Goal: Transaction & Acquisition: Purchase product/service

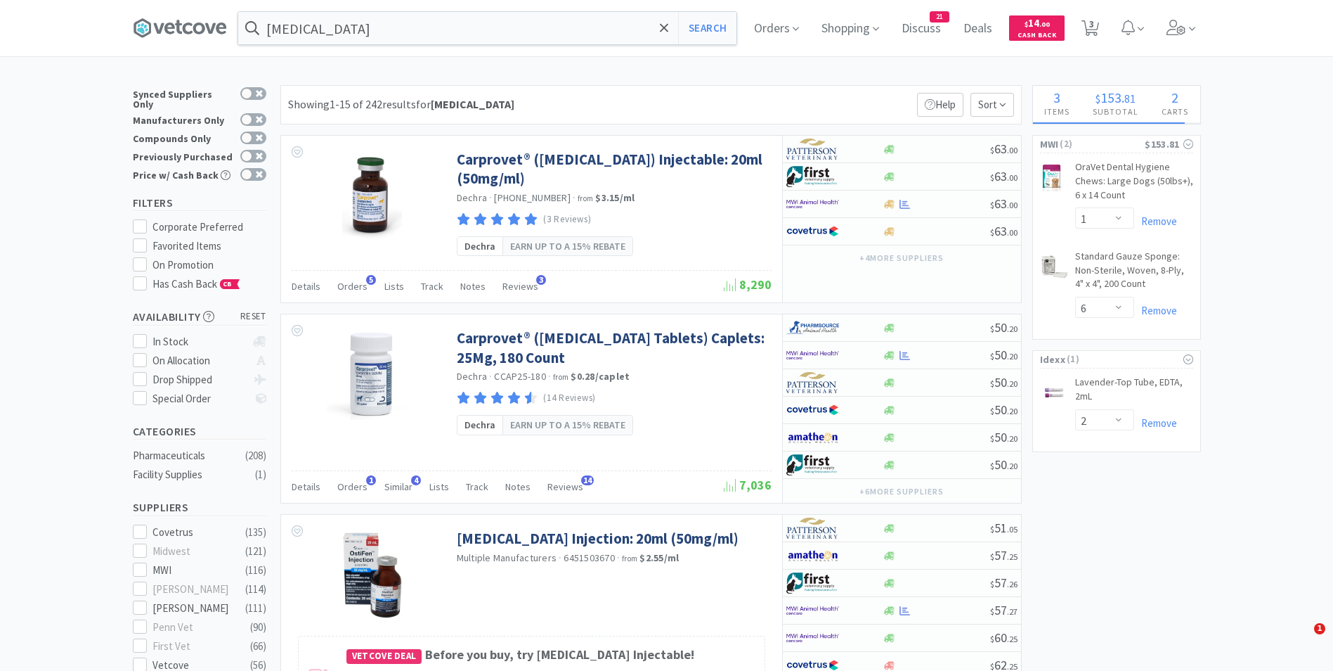
select select "1"
select select "6"
select select "2"
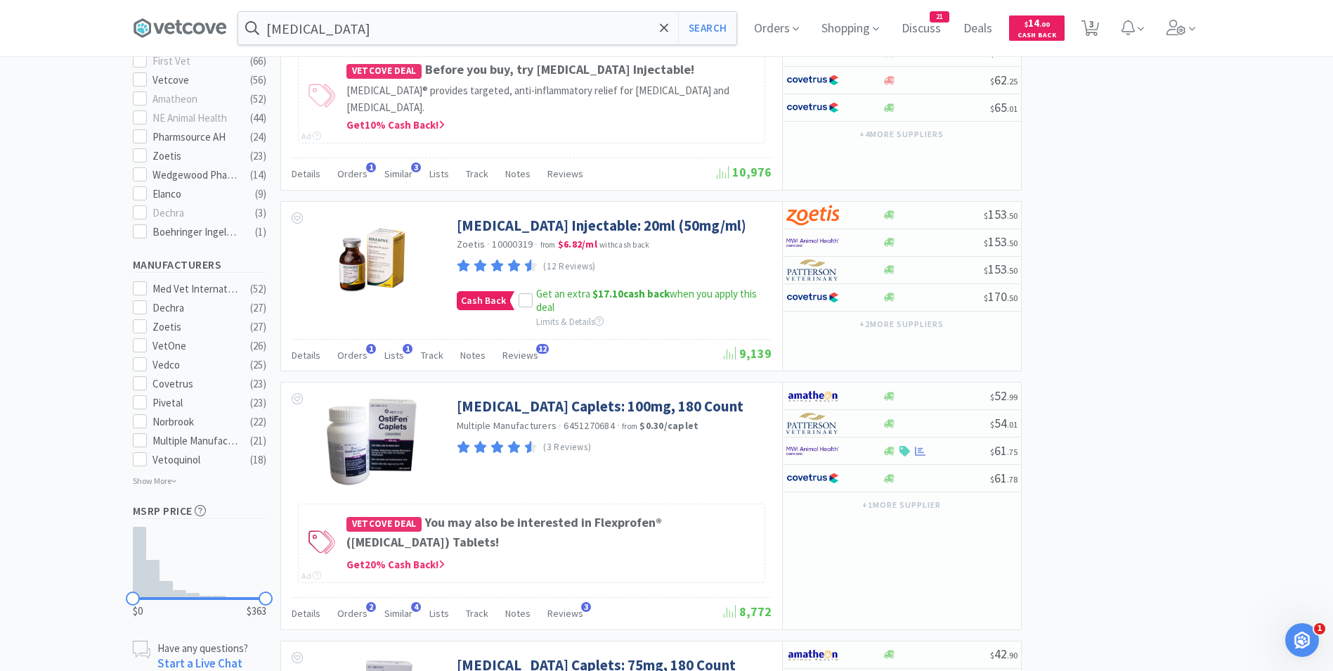
scroll to position [583, 0]
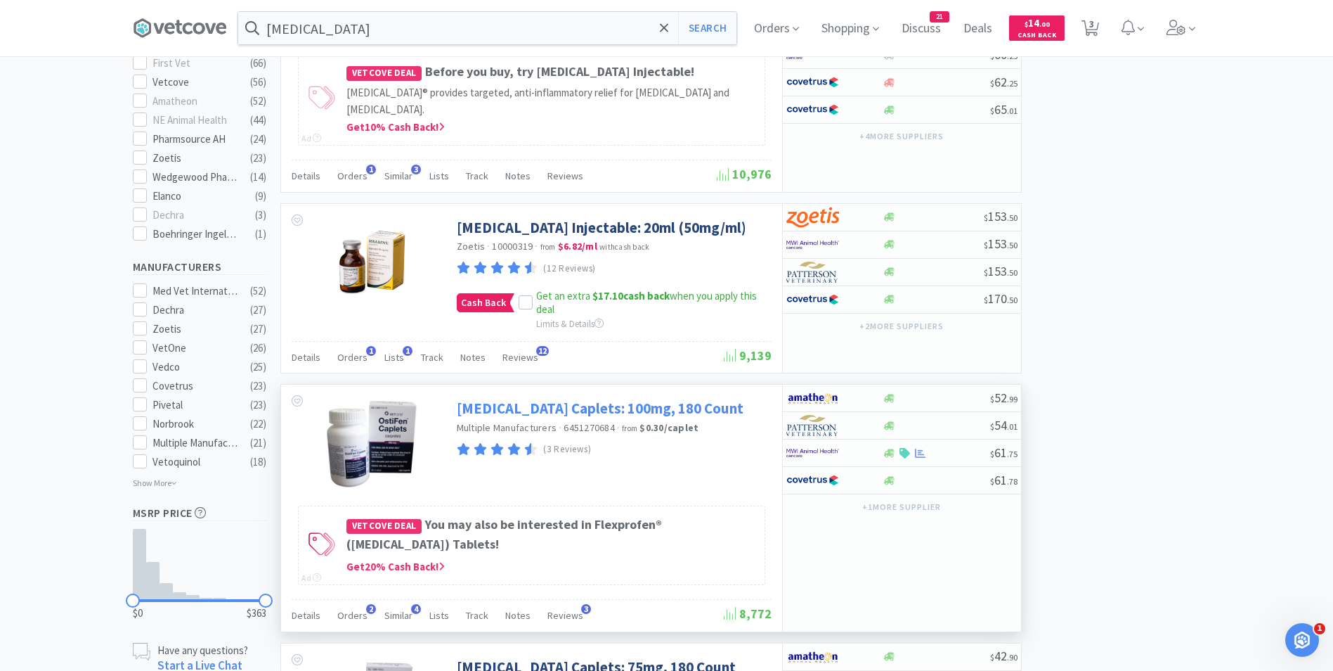
click at [576, 404] on link "[MEDICAL_DATA] Caplets: 100mg, 180 Count" at bounding box center [600, 408] width 287 height 19
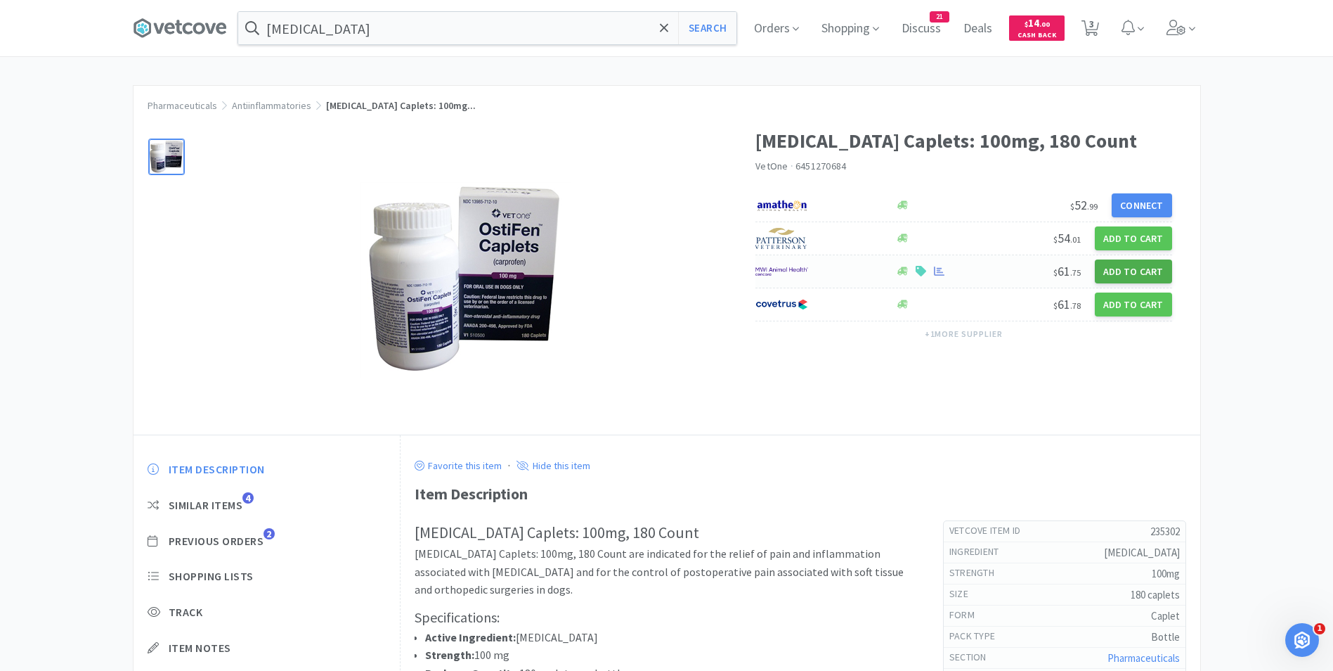
click at [1131, 270] on button "Add to Cart" at bounding box center [1133, 271] width 77 height 24
select select "1"
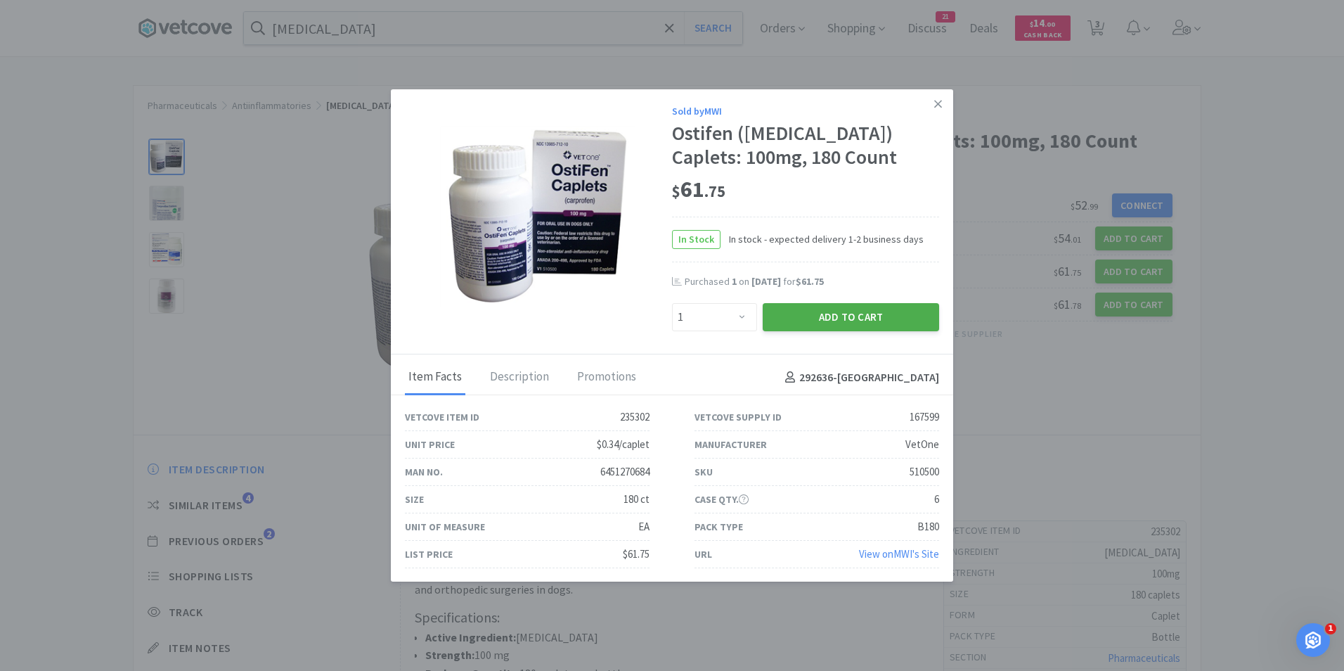
click at [862, 313] on button "Add to Cart" at bounding box center [851, 317] width 176 height 28
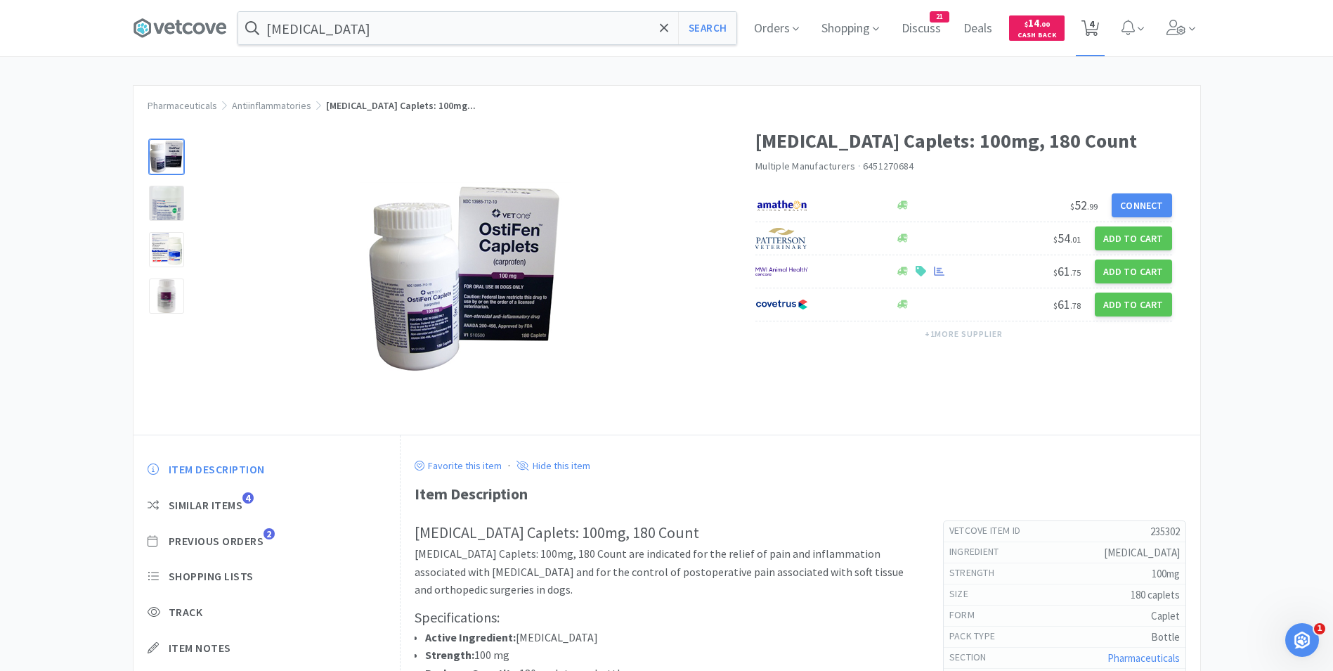
click at [1094, 31] on span "4" at bounding box center [1091, 24] width 5 height 56
select select "2"
select select "1"
select select "6"
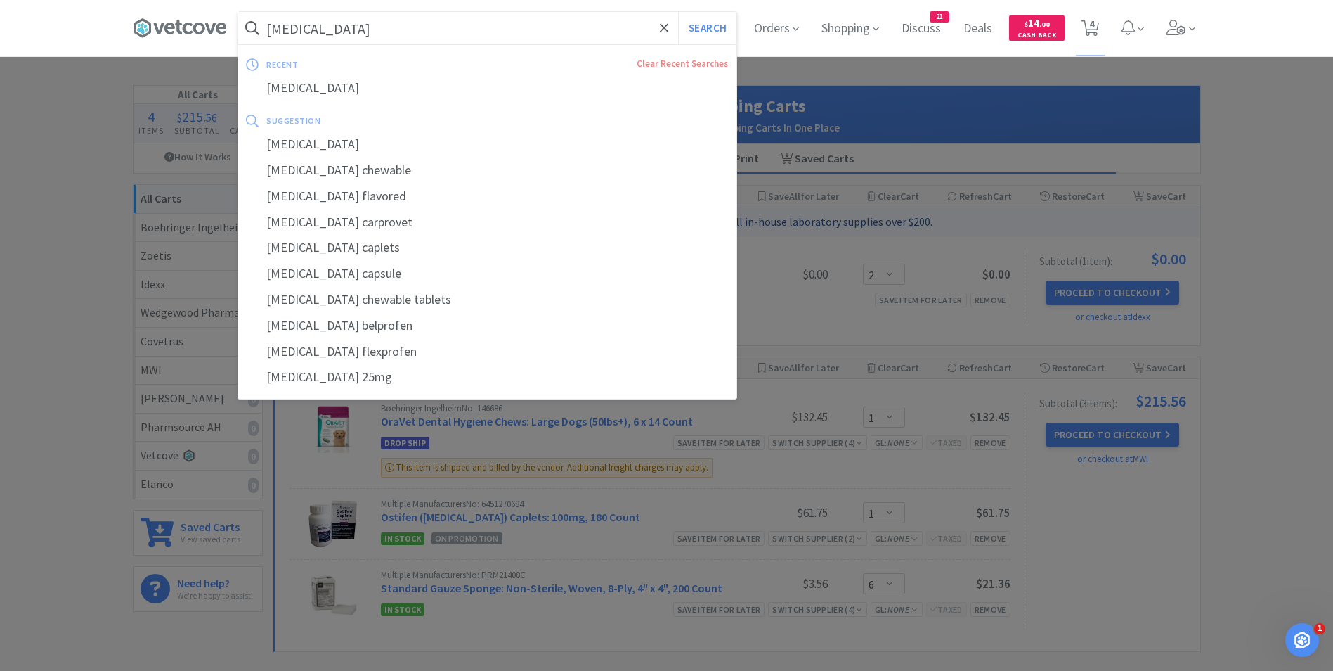
click at [362, 32] on input "[MEDICAL_DATA]" at bounding box center [487, 28] width 498 height 32
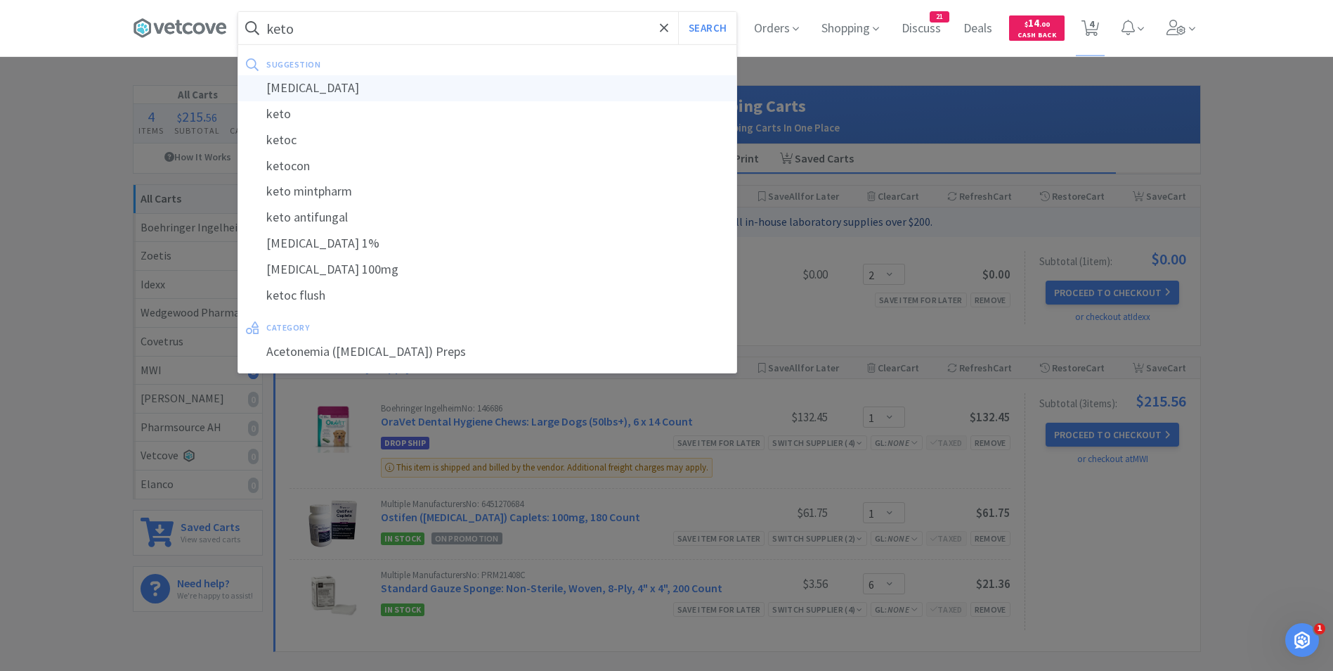
click at [334, 88] on div "[MEDICAL_DATA]" at bounding box center [487, 88] width 498 height 26
type input "[MEDICAL_DATA]"
select select "1"
select select "6"
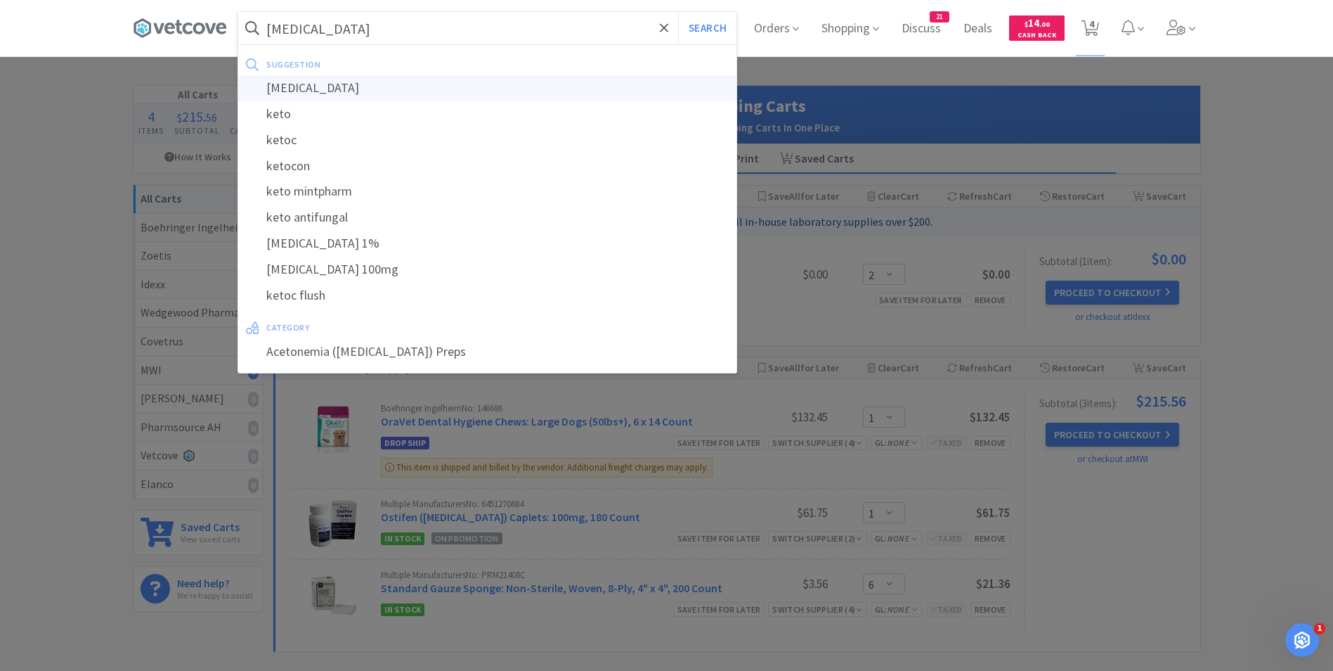
select select "2"
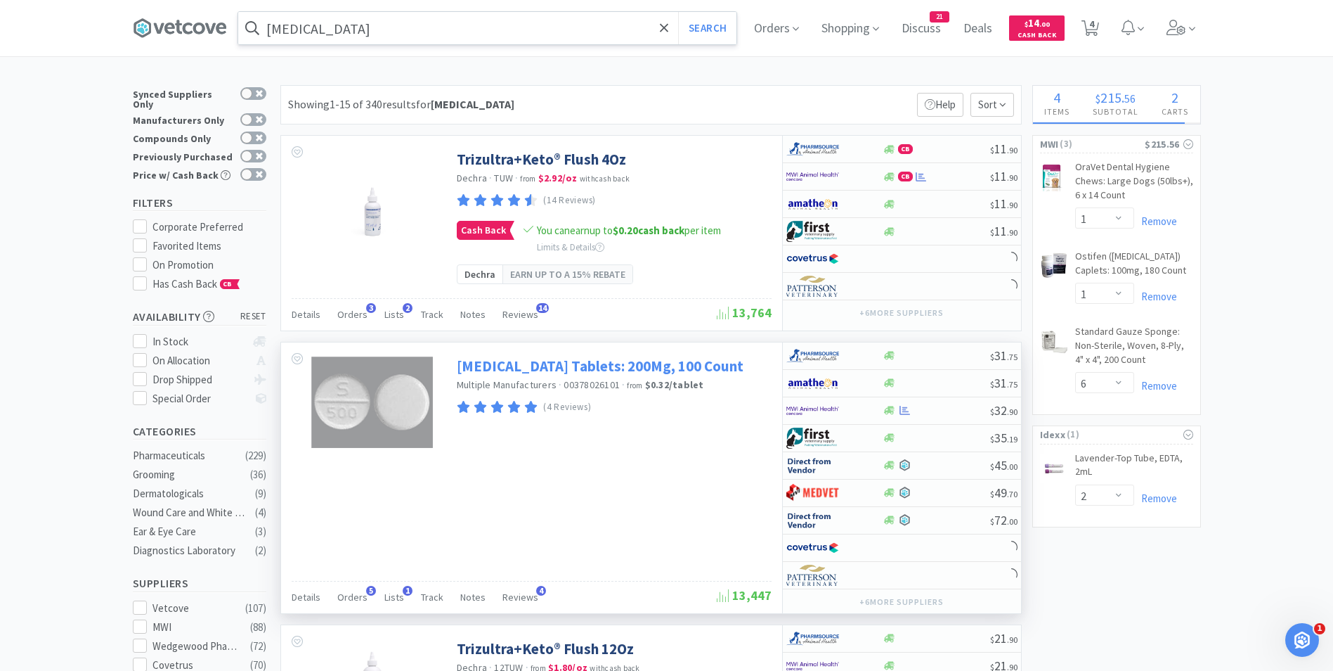
click at [560, 368] on link "[MEDICAL_DATA] Tablets: 200Mg, 100 Count" at bounding box center [600, 365] width 287 height 19
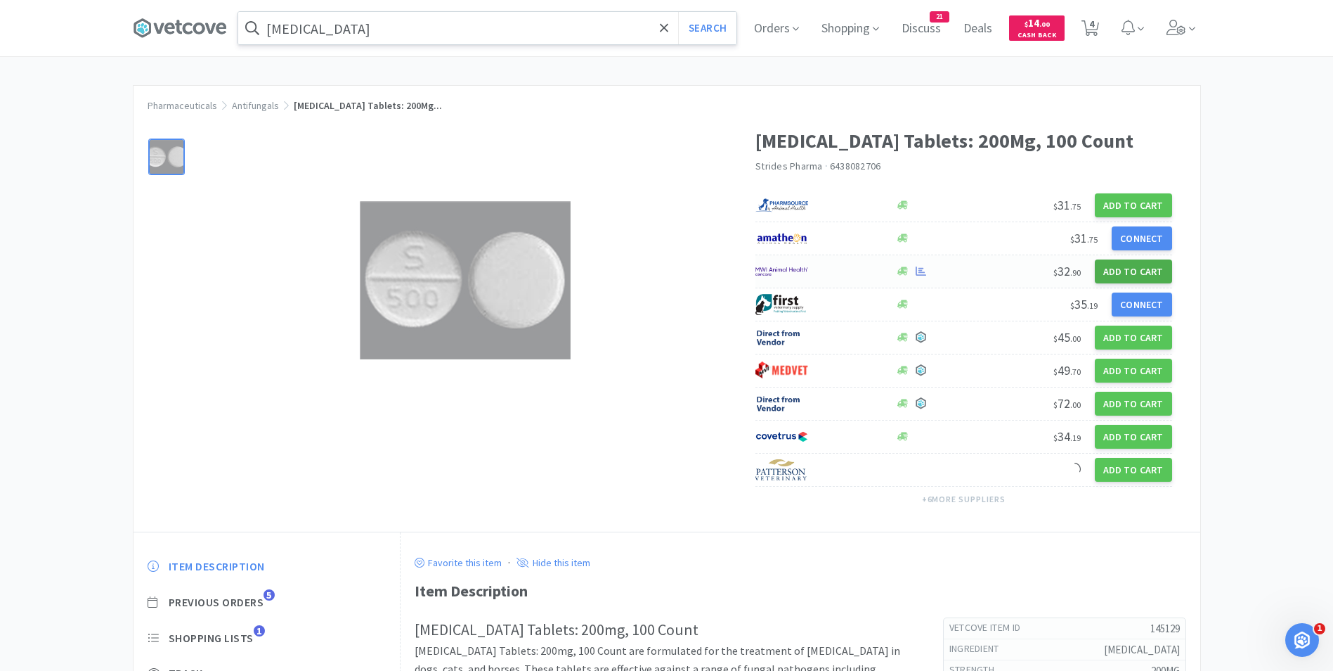
click at [1127, 271] on button "Add to Cart" at bounding box center [1133, 271] width 77 height 24
select select "1"
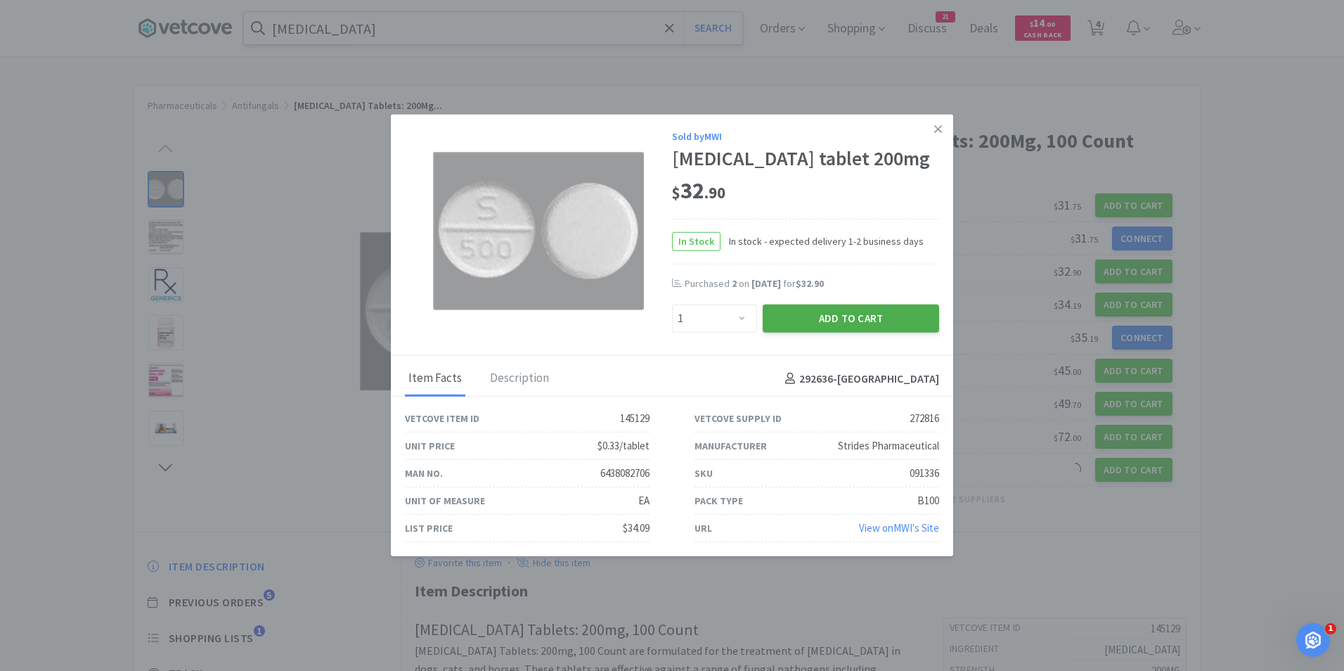
click at [835, 320] on button "Add to Cart" at bounding box center [851, 318] width 176 height 28
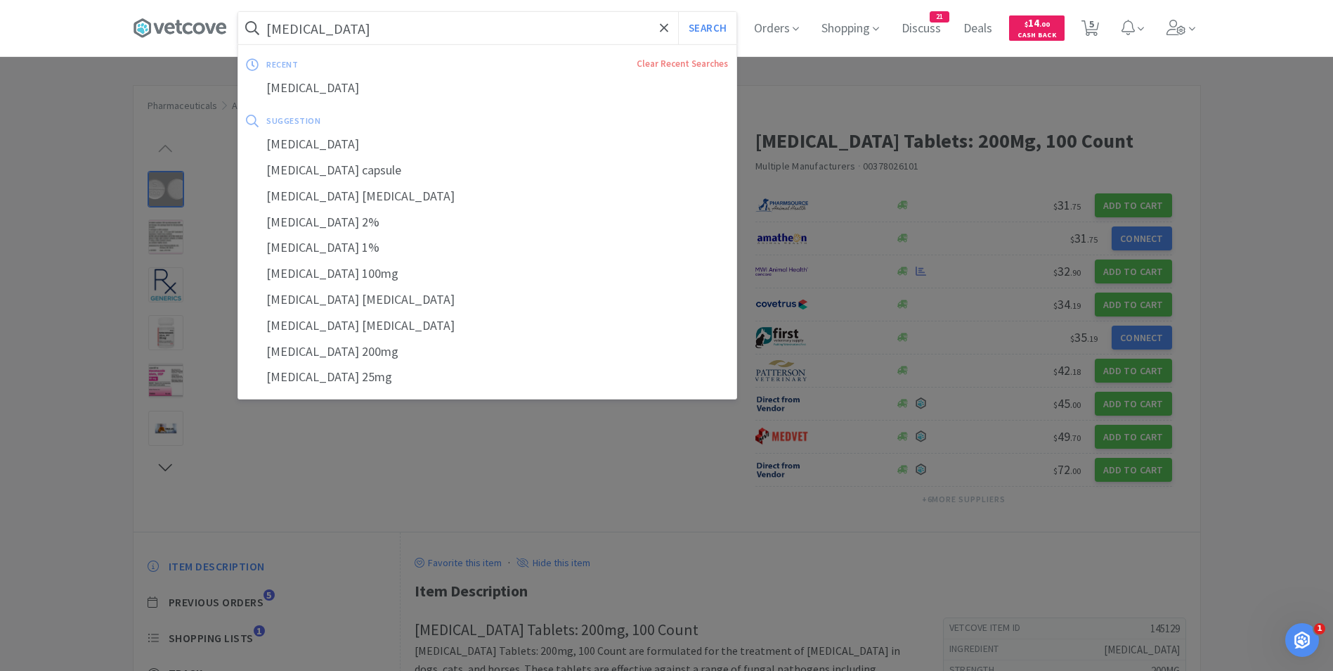
click at [500, 36] on input "[MEDICAL_DATA]" at bounding box center [487, 28] width 498 height 32
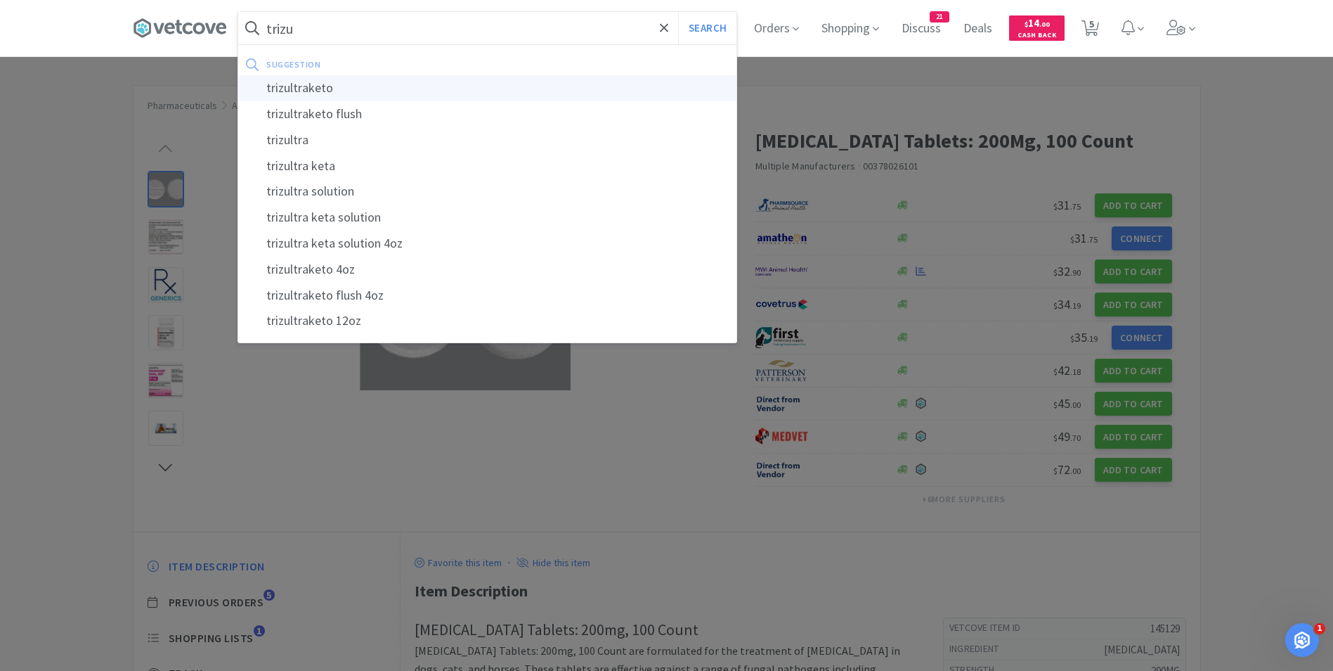
click at [408, 86] on div "trizultraketo" at bounding box center [487, 88] width 498 height 26
type input "trizultraketo"
select select "1"
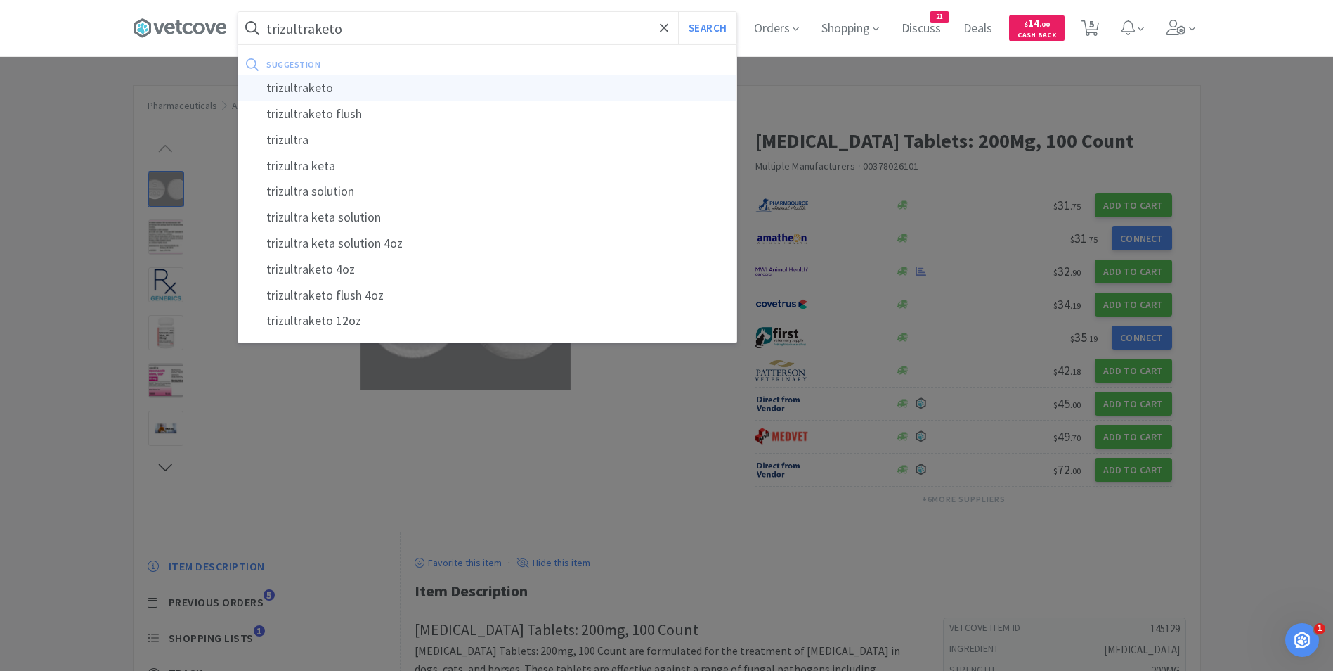
select select "6"
select select "2"
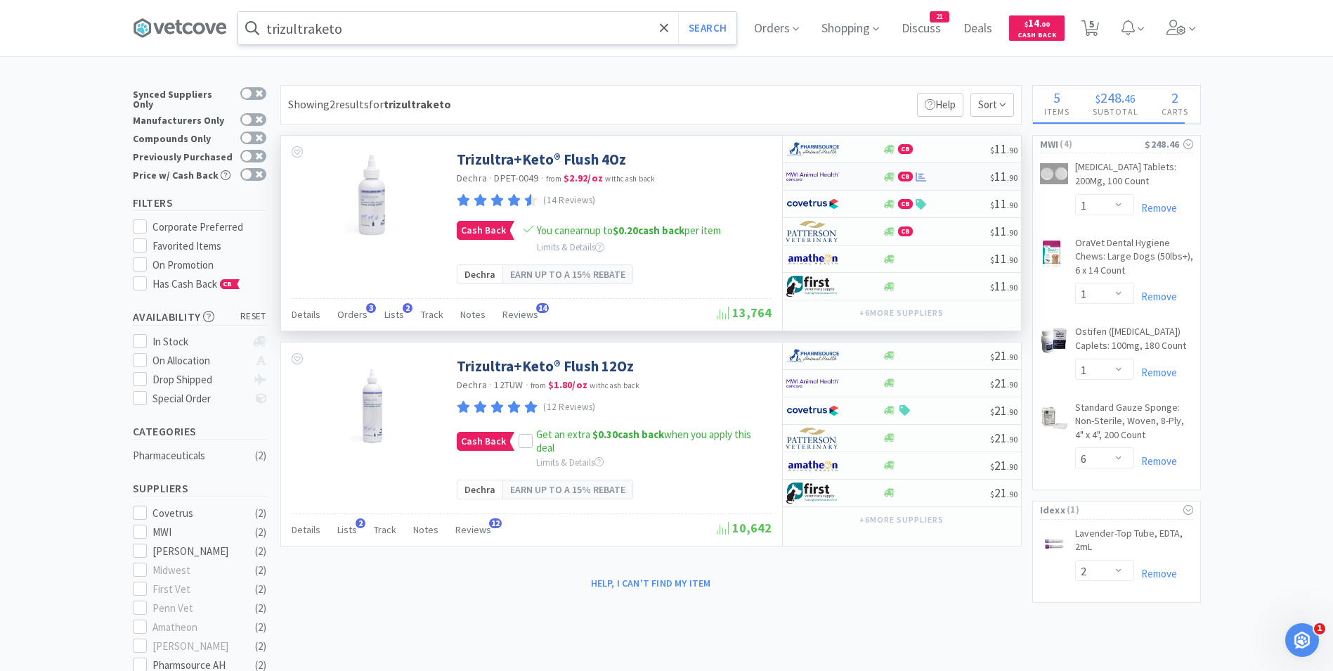
click at [824, 179] on img at bounding box center [812, 176] width 53 height 21
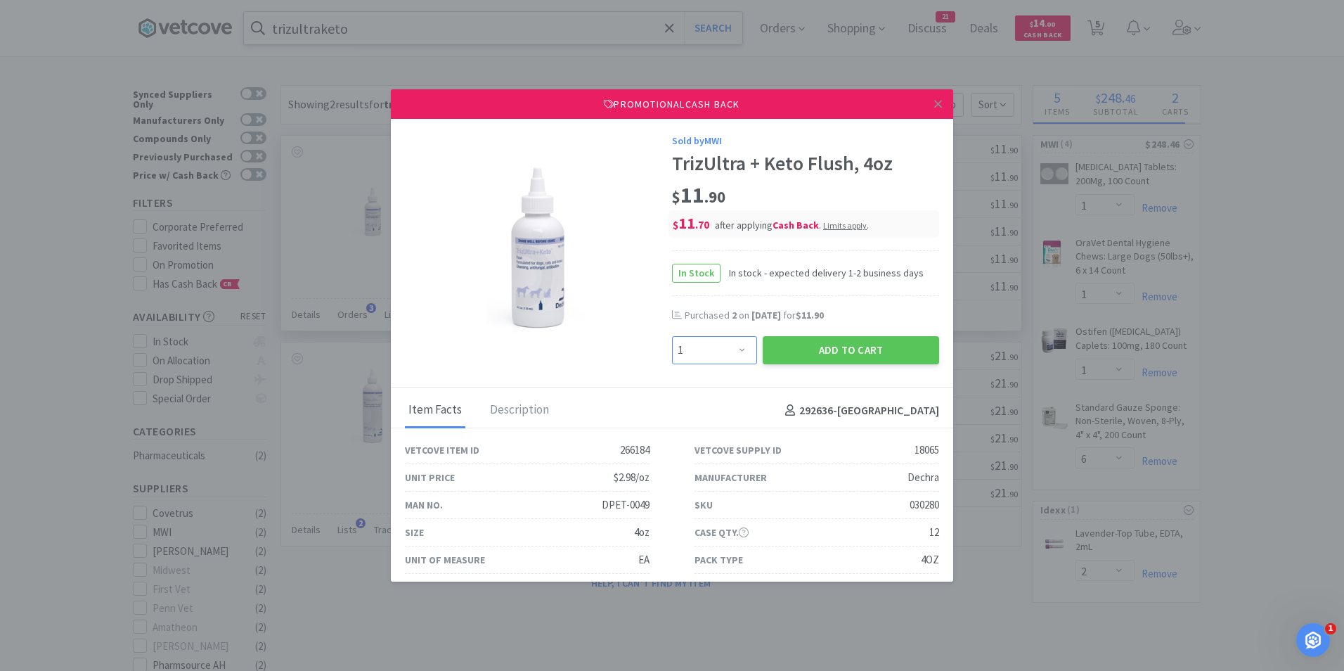
click at [737, 351] on select "Enter Quantity 1 2 3 4 5 6 7 8 9 10 11 12 13 14 15 16 17 18 19 20 Enter Quantity" at bounding box center [714, 350] width 85 height 28
select select "2"
click at [672, 336] on select "Enter Quantity 1 2 3 4 5 6 7 8 9 10 11 12 13 14 15 16 17 18 19 20 Enter Quantity" at bounding box center [714, 350] width 85 height 28
click at [836, 353] on button "Add to Cart" at bounding box center [851, 350] width 176 height 28
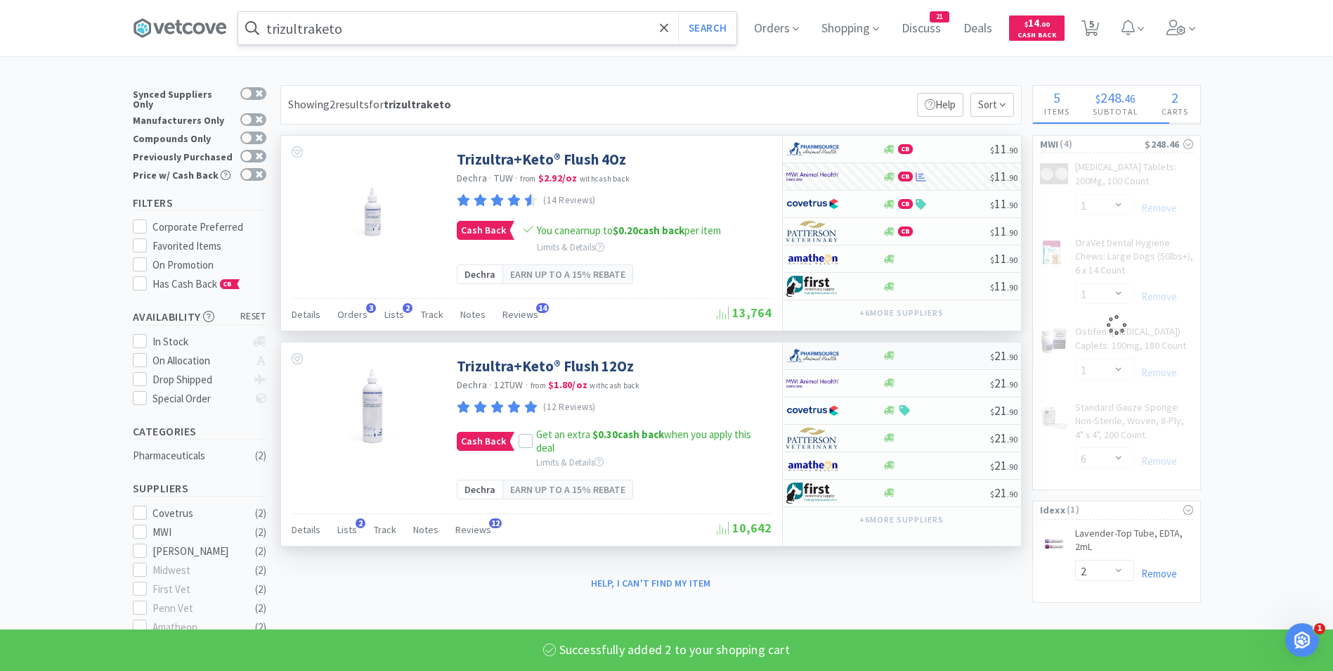
select select "2"
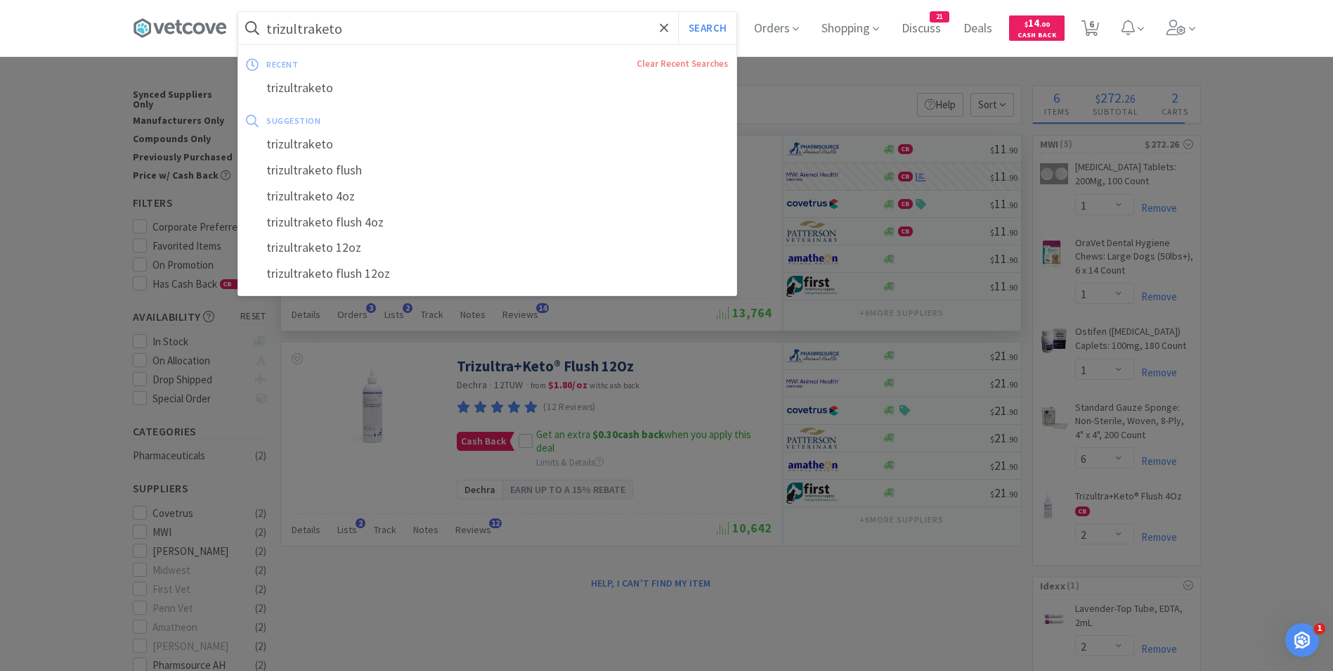
click at [533, 25] on input "trizultraketo" at bounding box center [487, 28] width 498 height 32
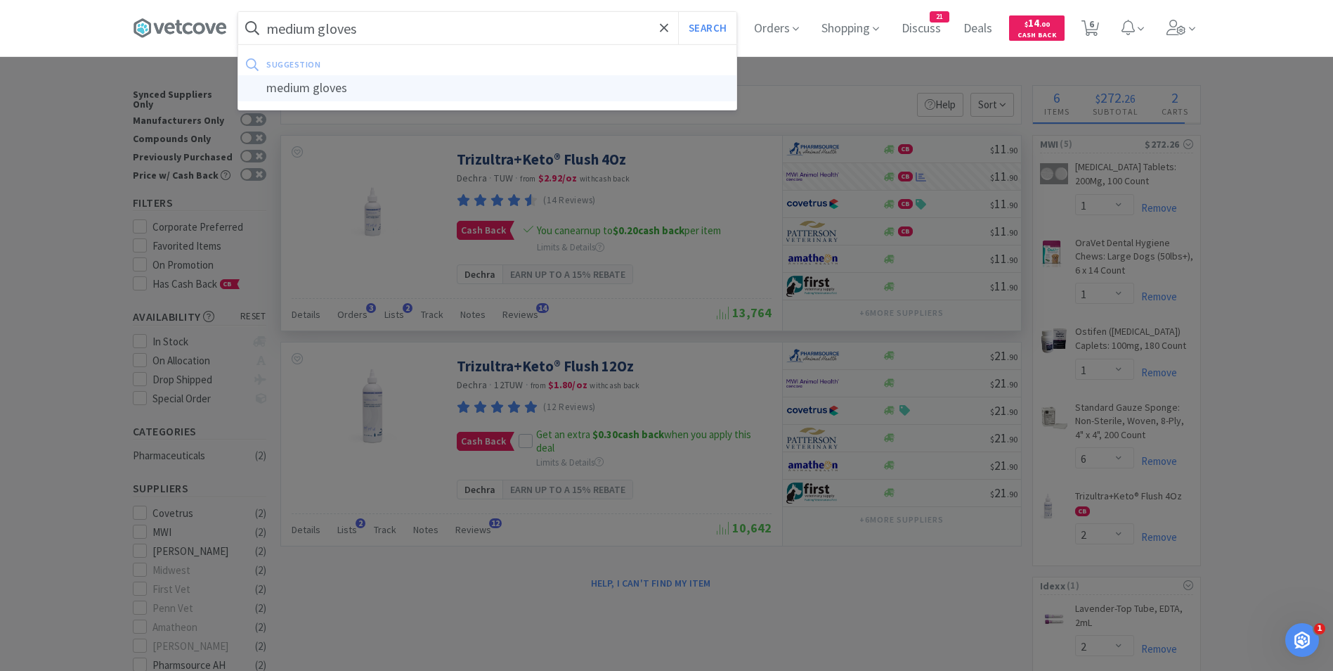
type input "medium gloves"
click at [408, 91] on div "medium gloves" at bounding box center [487, 88] width 498 height 26
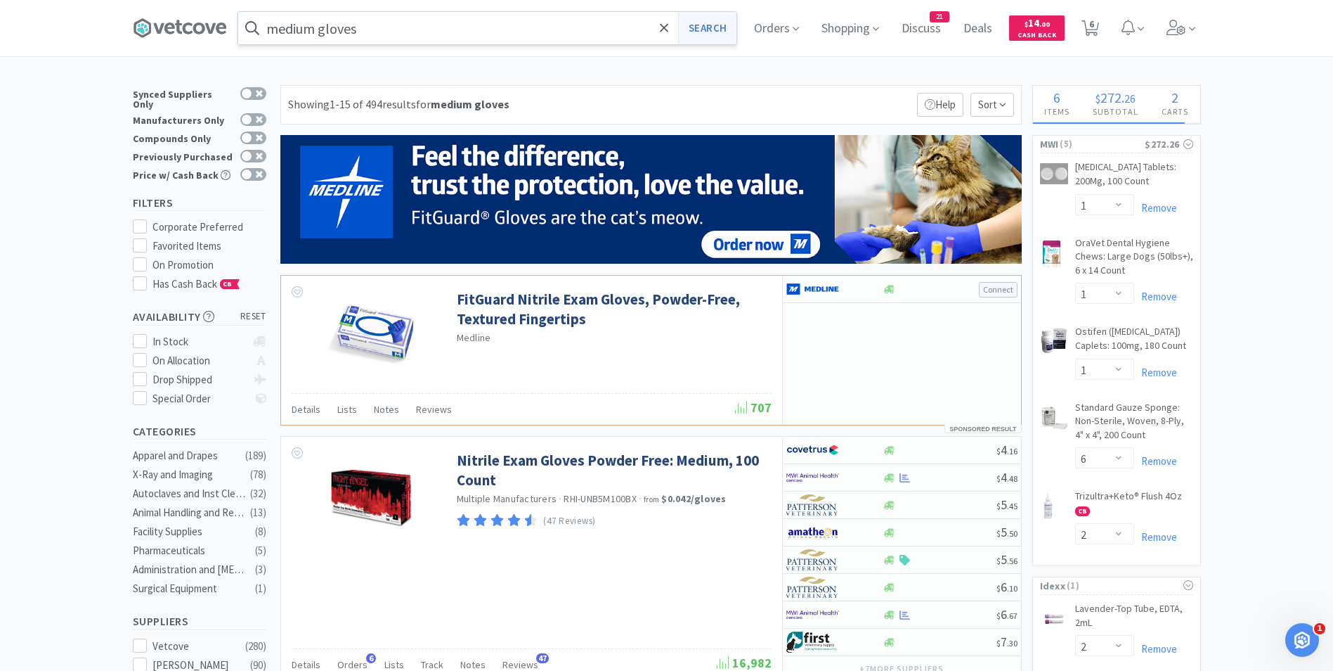
click at [703, 25] on button "Search" at bounding box center [707, 28] width 58 height 32
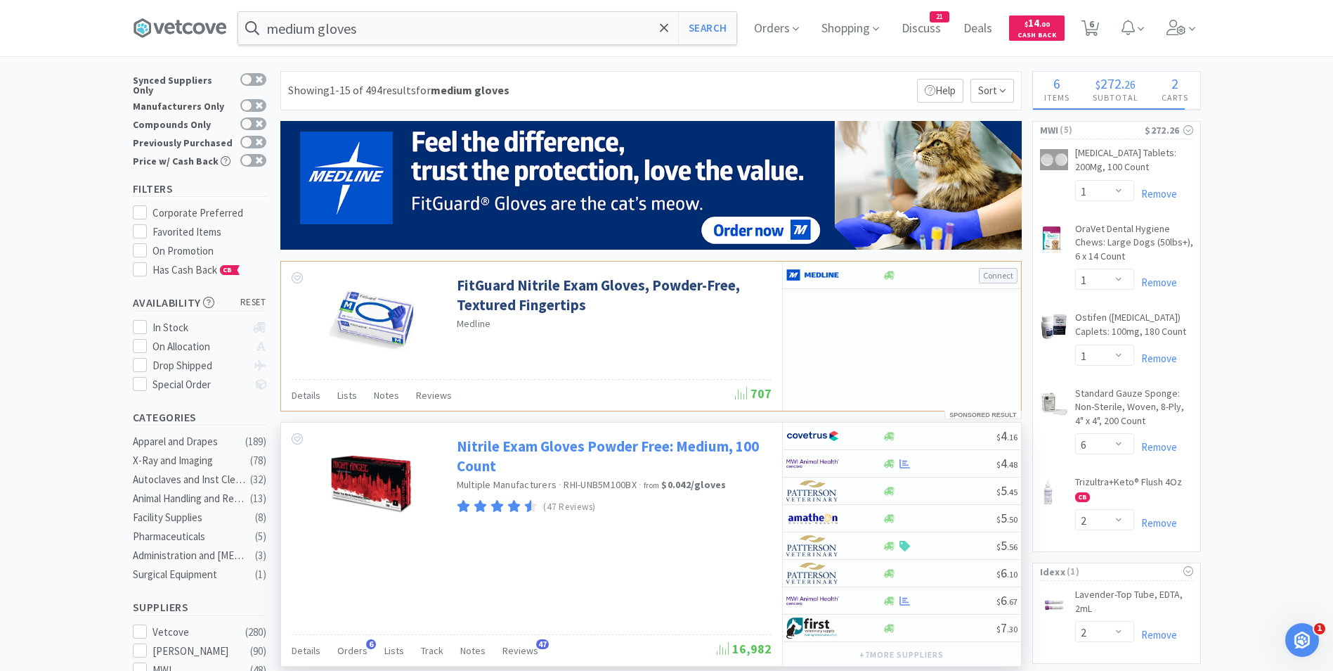
scroll to position [15, 0]
click at [794, 460] on img at bounding box center [812, 462] width 53 height 21
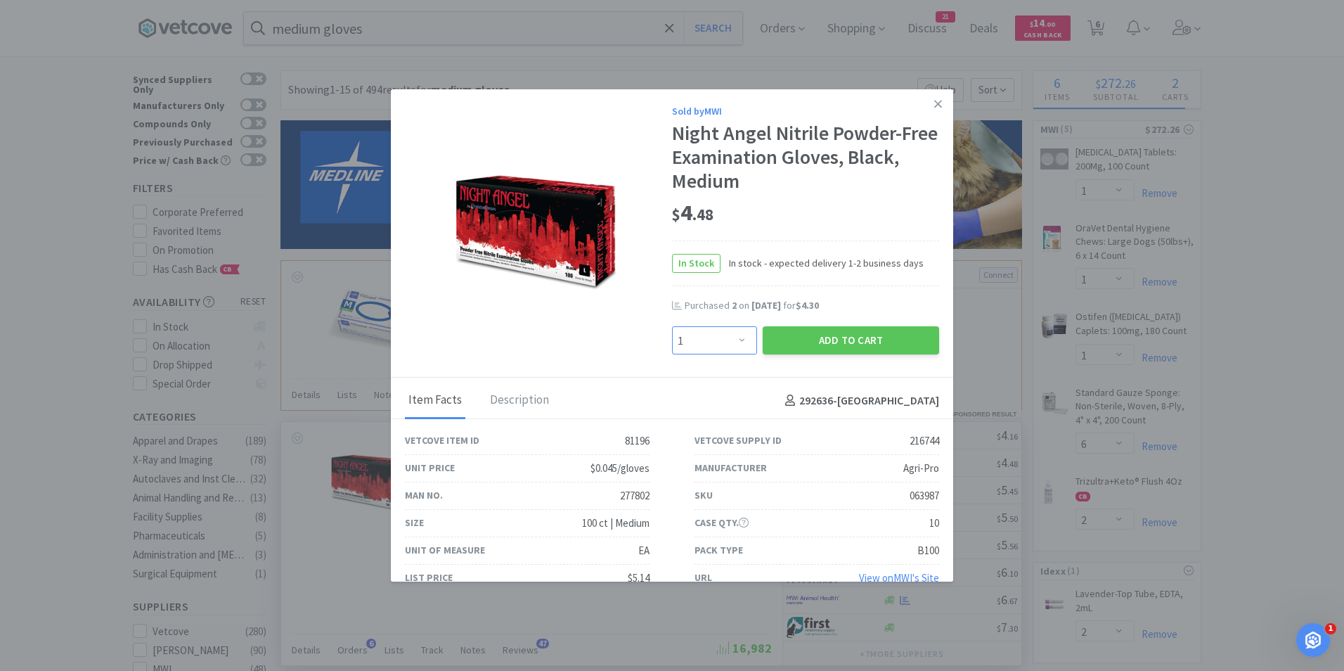
click at [732, 339] on select "Enter Quantity 1 2 3 4 5 6 7 8 9 10 11 12 13 14 15 16 17 18 19 20 Enter Quantity" at bounding box center [714, 340] width 85 height 28
select select "2"
click at [672, 326] on select "Enter Quantity 1 2 3 4 5 6 7 8 9 10 11 12 13 14 15 16 17 18 19 20 Enter Quantity" at bounding box center [714, 340] width 85 height 28
click at [820, 346] on button "Add to Cart" at bounding box center [851, 340] width 176 height 28
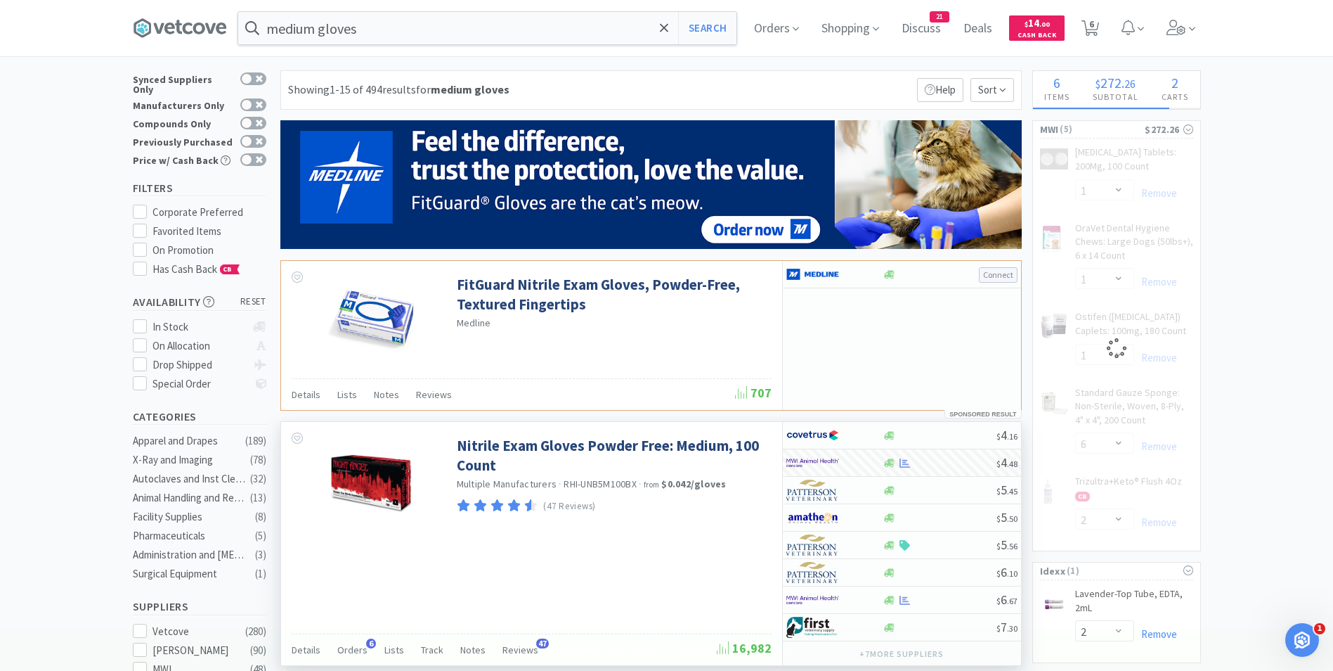
select select "2"
select select "1"
select select "6"
select select "2"
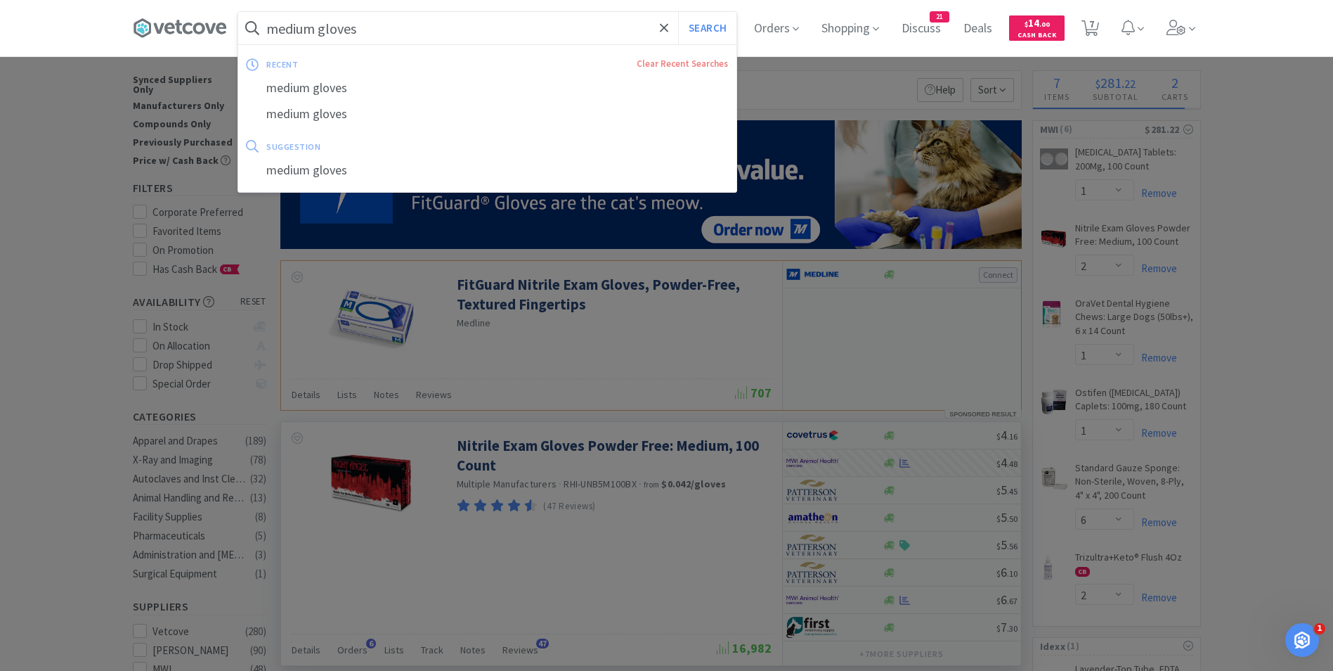
click at [383, 25] on input "medium gloves" at bounding box center [487, 28] width 498 height 32
type input "t"
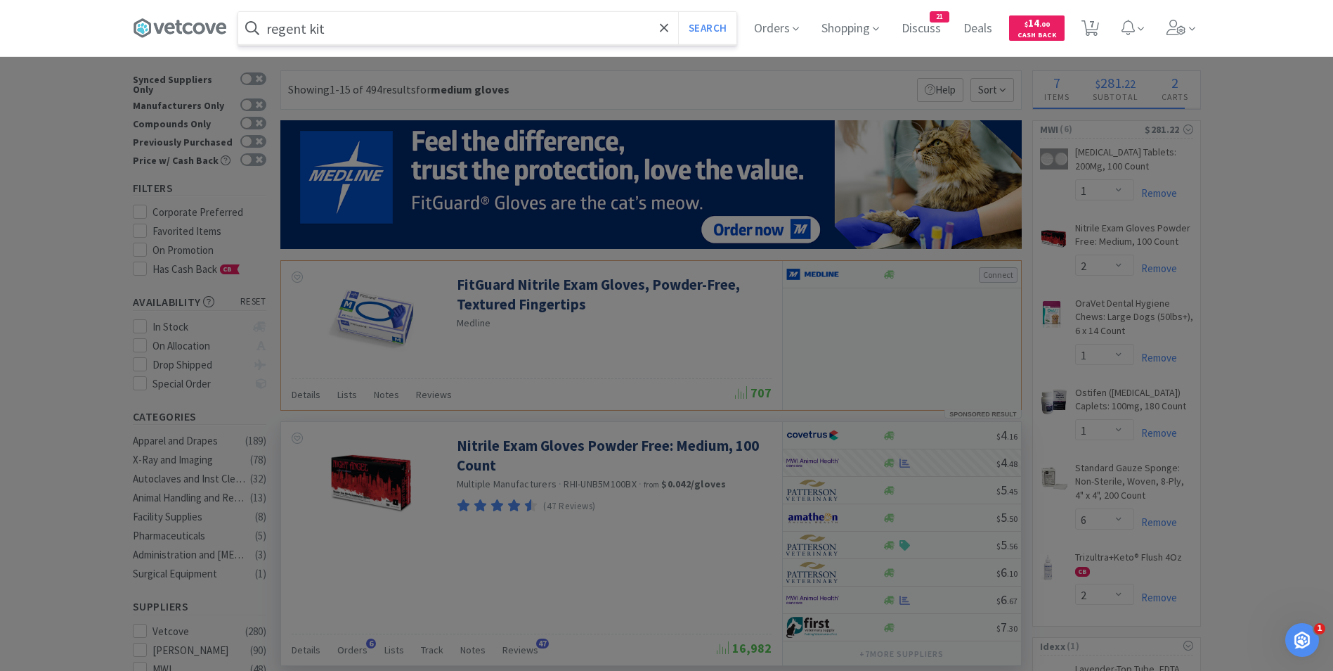
click at [678, 12] on button "Search" at bounding box center [707, 28] width 58 height 32
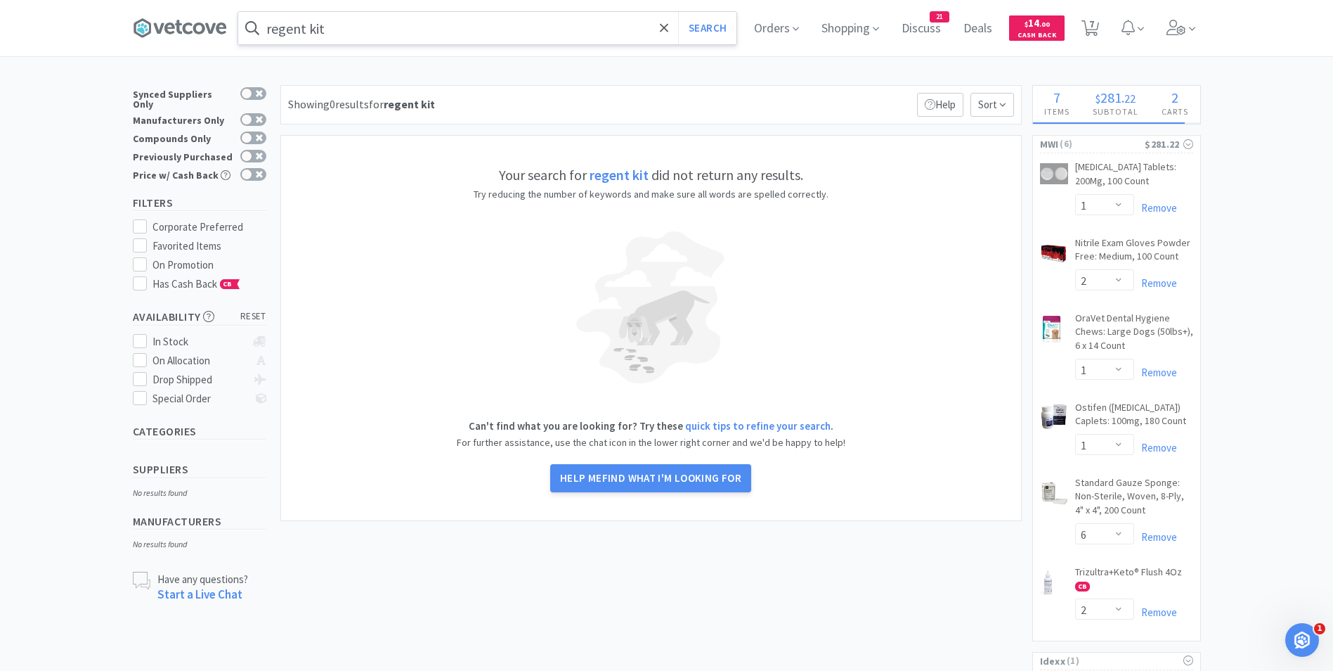
click at [407, 29] on input "regent kit" at bounding box center [487, 28] width 498 height 32
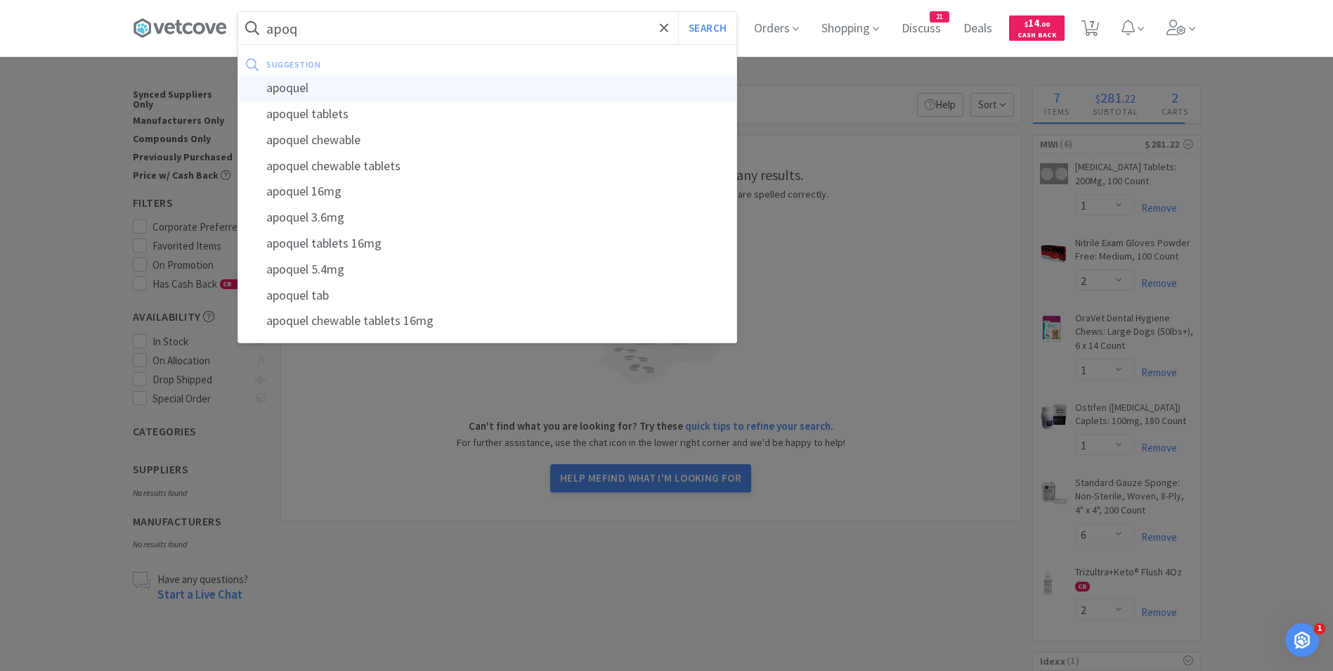
click at [362, 91] on div "apoquel" at bounding box center [487, 88] width 498 height 26
type input "apoquel"
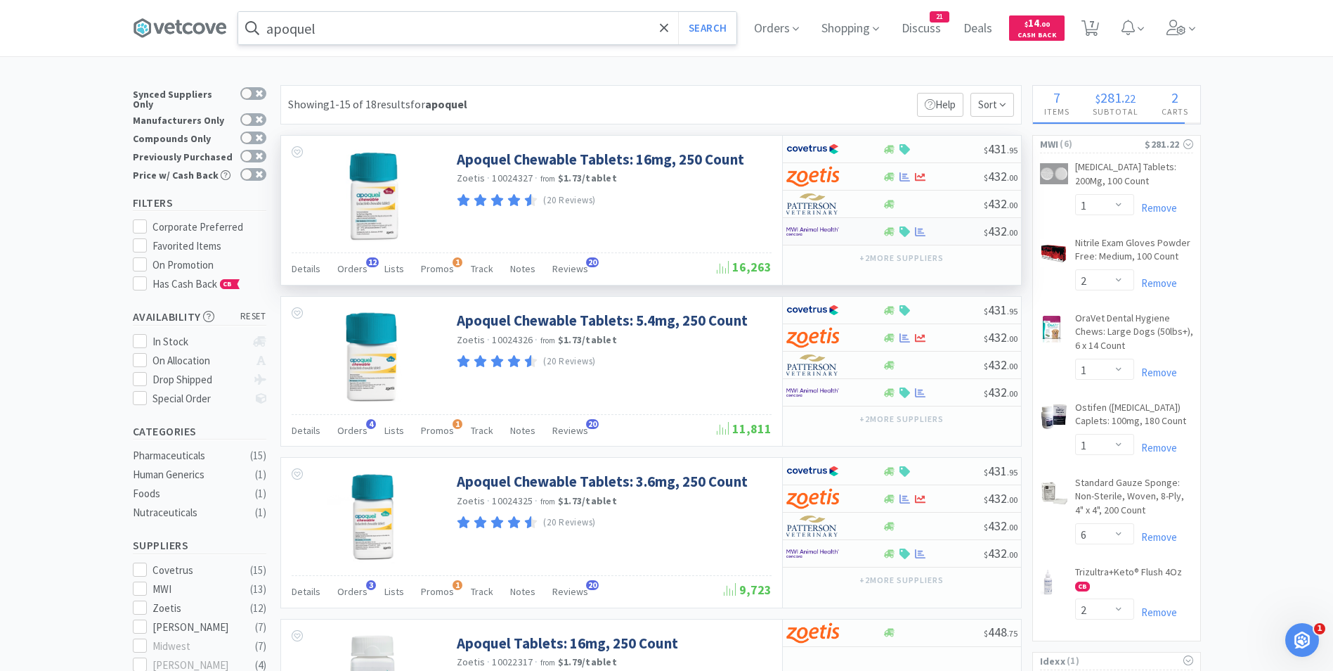
click at [819, 231] on img at bounding box center [812, 231] width 53 height 21
select select "1"
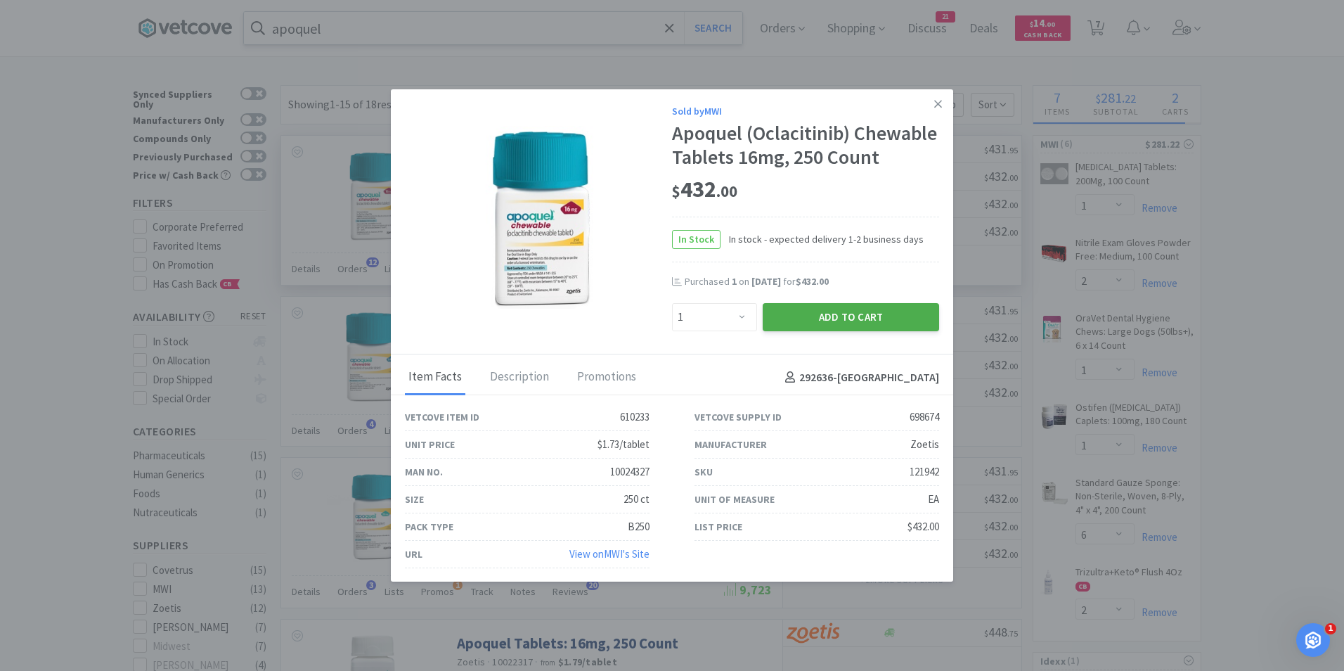
click at [805, 331] on button "Add to Cart" at bounding box center [851, 317] width 176 height 28
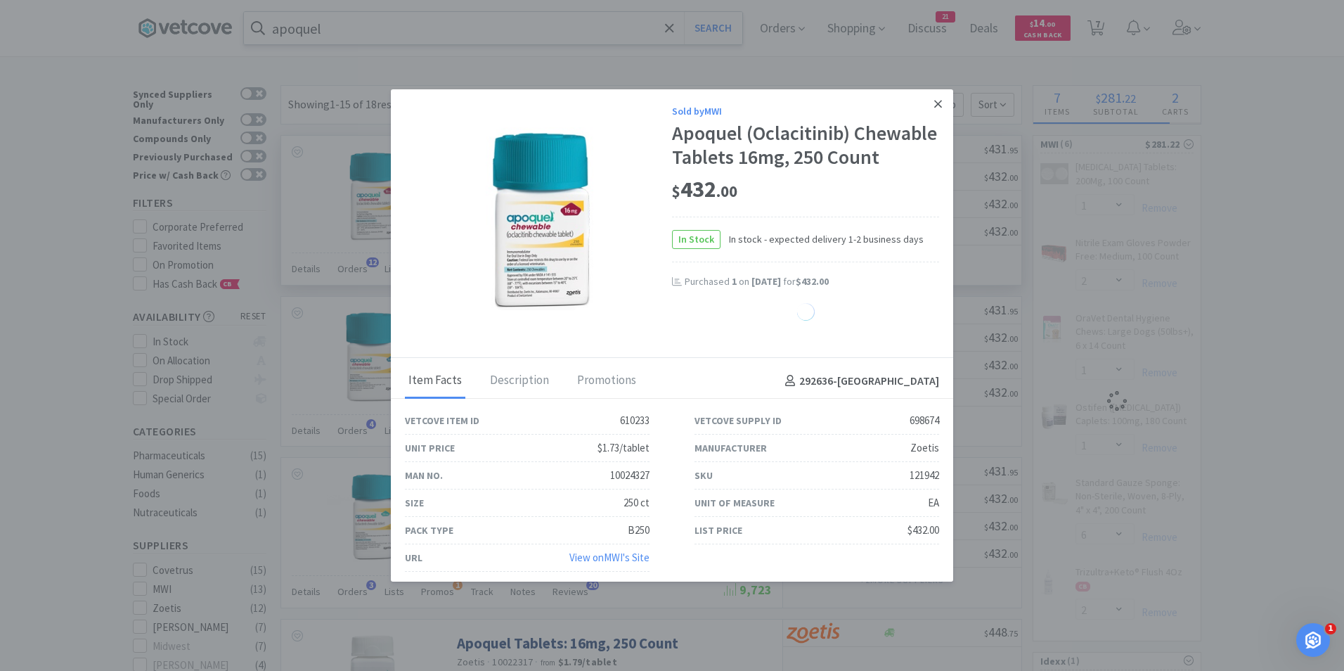
select select "1"
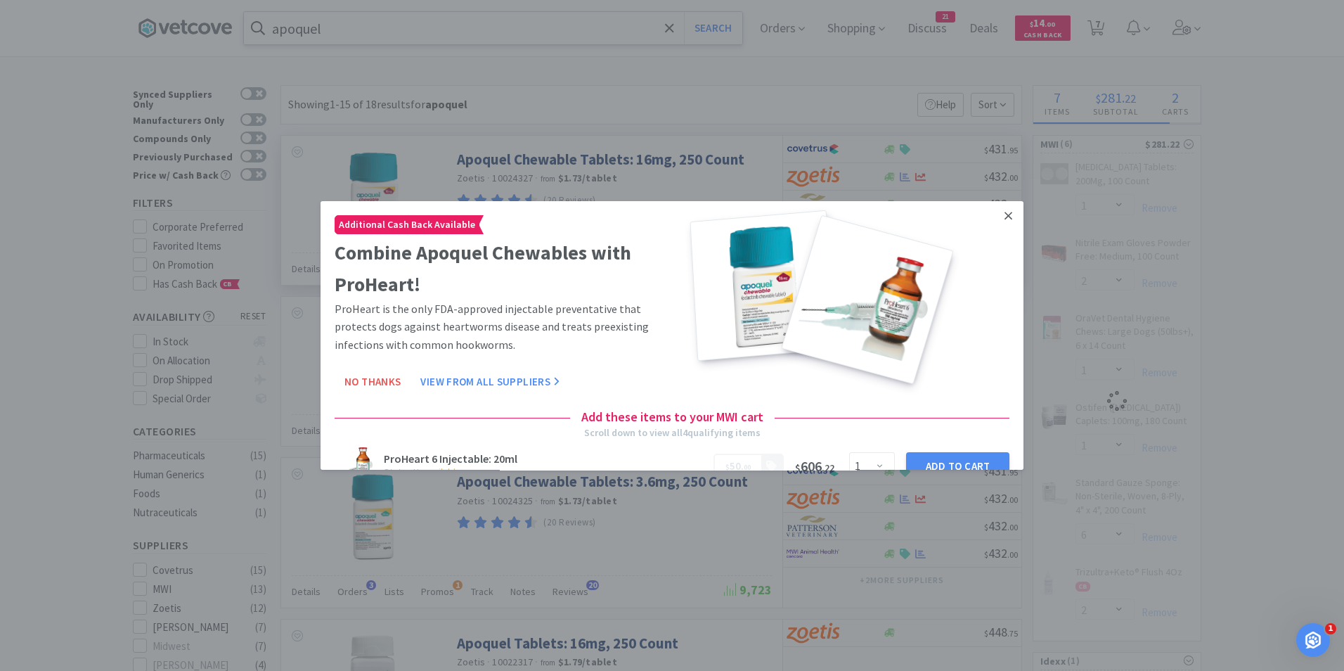
click at [1004, 216] on icon at bounding box center [1008, 215] width 8 height 13
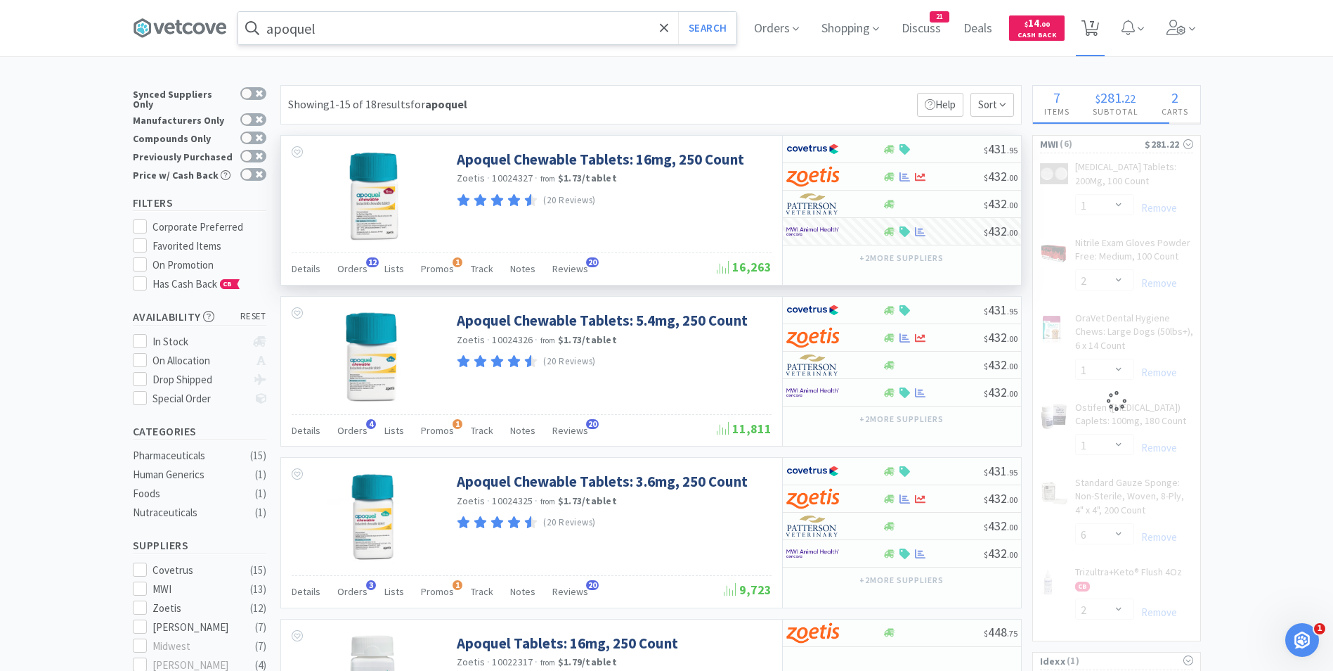
select select "1"
select select "2"
select select "1"
select select "6"
select select "2"
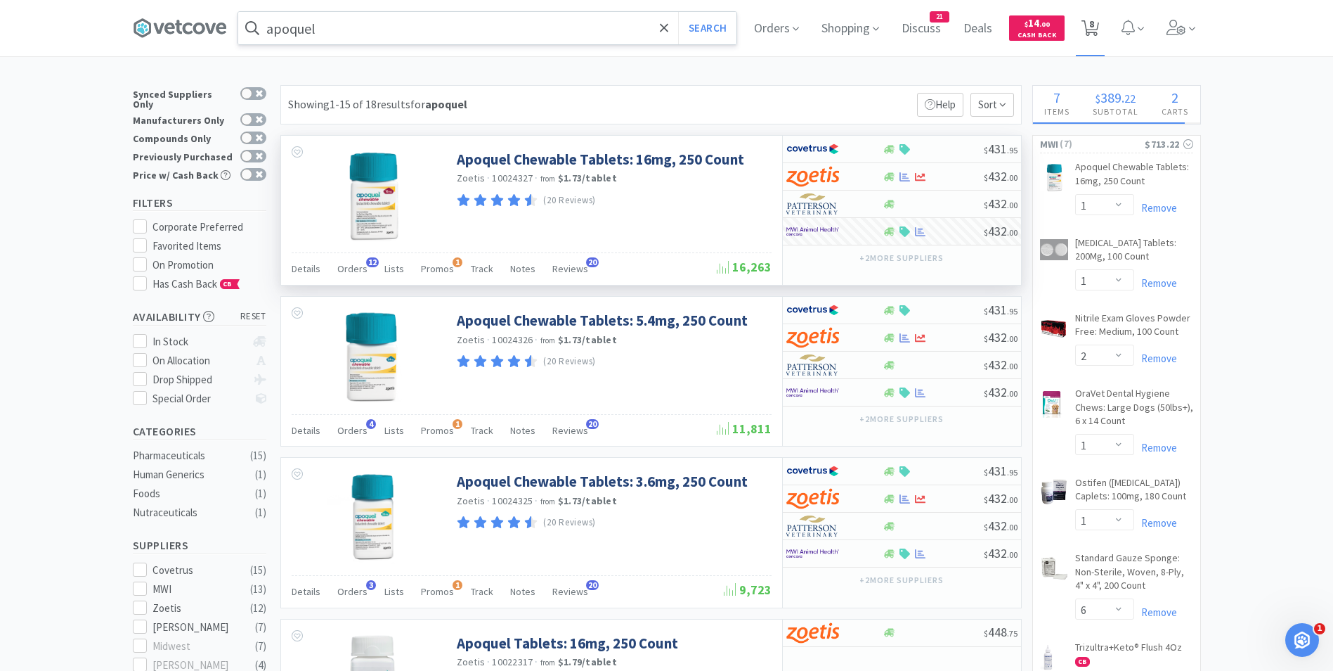
click at [1094, 27] on span "8" at bounding box center [1091, 24] width 5 height 56
select select "2"
select select "1"
select select "2"
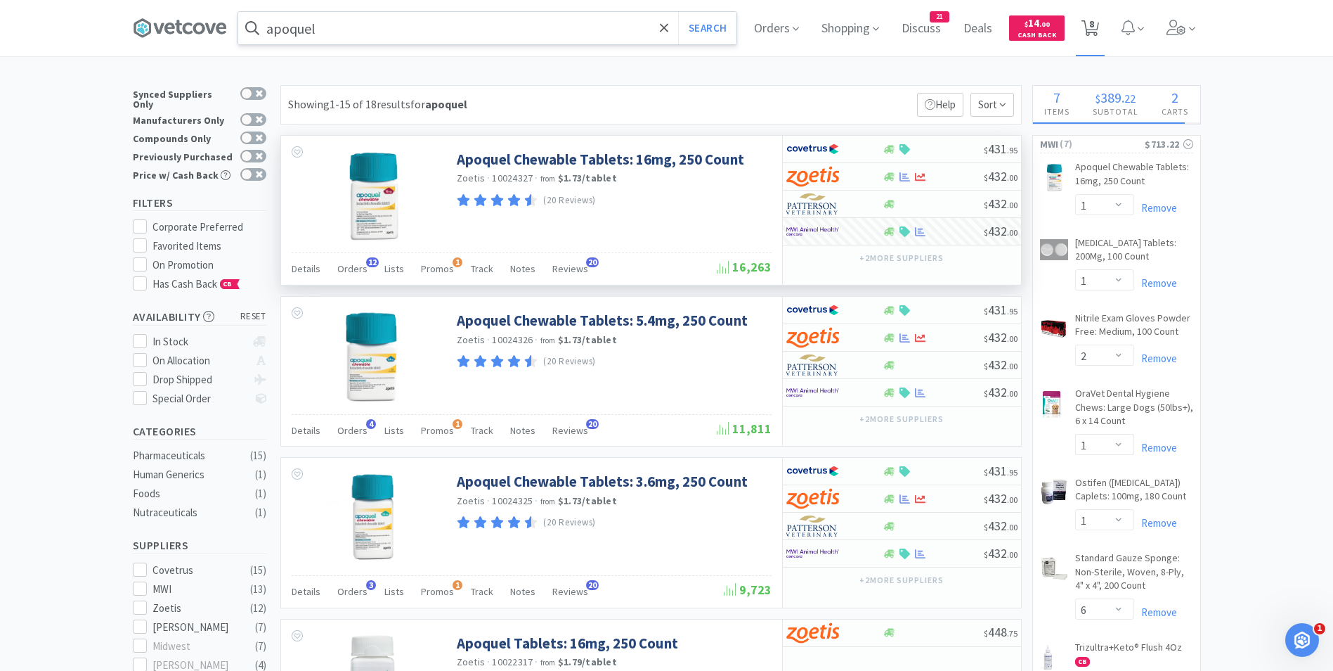
select select "1"
select select "6"
select select "2"
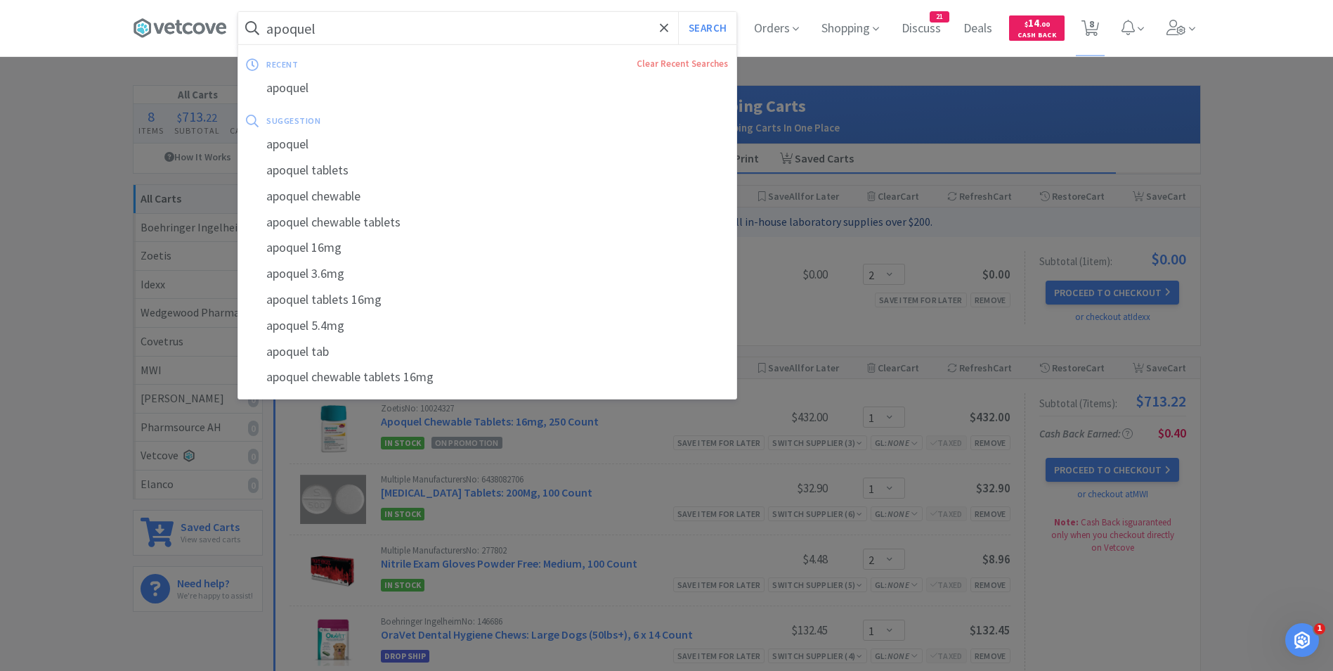
click at [378, 31] on input "apoquel" at bounding box center [487, 28] width 498 height 32
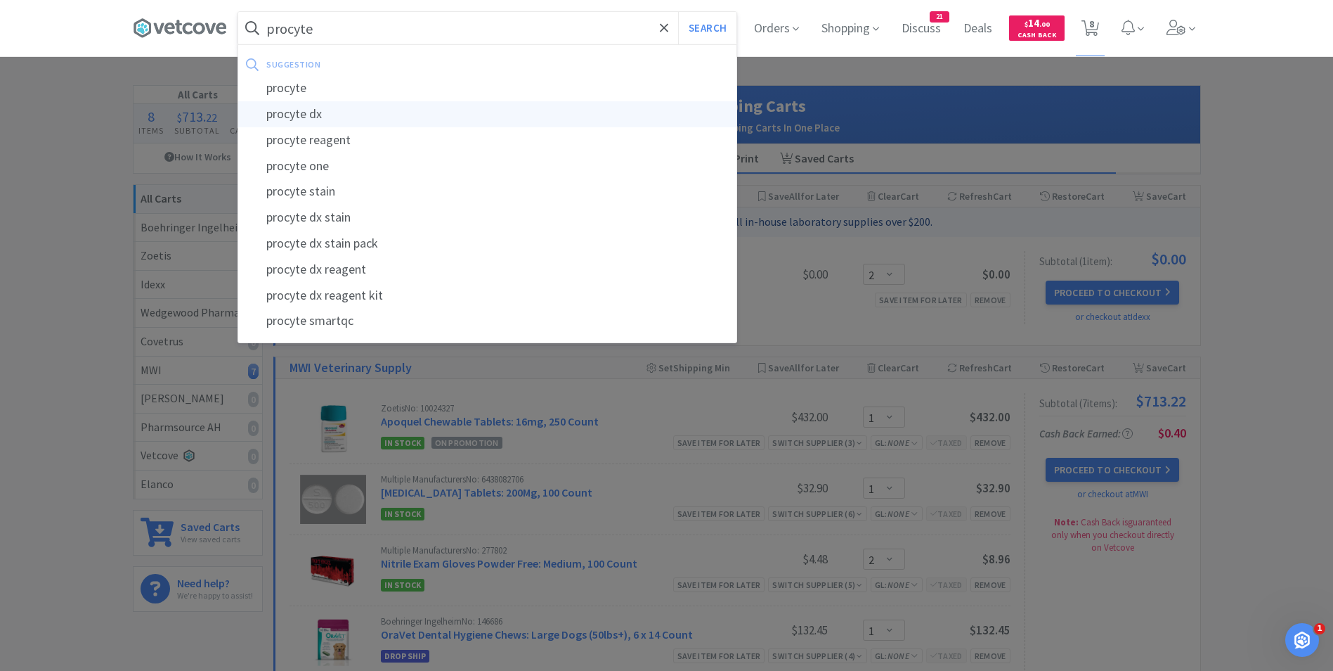
click at [343, 110] on div "procyte dx" at bounding box center [487, 114] width 498 height 26
type input "procyte dx"
select select "1"
select select "2"
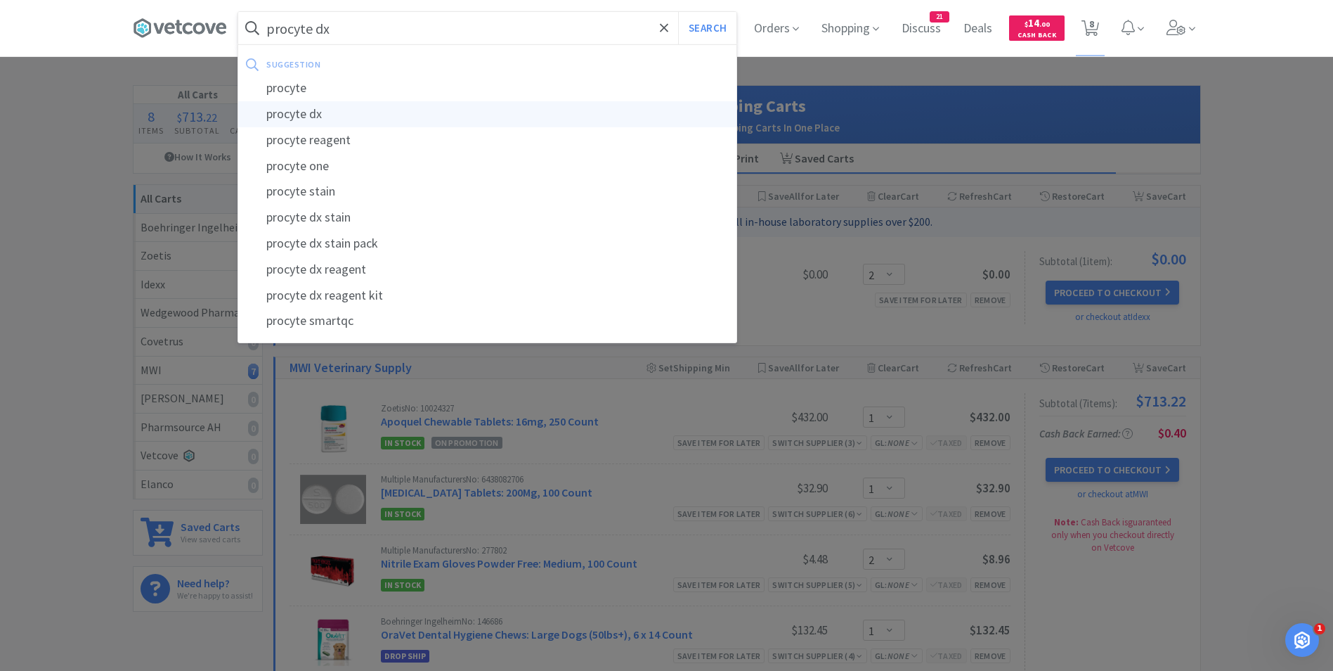
select select "1"
select select "6"
select select "2"
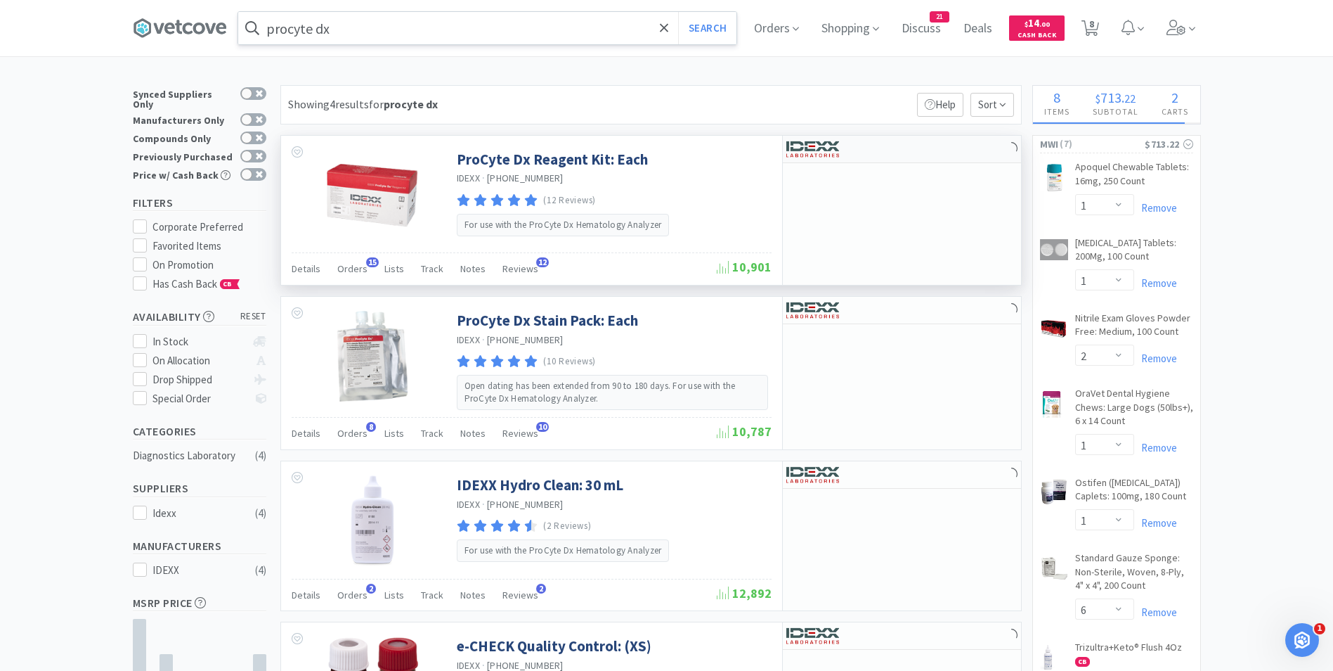
click at [798, 148] on img at bounding box center [812, 148] width 53 height 21
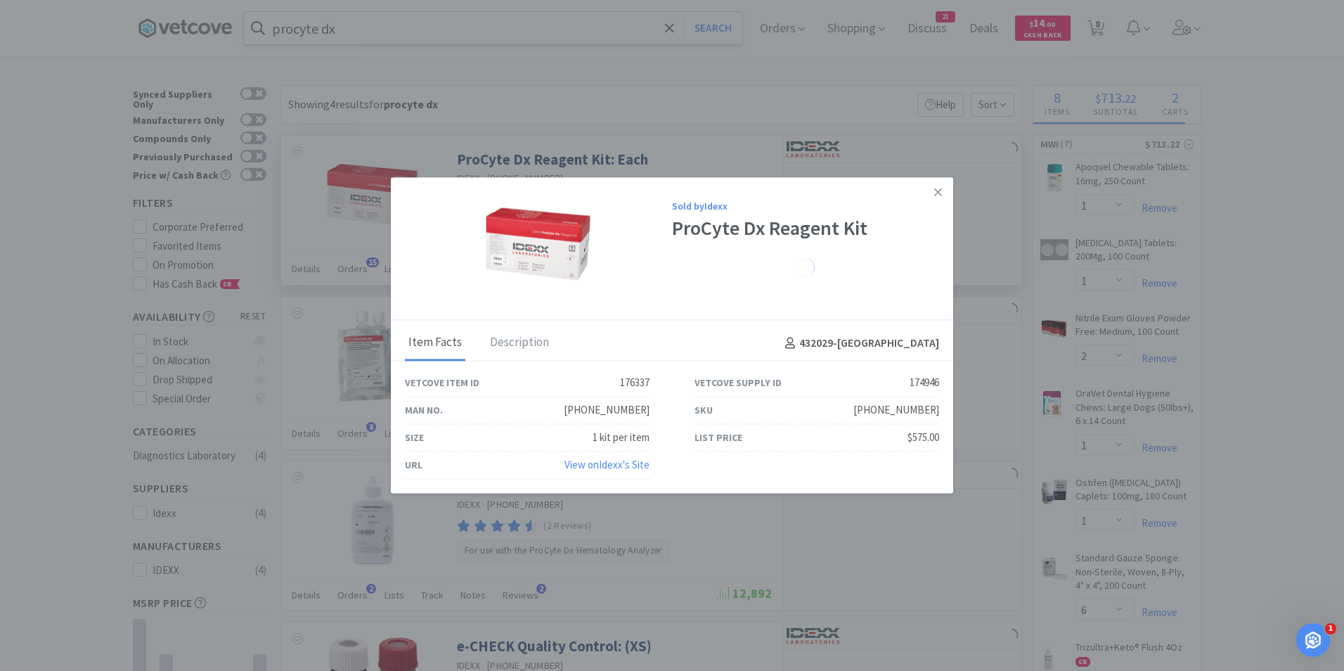
select select "1"
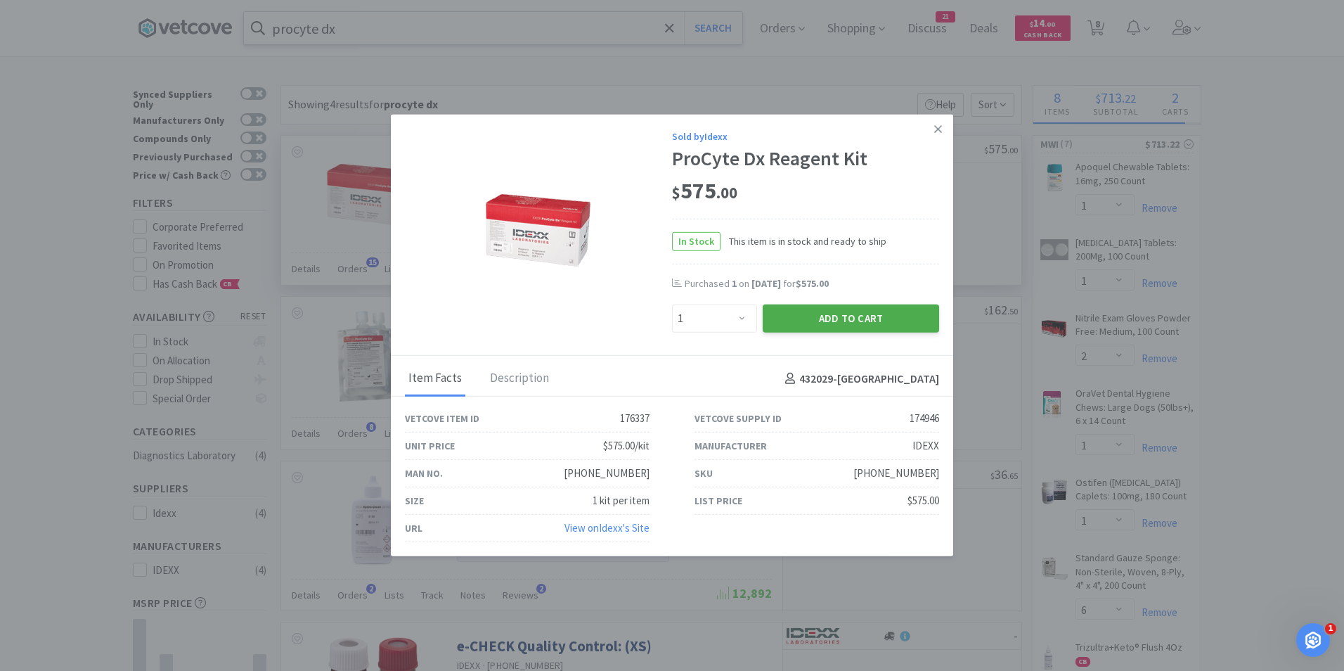
click at [839, 313] on button "Add to Cart" at bounding box center [851, 318] width 176 height 28
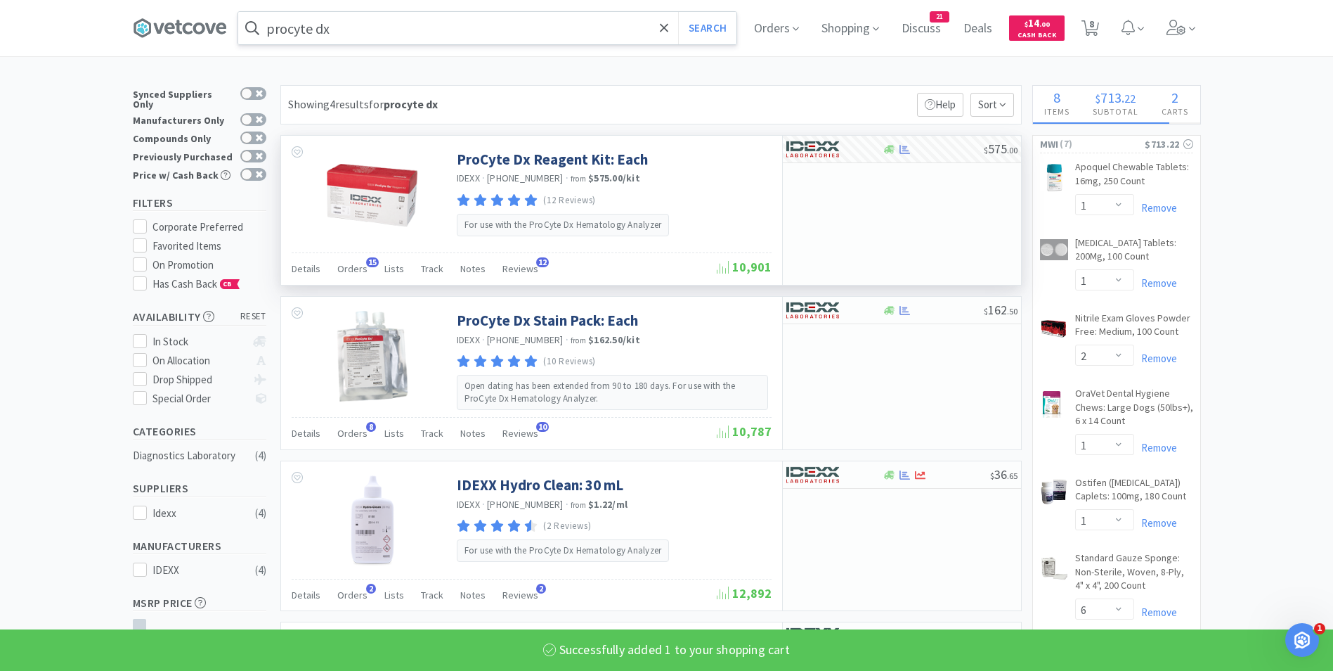
select select "1"
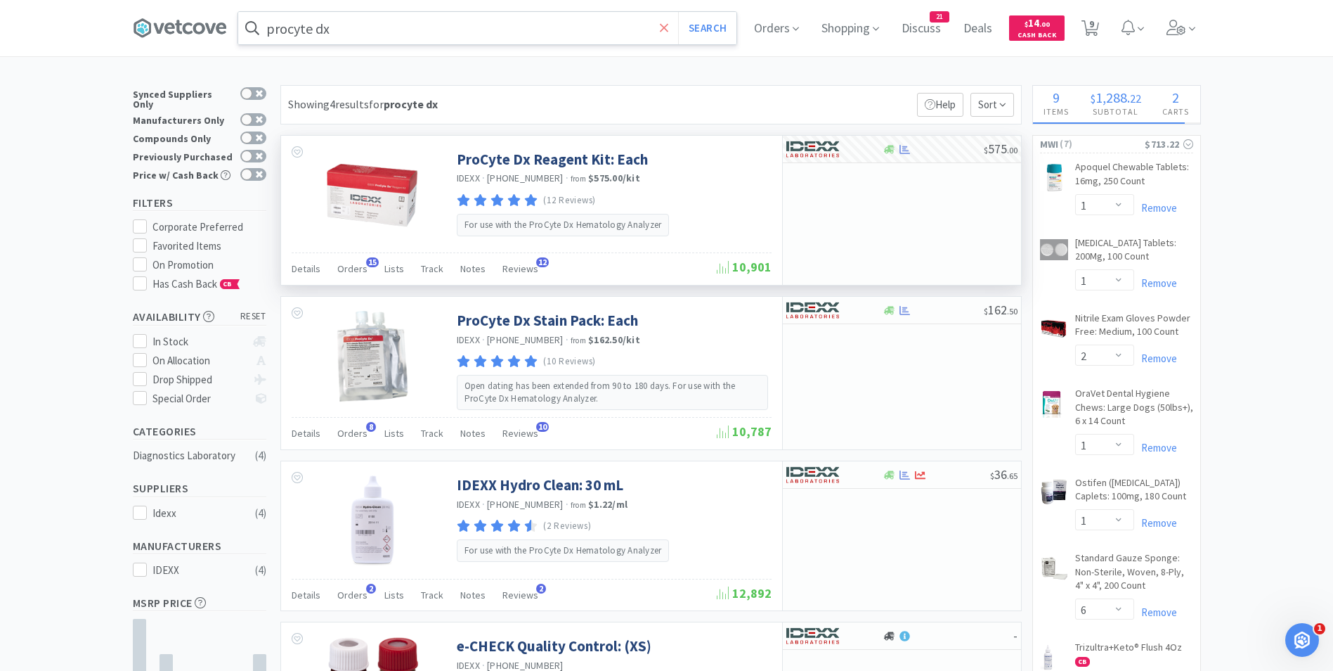
click at [673, 29] on span at bounding box center [664, 28] width 16 height 30
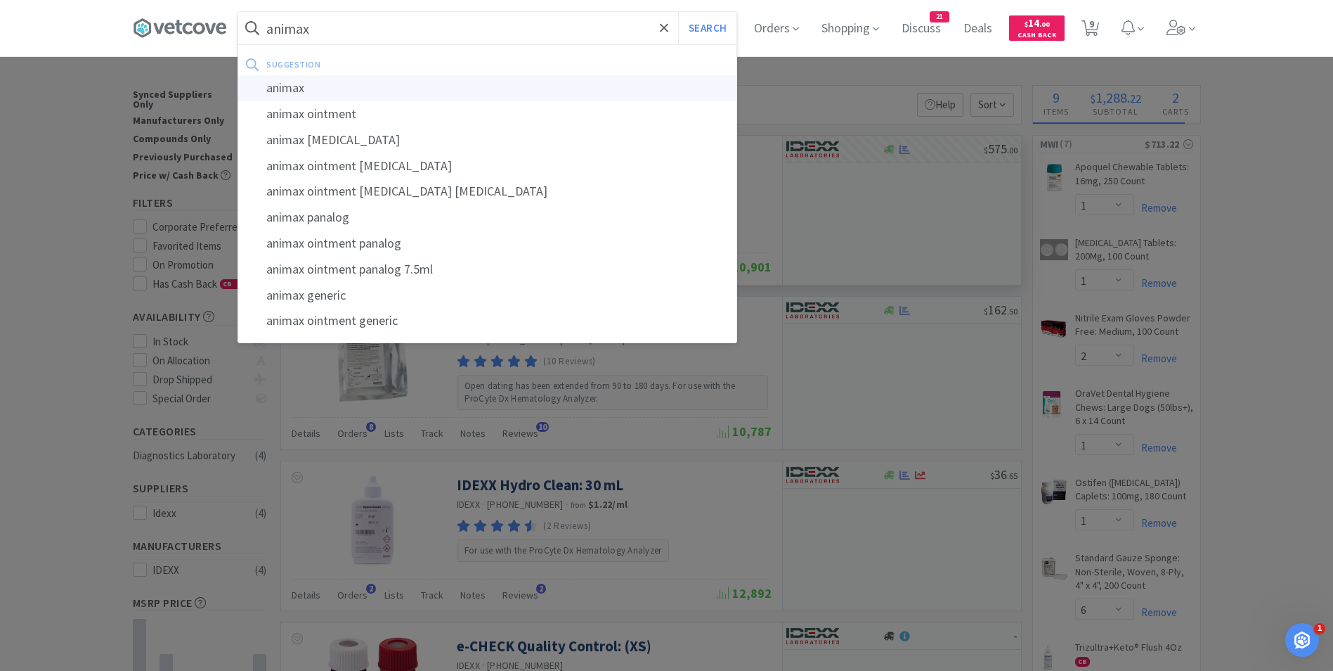
type input "animax"
click at [439, 92] on div "animax" at bounding box center [487, 88] width 498 height 26
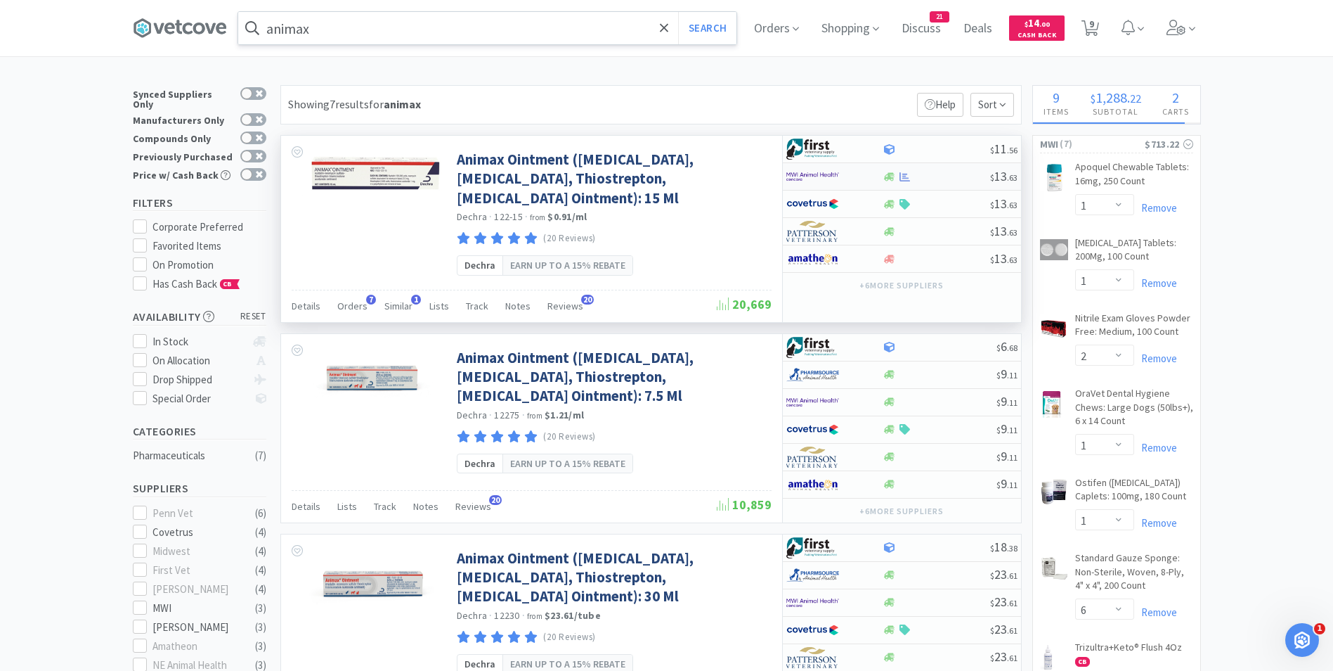
click at [797, 177] on img at bounding box center [812, 176] width 53 height 21
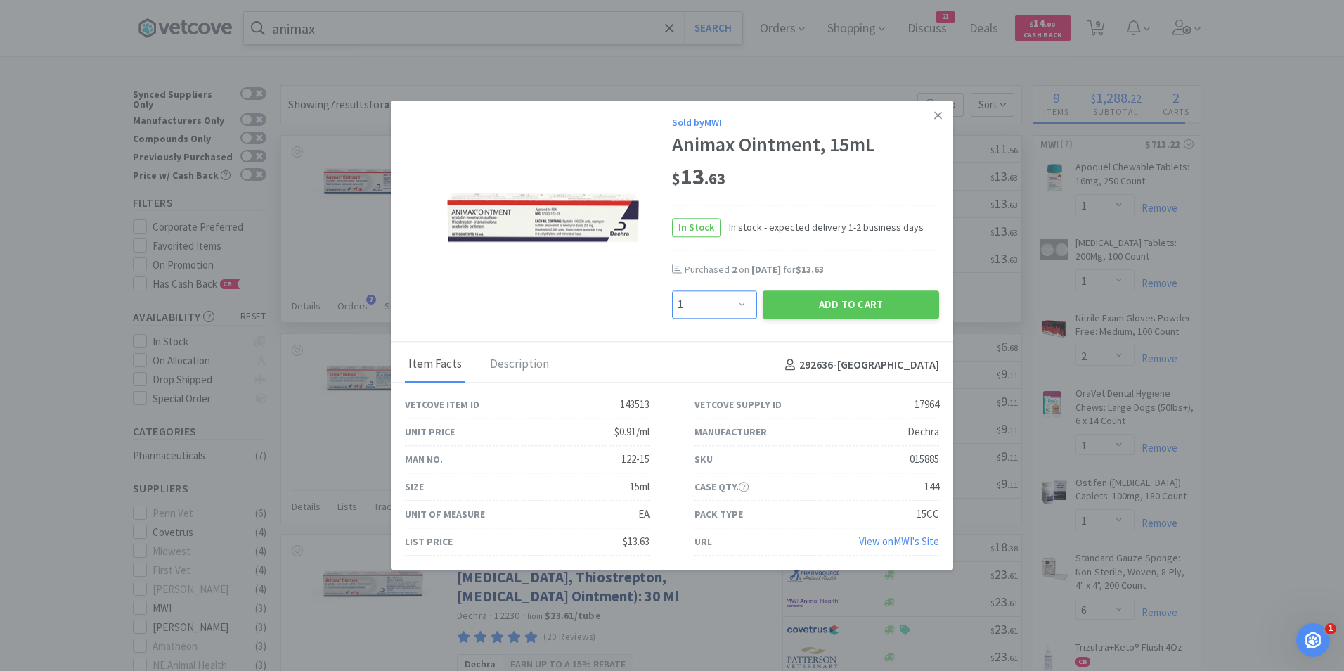
click at [740, 306] on select "Enter Quantity 1 2 3 4 5 6 7 8 9 10 11 12 13 14 15 16 17 18 19 20 Enter Quantity" at bounding box center [714, 304] width 85 height 28
select select "4"
click at [672, 290] on select "Enter Quantity 1 2 3 4 5 6 7 8 9 10 11 12 13 14 15 16 17 18 19 20 Enter Quantity" at bounding box center [714, 304] width 85 height 28
click at [843, 294] on button "Add to Cart" at bounding box center [851, 304] width 176 height 28
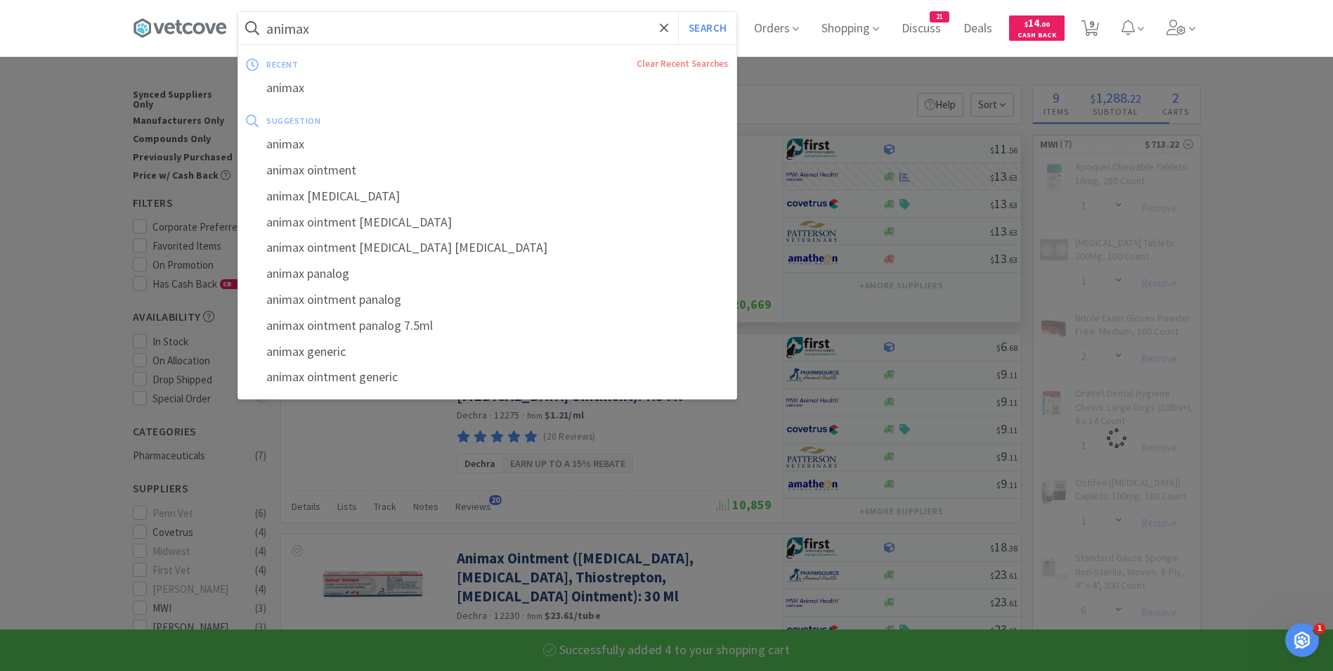
click at [522, 30] on input "animax" at bounding box center [487, 28] width 498 height 32
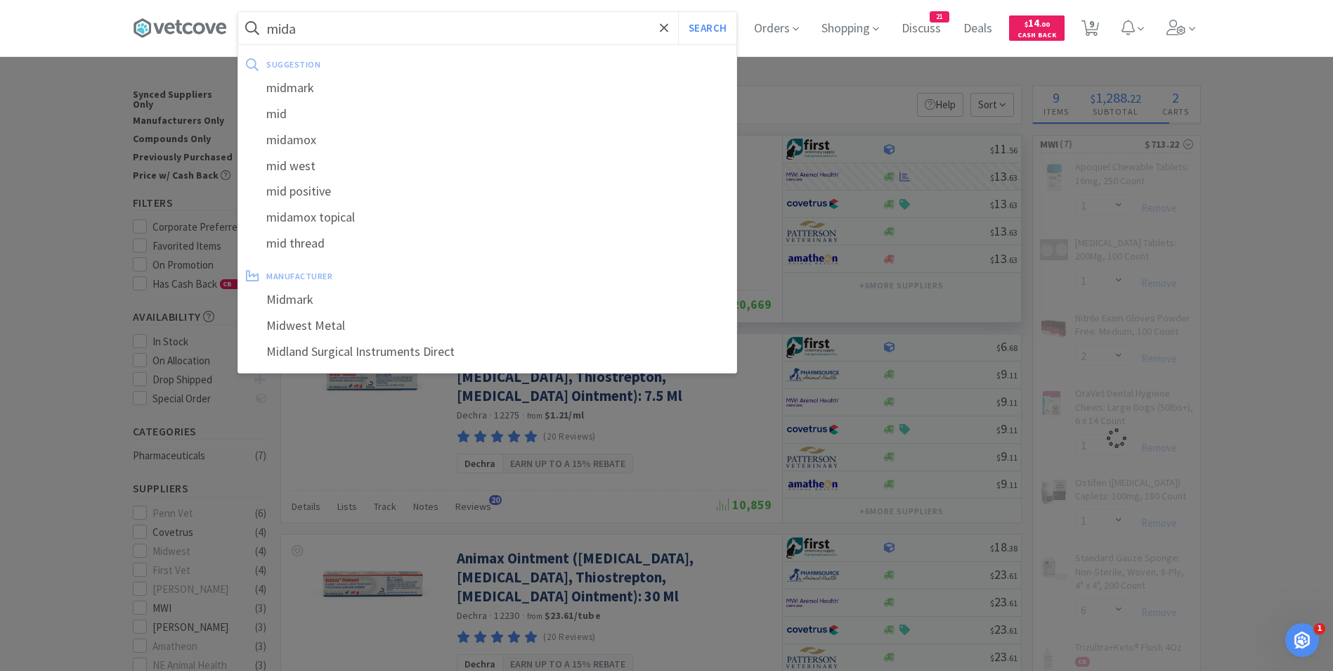
type input "midaz"
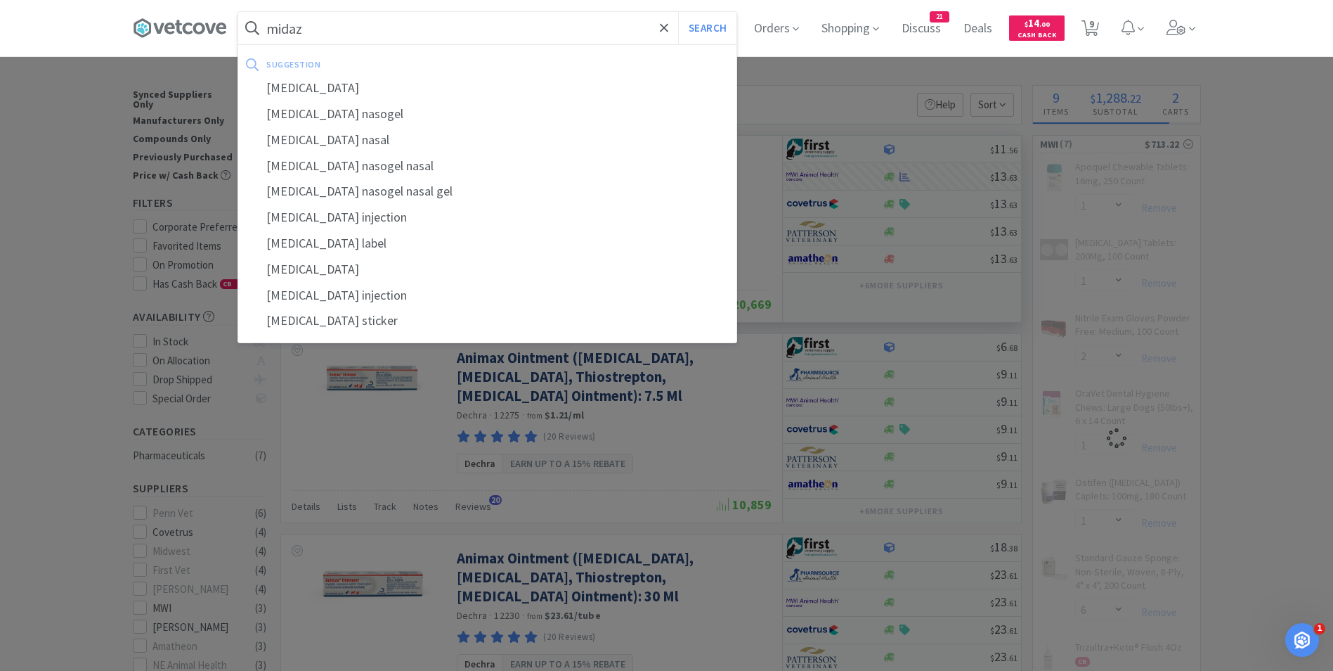
select select "4"
select select "1"
select select "2"
select select "1"
select select "6"
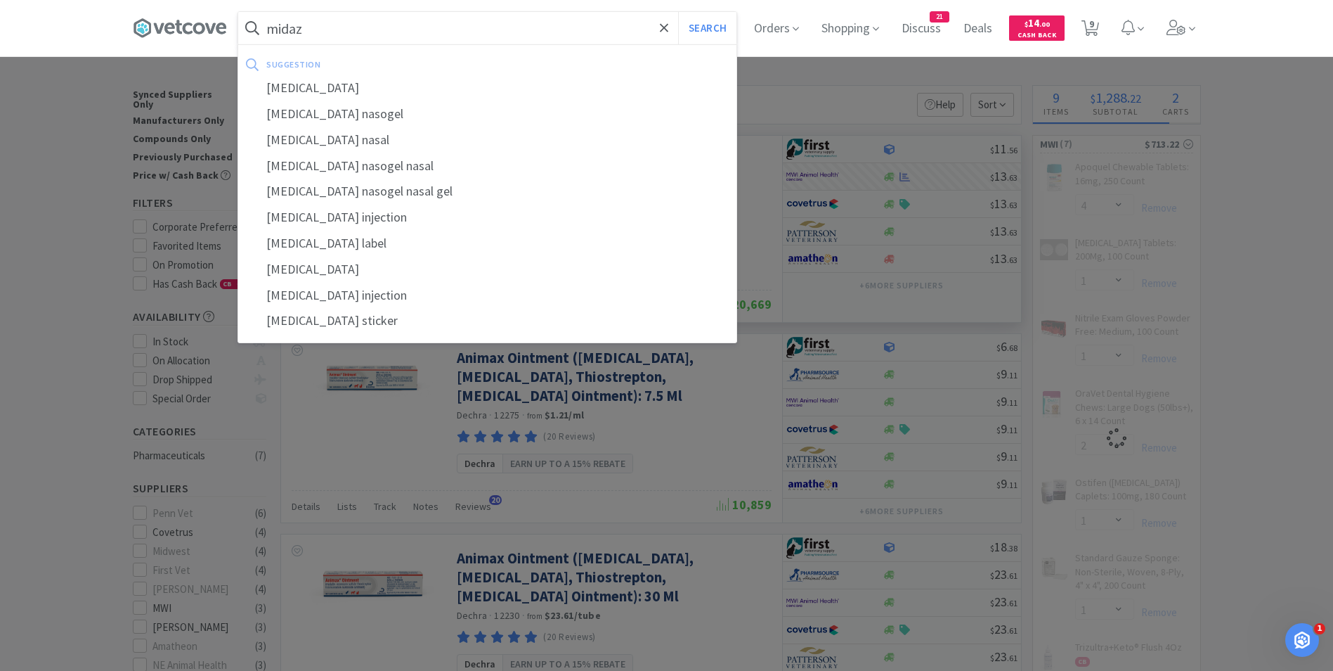
select select "2"
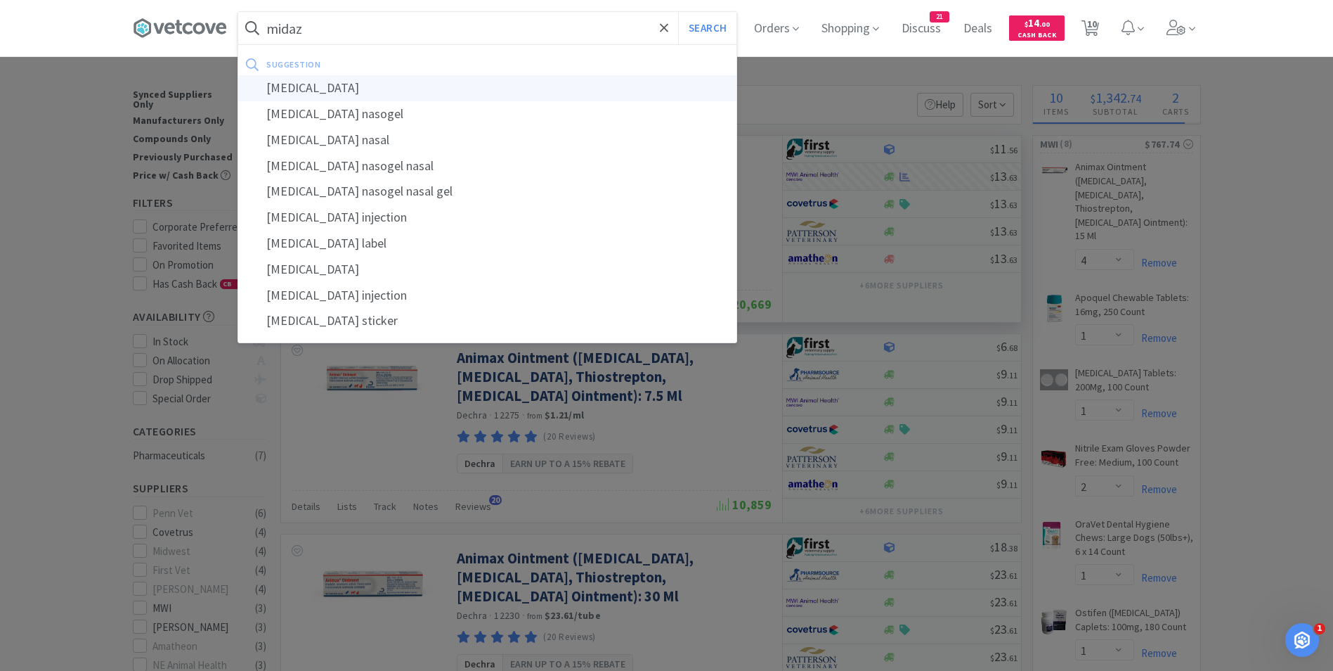
click at [408, 79] on div "[MEDICAL_DATA]" at bounding box center [487, 88] width 498 height 26
type input "[MEDICAL_DATA]"
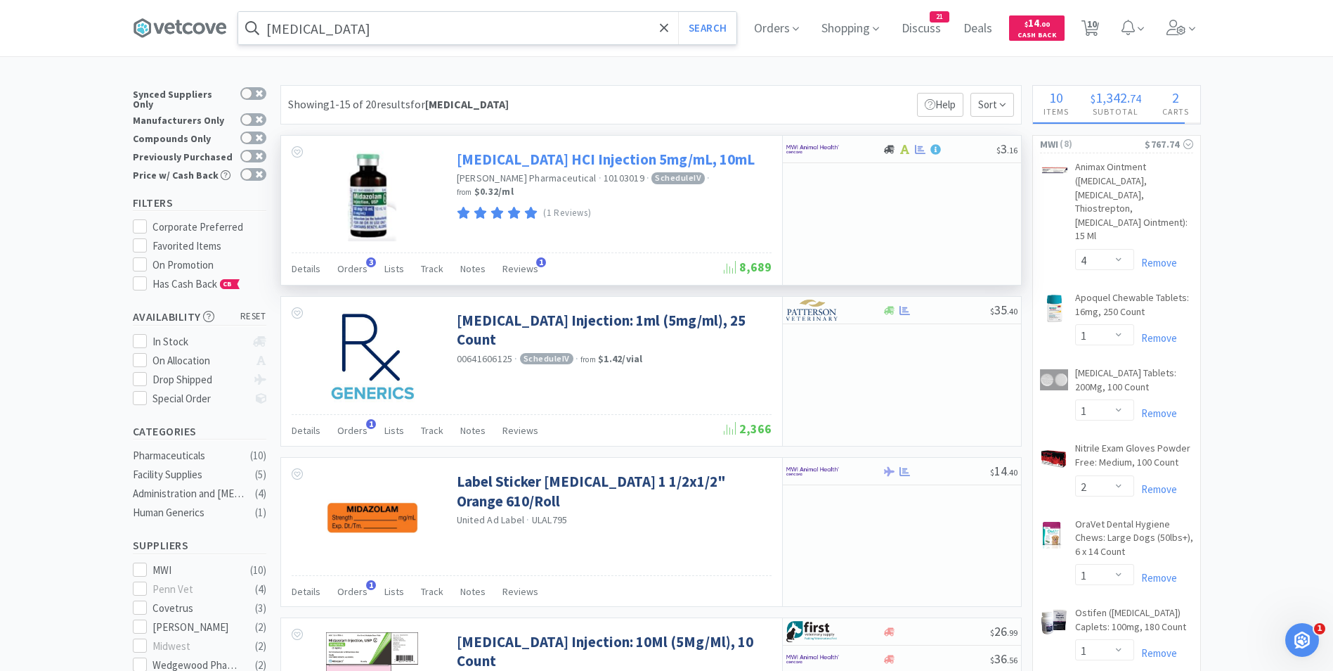
click at [506, 162] on link "[MEDICAL_DATA] HCI Injection 5mg/mL, 10mL" at bounding box center [606, 159] width 298 height 19
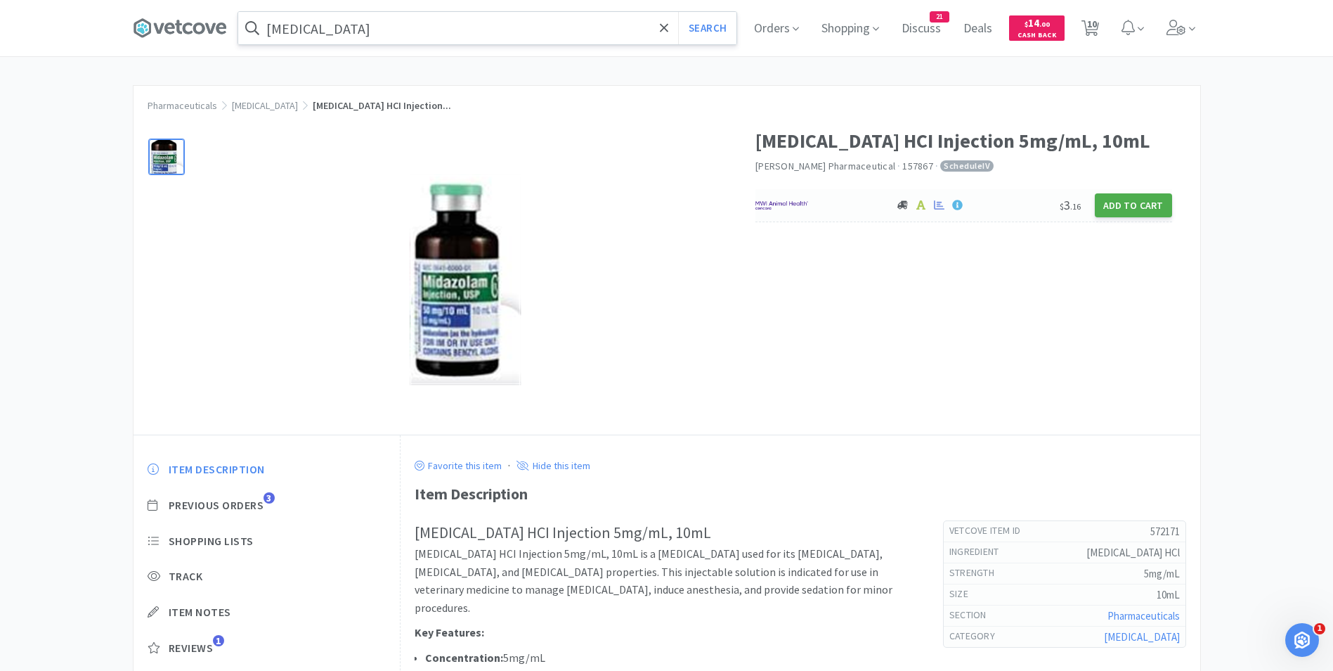
click at [1116, 207] on button "Add to Cart" at bounding box center [1133, 205] width 77 height 24
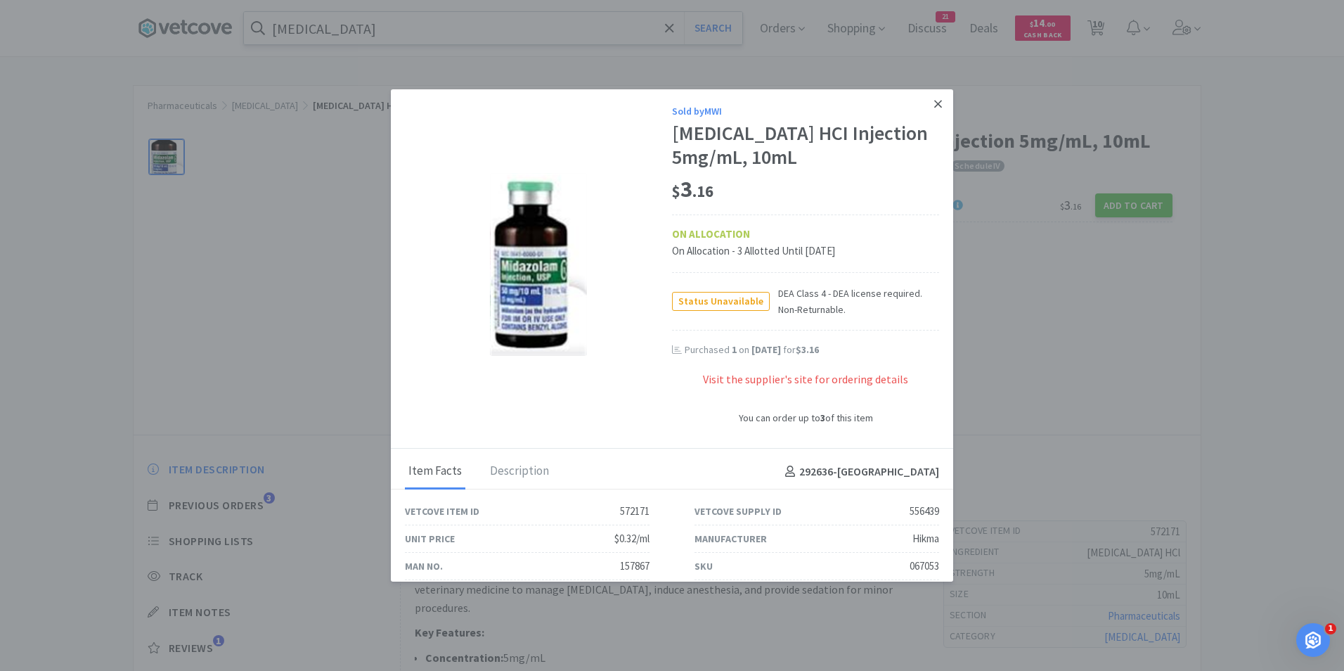
click at [932, 105] on link at bounding box center [938, 104] width 25 height 30
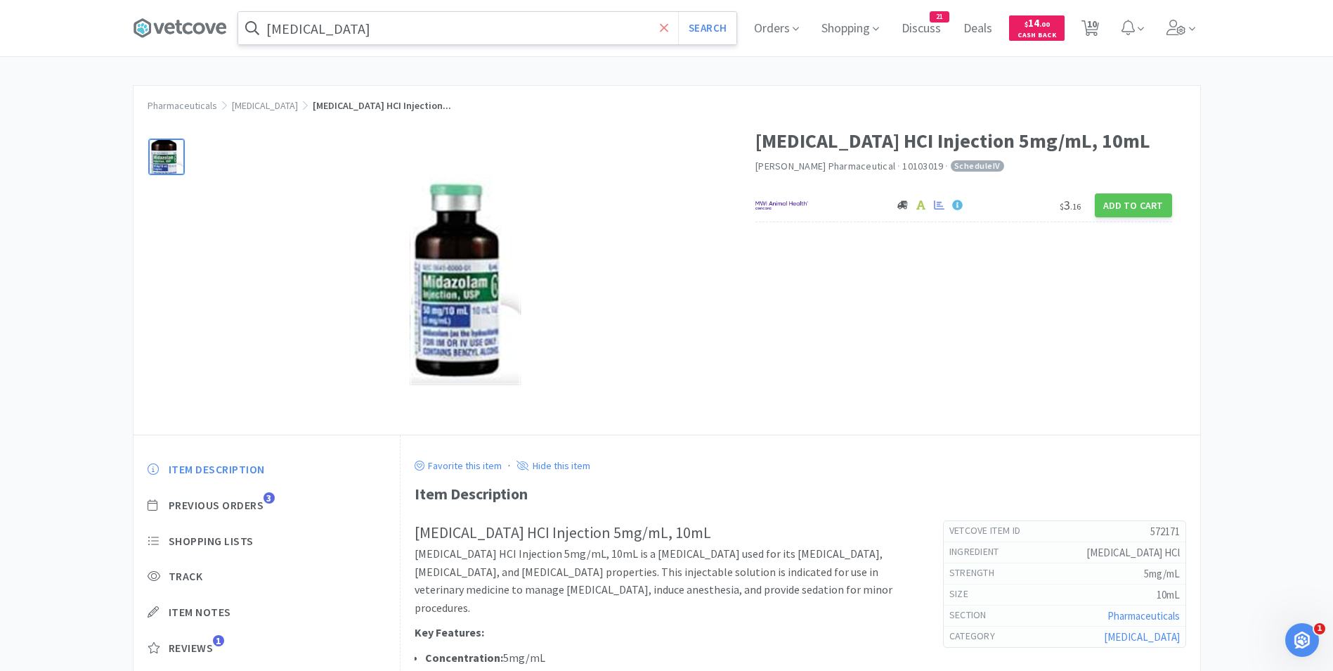
click at [663, 30] on span at bounding box center [664, 28] width 16 height 30
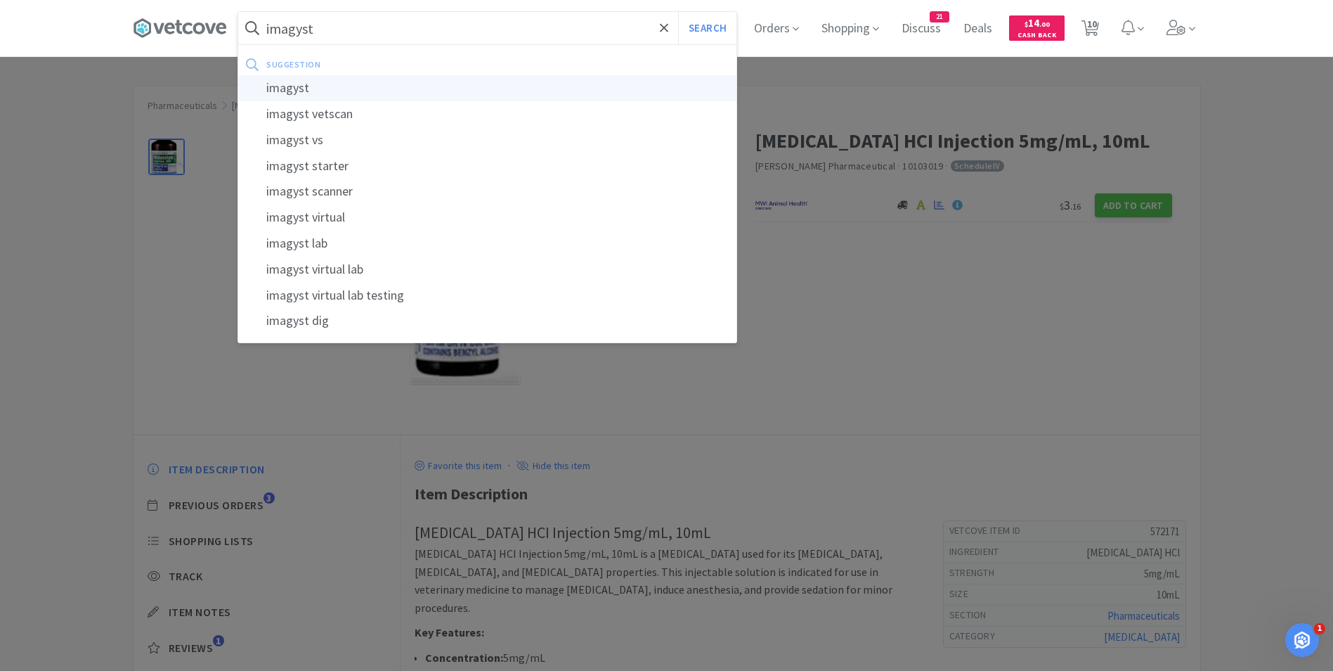
type input "imagyst"
click at [407, 90] on div "imagyst" at bounding box center [487, 88] width 498 height 26
select select "4"
select select "1"
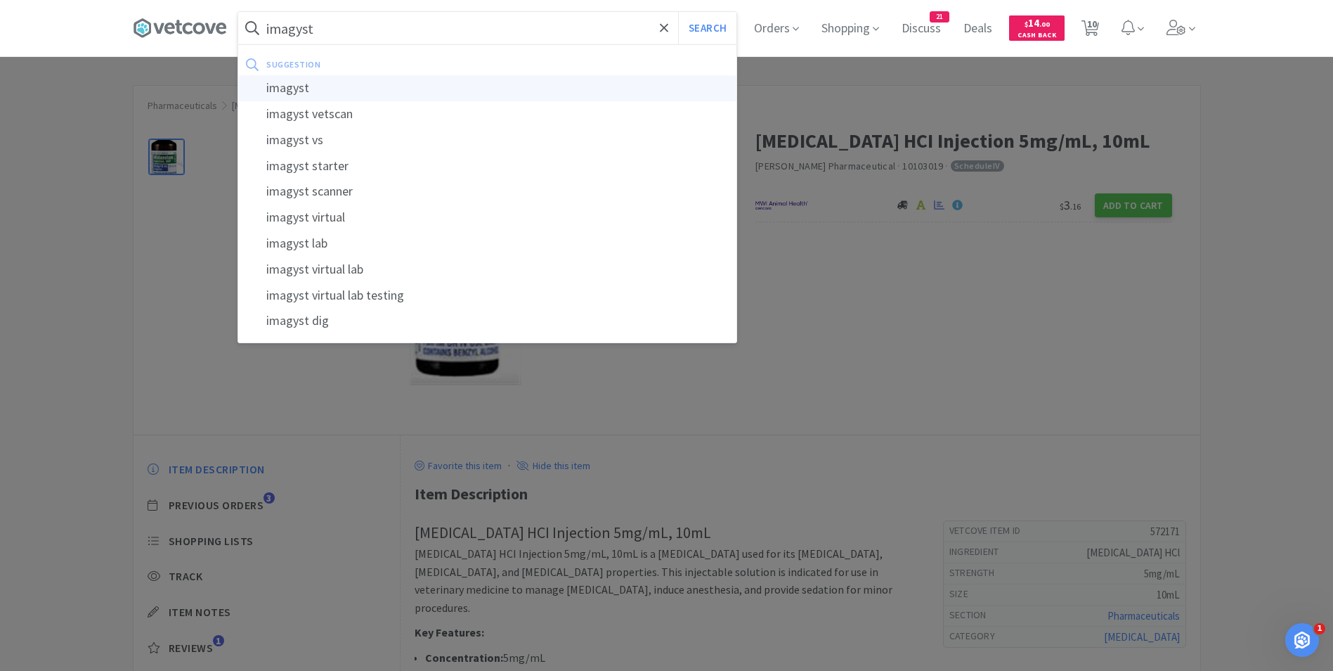
select select "2"
select select "1"
select select "6"
select select "2"
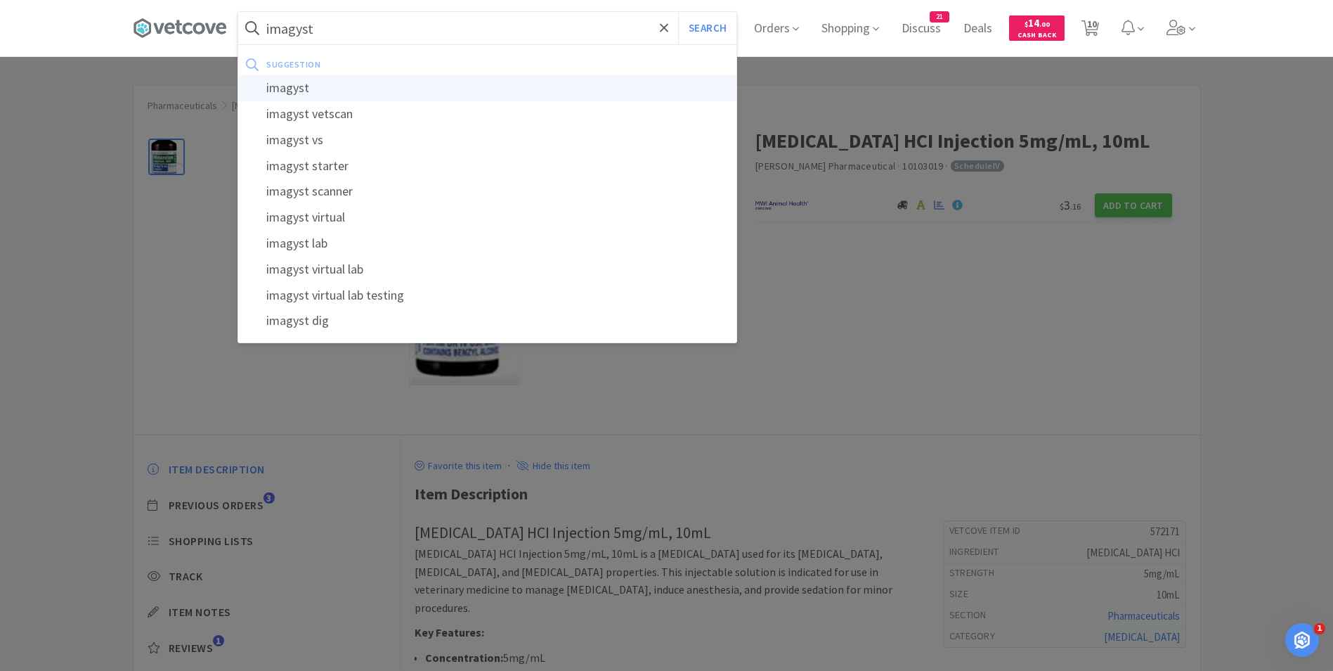
select select "2"
select select "1"
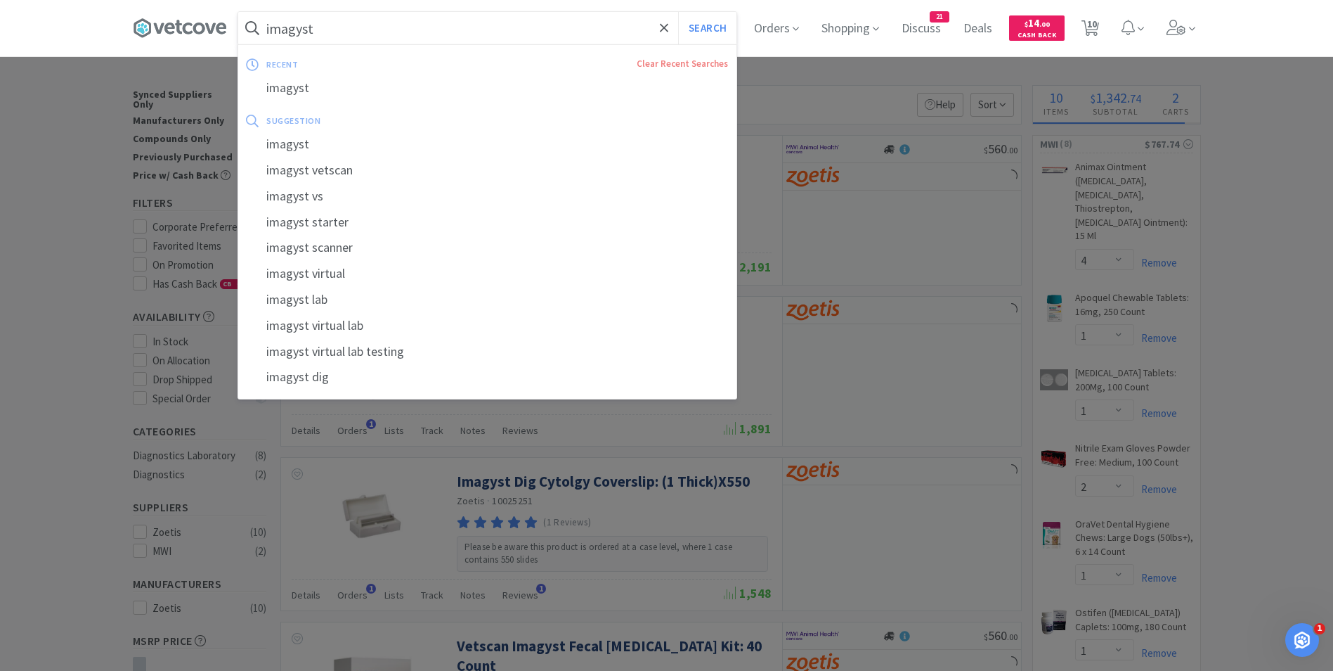
click at [372, 29] on input "imagyst" at bounding box center [487, 28] width 498 height 32
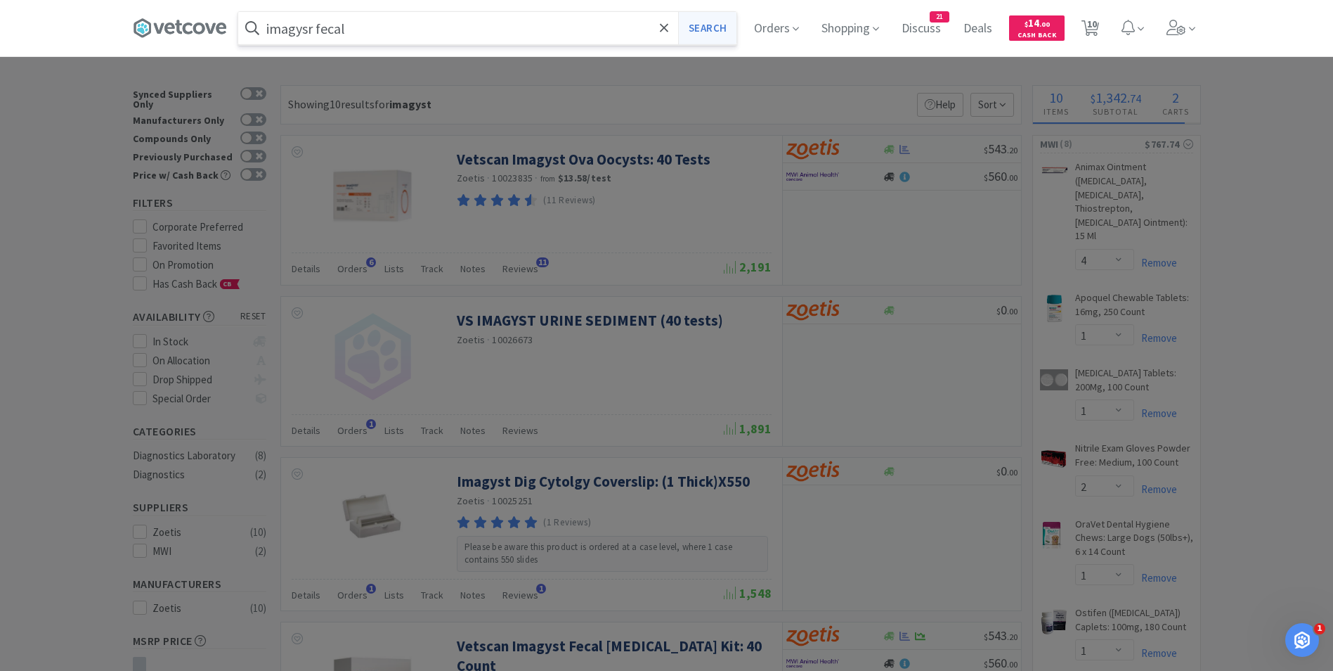
type input "imagysr fecal"
click at [707, 26] on button "Search" at bounding box center [707, 28] width 58 height 32
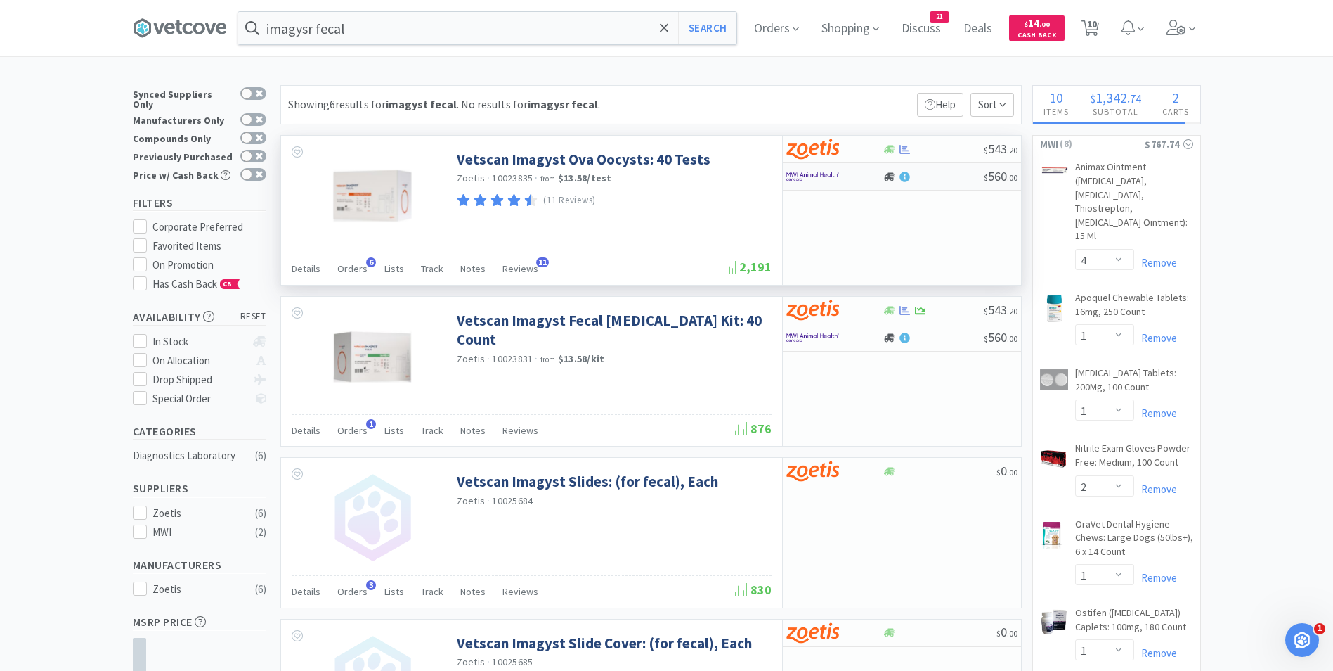
click at [803, 175] on img at bounding box center [812, 176] width 53 height 21
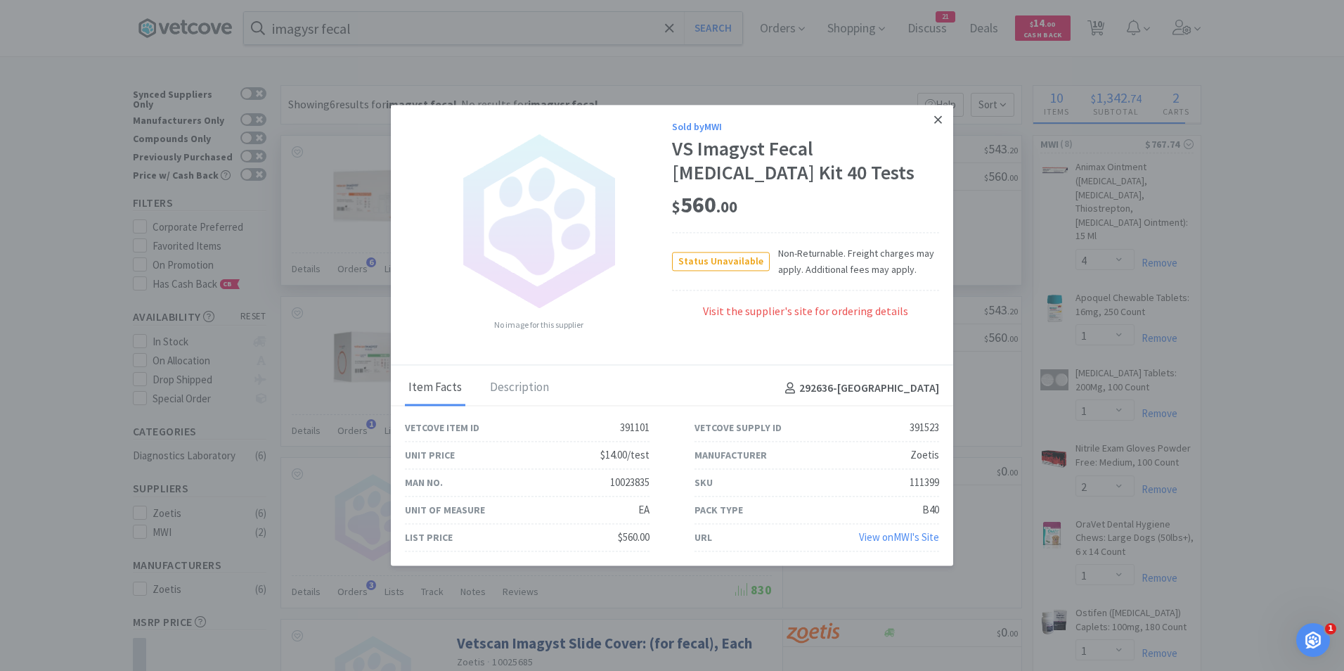
click at [935, 119] on icon at bounding box center [938, 119] width 8 height 13
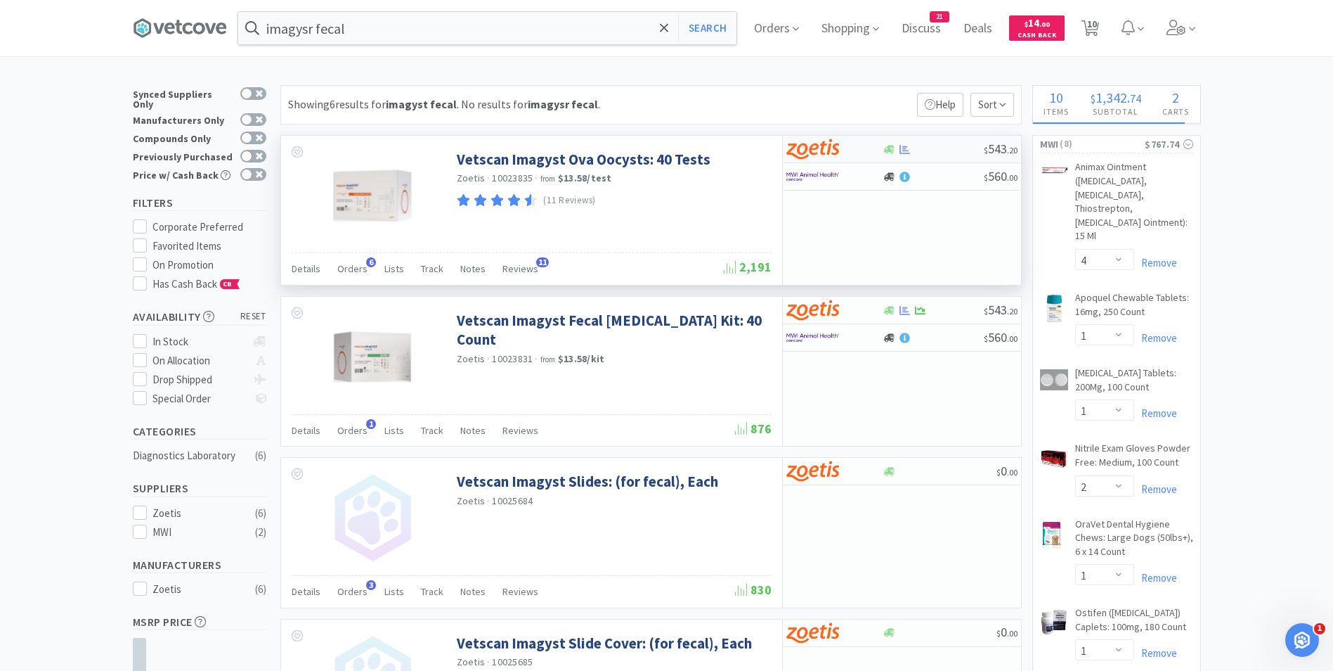
click at [823, 148] on img at bounding box center [812, 148] width 53 height 21
select select "1"
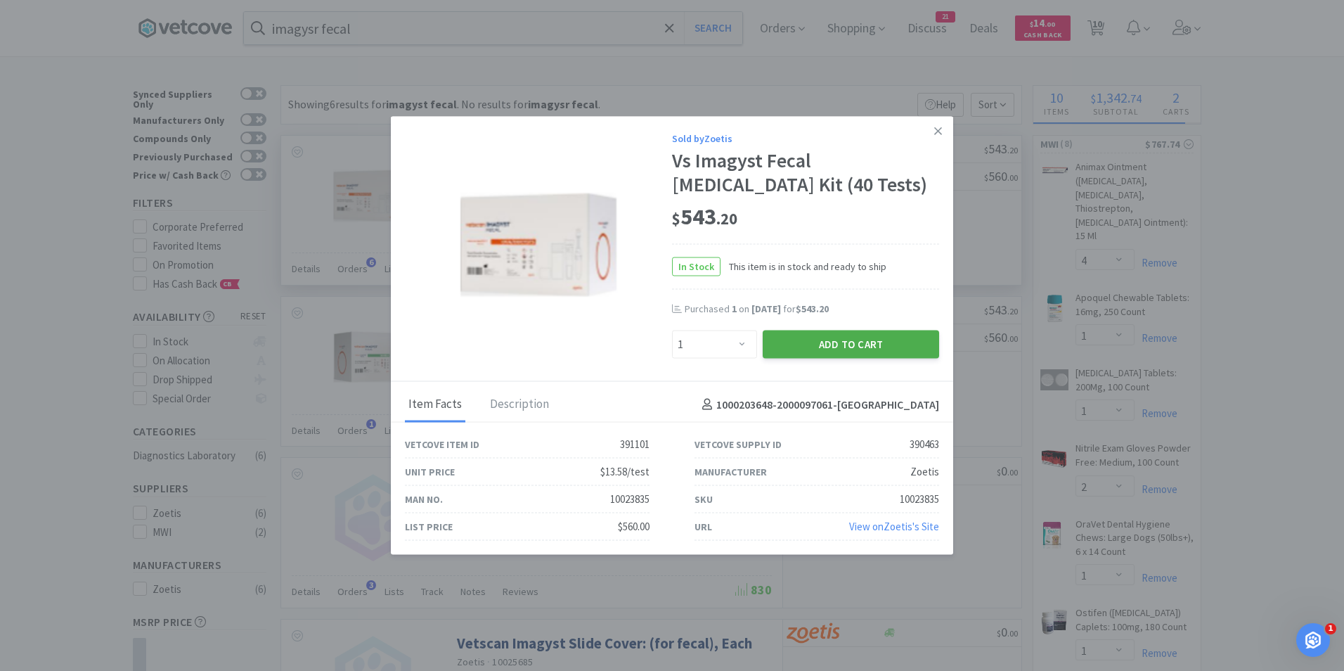
click at [820, 346] on button "Add to Cart" at bounding box center [851, 344] width 176 height 28
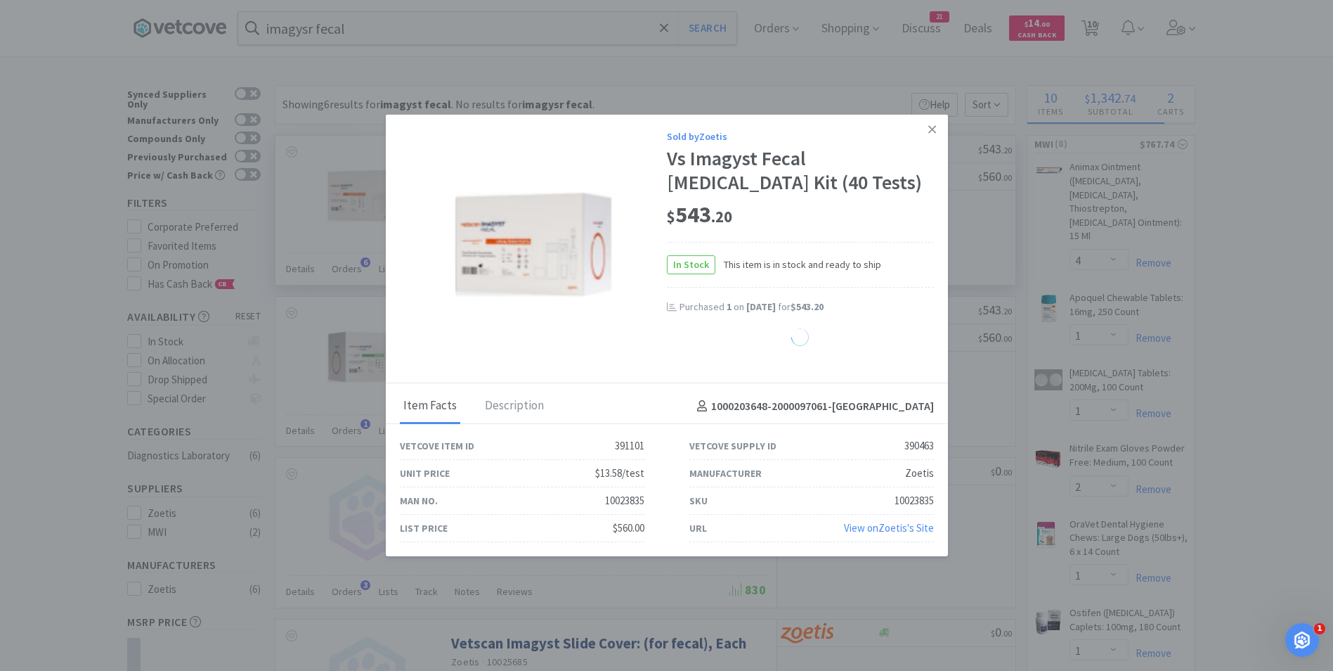
select select "1"
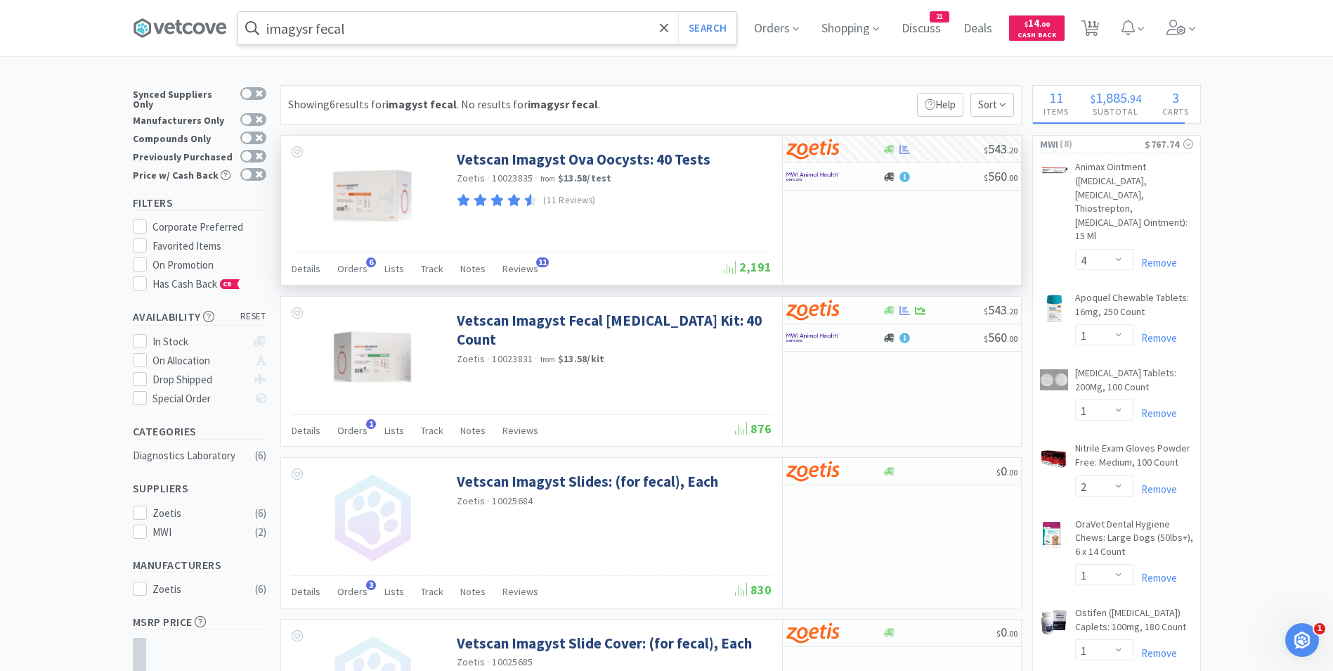
click at [651, 29] on input "imagysr fecal" at bounding box center [487, 28] width 498 height 32
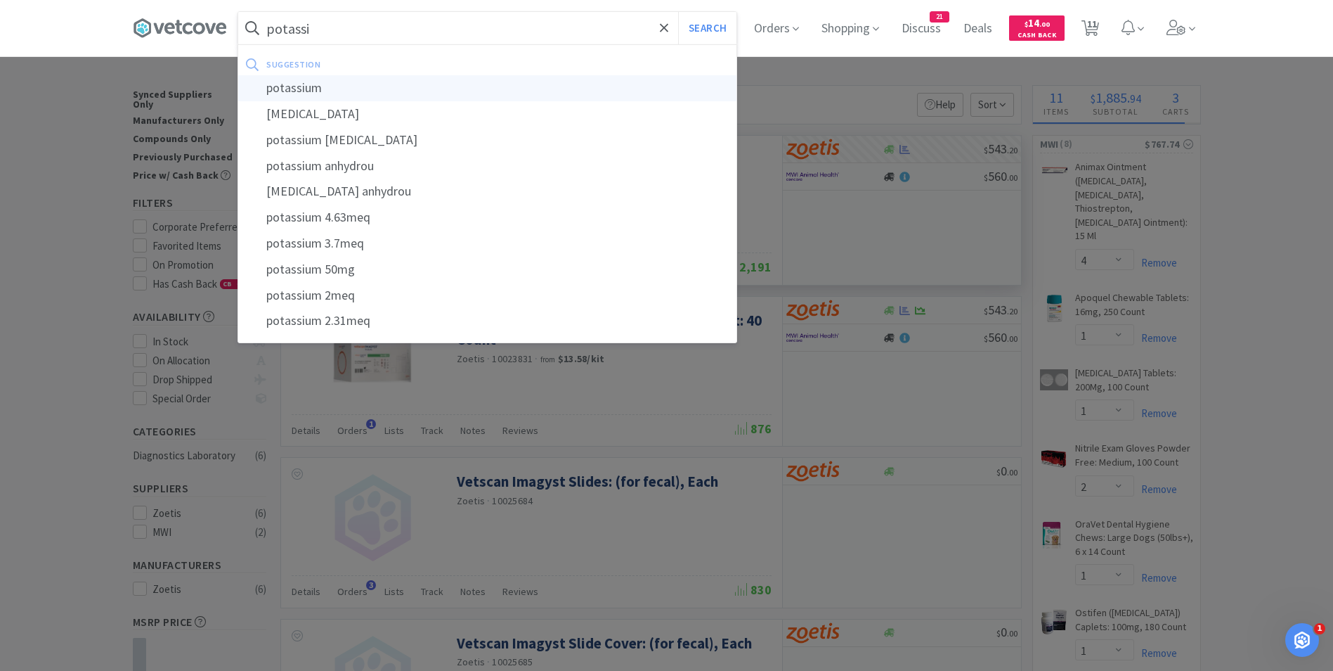
click at [465, 89] on div "potassium" at bounding box center [487, 88] width 498 height 26
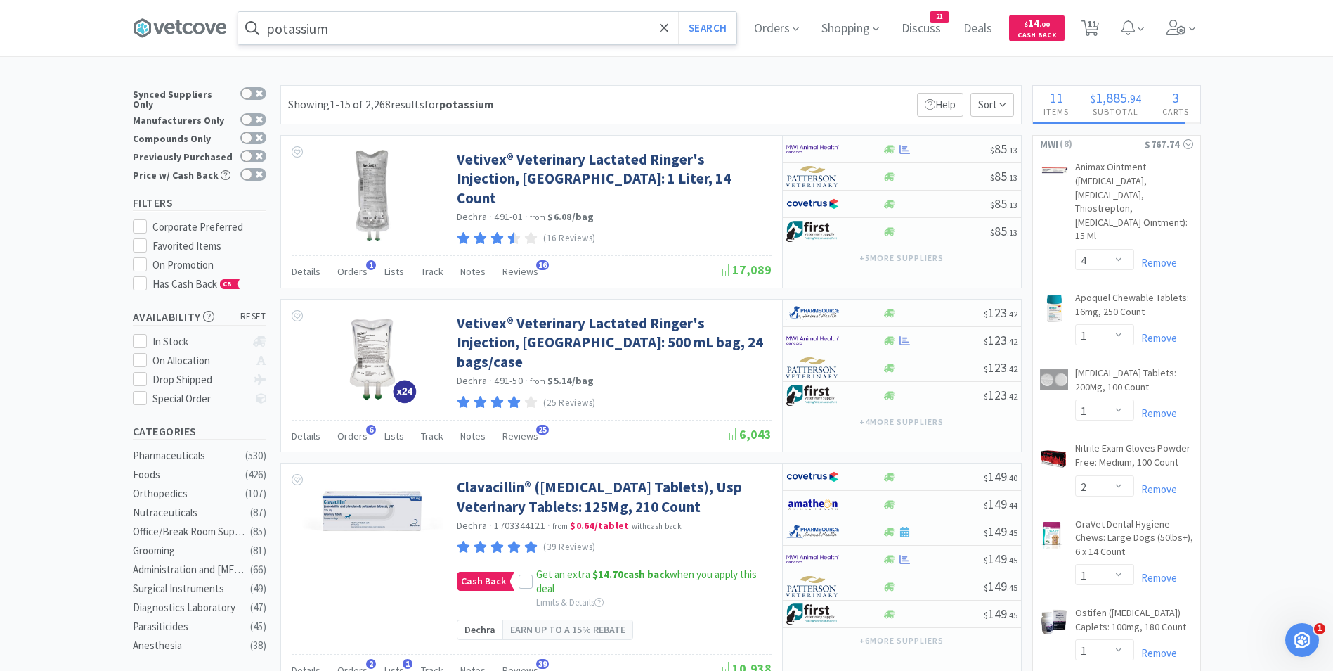
click at [391, 22] on input "potassium" at bounding box center [487, 28] width 498 height 32
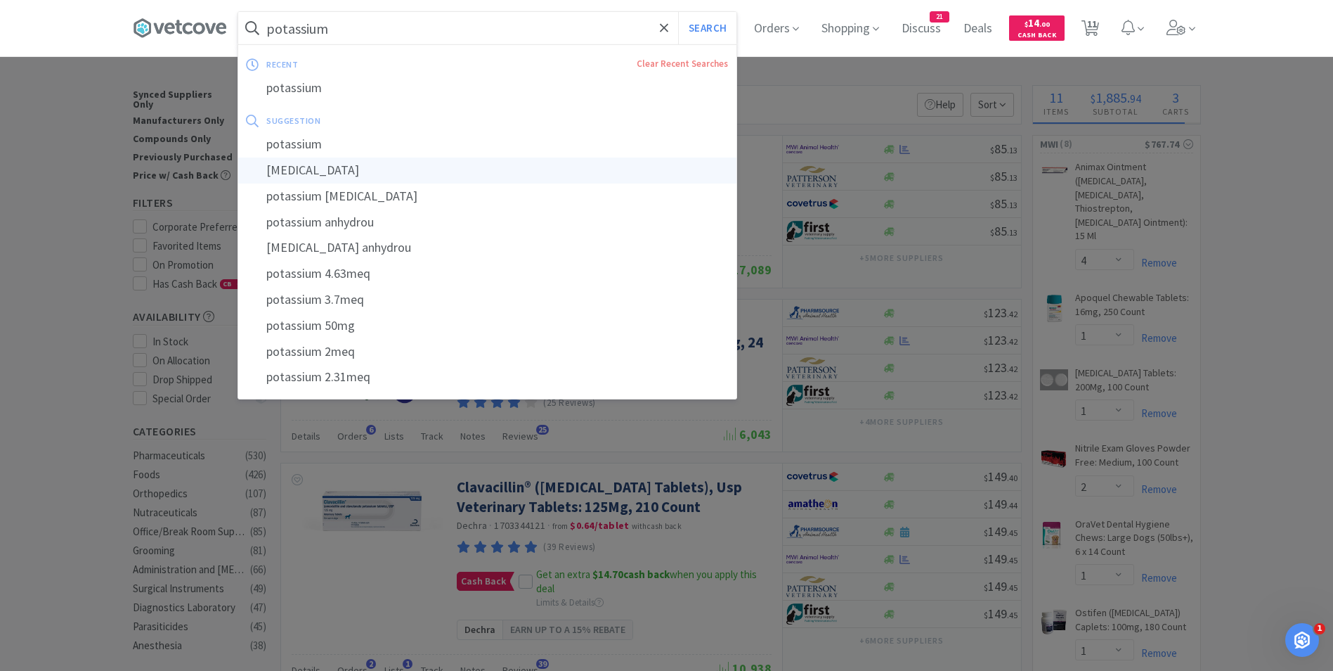
click at [384, 180] on div "[MEDICAL_DATA]" at bounding box center [487, 170] width 498 height 26
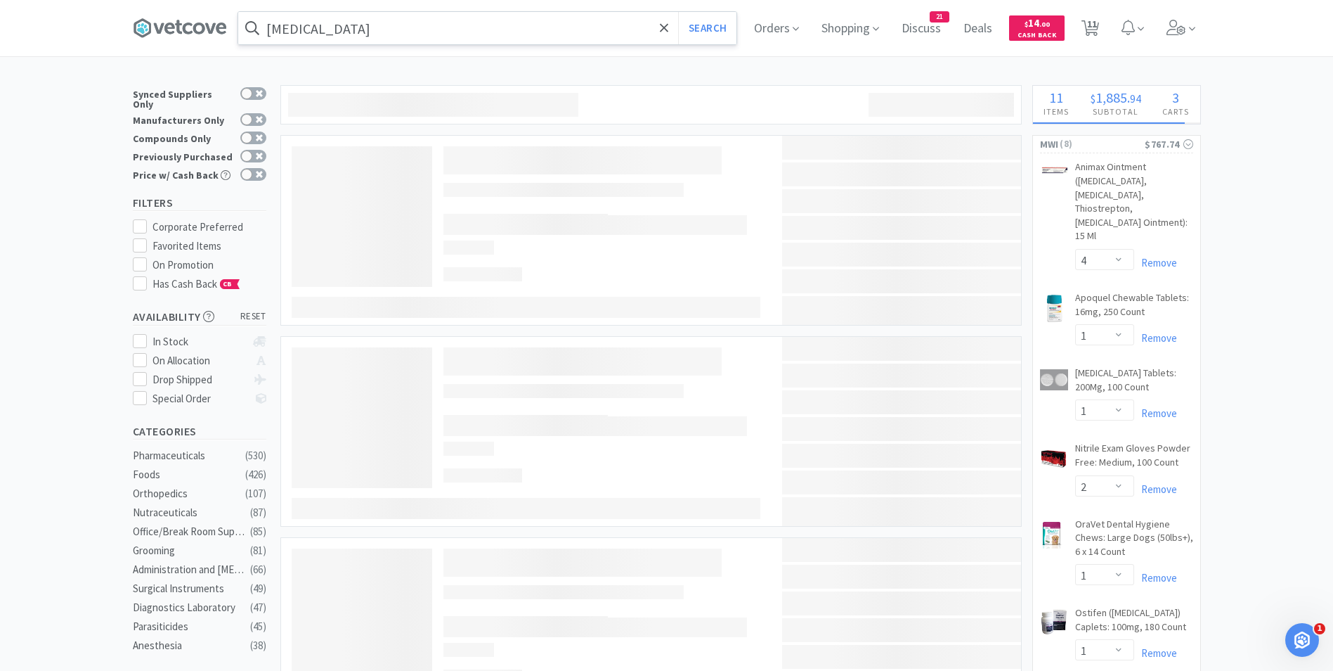
click at [417, 39] on input "[MEDICAL_DATA]" at bounding box center [487, 28] width 498 height 32
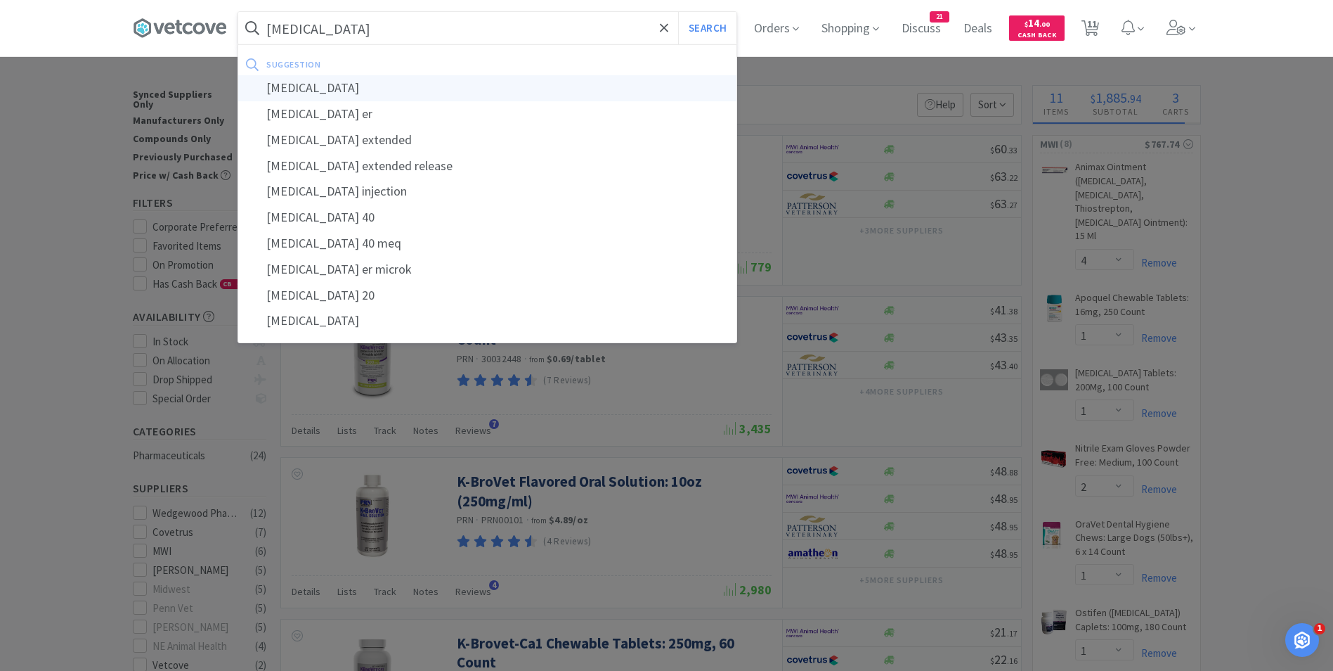
type input "[MEDICAL_DATA]"
click at [375, 85] on div "[MEDICAL_DATA]" at bounding box center [487, 88] width 498 height 26
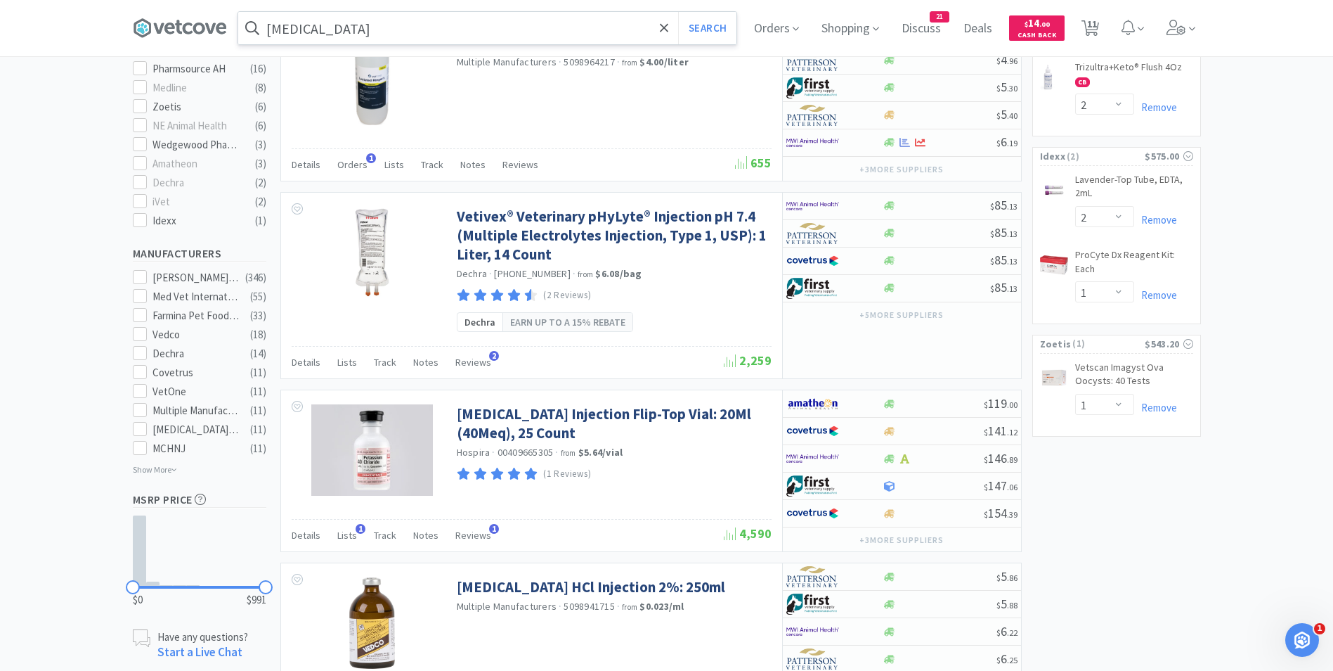
scroll to position [711, 0]
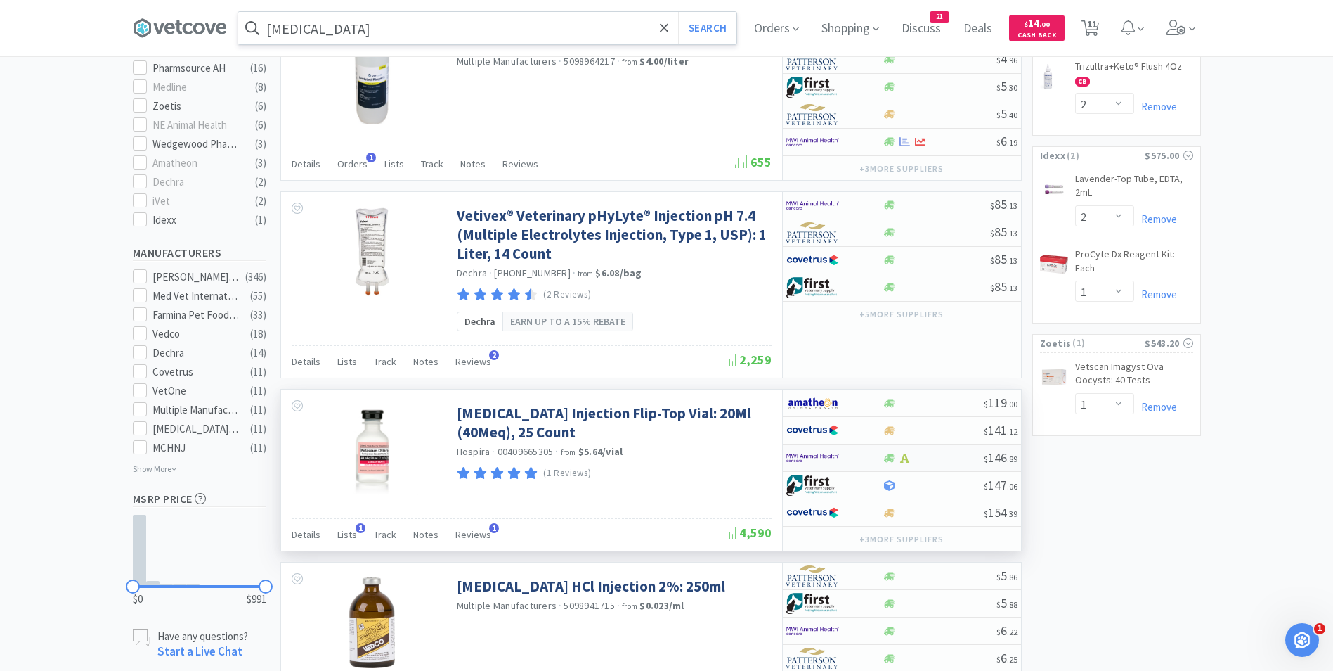
click at [824, 447] on img at bounding box center [812, 457] width 53 height 21
select select "1"
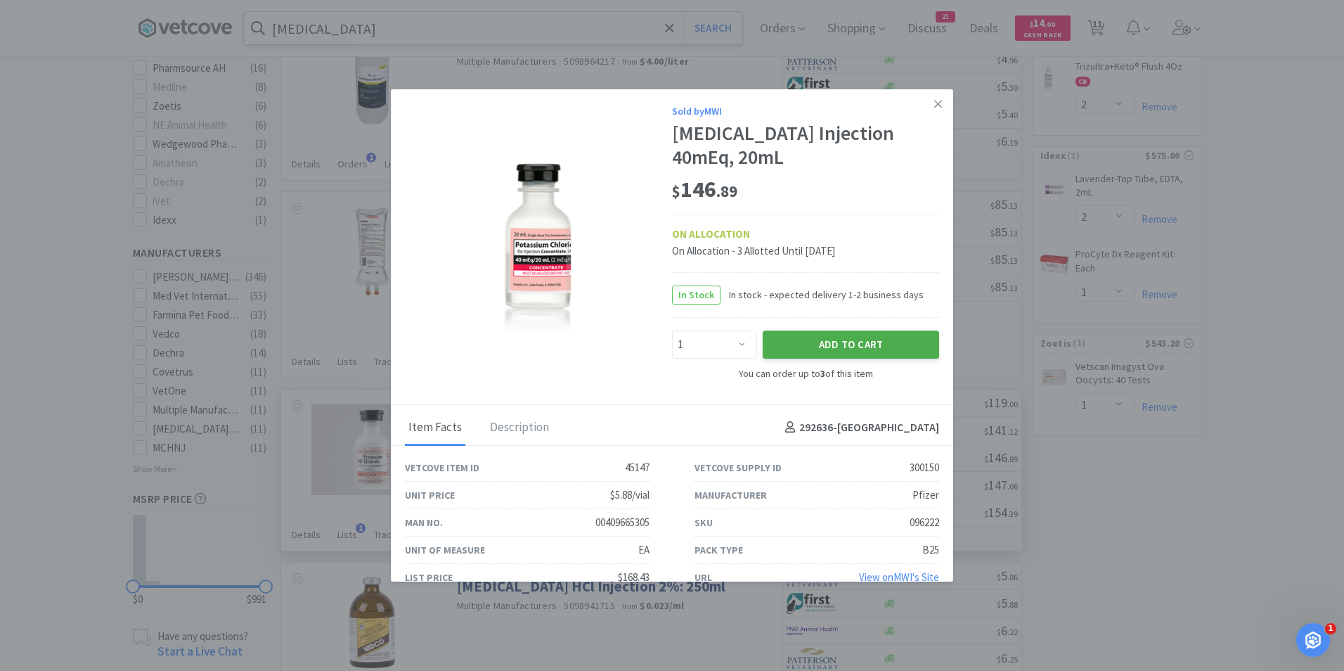
click at [797, 348] on button "Add to Cart" at bounding box center [851, 344] width 176 height 28
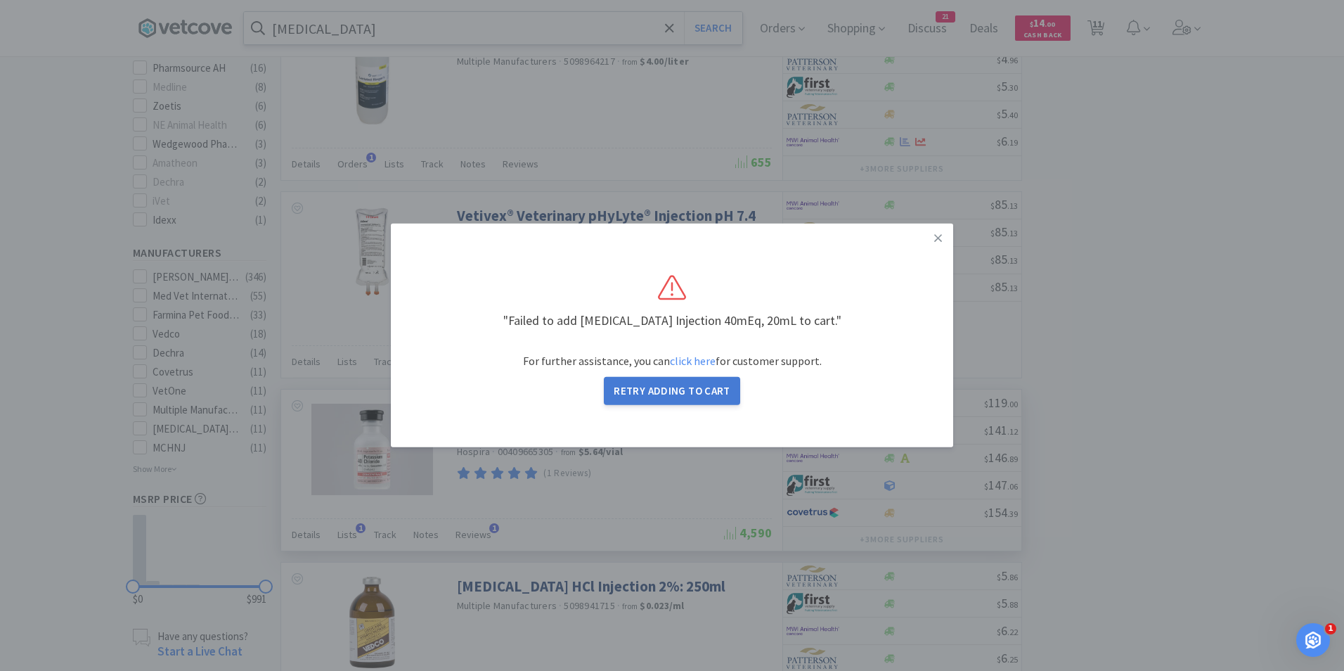
click at [682, 394] on button "Retry Adding to Cart" at bounding box center [672, 391] width 136 height 28
select select "1"
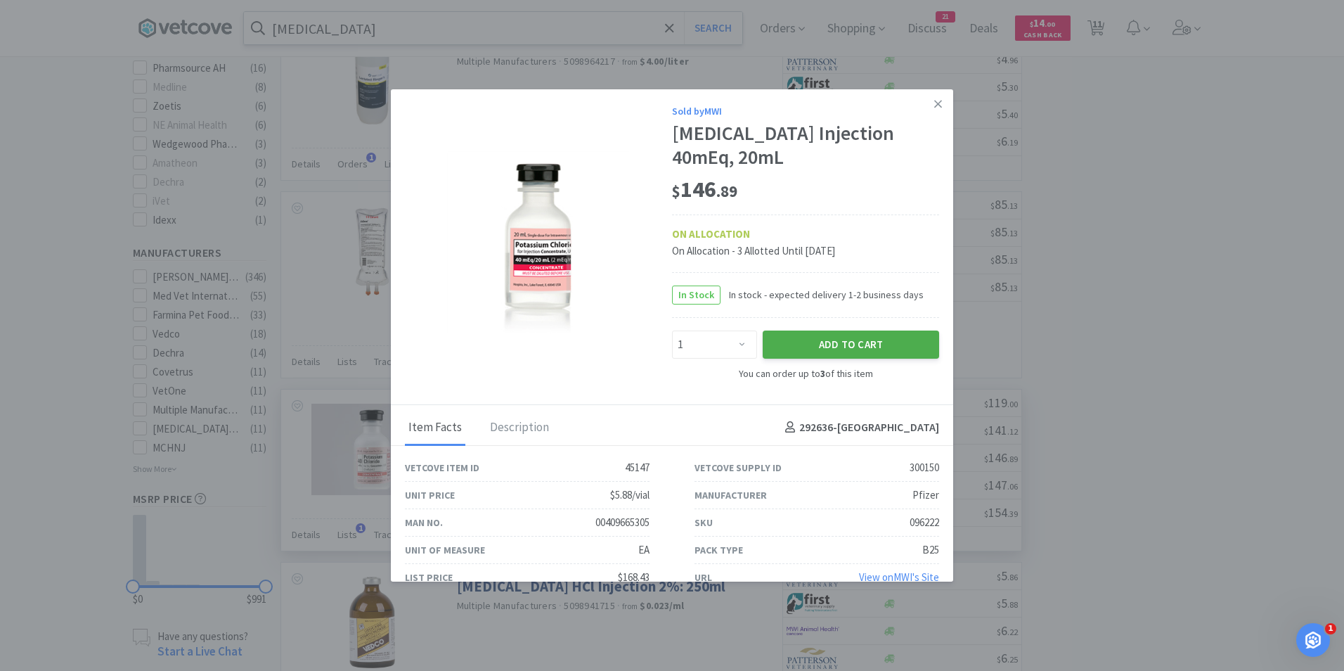
click at [810, 343] on button "Add to Cart" at bounding box center [851, 344] width 176 height 28
select select "4"
select select "1"
select select "2"
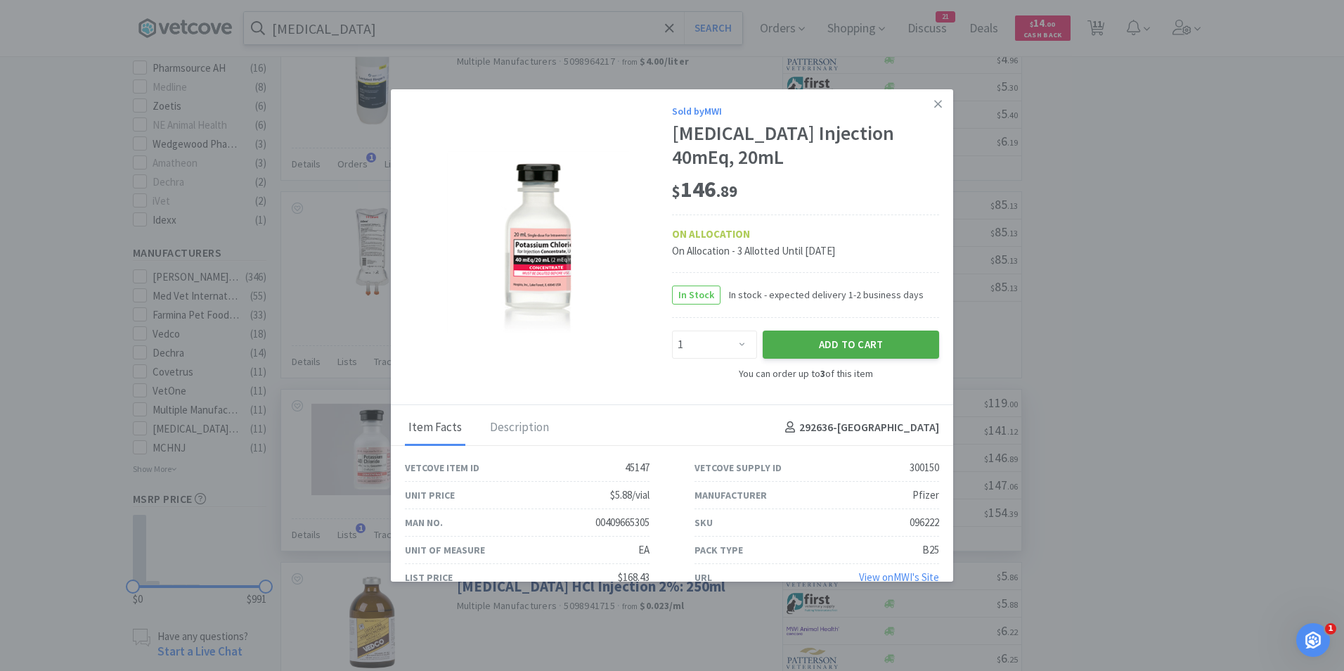
select select "1"
select select "6"
select select "2"
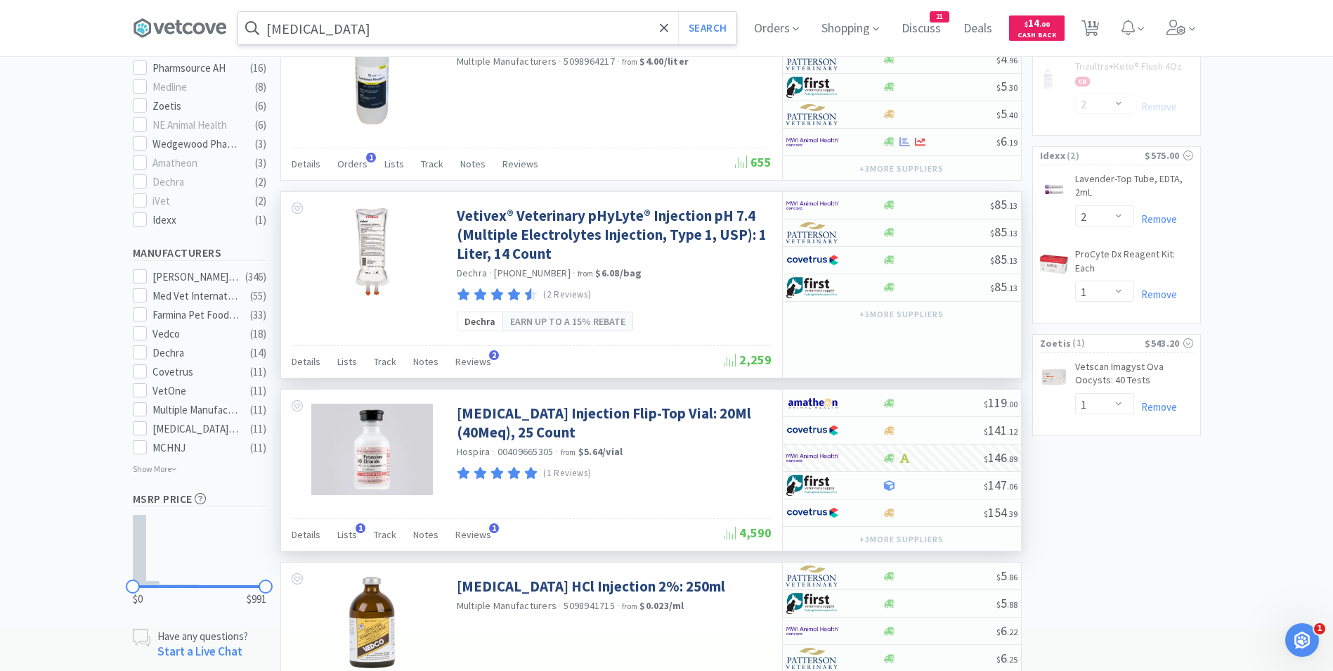
select select "1"
select select "6"
select select "2"
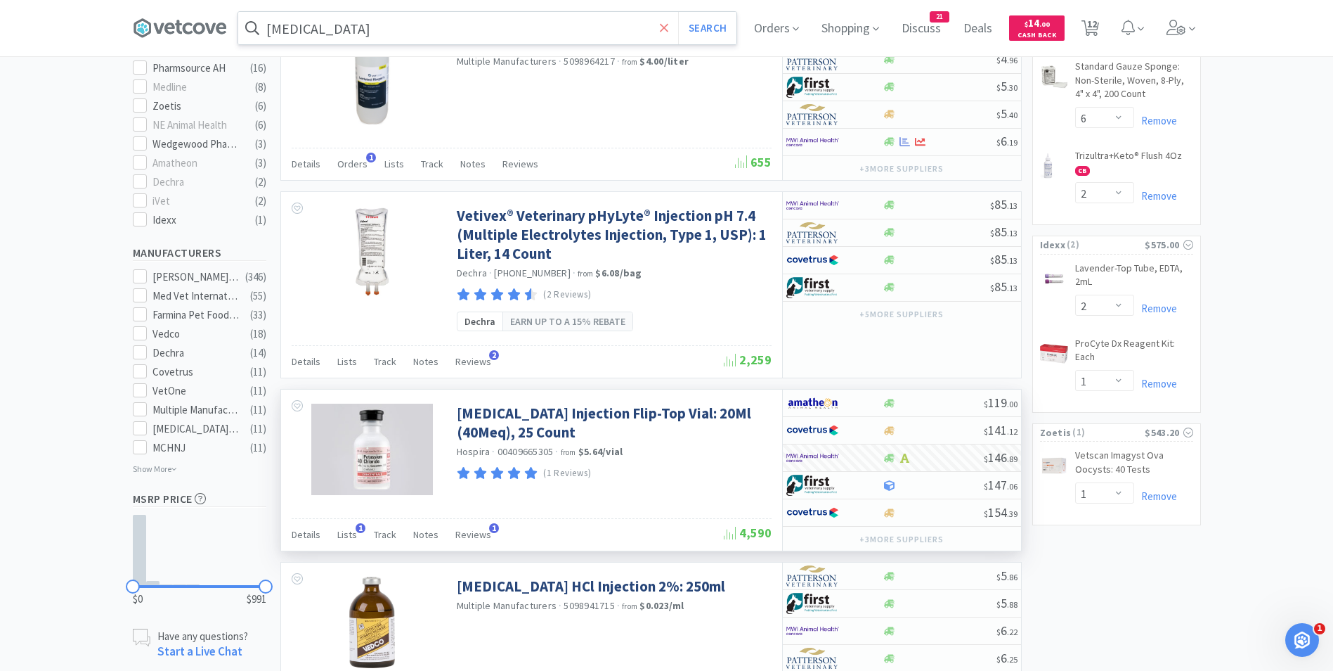
click at [669, 32] on icon at bounding box center [664, 28] width 9 height 14
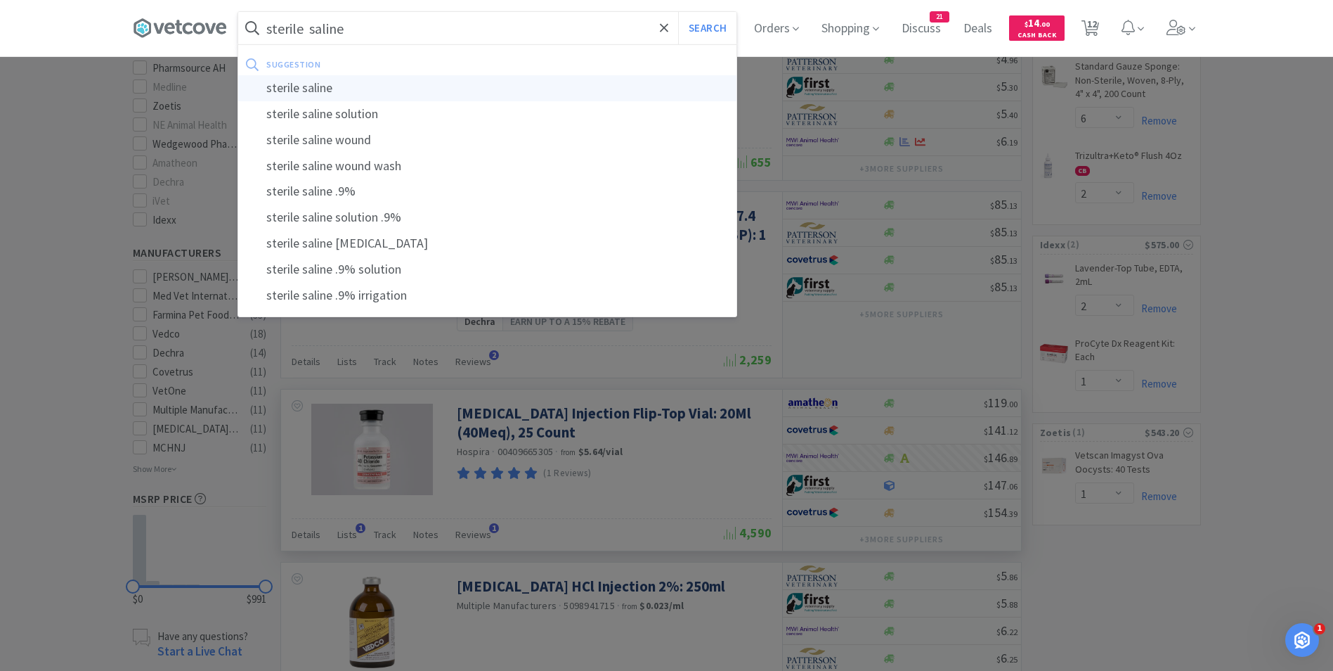
click at [484, 75] on div "sterile saline" at bounding box center [487, 88] width 498 height 26
type input "sterile saline"
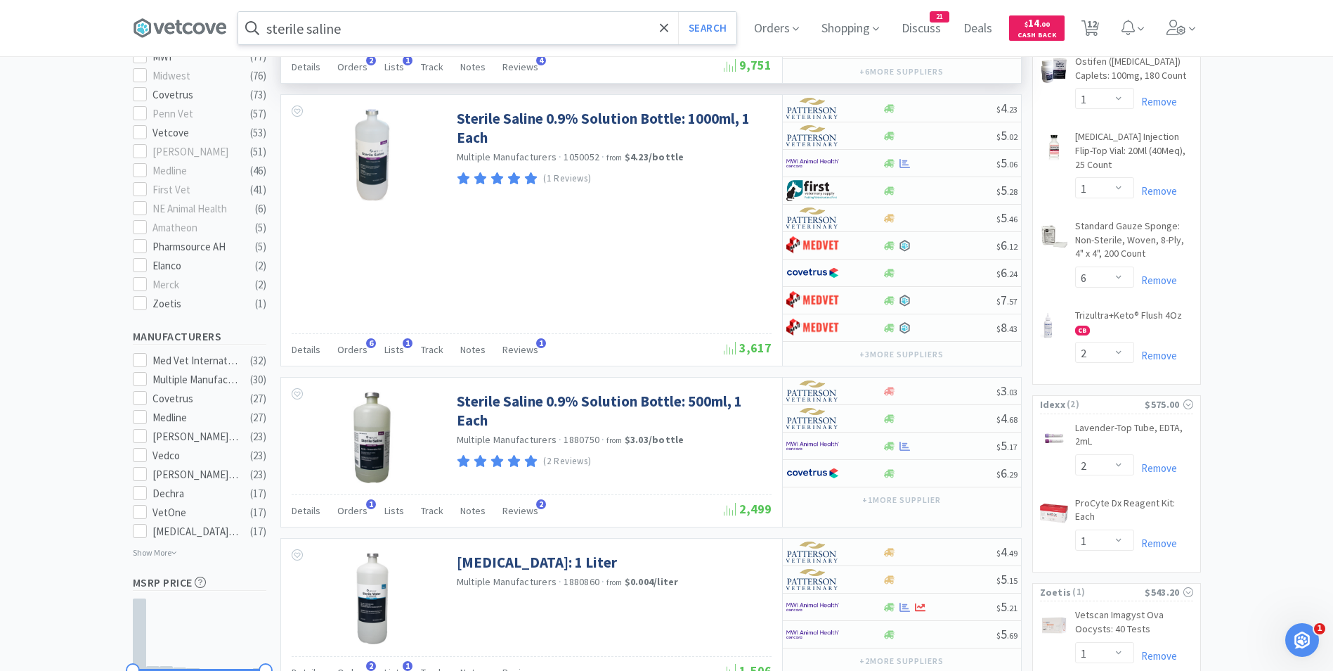
scroll to position [545, 0]
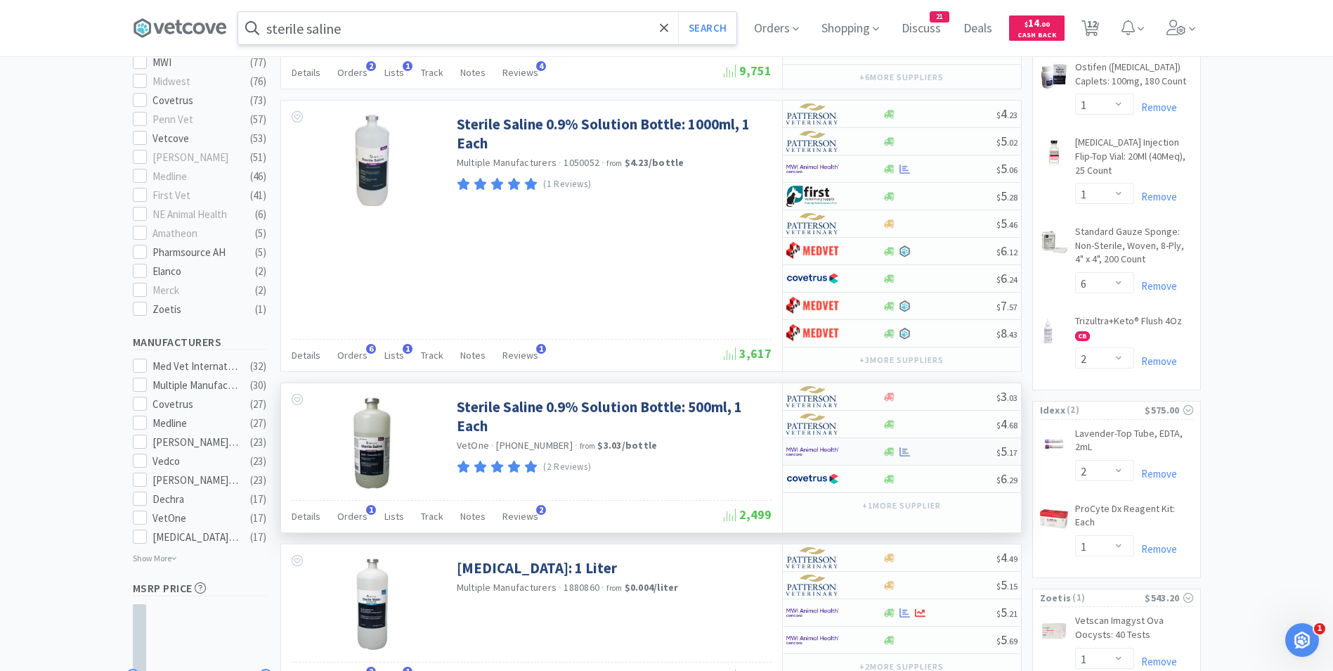
click at [812, 453] on img at bounding box center [812, 451] width 53 height 21
select select "1"
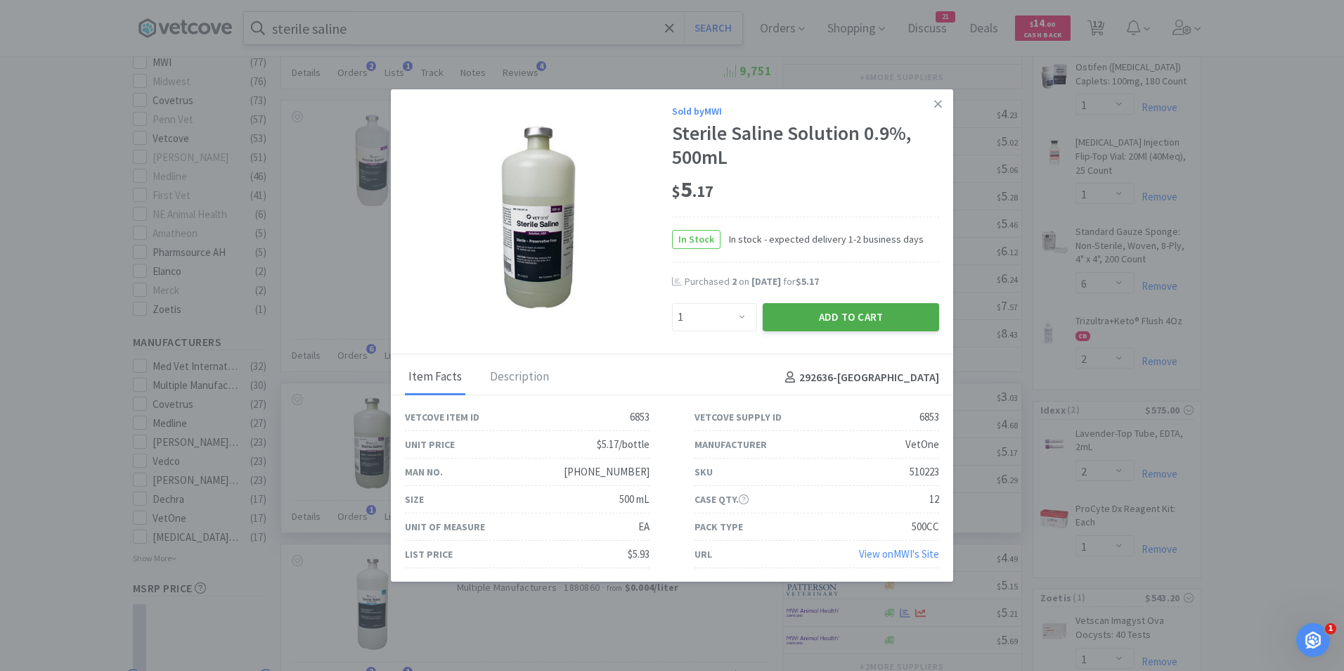
click at [824, 316] on button "Add to Cart" at bounding box center [851, 317] width 176 height 28
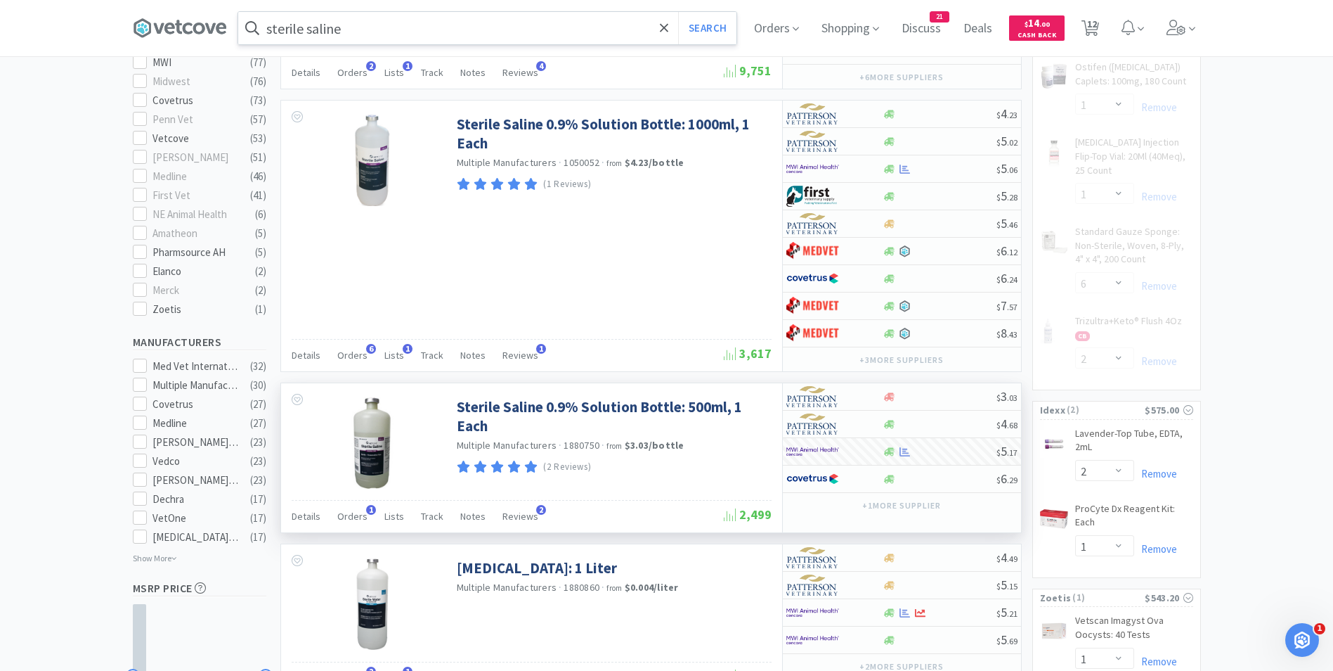
select select "1"
select select "2"
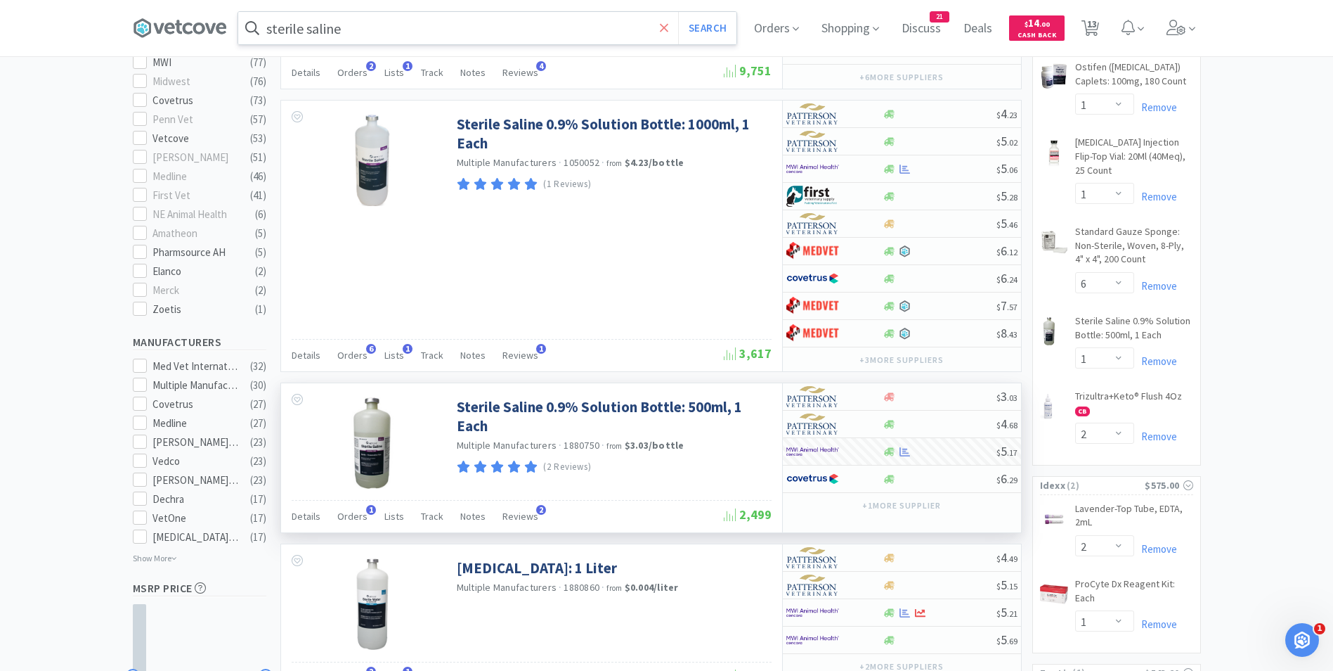
click at [669, 24] on icon at bounding box center [664, 28] width 9 height 14
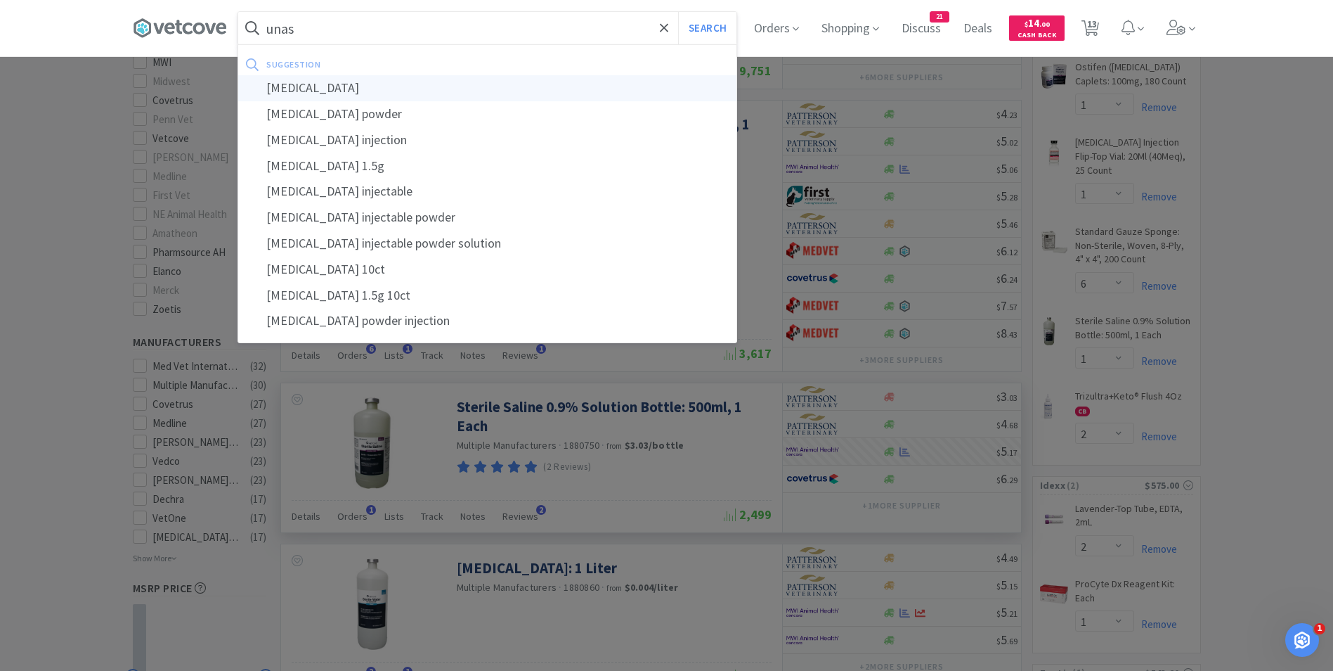
click at [370, 91] on div "[MEDICAL_DATA]" at bounding box center [487, 88] width 498 height 26
type input "[MEDICAL_DATA]"
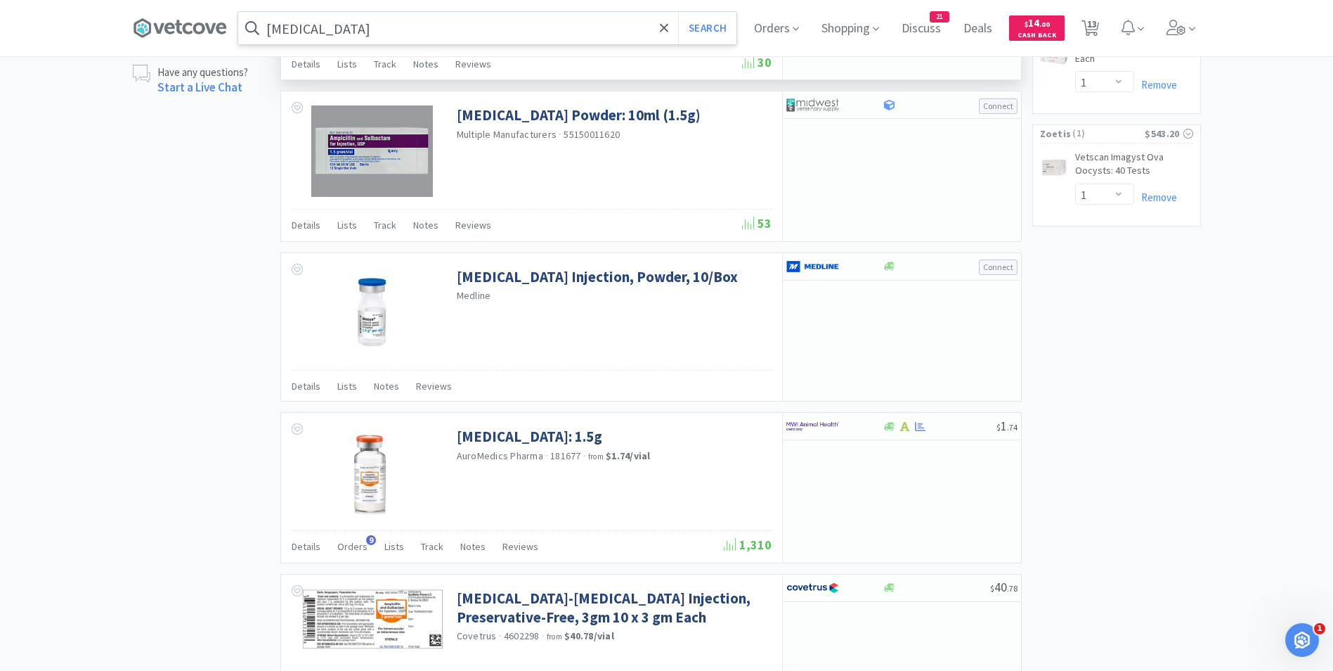
scroll to position [1085, 0]
click at [825, 425] on img at bounding box center [812, 425] width 53 height 21
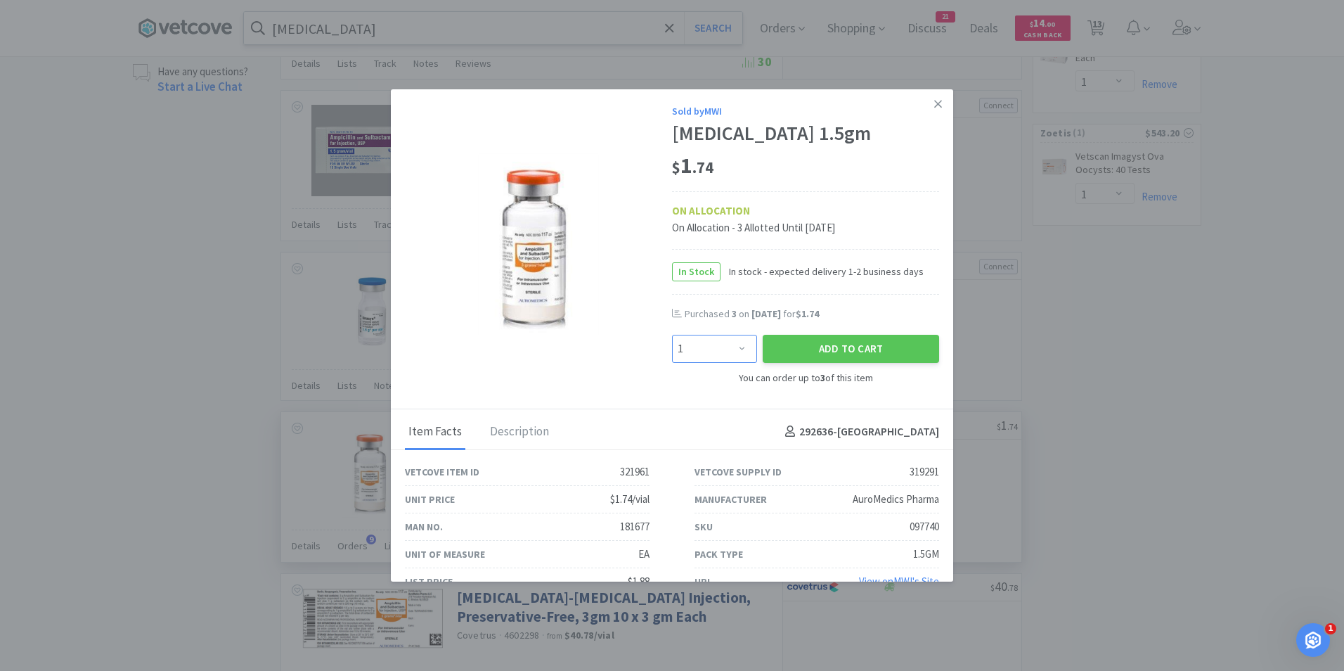
click at [733, 352] on select "Enter Quantity 1 2 3 Enter Quantity" at bounding box center [714, 349] width 85 height 28
select select "3"
click at [672, 335] on select "Enter Quantity 1 2 3 Enter Quantity" at bounding box center [714, 349] width 85 height 28
click at [799, 352] on button "Add to Cart" at bounding box center [851, 349] width 176 height 28
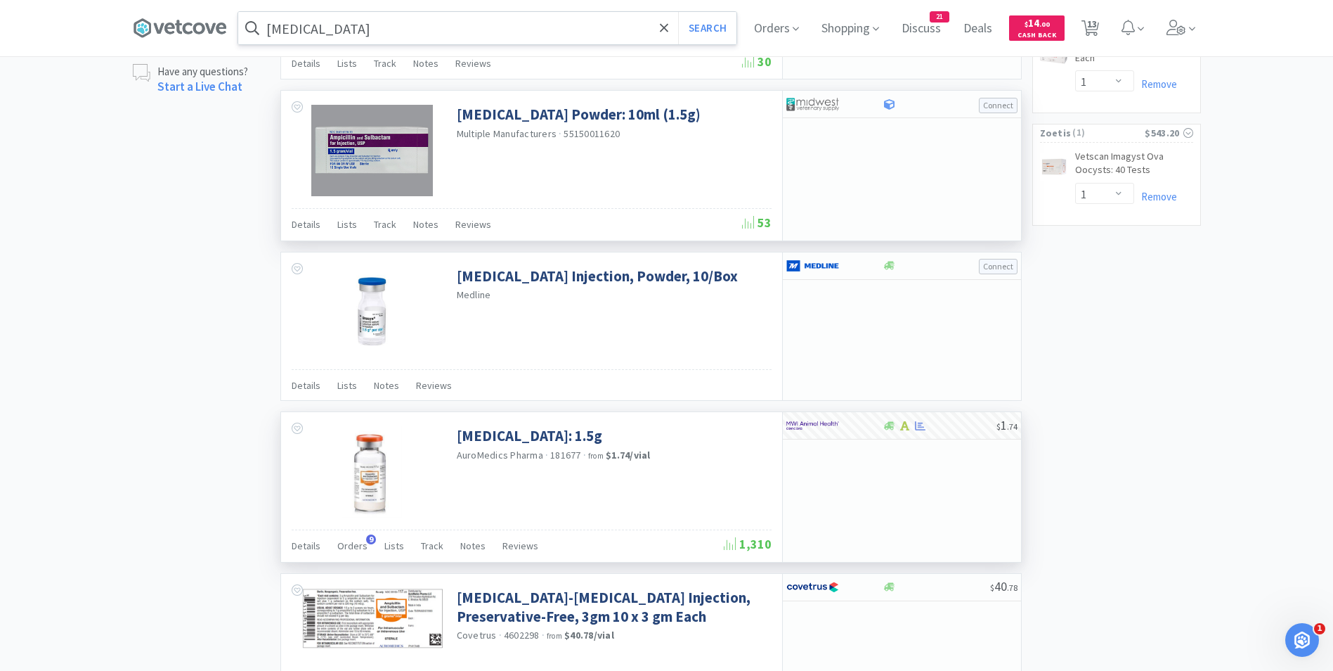
select select "3"
select select "4"
select select "1"
select select "2"
select select "1"
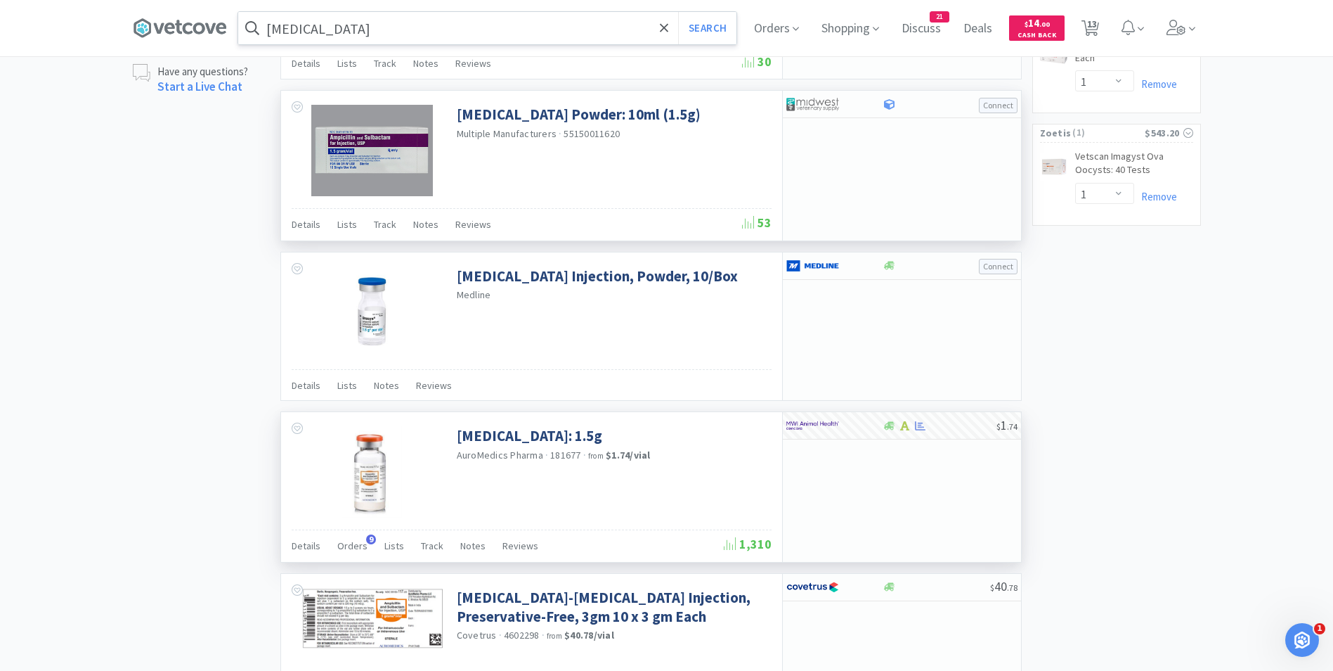
select select "6"
select select "1"
select select "2"
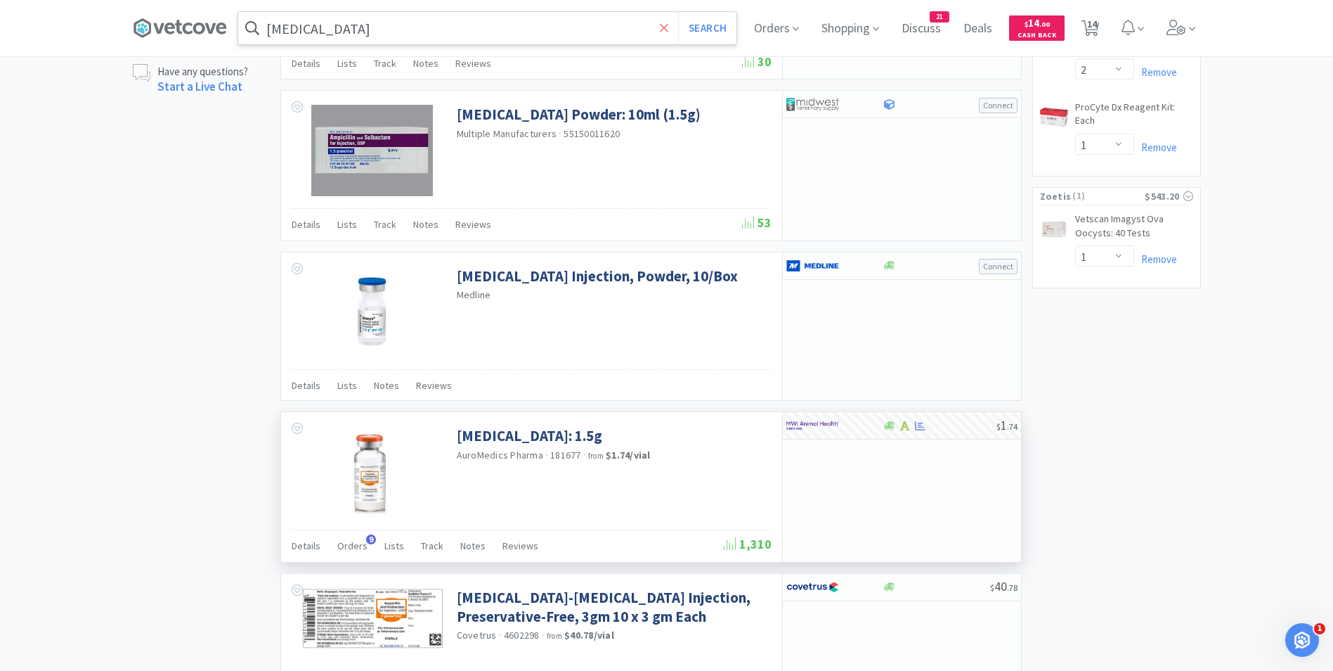
click at [668, 27] on icon at bounding box center [664, 27] width 8 height 8
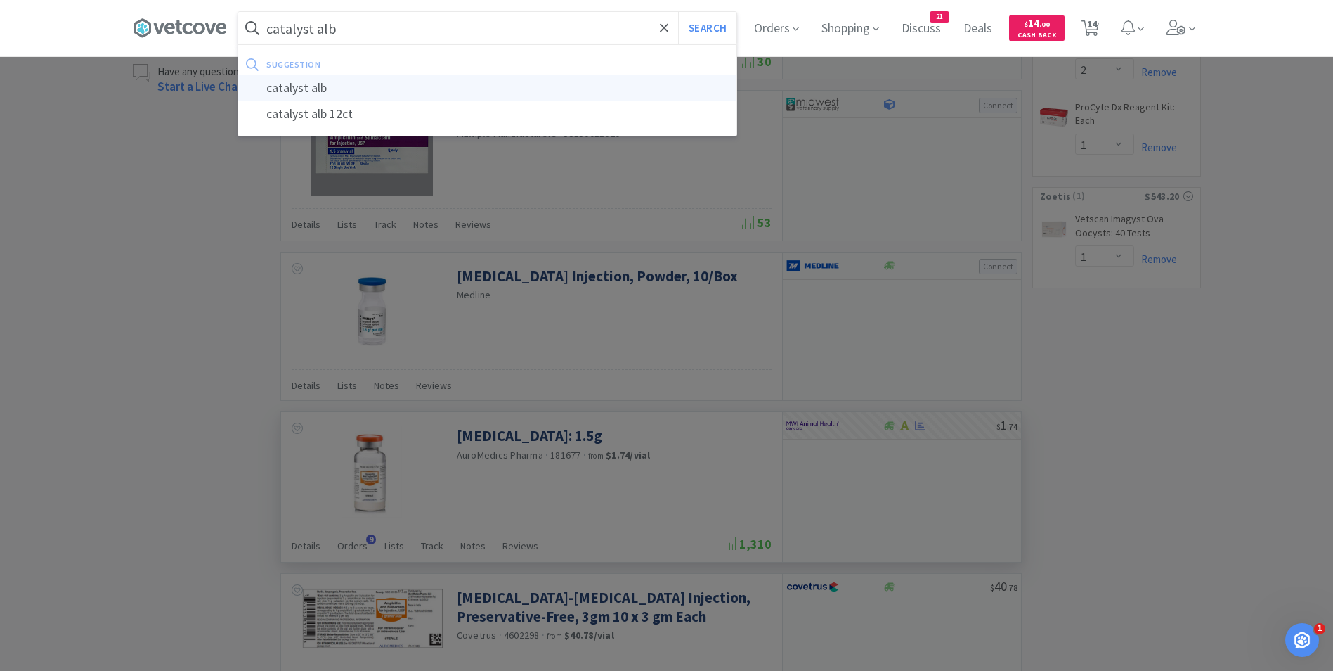
click at [464, 82] on div "catalyst alb" at bounding box center [487, 88] width 498 height 26
type input "catalyst alb"
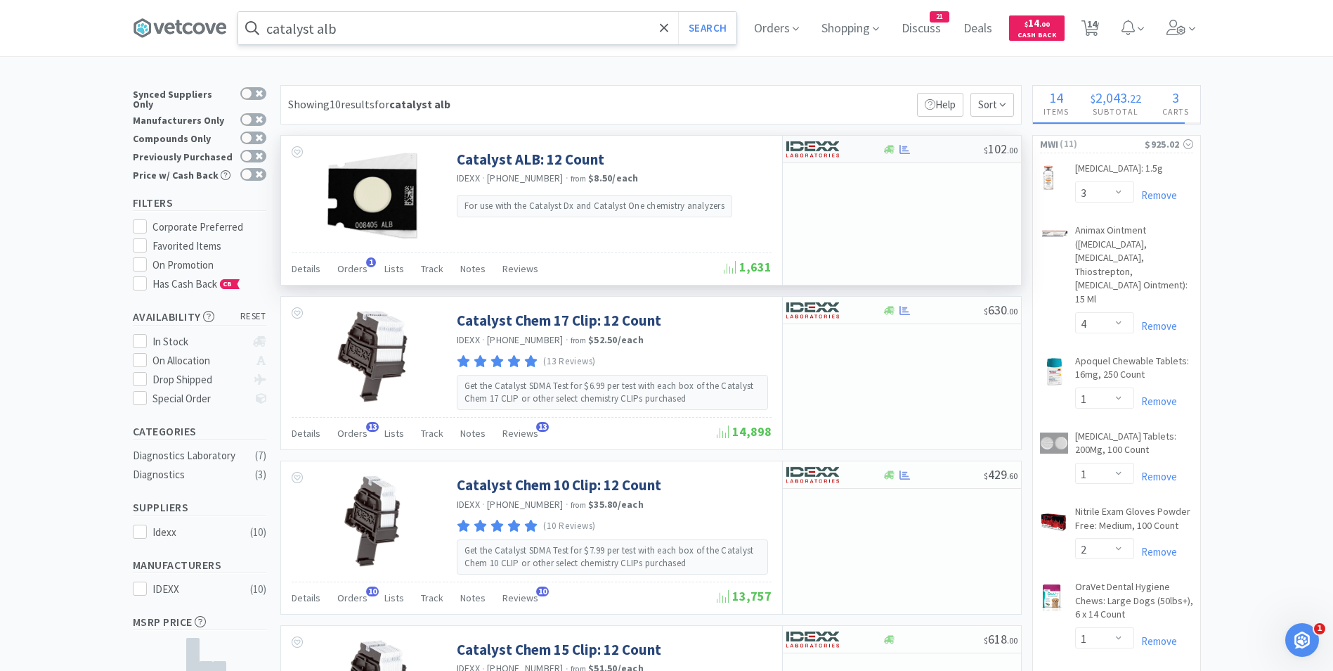
click at [810, 150] on img at bounding box center [812, 148] width 53 height 21
select select "1"
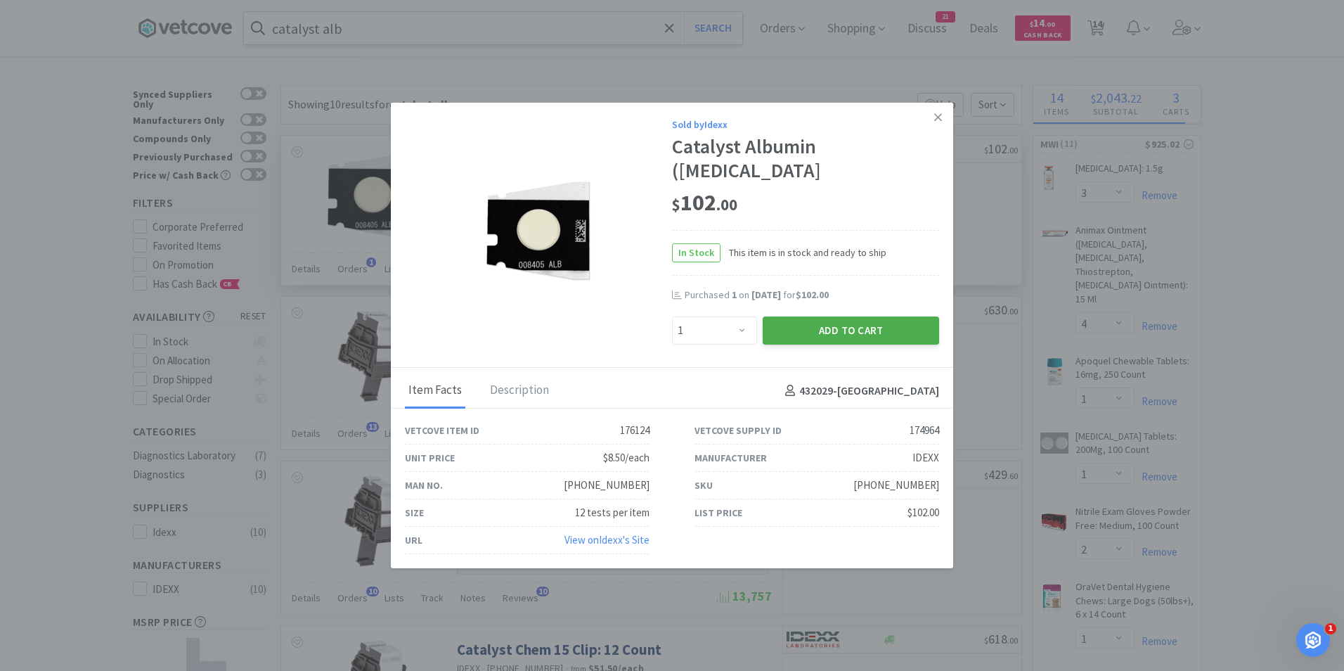
click at [826, 321] on button "Add to Cart" at bounding box center [851, 330] width 176 height 28
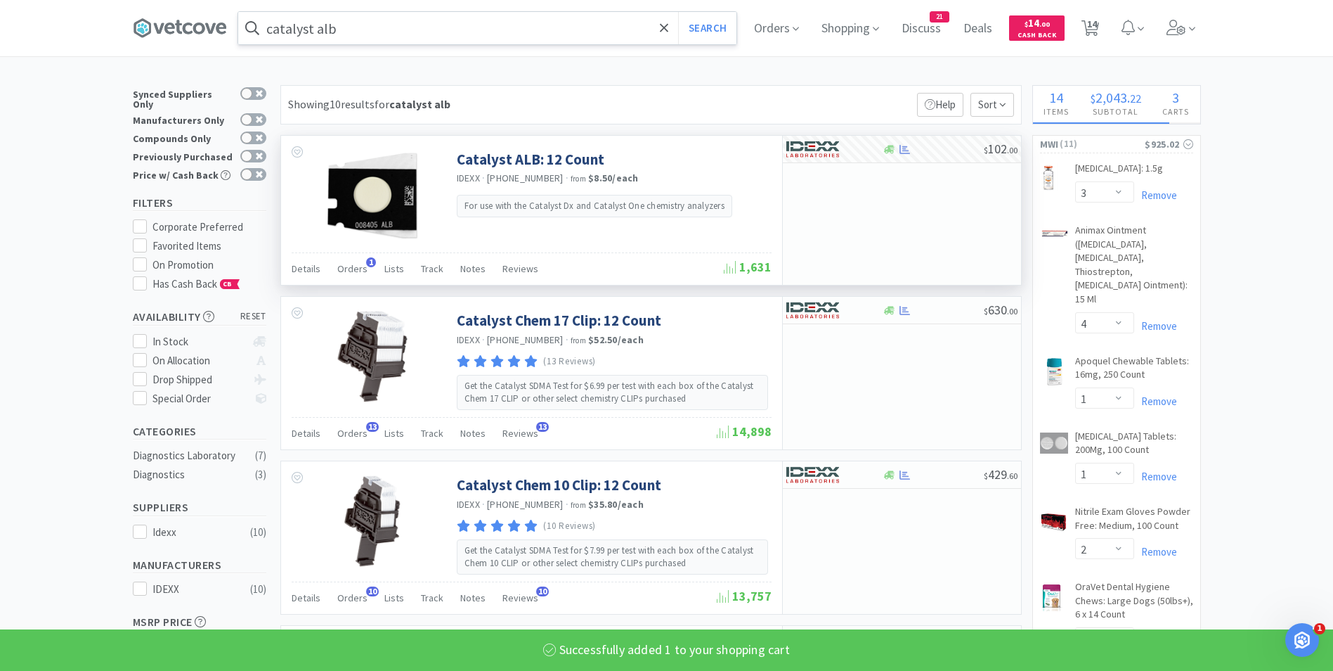
select select "1"
select select "2"
select select "1"
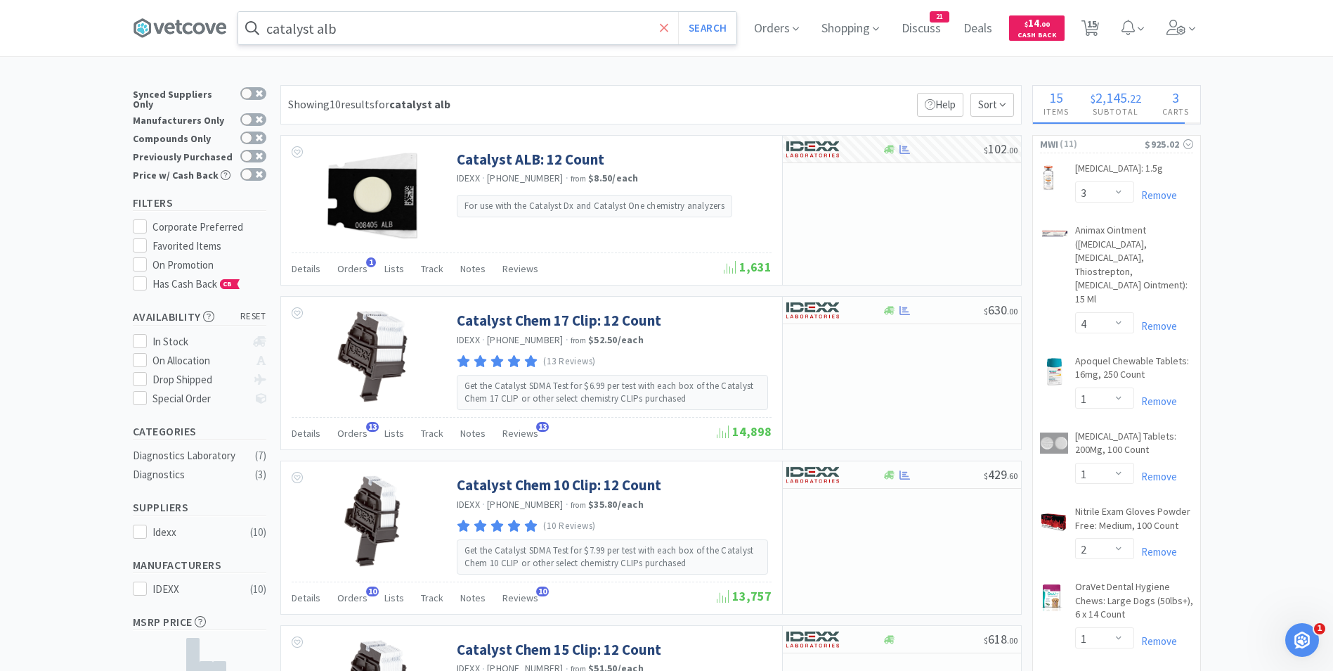
click at [668, 26] on icon at bounding box center [664, 27] width 8 height 8
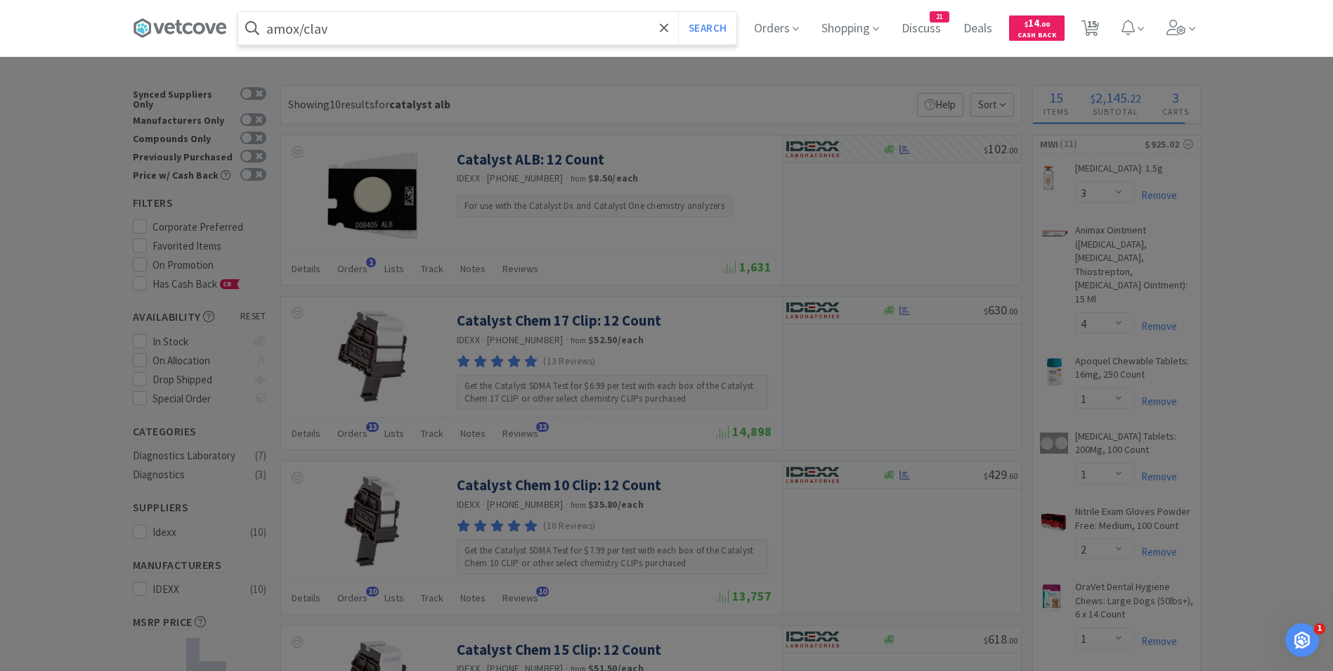
click at [678, 12] on button "Search" at bounding box center [707, 28] width 58 height 32
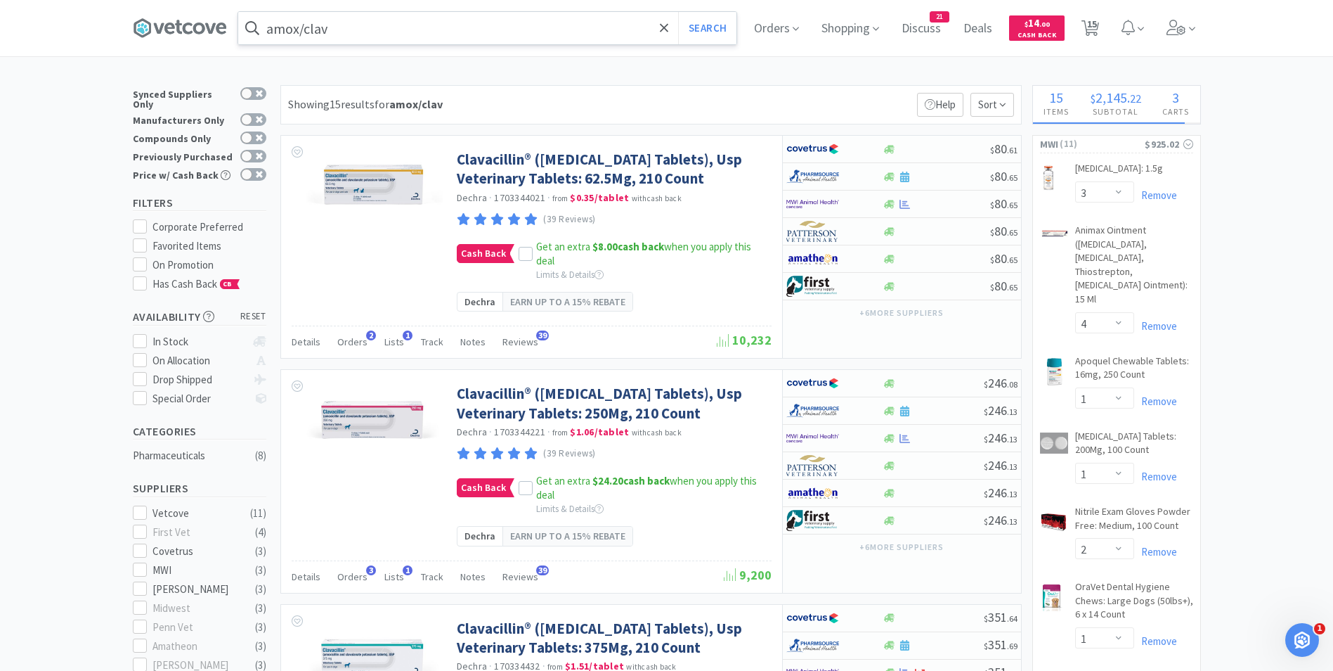
click at [345, 33] on input "amox/clav" at bounding box center [487, 28] width 498 height 32
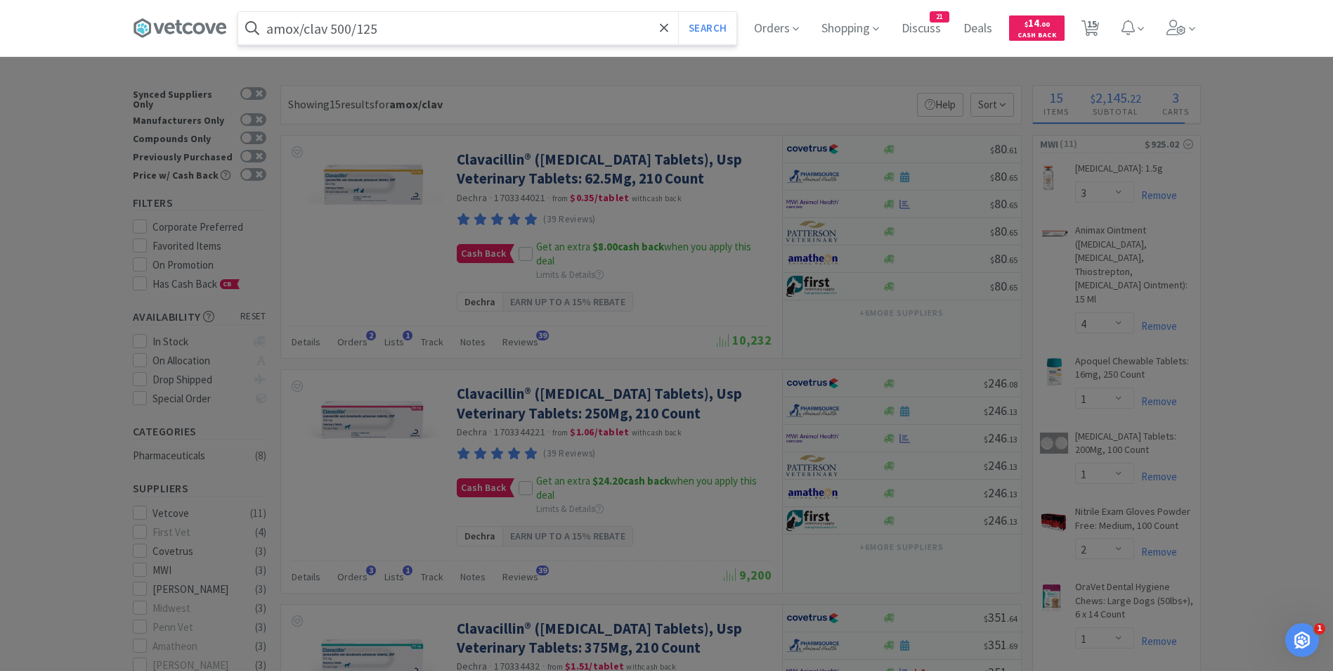
click at [678, 12] on button "Search" at bounding box center [707, 28] width 58 height 32
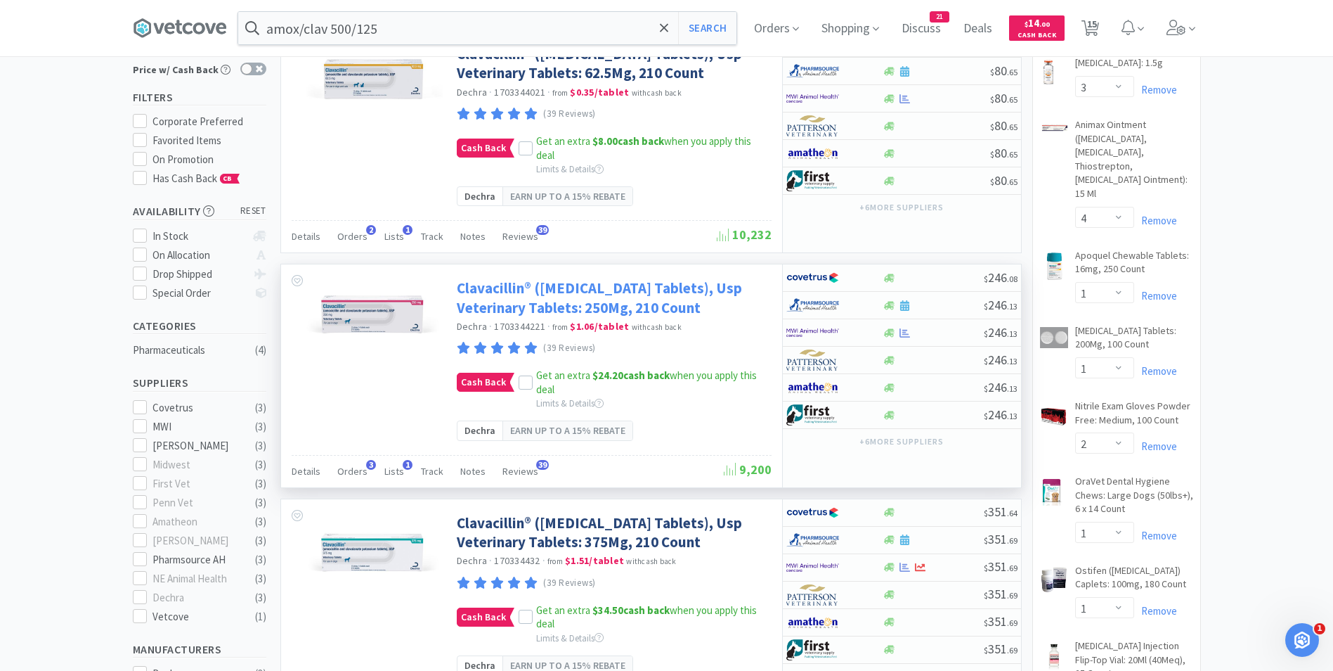
scroll to position [69, 0]
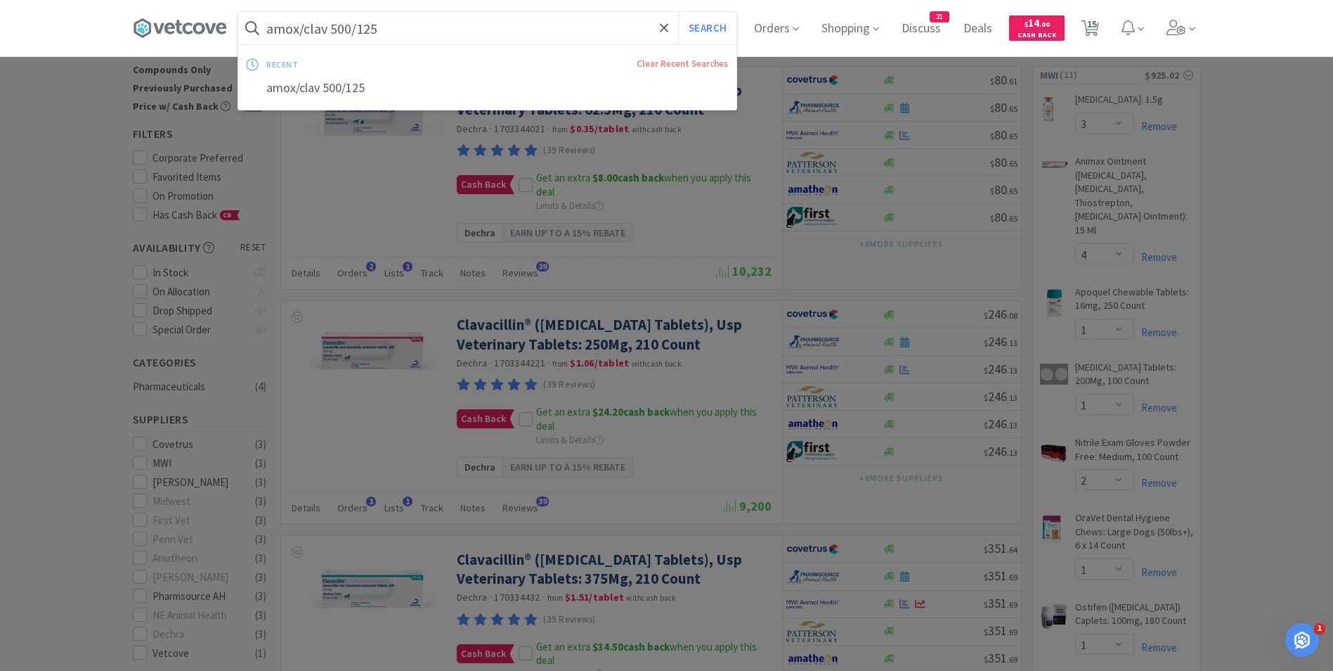
click at [330, 30] on input "amox/clav 500/125" at bounding box center [487, 28] width 498 height 32
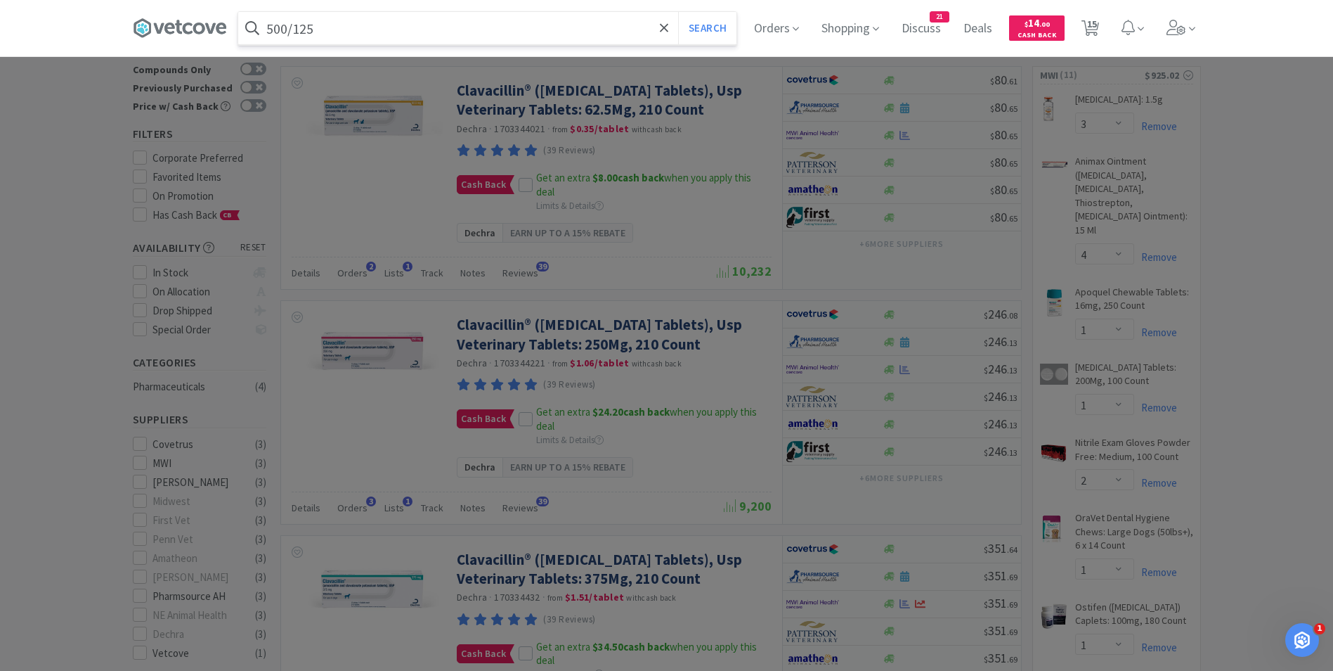
type input "500/125"
click at [678, 12] on button "Search" at bounding box center [707, 28] width 58 height 32
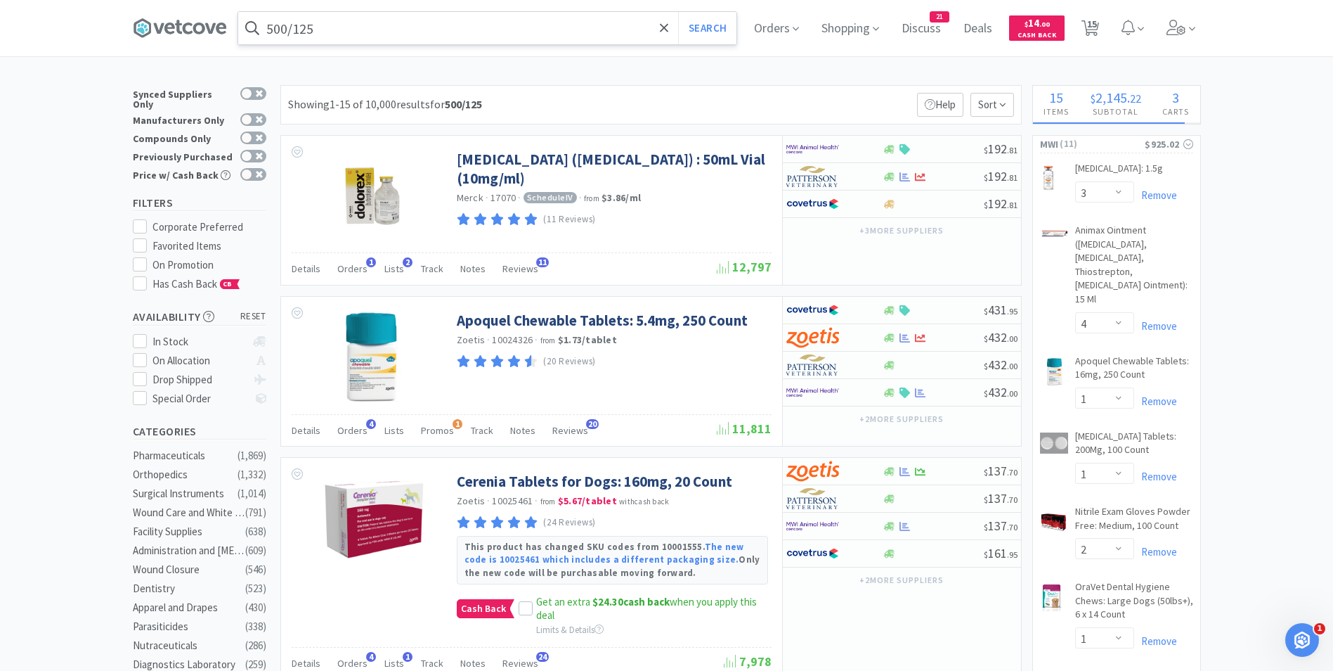
click at [356, 37] on input "500/125" at bounding box center [487, 28] width 498 height 32
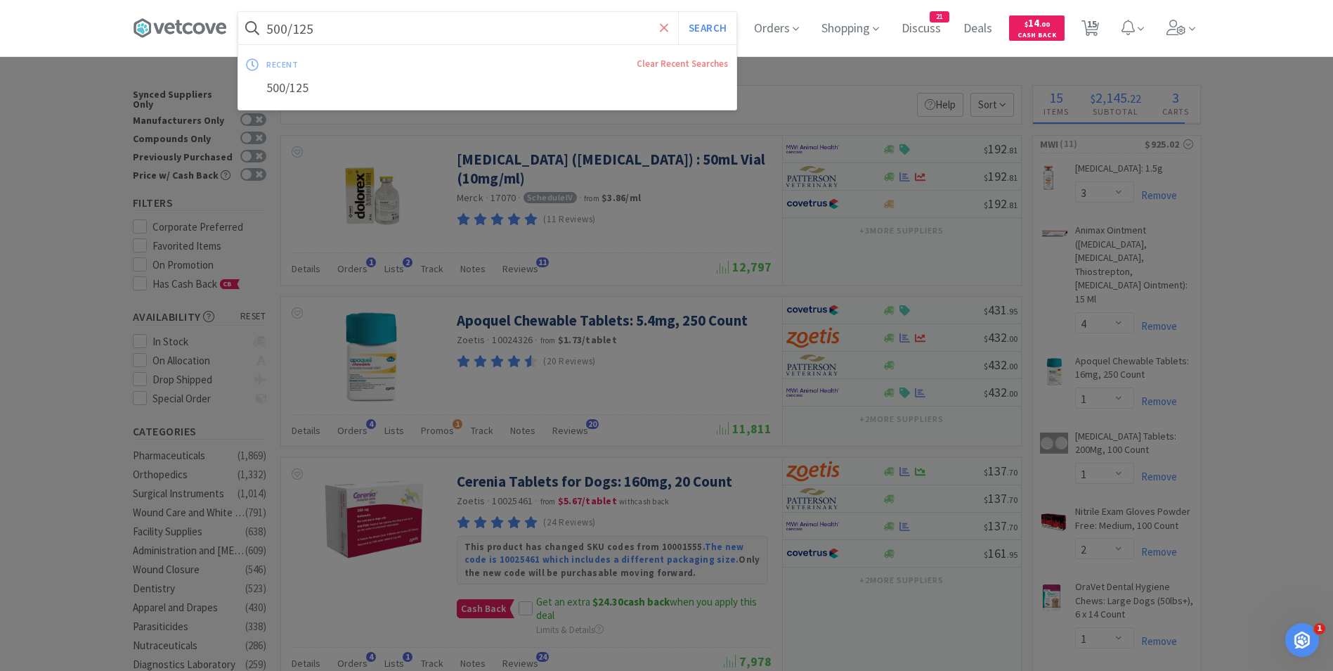
click at [668, 26] on icon at bounding box center [664, 27] width 8 height 8
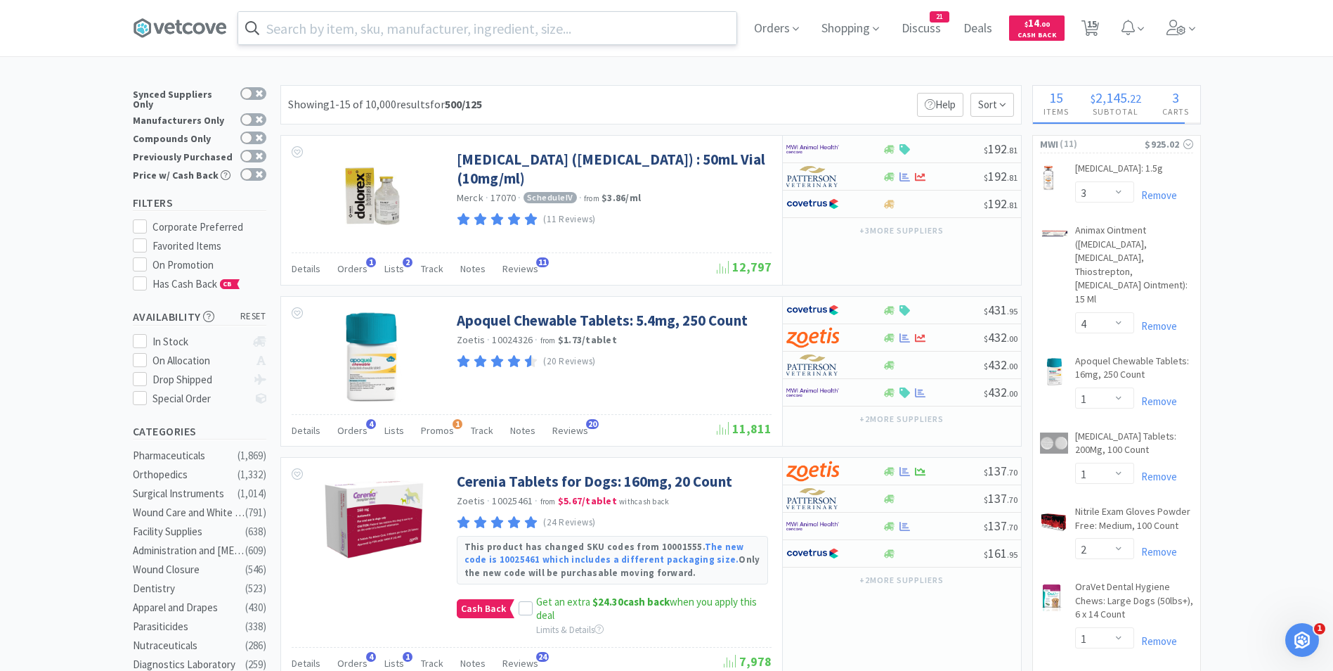
click at [96, 150] on div at bounding box center [666, 335] width 1333 height 671
click at [250, 150] on div at bounding box center [253, 156] width 26 height 13
checkbox input "true"
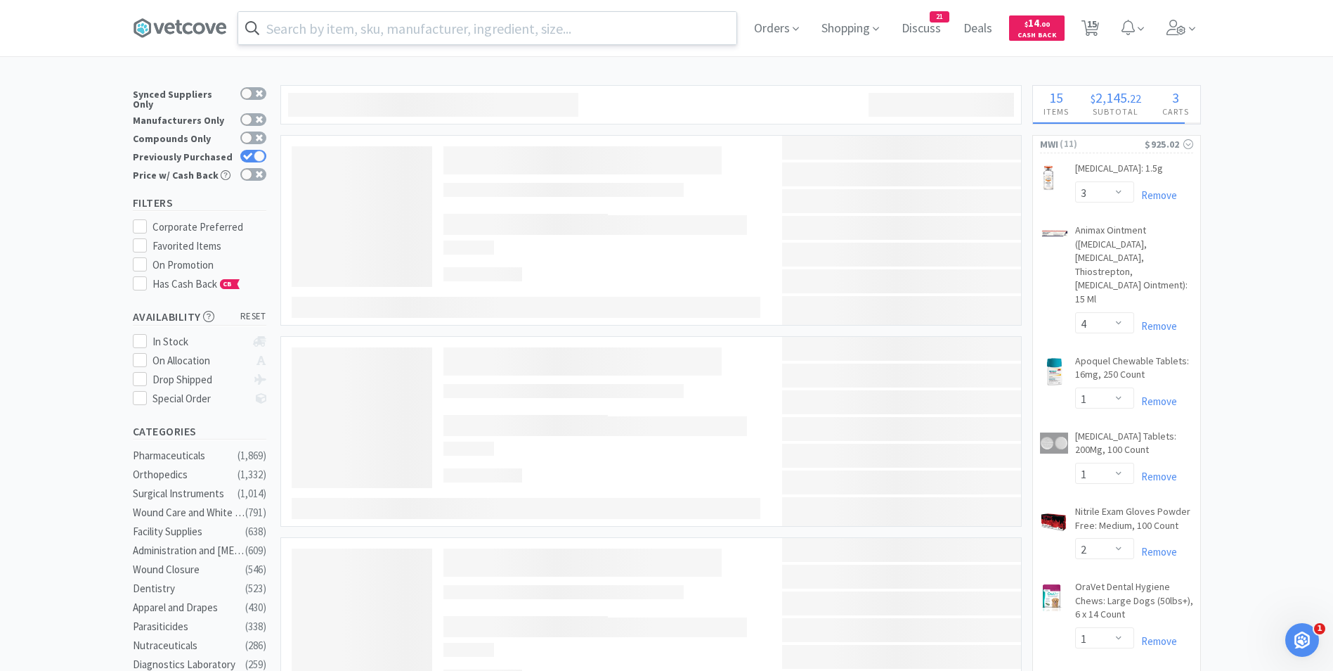
click at [406, 30] on input "text" at bounding box center [487, 28] width 498 height 32
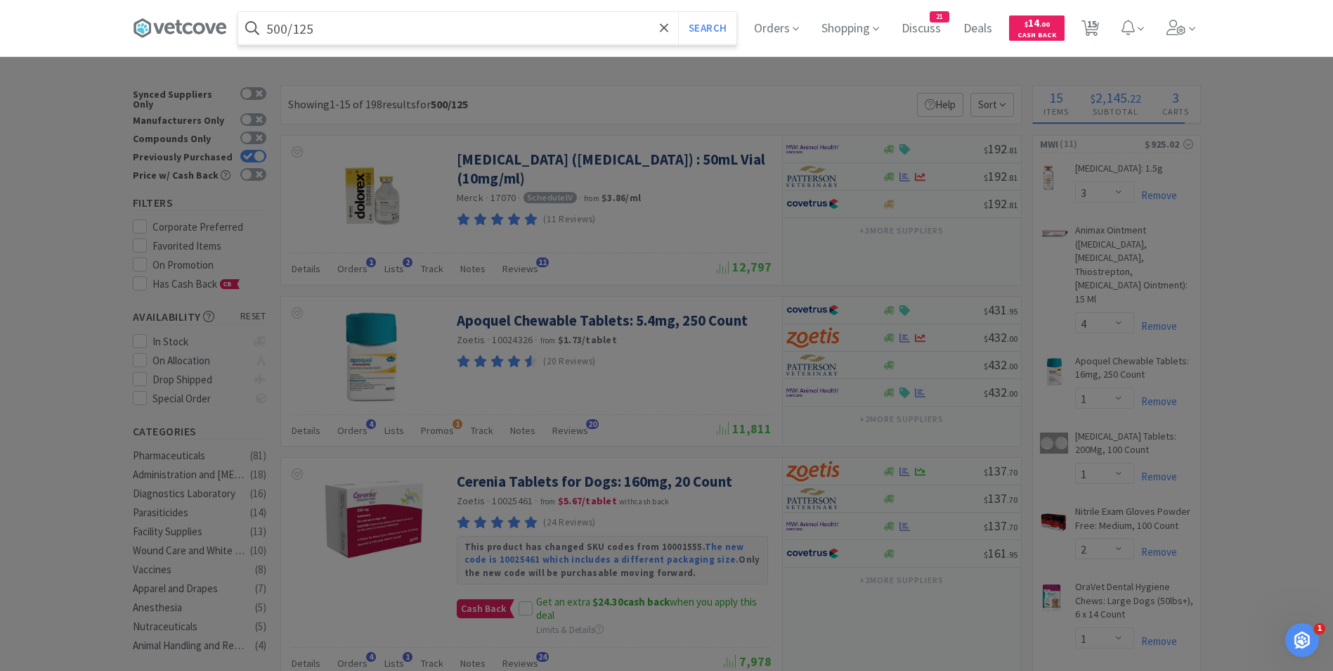
click at [678, 12] on button "Search" at bounding box center [707, 28] width 58 height 32
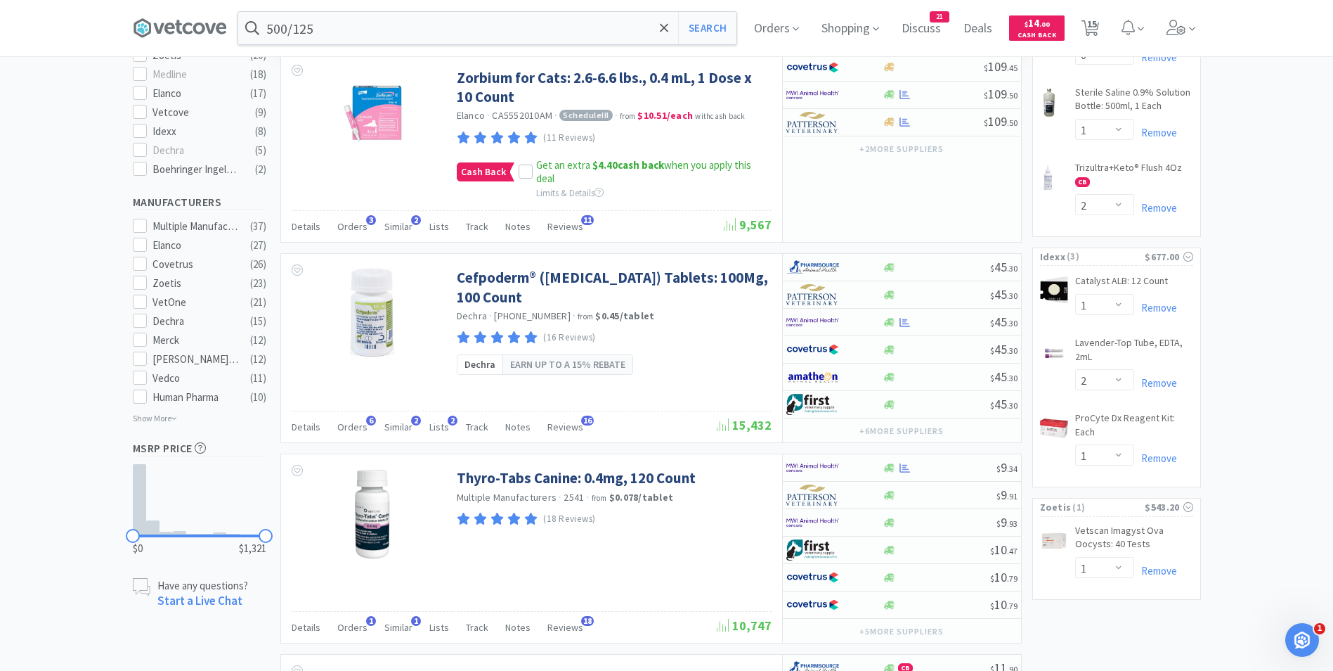
scroll to position [744, 0]
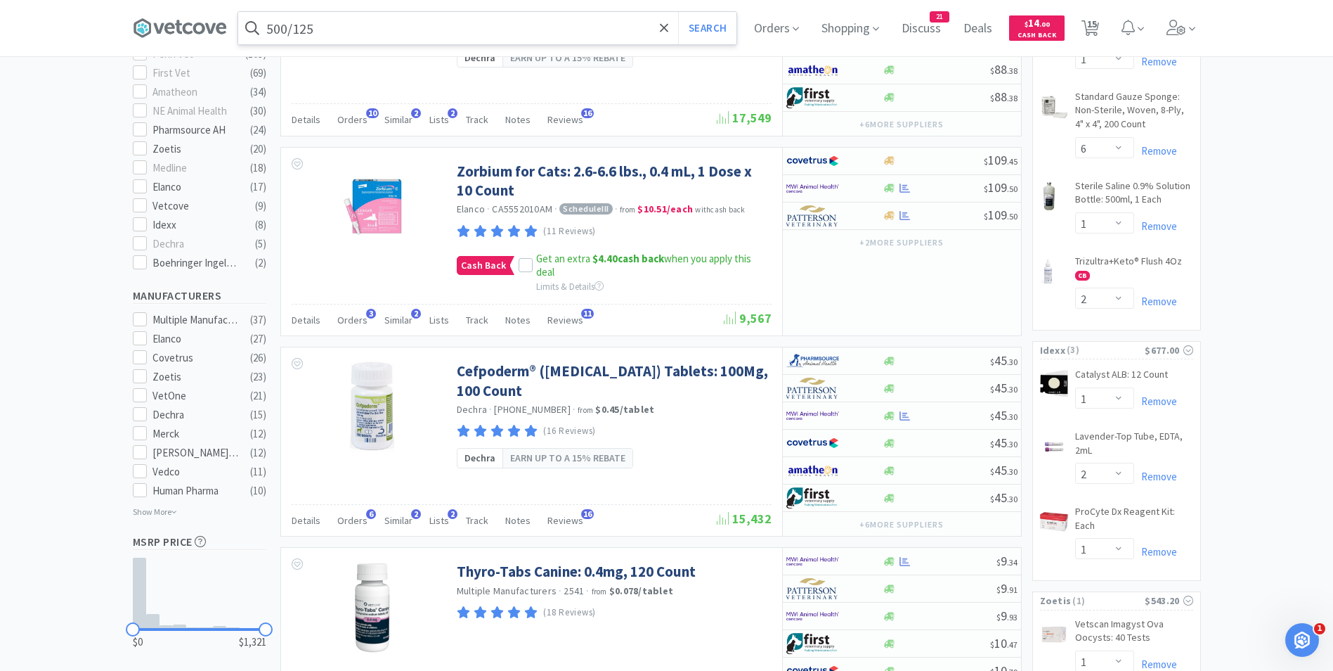
click at [346, 23] on input "500/125" at bounding box center [487, 28] width 498 height 32
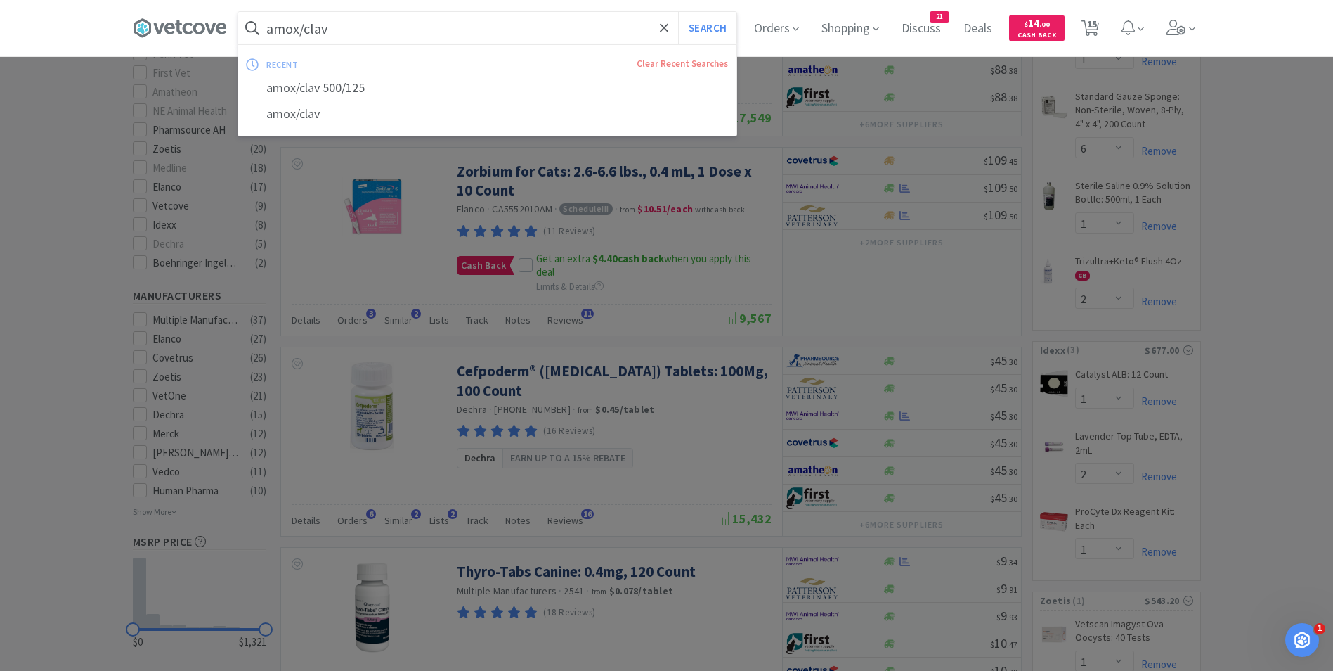
type input "amox/clav"
click at [678, 12] on button "Search" at bounding box center [707, 28] width 58 height 32
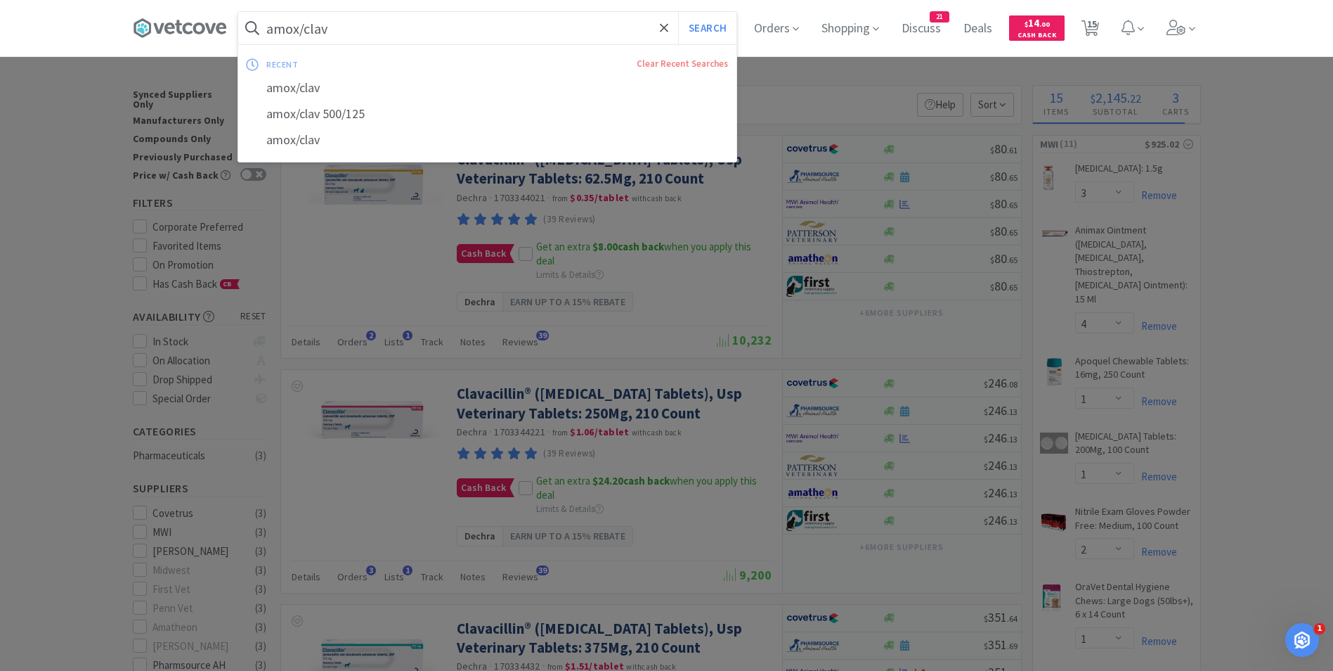
click at [368, 18] on input "amox/clav" at bounding box center [487, 28] width 498 height 32
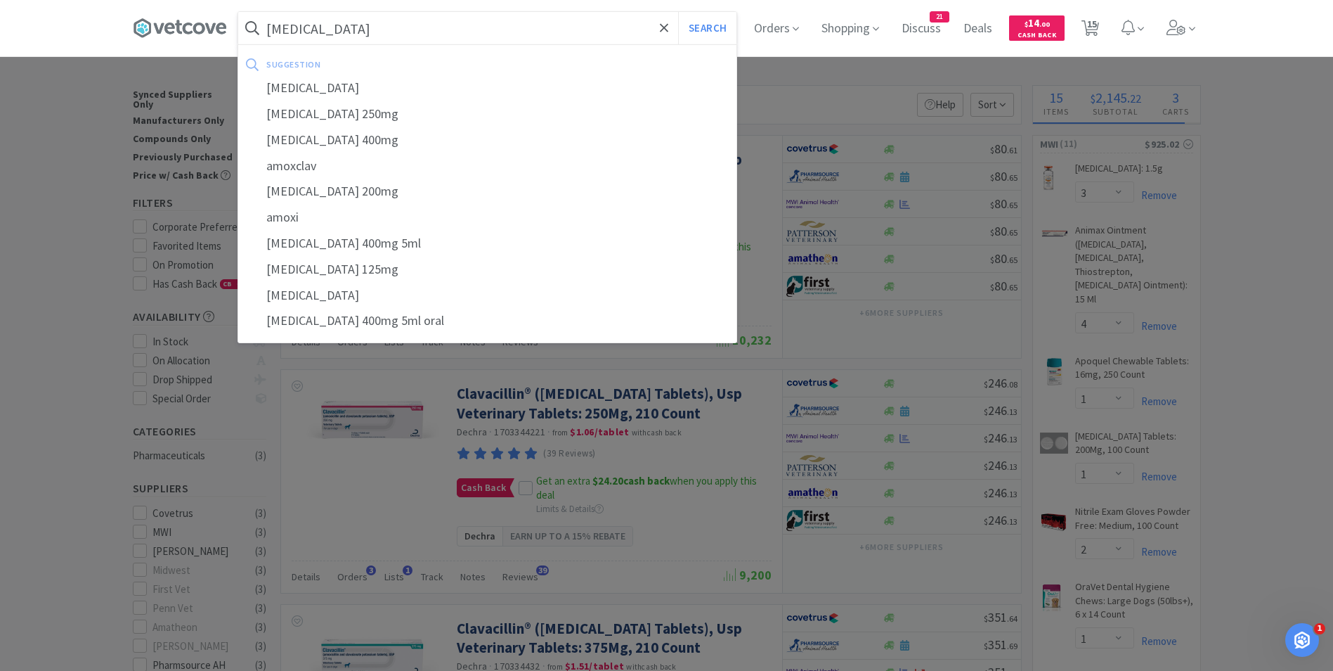
type input "[MEDICAL_DATA]"
click at [678, 12] on button "Search" at bounding box center [707, 28] width 58 height 32
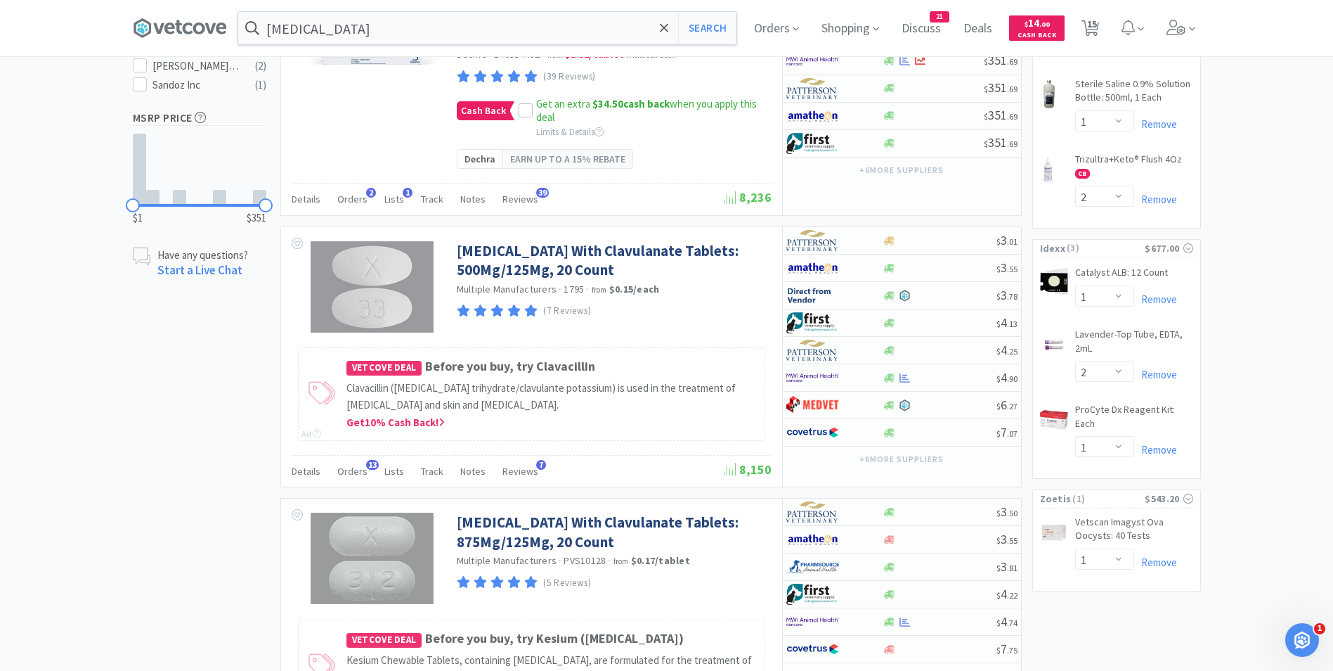
scroll to position [846, 0]
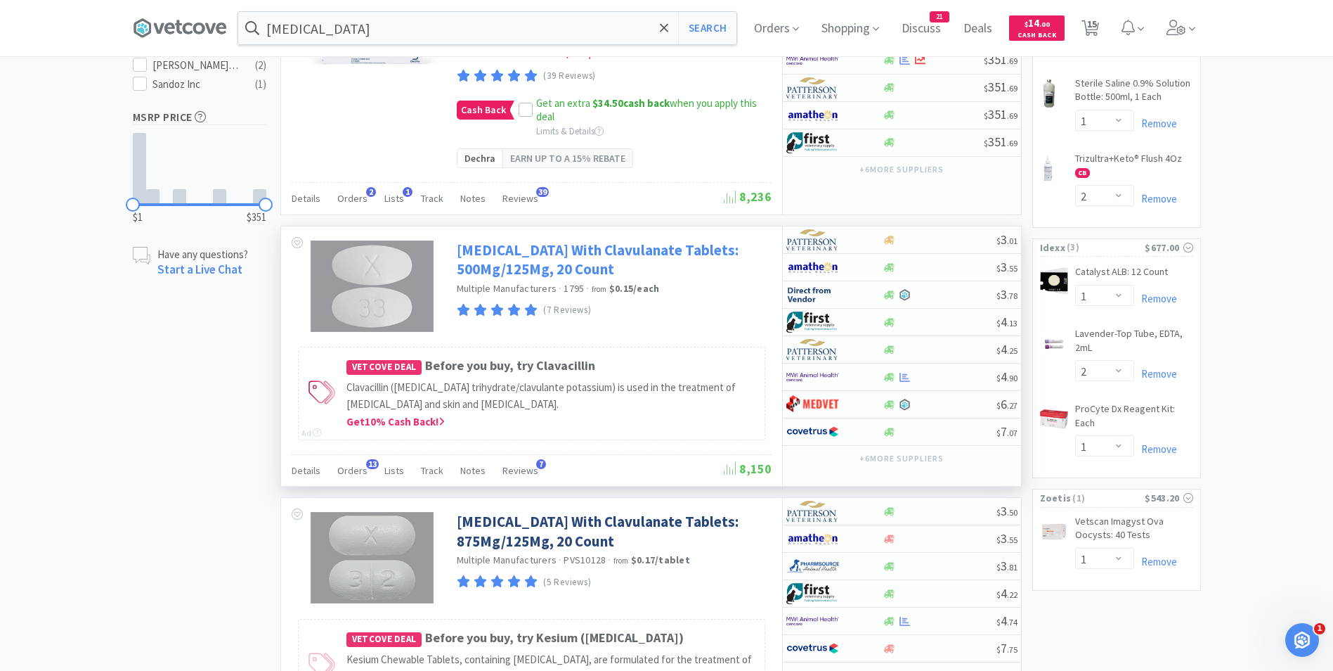
click at [542, 279] on link "[MEDICAL_DATA] With Clavulanate Tablets: 500Mg/125Mg, 20 Count" at bounding box center [612, 259] width 311 height 39
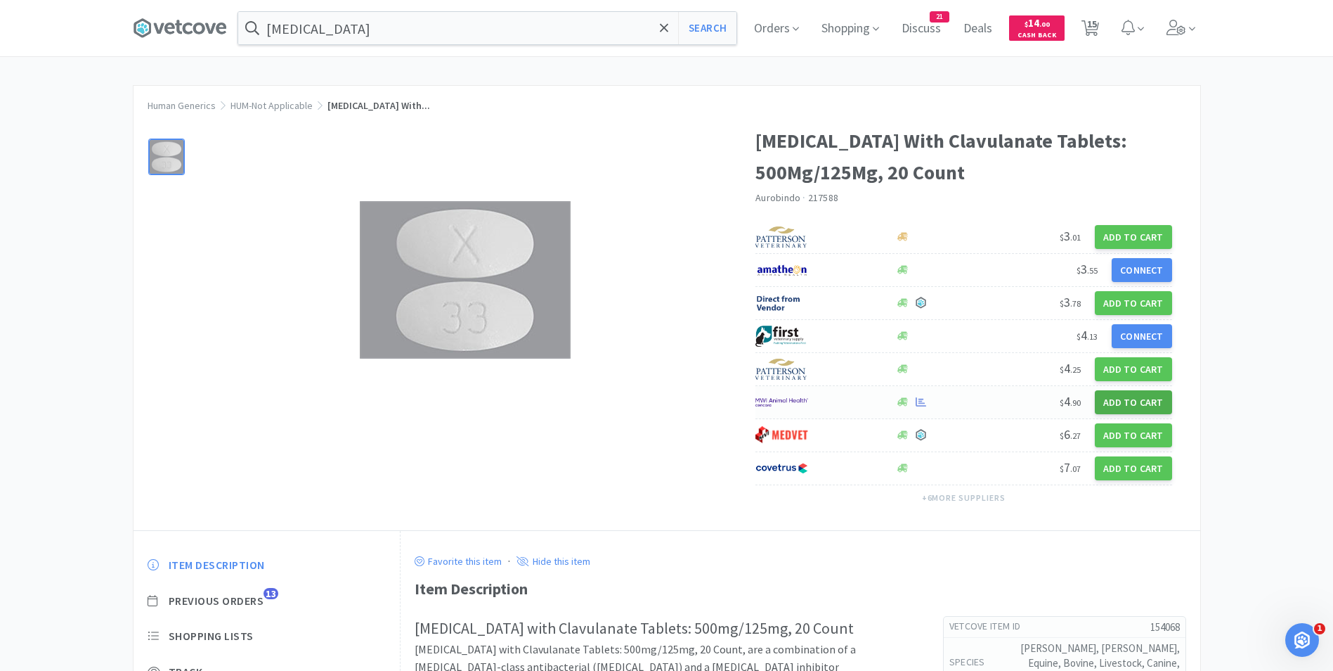
click at [1133, 403] on button "Add to Cart" at bounding box center [1133, 402] width 77 height 24
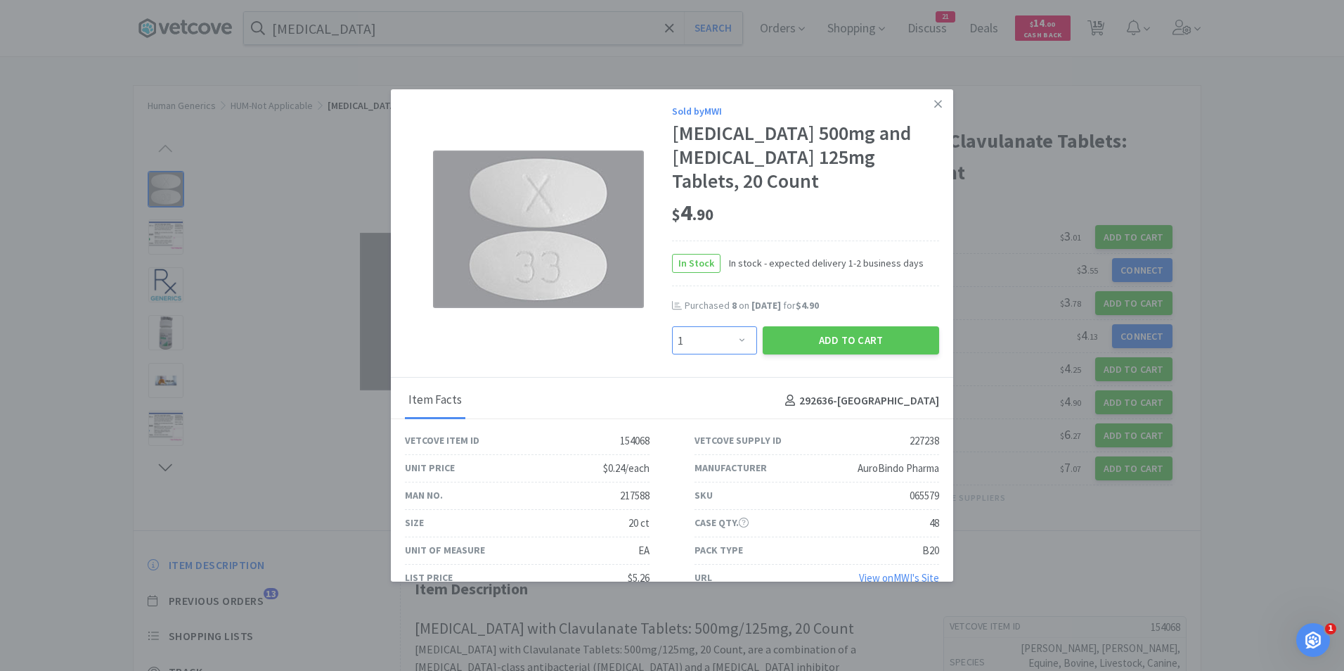
click at [726, 335] on select "Enter Quantity 1 2 3 4 5 6 7 8 9 10 11 12 13 14 15 16 17 18 19 20 Enter Quantity" at bounding box center [714, 340] width 85 height 28
select select "6"
click at [672, 326] on select "Enter Quantity 1 2 3 4 5 6 7 8 9 10 11 12 13 14 15 16 17 18 19 20 Enter Quantity" at bounding box center [714, 340] width 85 height 28
click at [827, 335] on button "Add to Cart" at bounding box center [851, 340] width 176 height 28
click at [931, 103] on link at bounding box center [938, 104] width 25 height 30
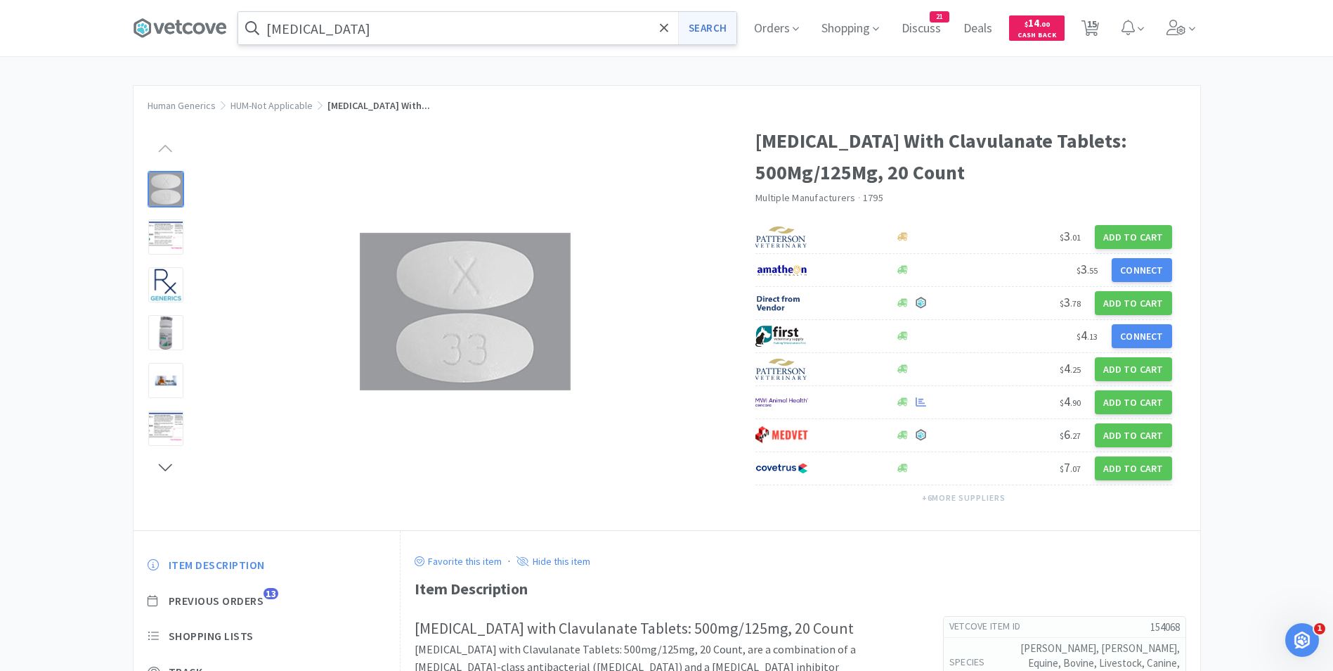
click at [717, 39] on button "Search" at bounding box center [707, 28] width 58 height 32
select select "3"
select select "4"
select select "1"
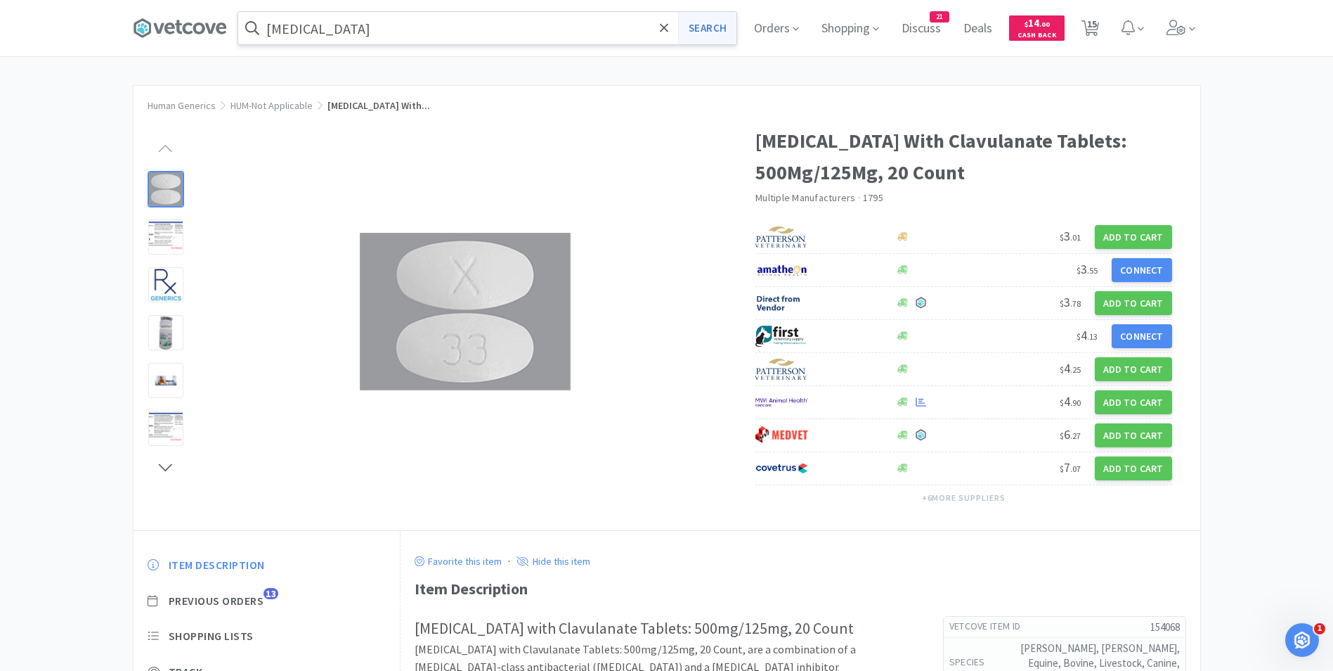
select select "2"
select select "1"
select select "6"
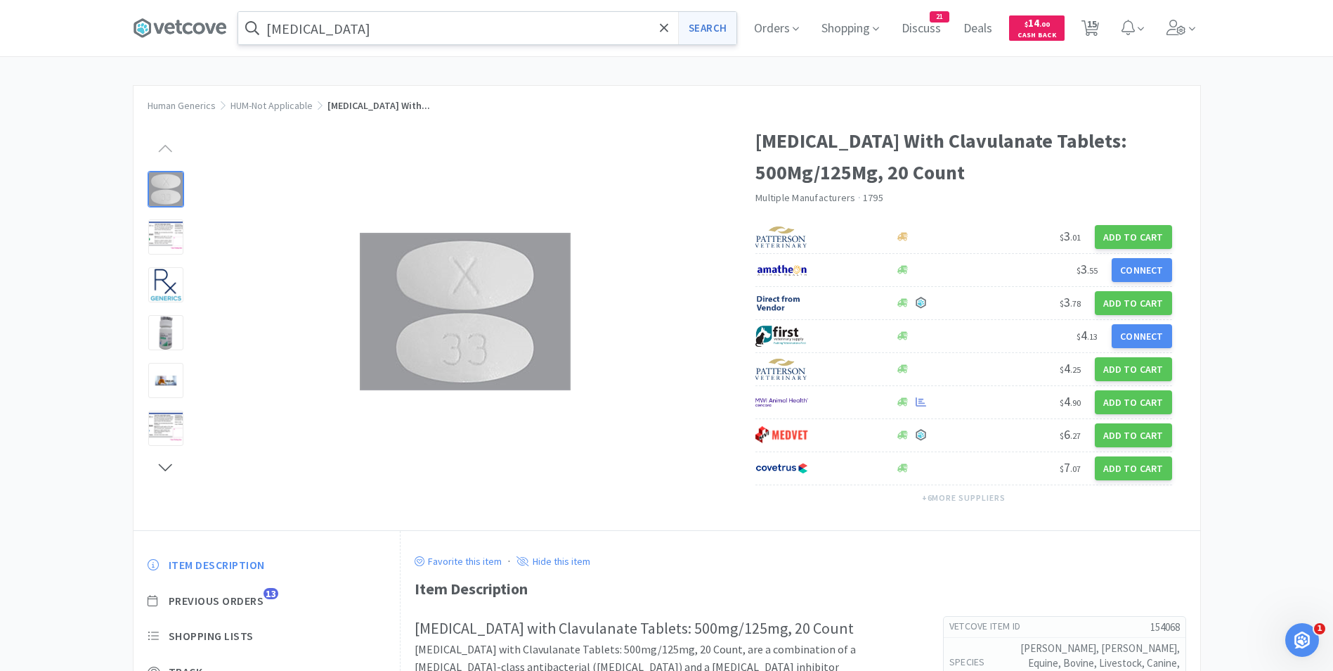
select select "1"
select select "2"
select select "1"
select select "2"
select select "1"
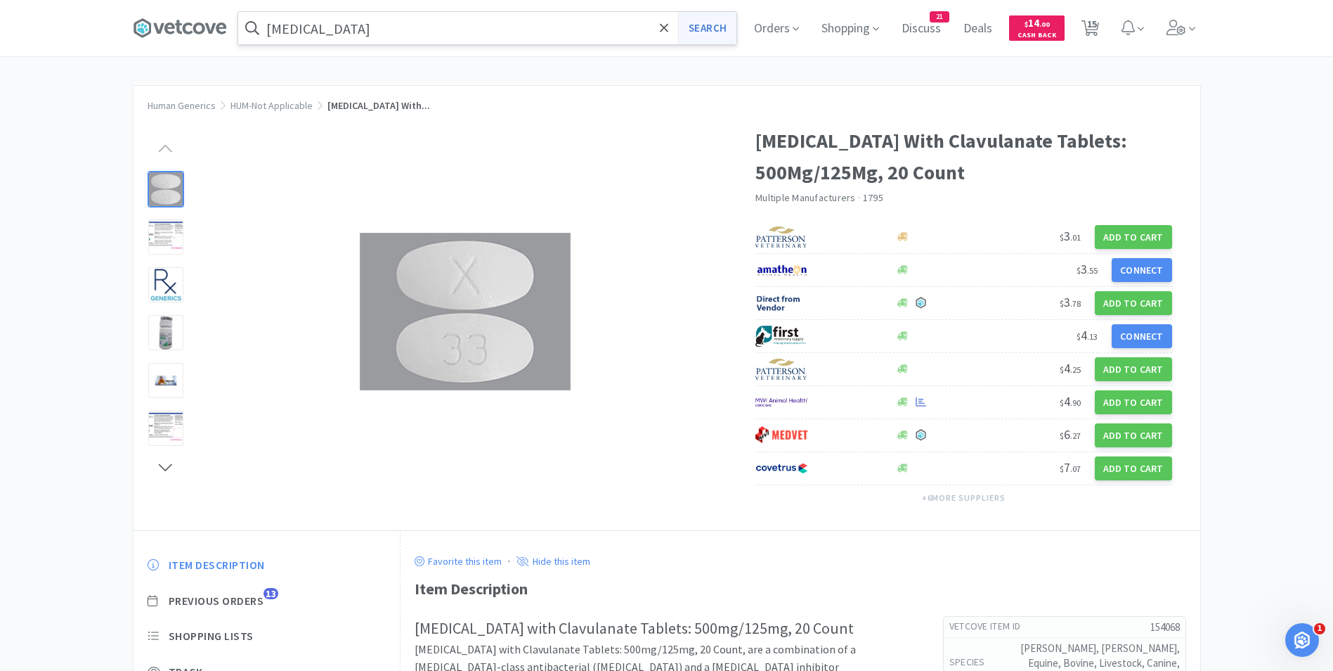
select select "1"
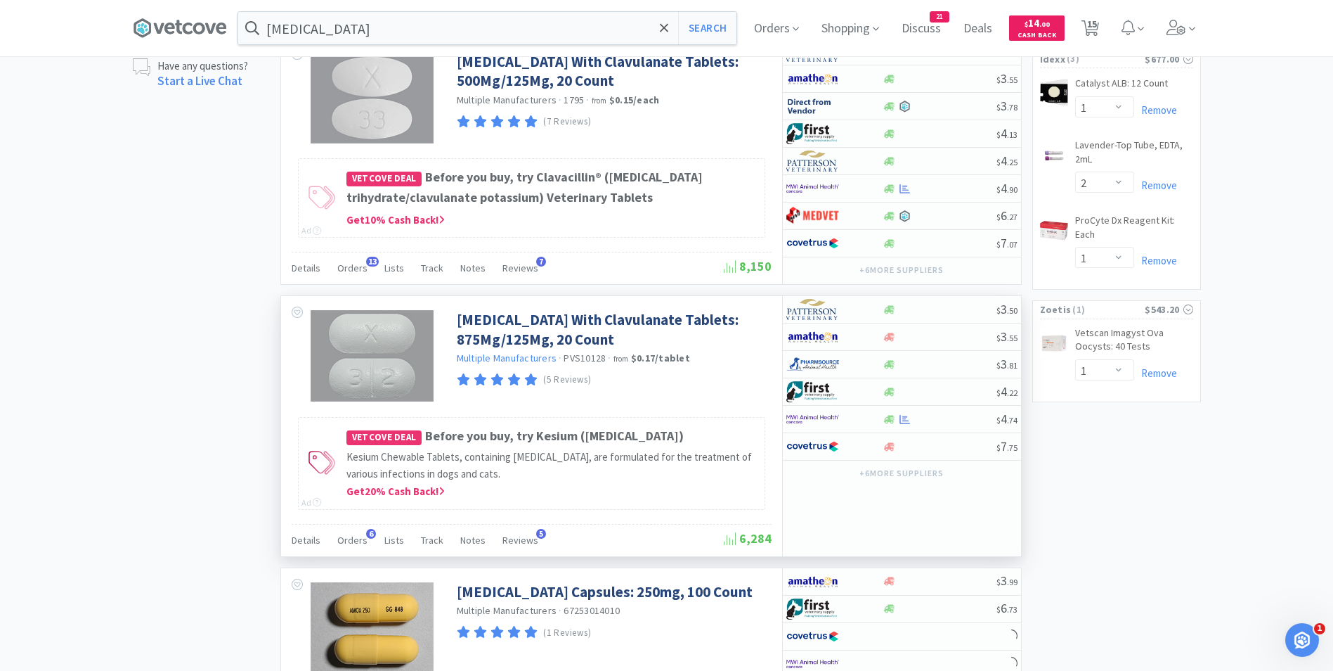
scroll to position [1118, 0]
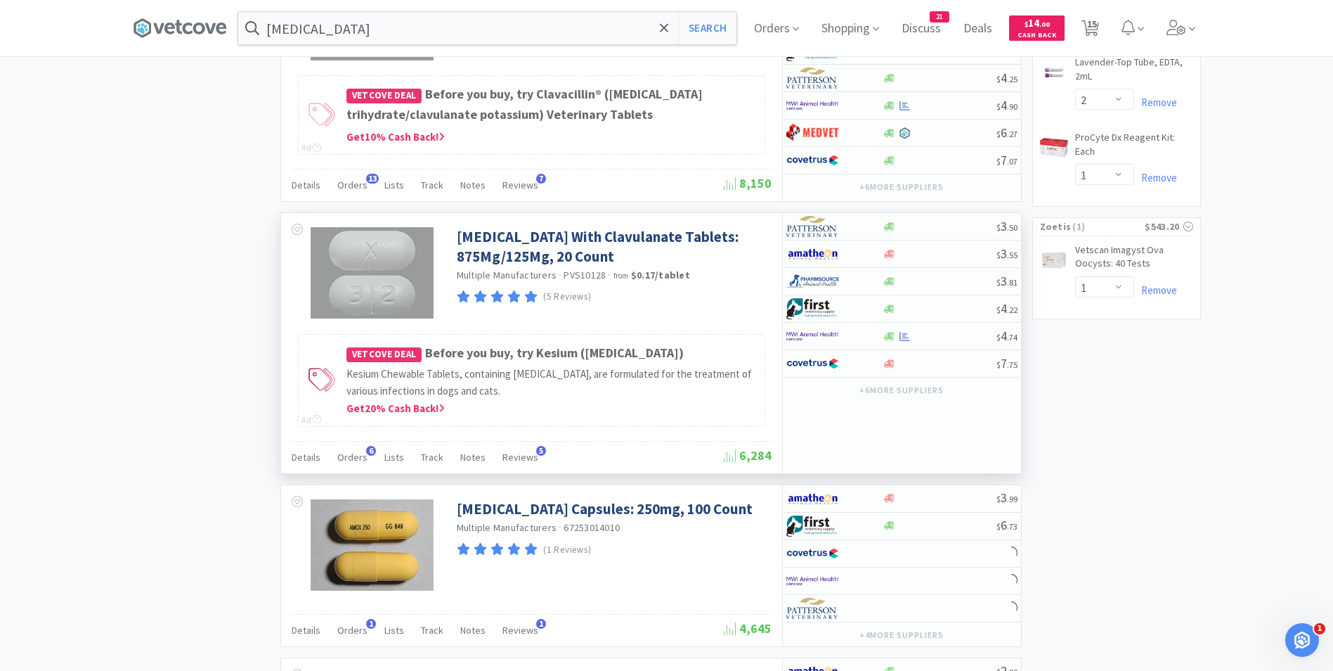
click at [512, 472] on div "[MEDICAL_DATA] With Clavulanate Tablets: 875Mg/125Mg, 20 Count Multiple Manufac…" at bounding box center [531, 342] width 501 height 259
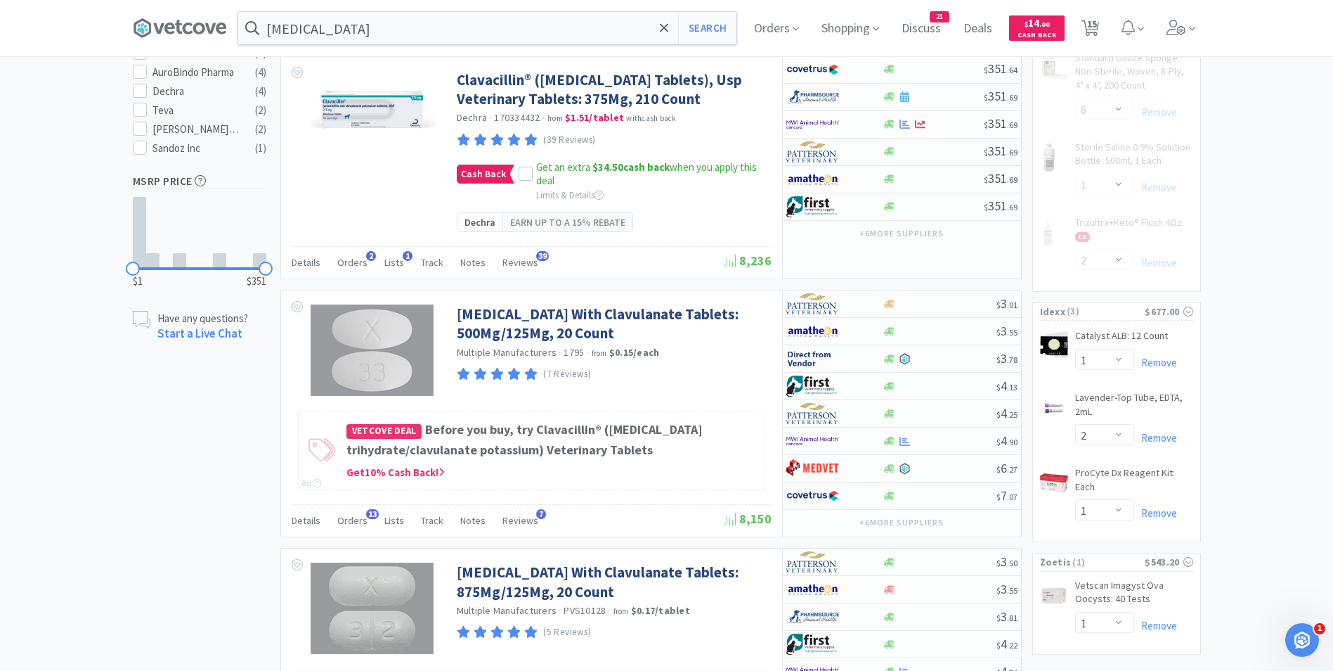
scroll to position [778, 0]
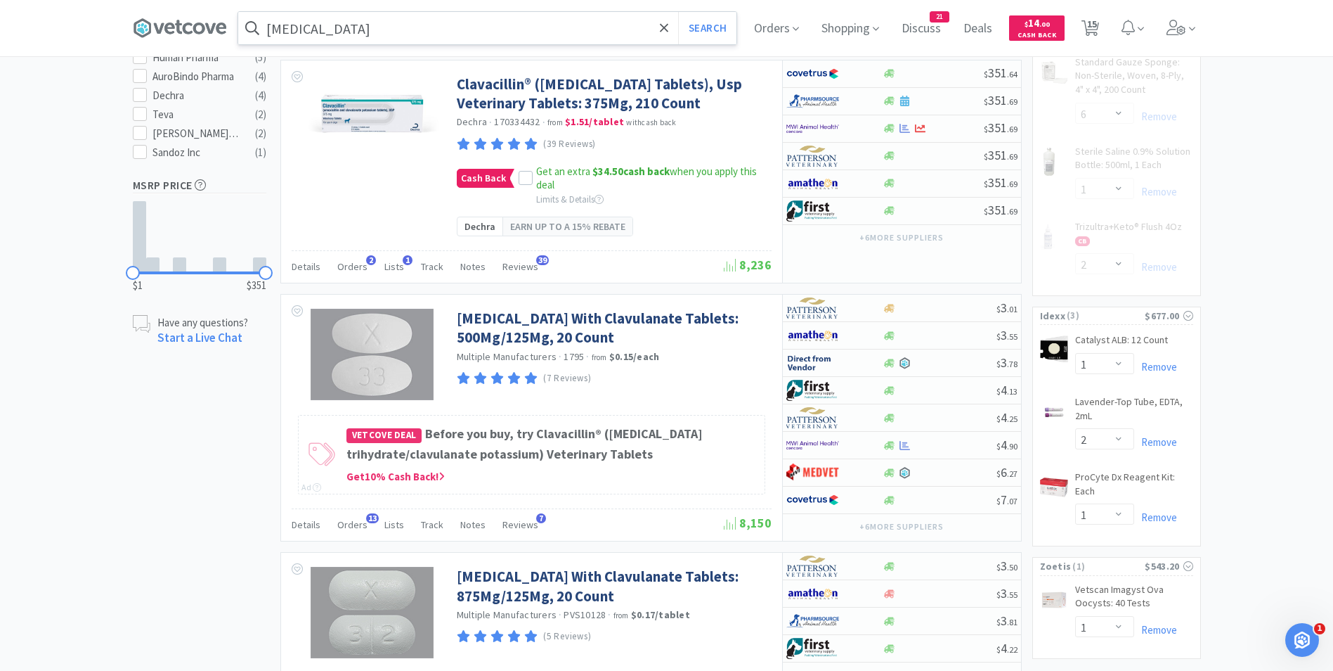
click at [369, 30] on input "[MEDICAL_DATA]" at bounding box center [487, 28] width 498 height 32
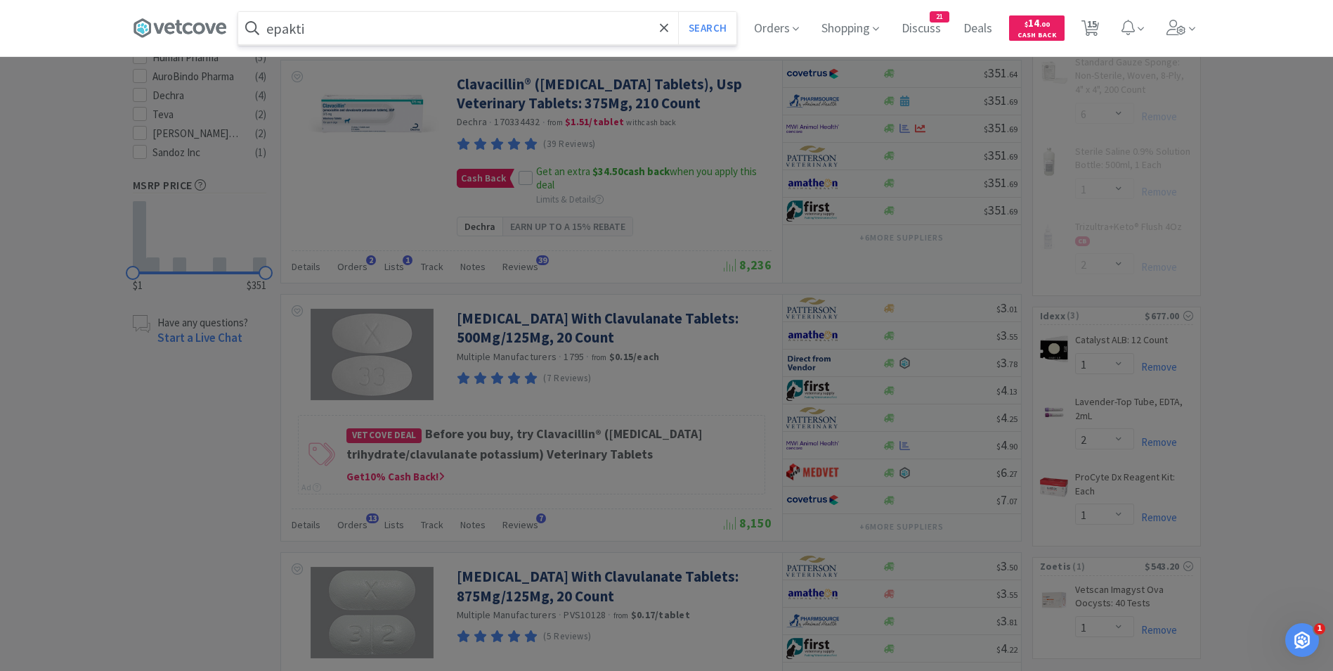
click at [678, 12] on button "Search" at bounding box center [707, 28] width 58 height 32
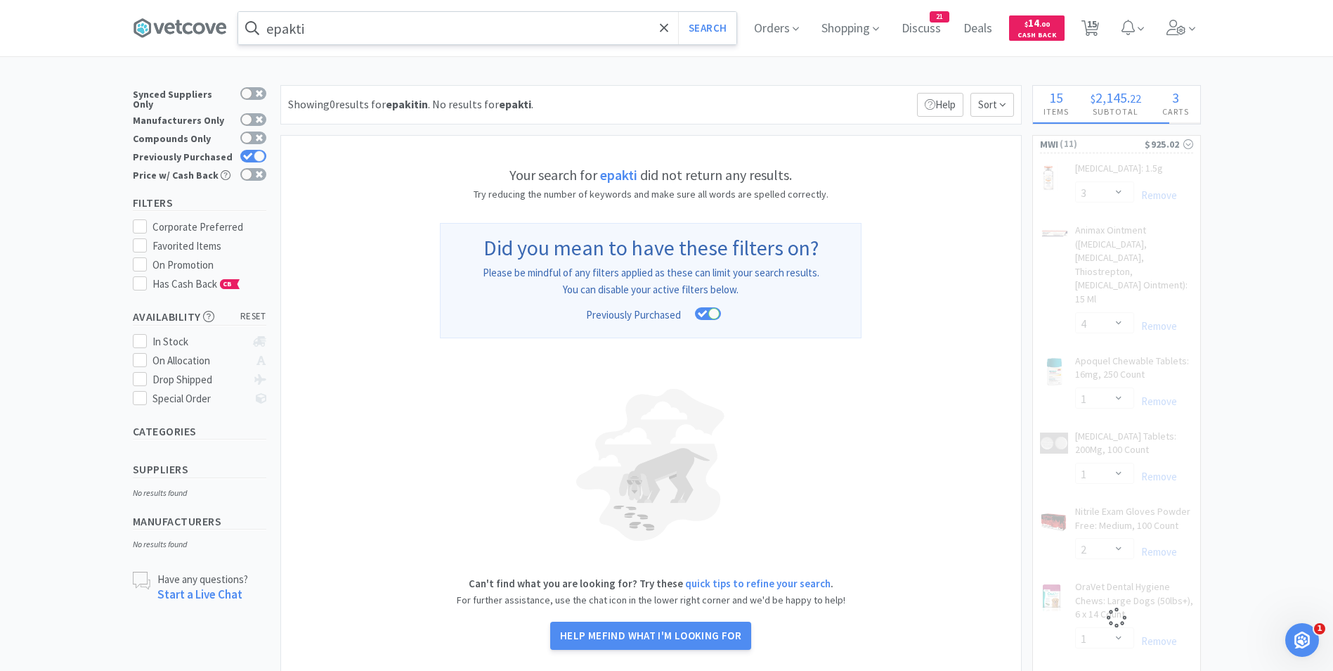
click at [369, 30] on input "epakti" at bounding box center [487, 28] width 498 height 32
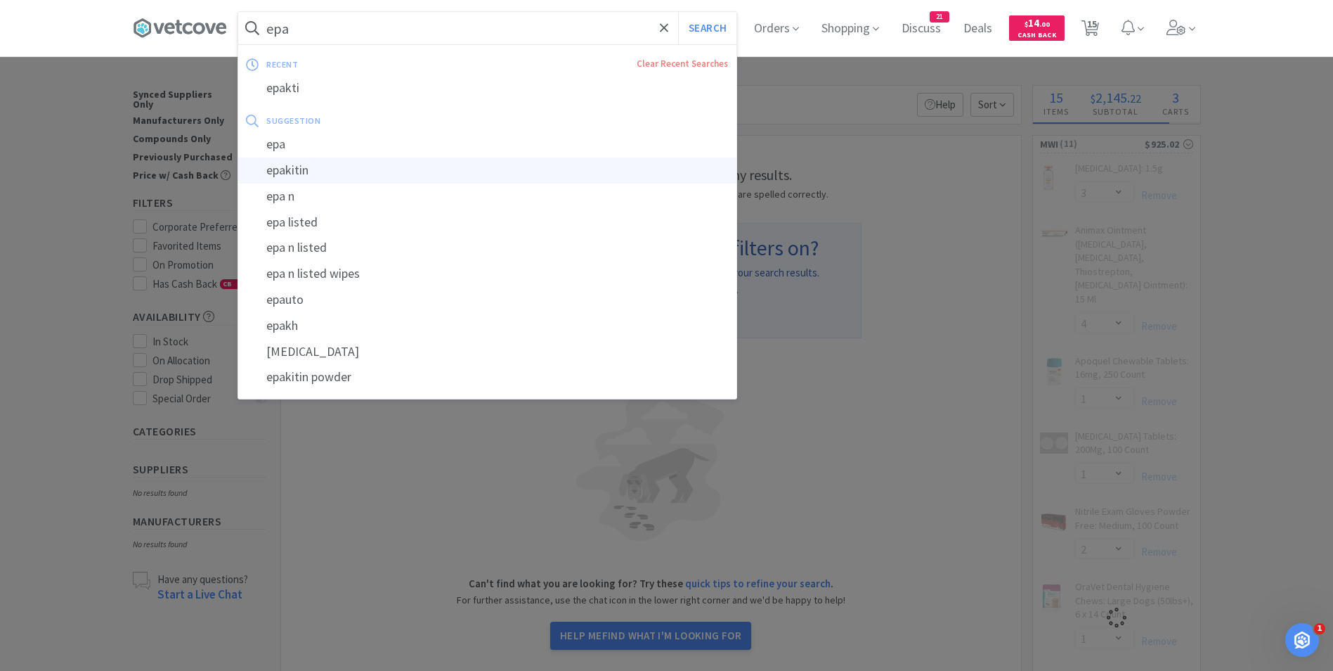
click at [341, 169] on div "epakitin" at bounding box center [487, 170] width 498 height 26
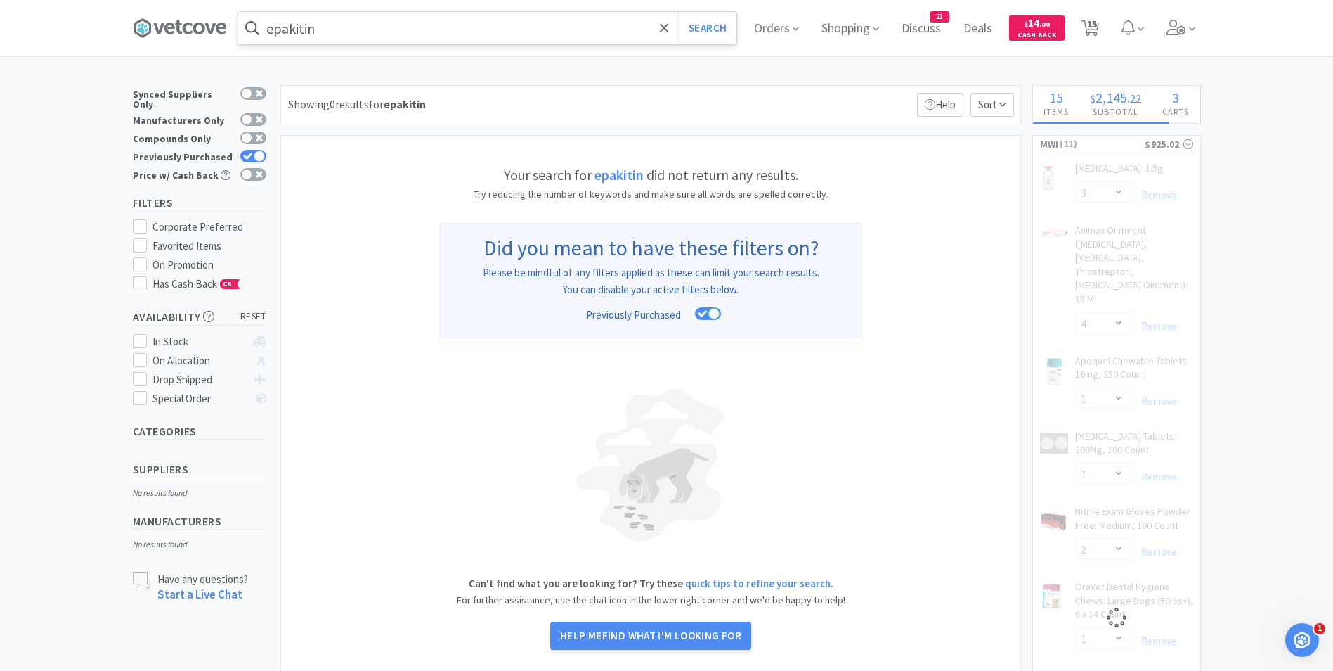
click at [366, 29] on input "epakitin" at bounding box center [487, 28] width 498 height 32
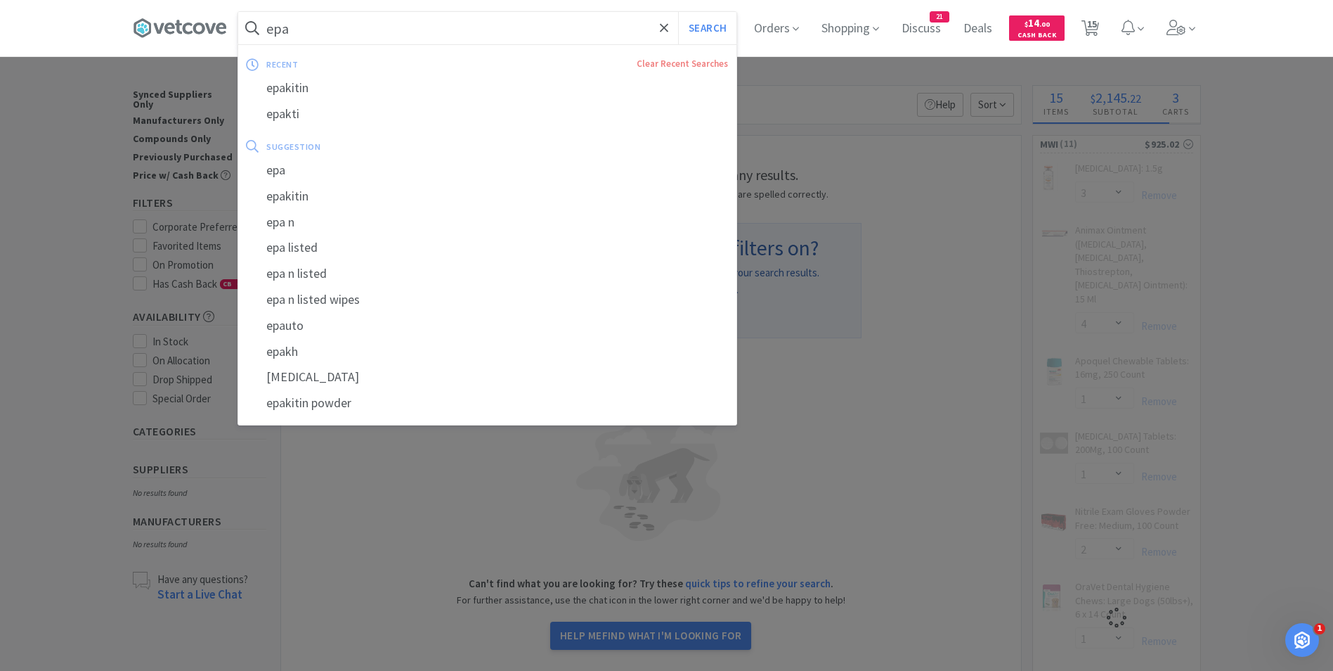
click at [678, 12] on button "Search" at bounding box center [707, 28] width 58 height 32
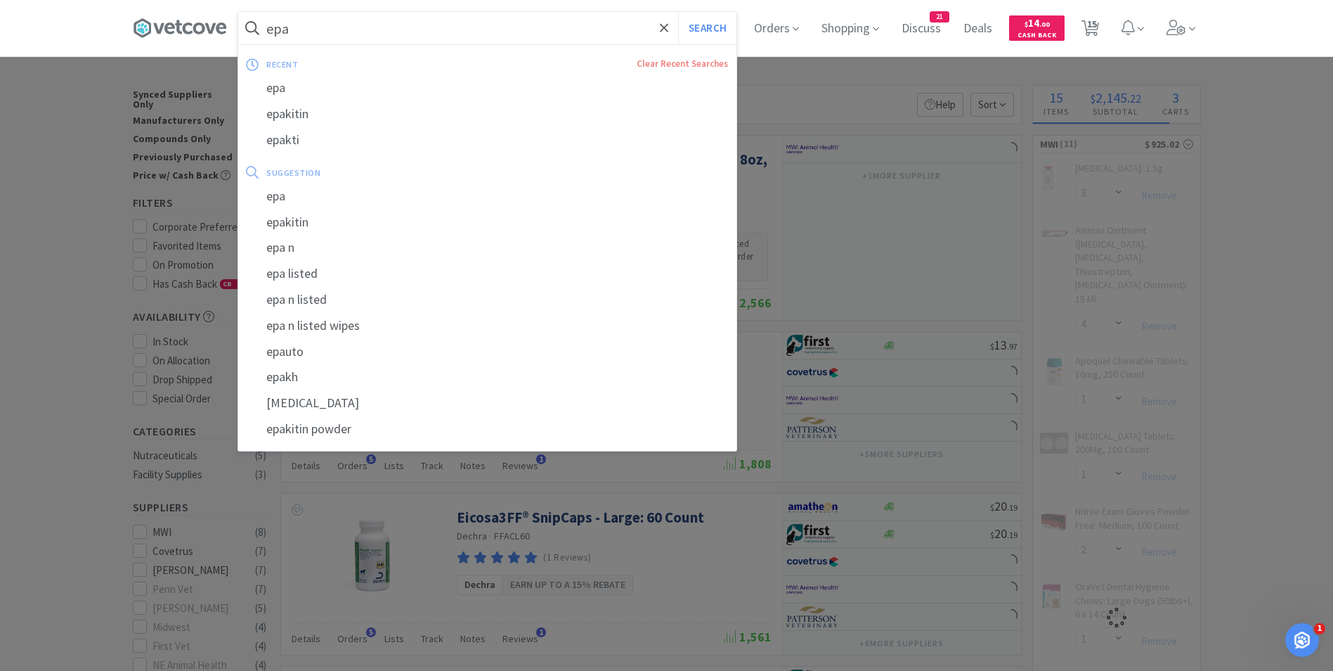
click at [377, 35] on input "epa" at bounding box center [487, 28] width 498 height 32
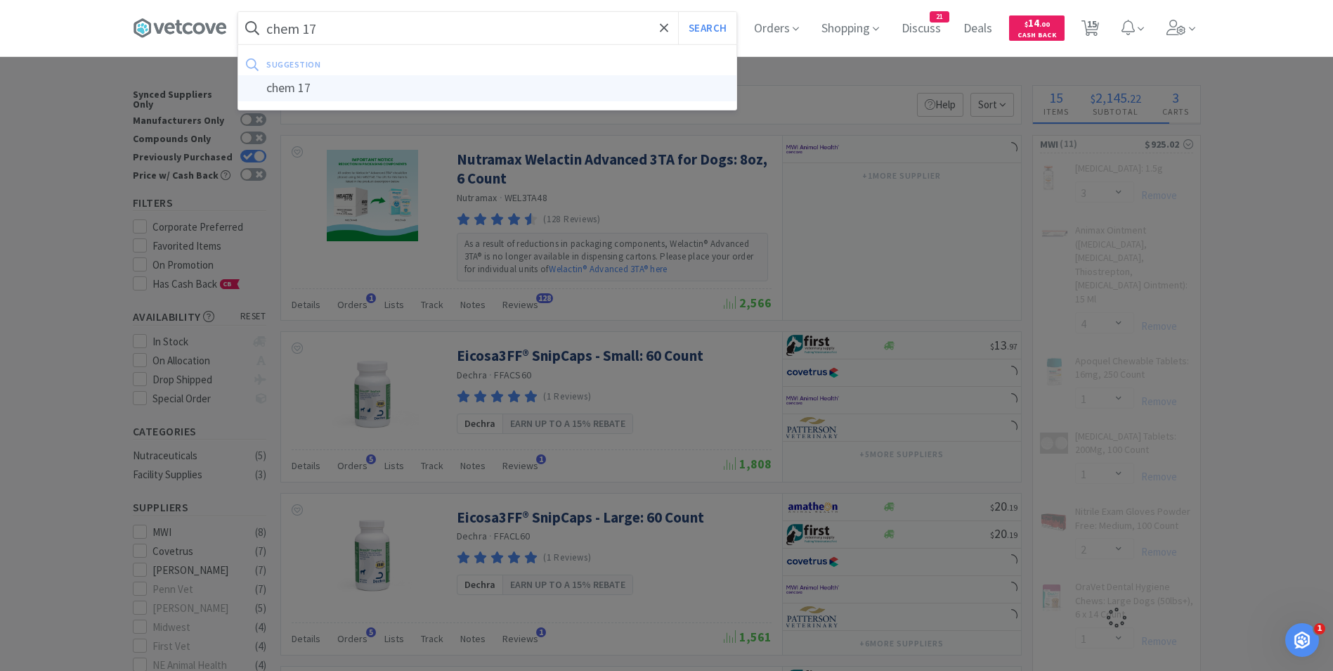
type input "chem 17"
click at [352, 91] on div "chem 17" at bounding box center [487, 88] width 498 height 26
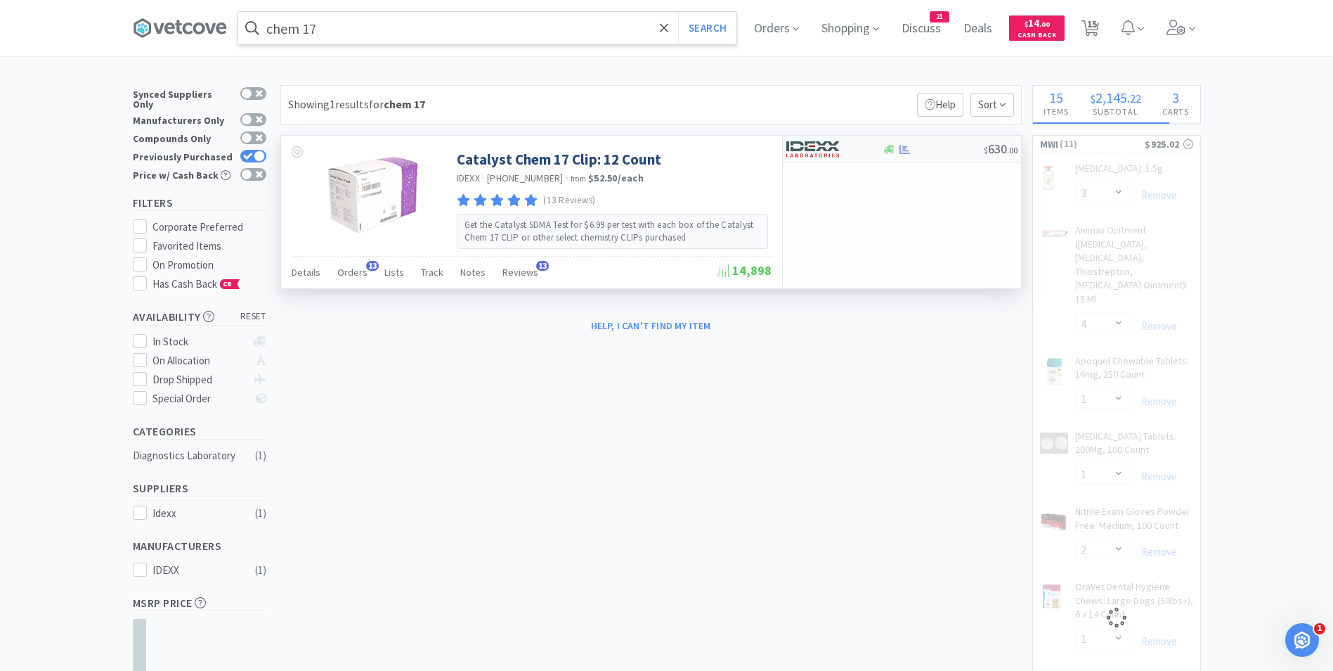
click at [798, 153] on img at bounding box center [812, 148] width 53 height 21
select select "1"
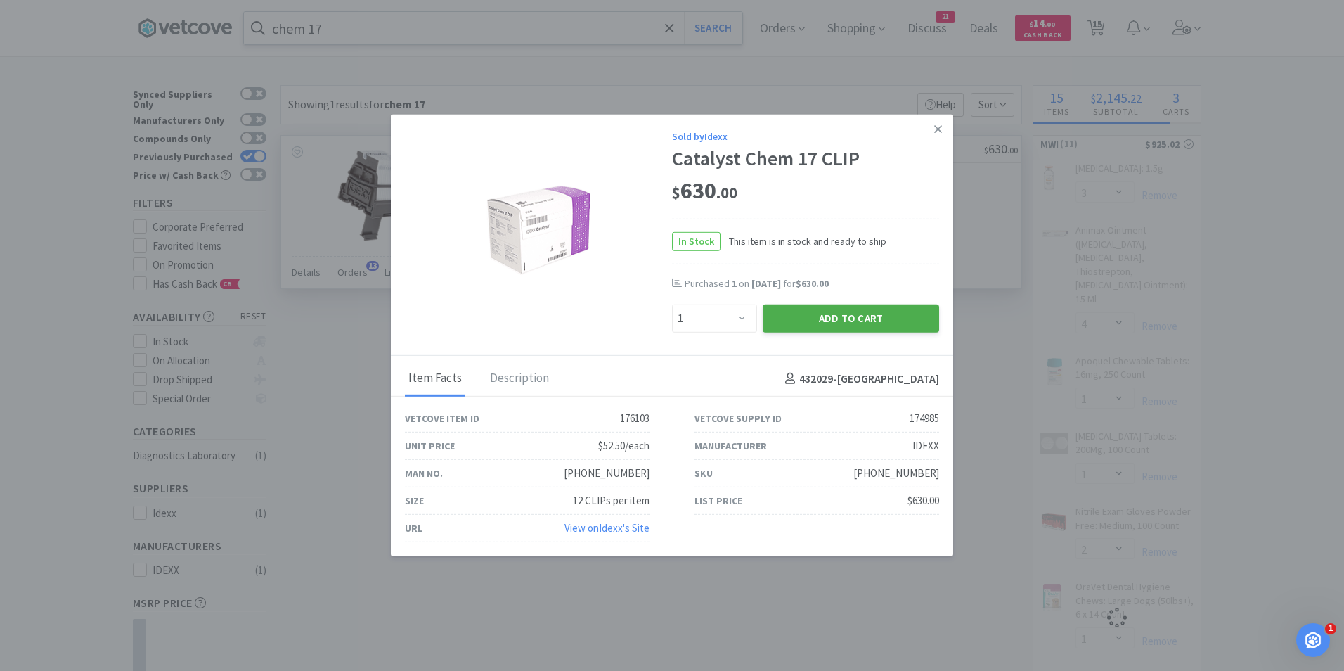
click at [826, 318] on button "Add to Cart" at bounding box center [851, 318] width 176 height 28
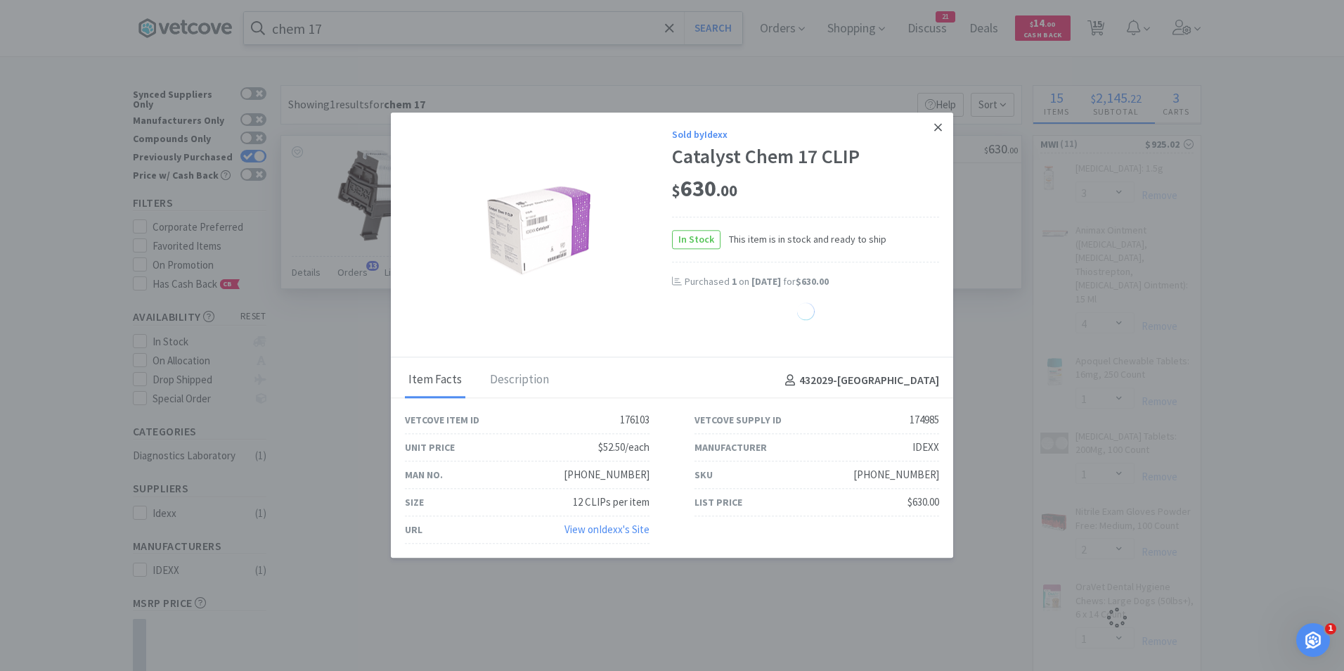
click at [937, 127] on icon at bounding box center [938, 128] width 8 height 8
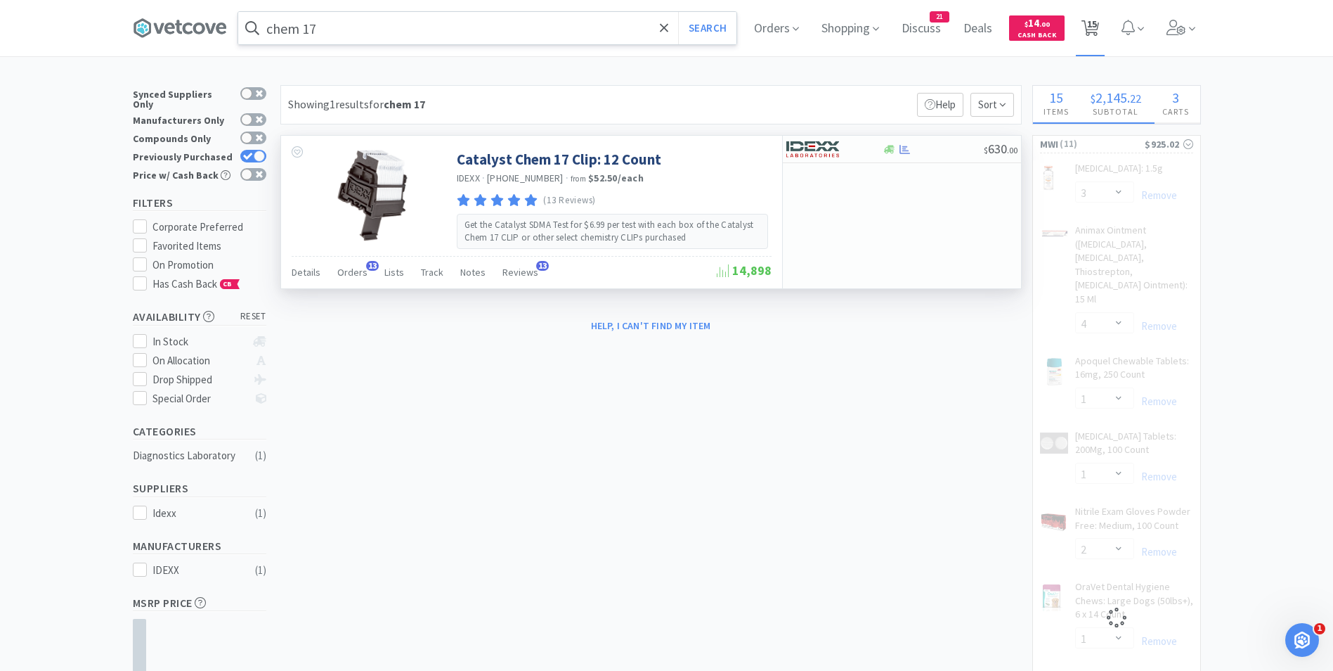
click at [1094, 28] on span "15" at bounding box center [1092, 24] width 10 height 56
select select "1"
select select "2"
select select "1"
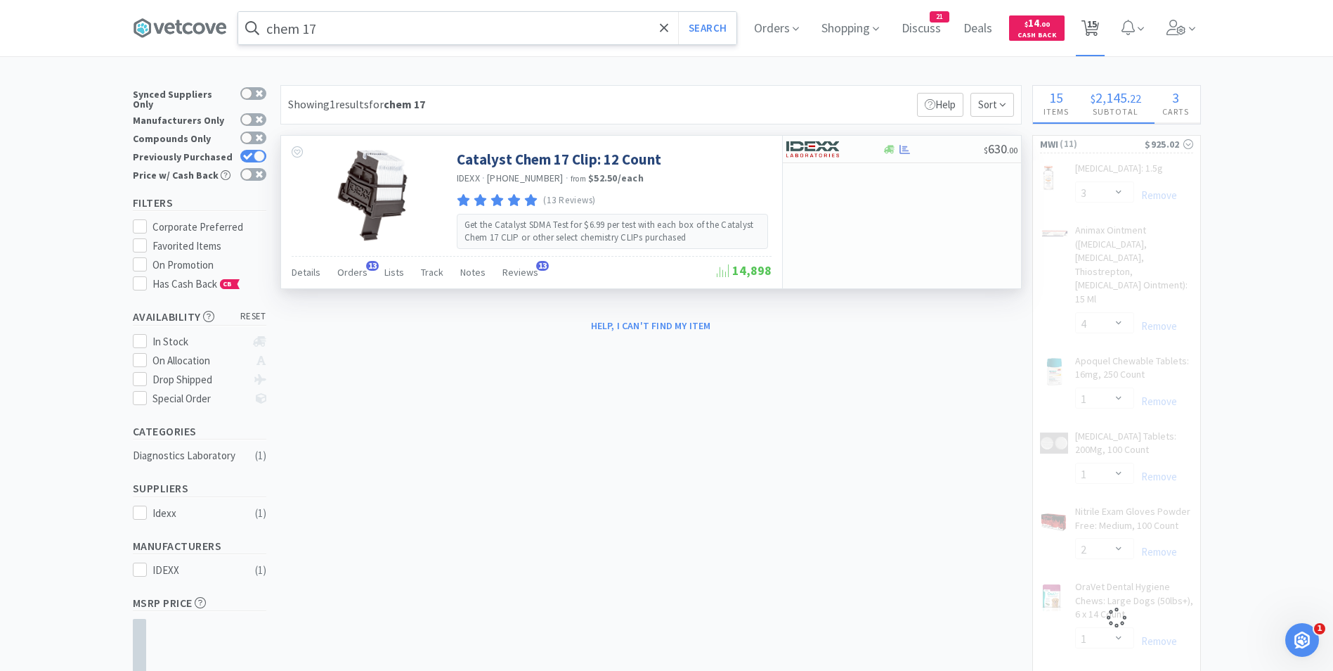
select select "3"
select select "4"
select select "1"
select select "2"
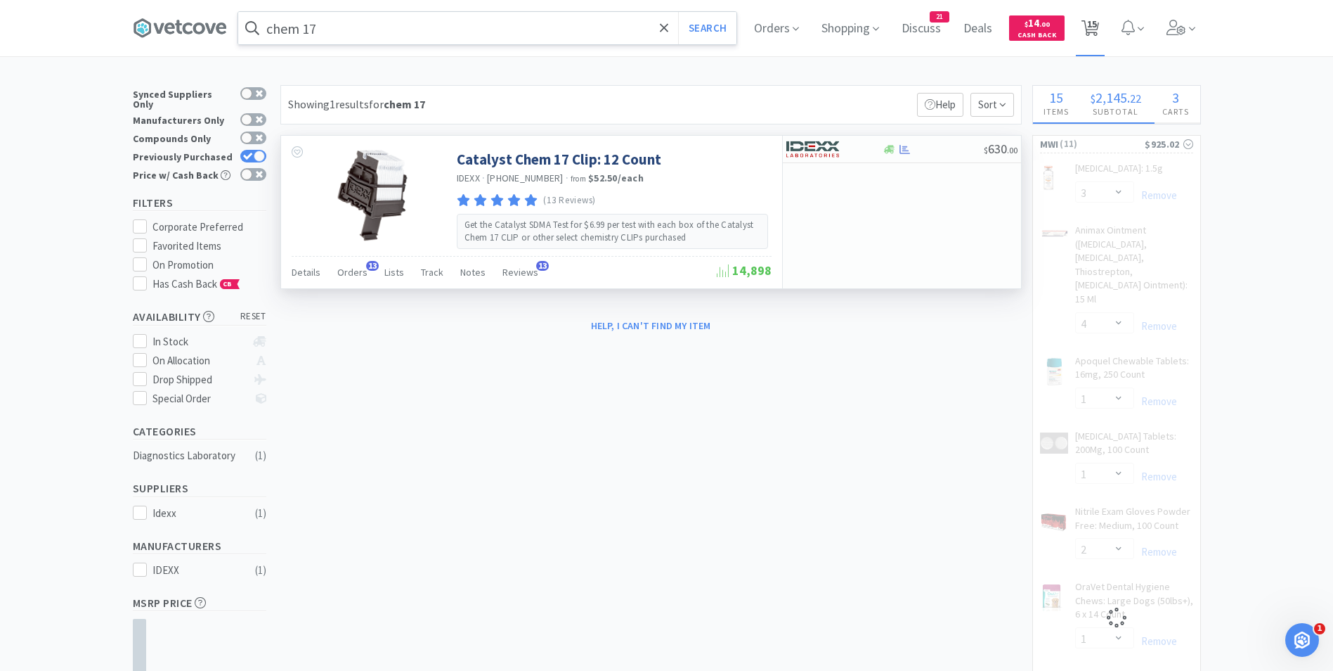
select select "1"
select select "6"
select select "1"
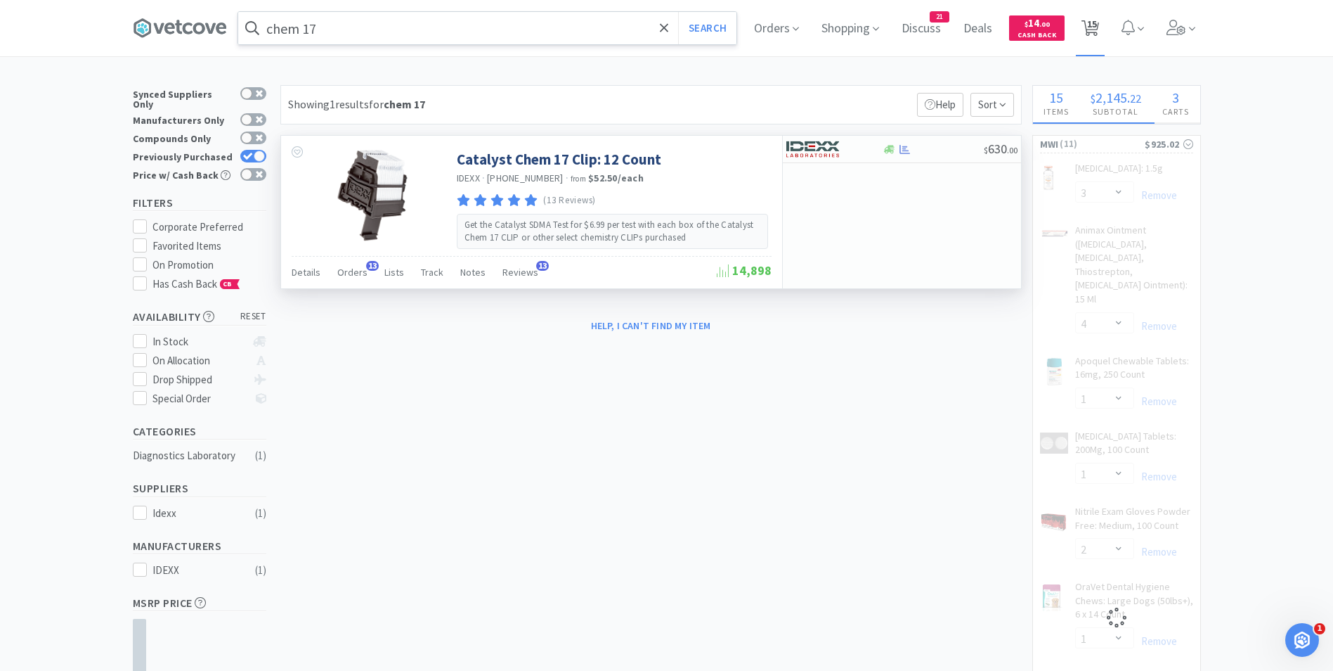
select select "2"
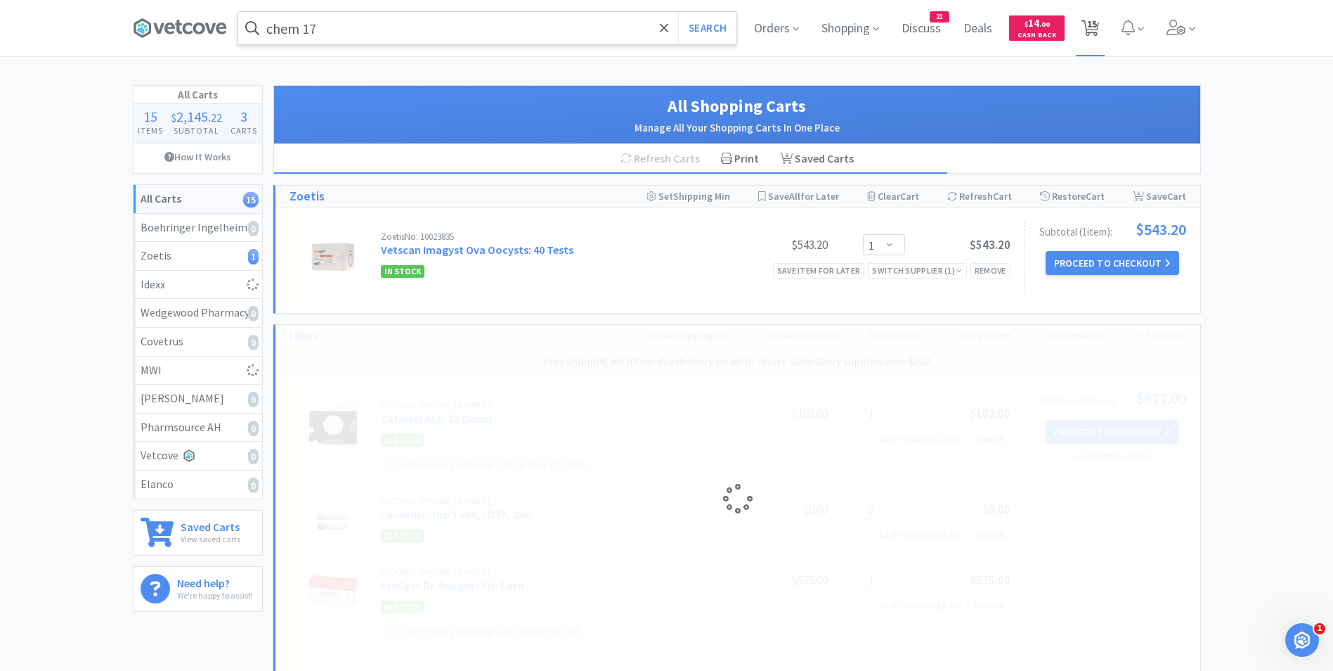
click at [1092, 30] on span "15" at bounding box center [1092, 24] width 10 height 56
click at [386, 27] on input "chem 17" at bounding box center [487, 28] width 498 height 32
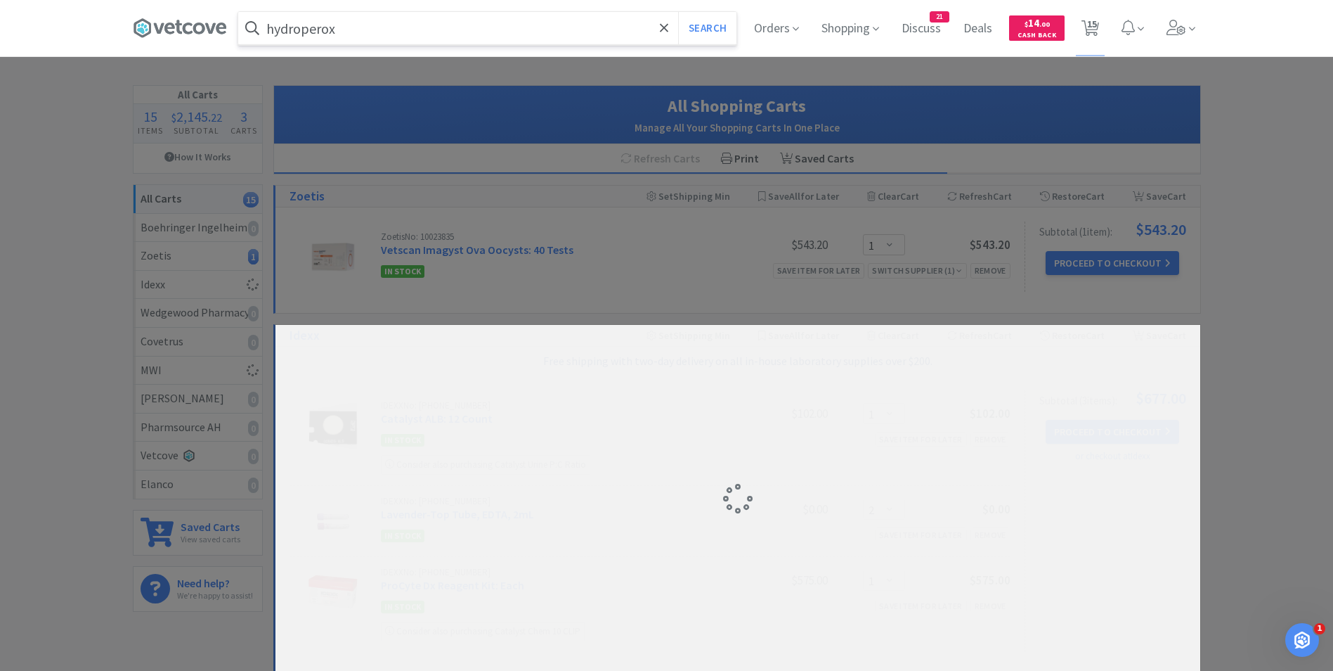
type input "hydroperox"
click at [678, 12] on button "Search" at bounding box center [707, 28] width 58 height 32
select select "3"
select select "4"
select select "1"
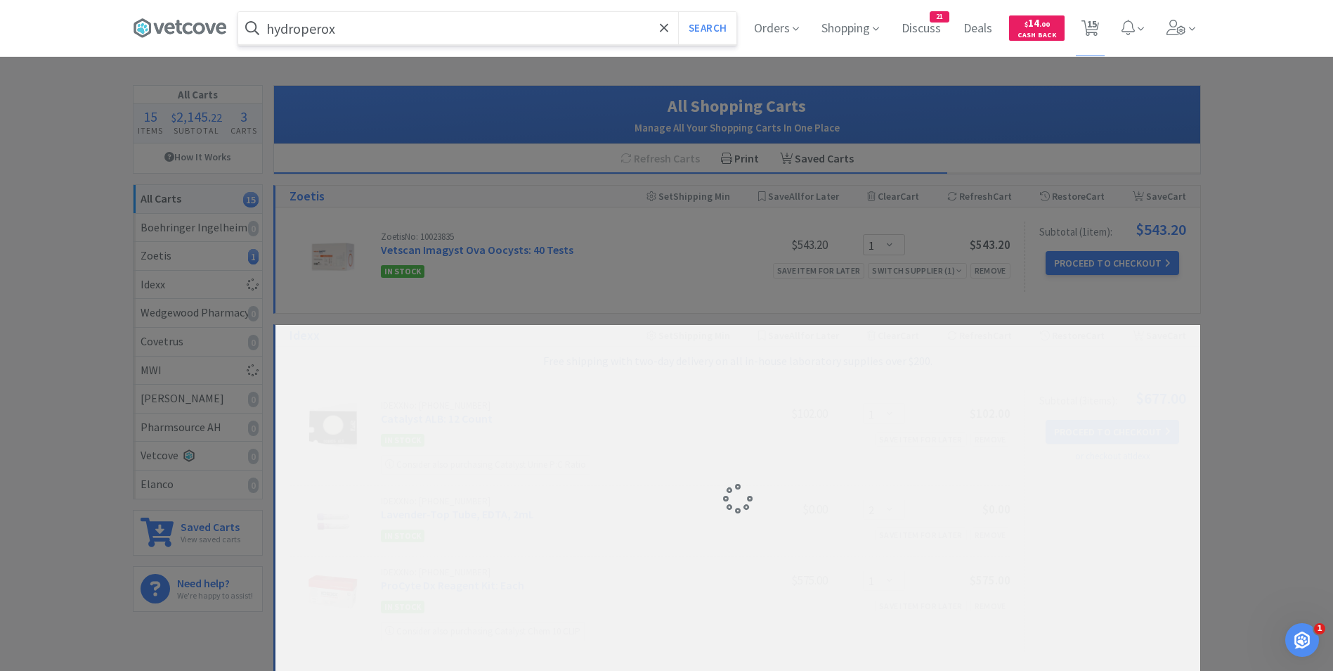
select select "1"
select select "2"
select select "1"
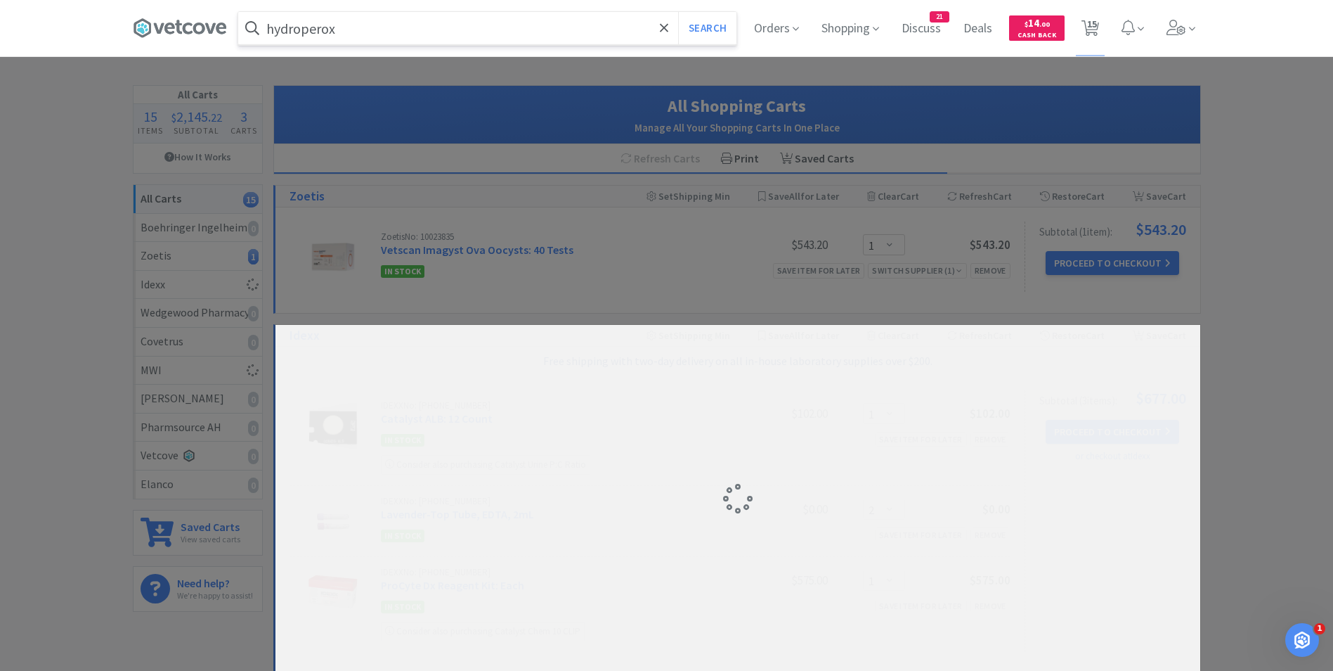
select select "6"
select select "1"
select select "2"
select select "1"
select select "2"
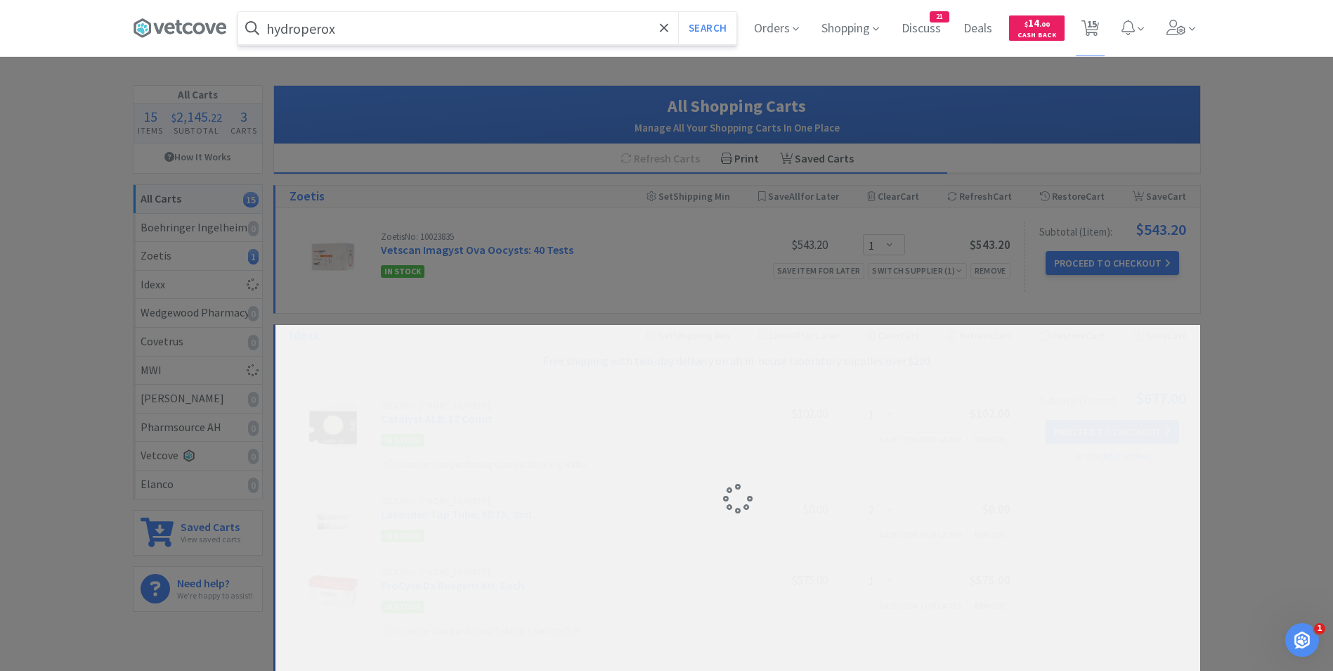
select select "1"
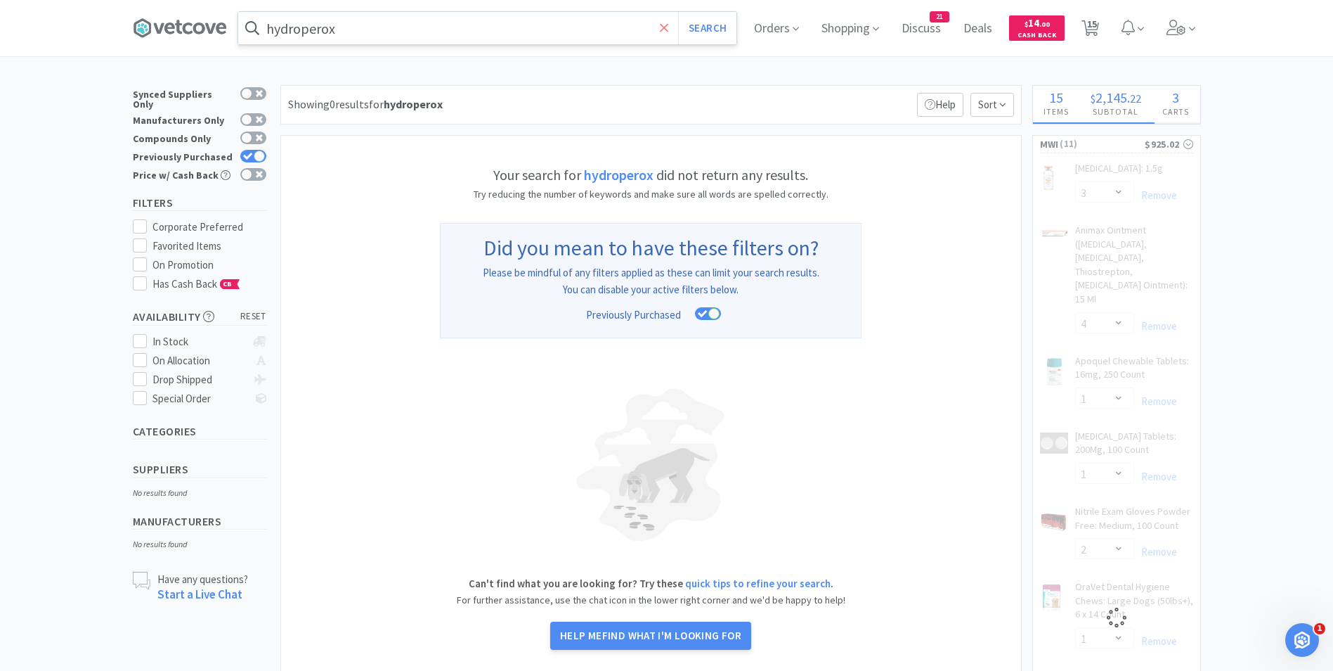
click at [663, 30] on span at bounding box center [664, 28] width 16 height 30
click at [1094, 22] on span "15" at bounding box center [1092, 24] width 10 height 56
select select "1"
select select "2"
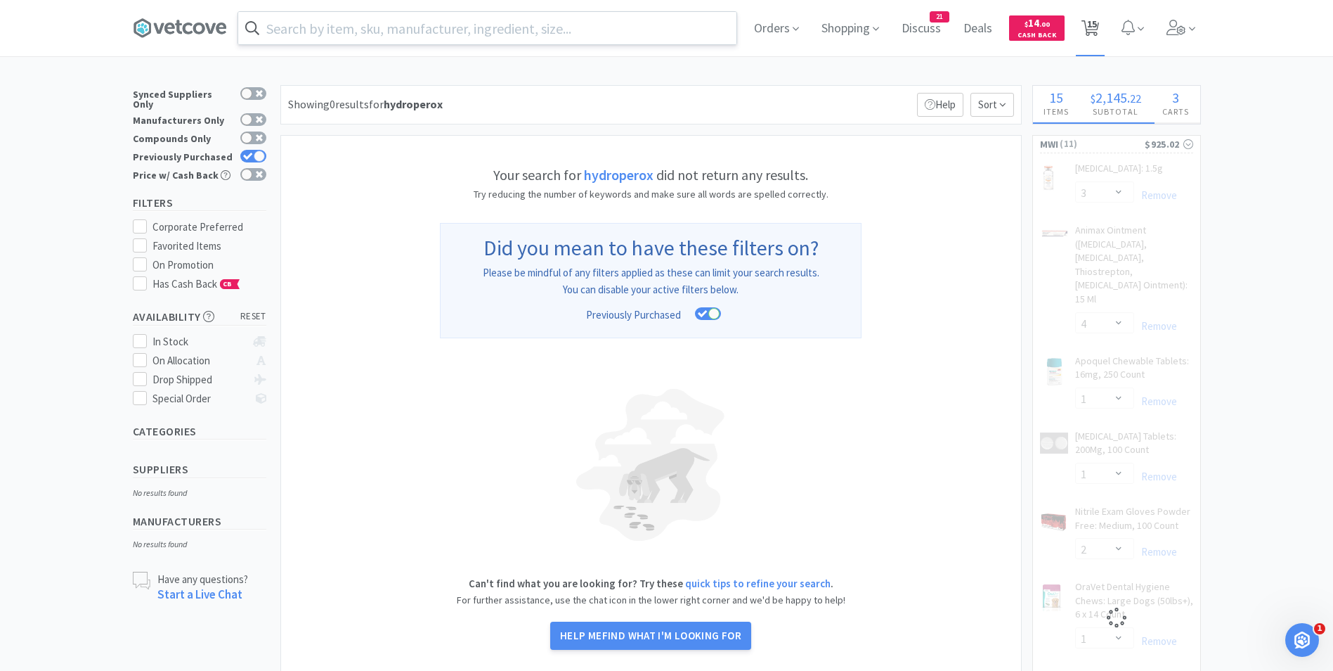
select select "1"
select select "3"
select select "4"
select select "1"
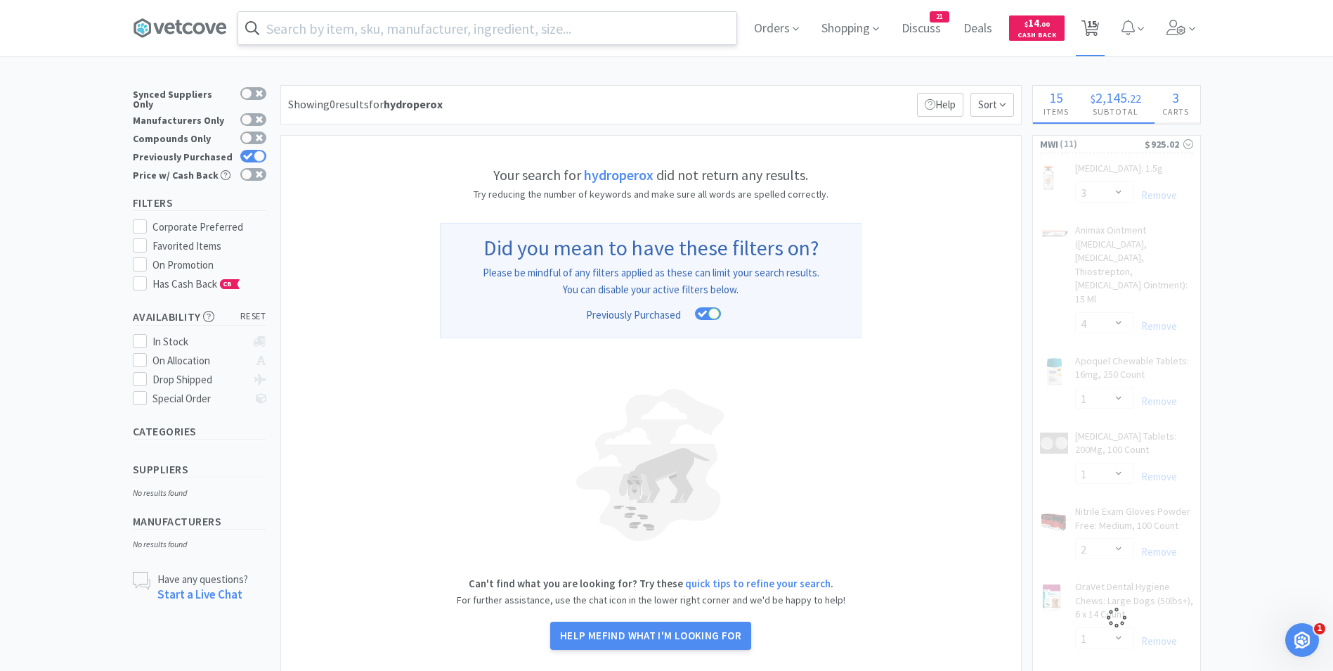
select select "2"
select select "1"
select select "6"
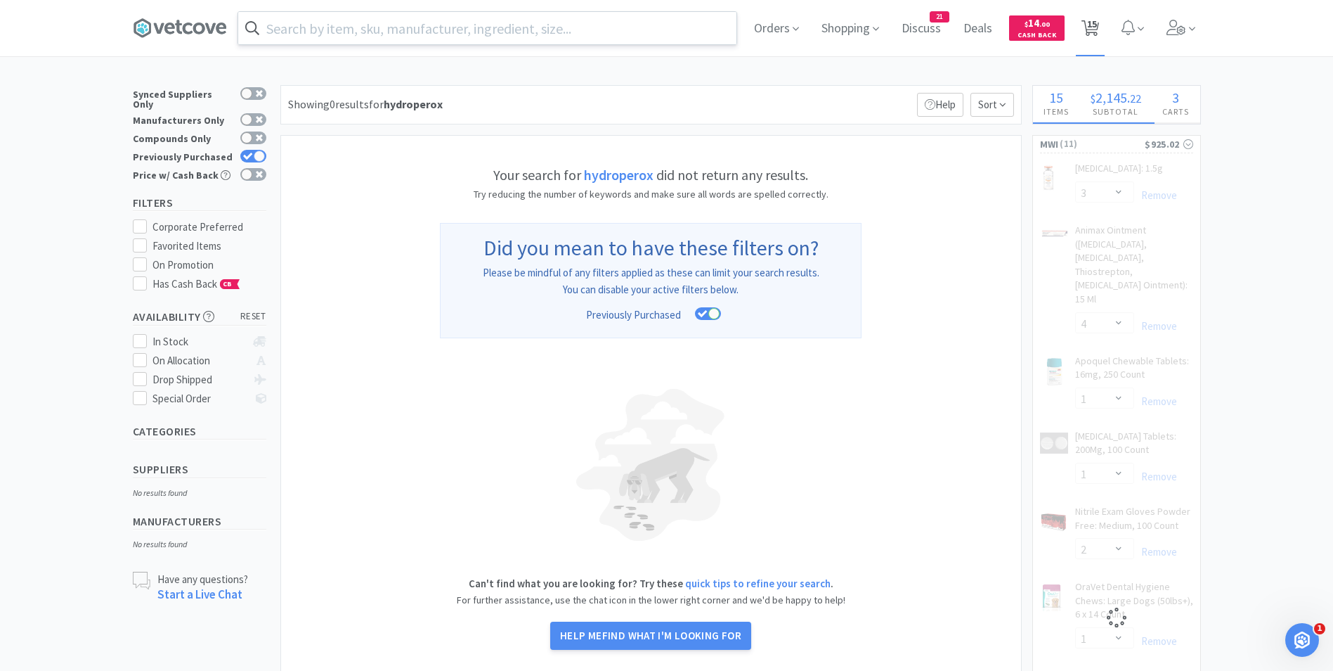
select select "1"
select select "2"
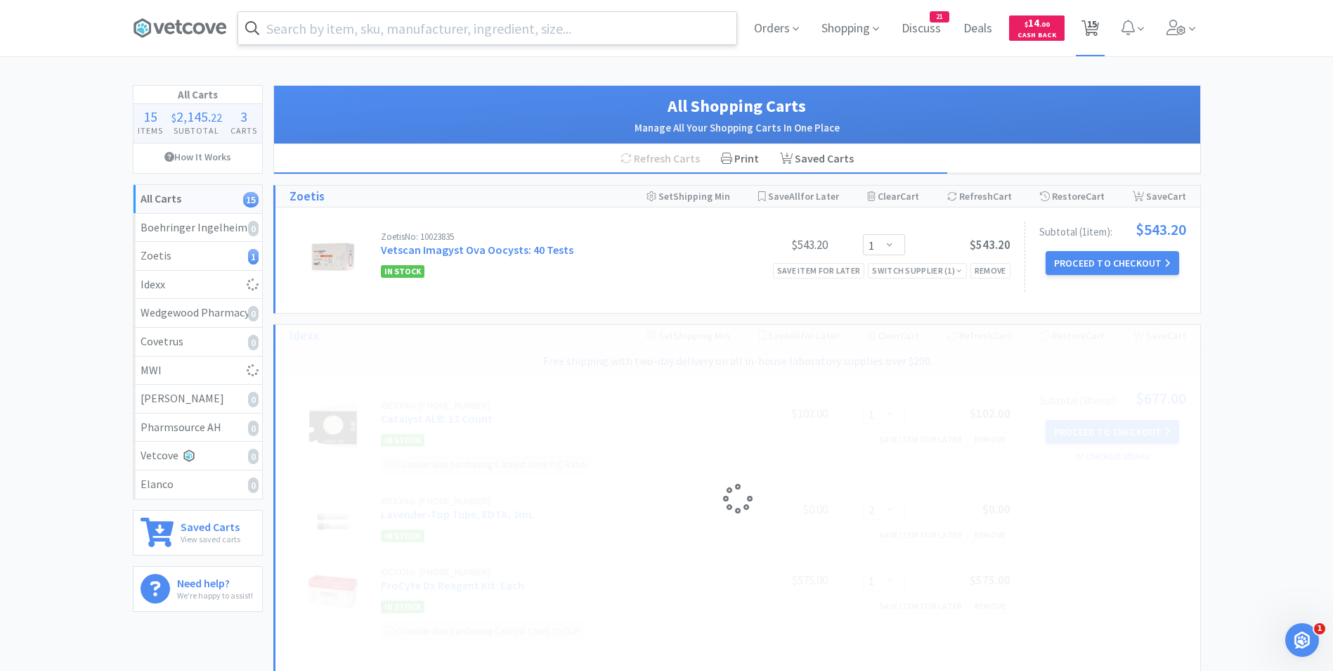
click at [1094, 22] on span "15" at bounding box center [1092, 24] width 10 height 56
click at [1087, 30] on span "15" at bounding box center [1092, 24] width 10 height 56
click at [491, 36] on input "text" at bounding box center [487, 28] width 498 height 32
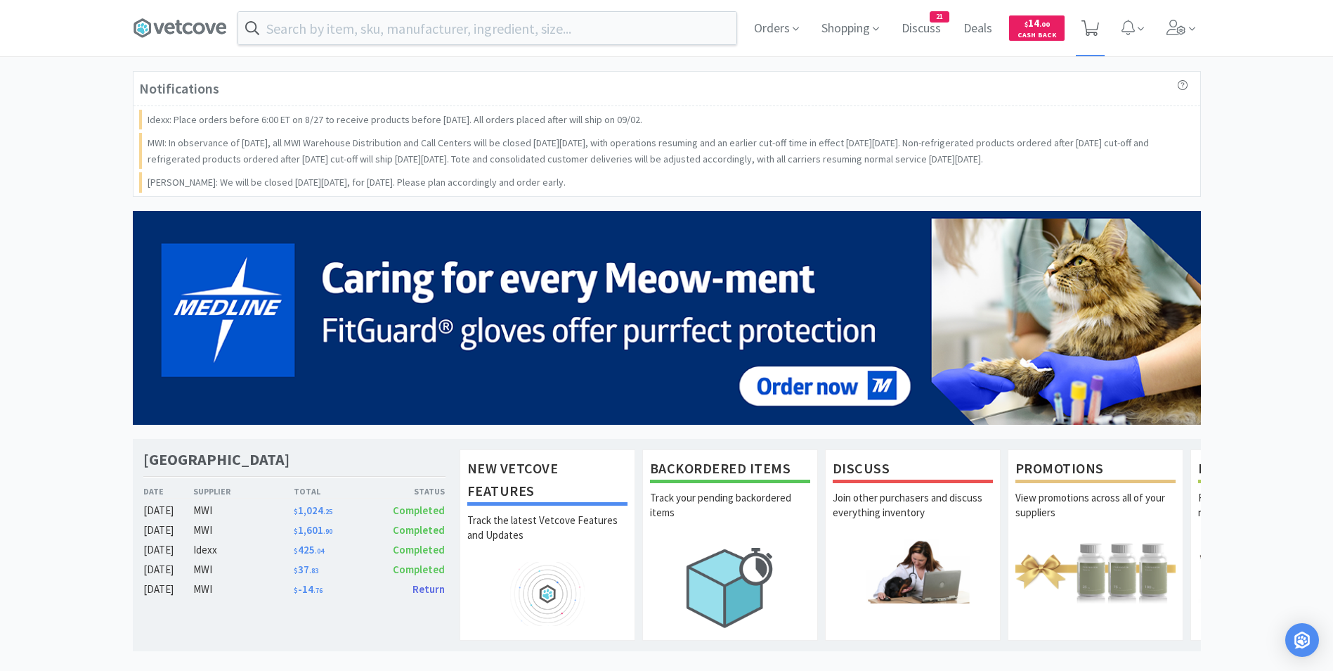
click at [1089, 22] on icon at bounding box center [1091, 27] width 18 height 15
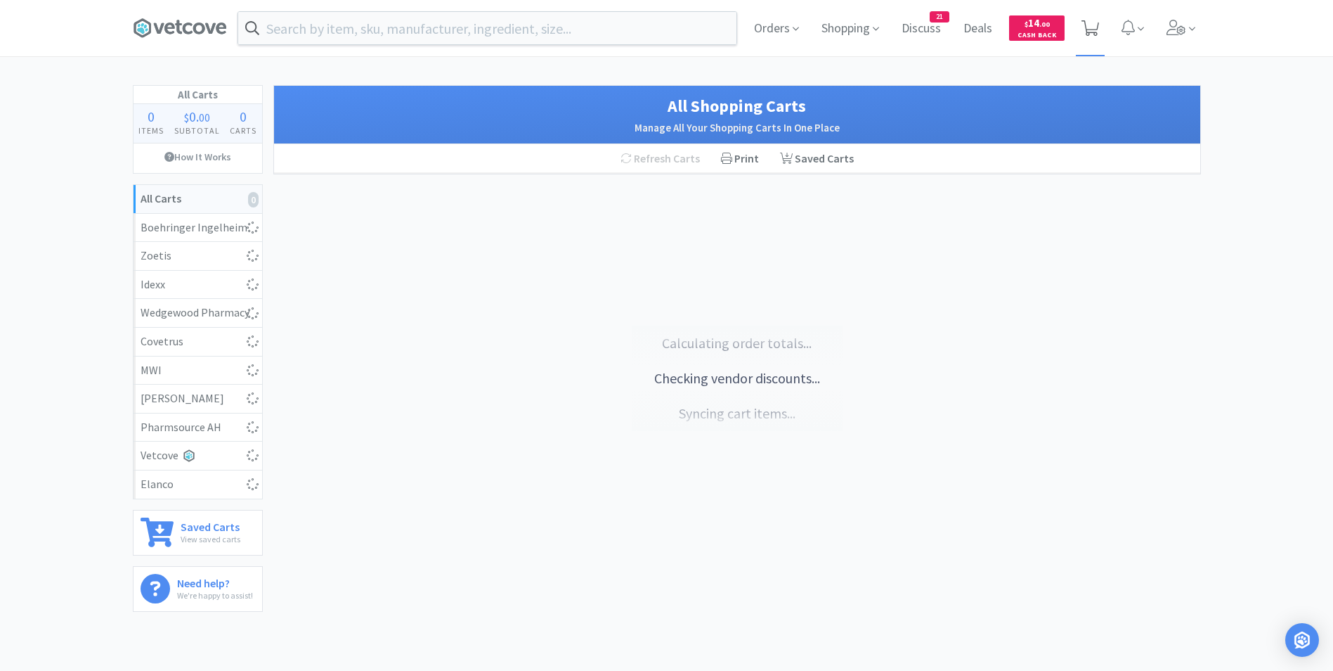
select select "1"
select select "2"
select select "1"
select select "3"
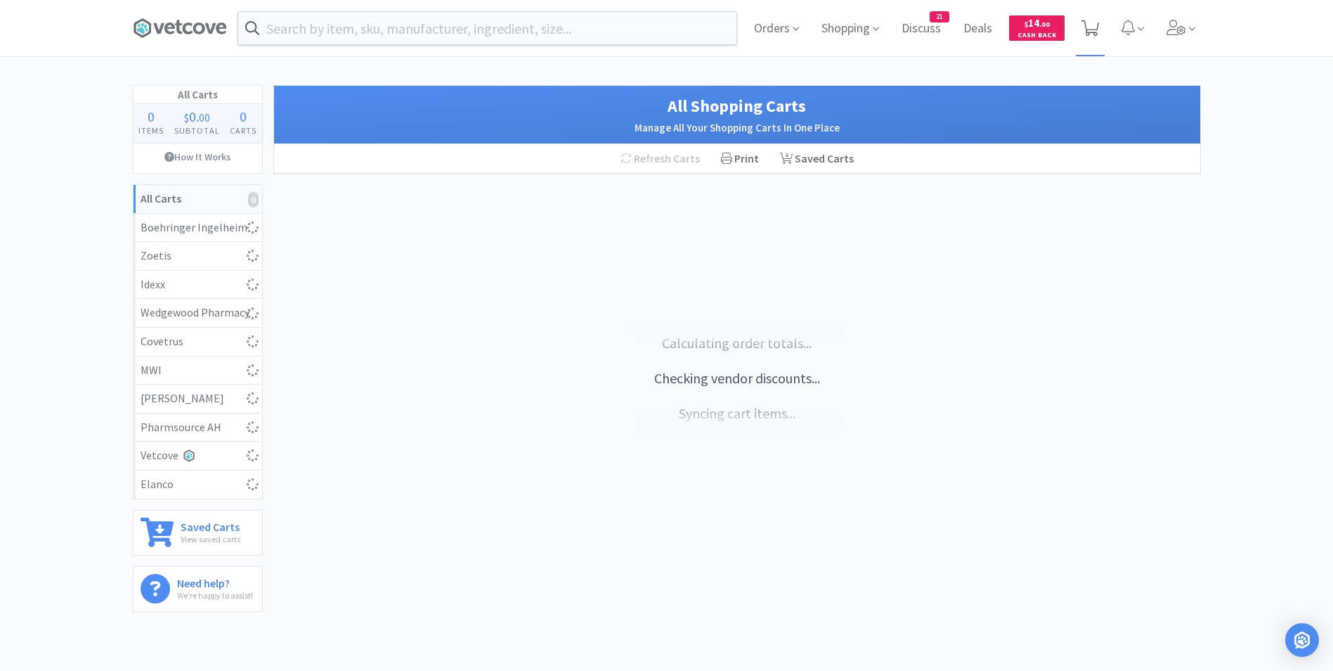
select select "4"
select select "1"
select select "2"
select select "1"
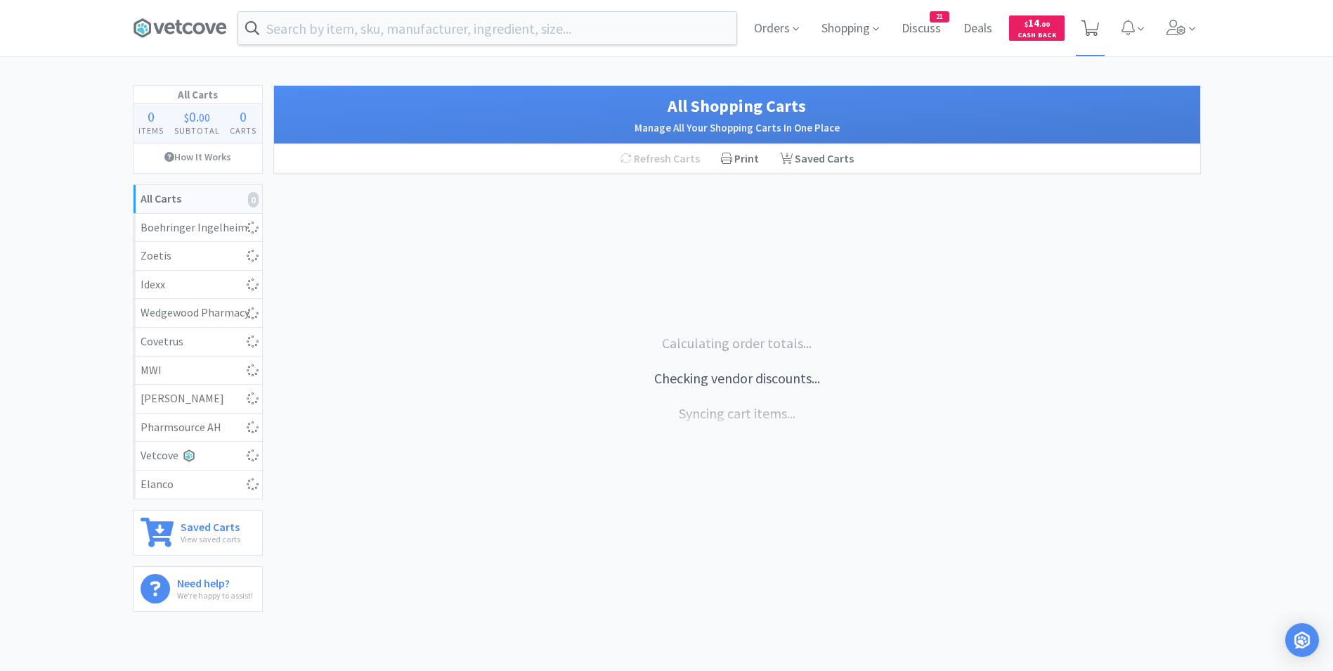
select select "1"
select select "6"
select select "1"
select select "2"
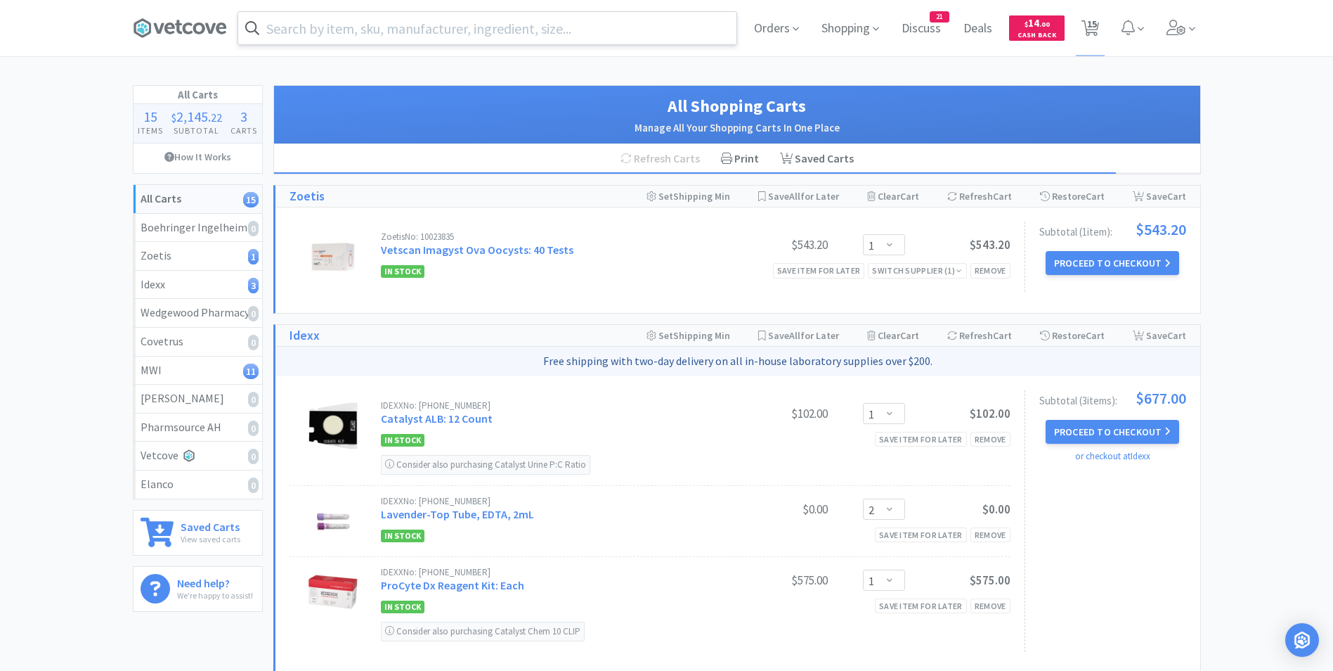
click at [546, 32] on input "text" at bounding box center [487, 28] width 498 height 32
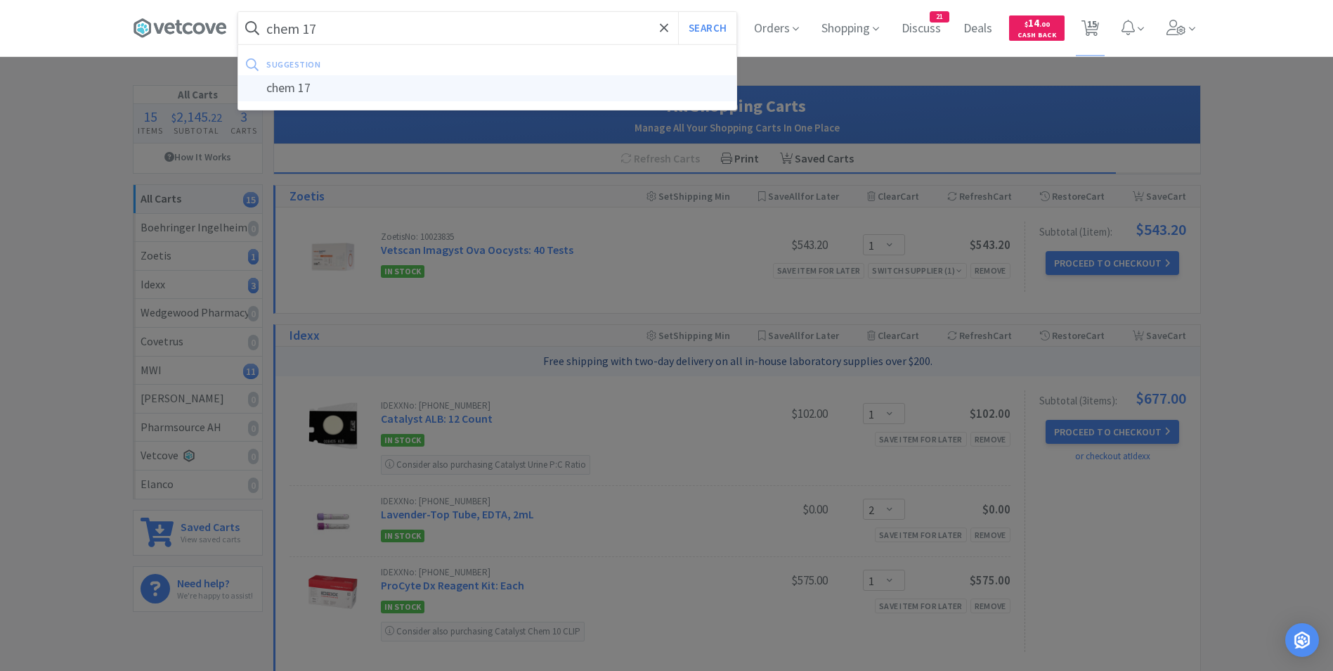
type input "chem 17"
click at [410, 85] on div "chem 17" at bounding box center [487, 88] width 498 height 26
select select "3"
select select "4"
select select "1"
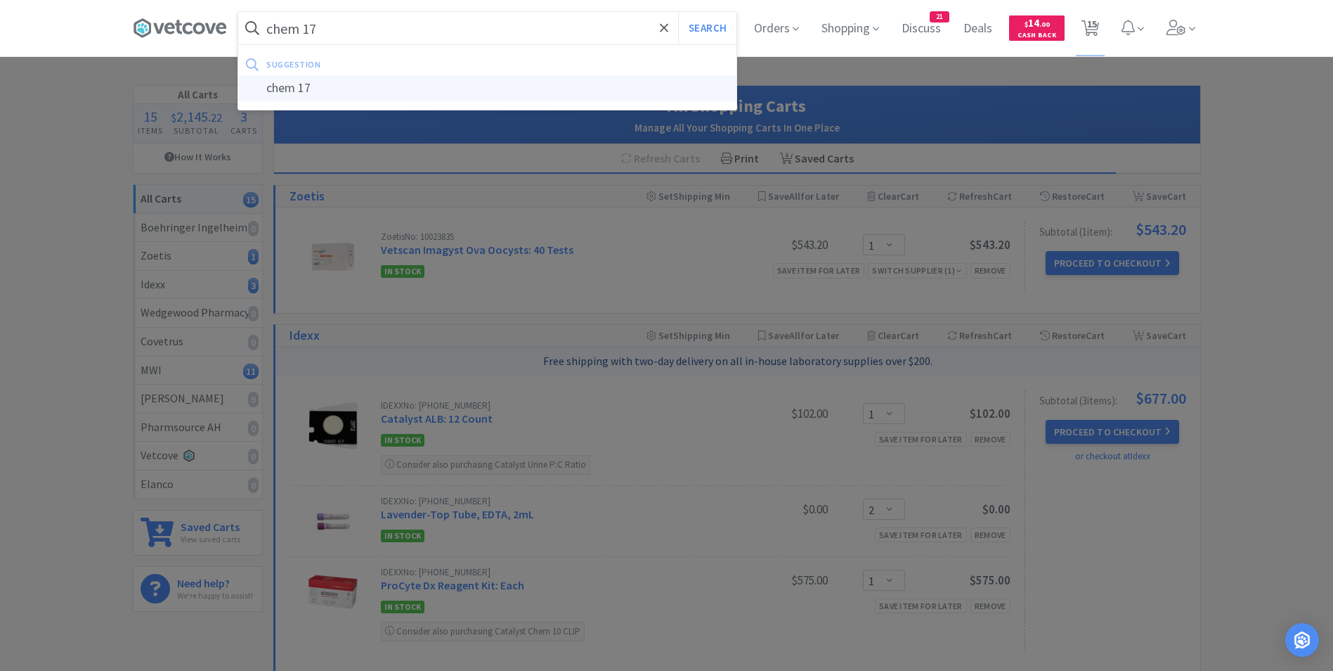
select select "1"
select select "2"
select select "1"
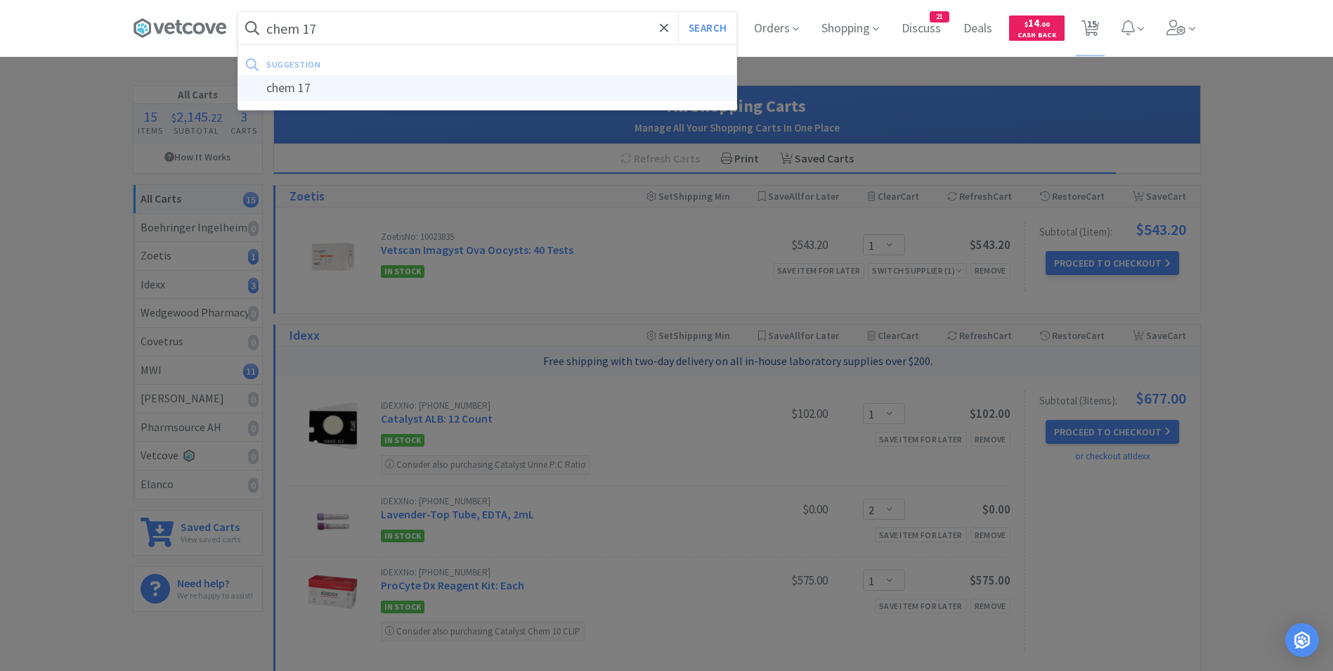
select select "6"
select select "1"
select select "2"
select select "1"
select select "2"
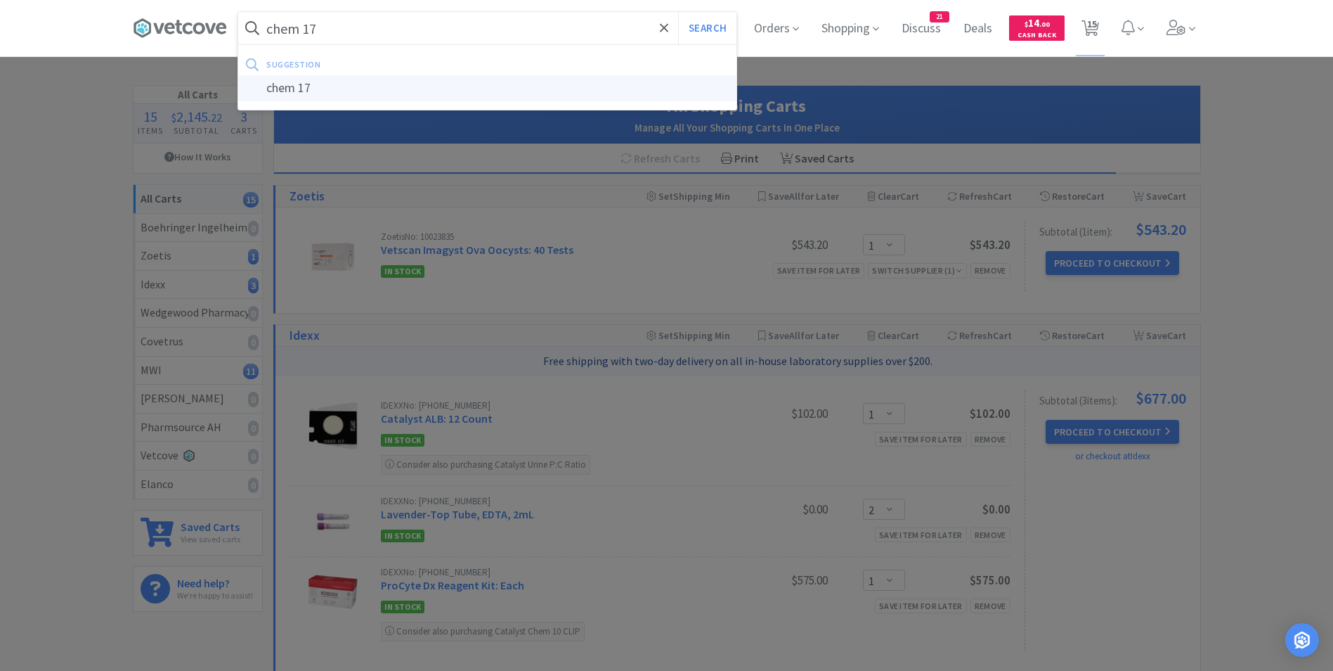
select select "1"
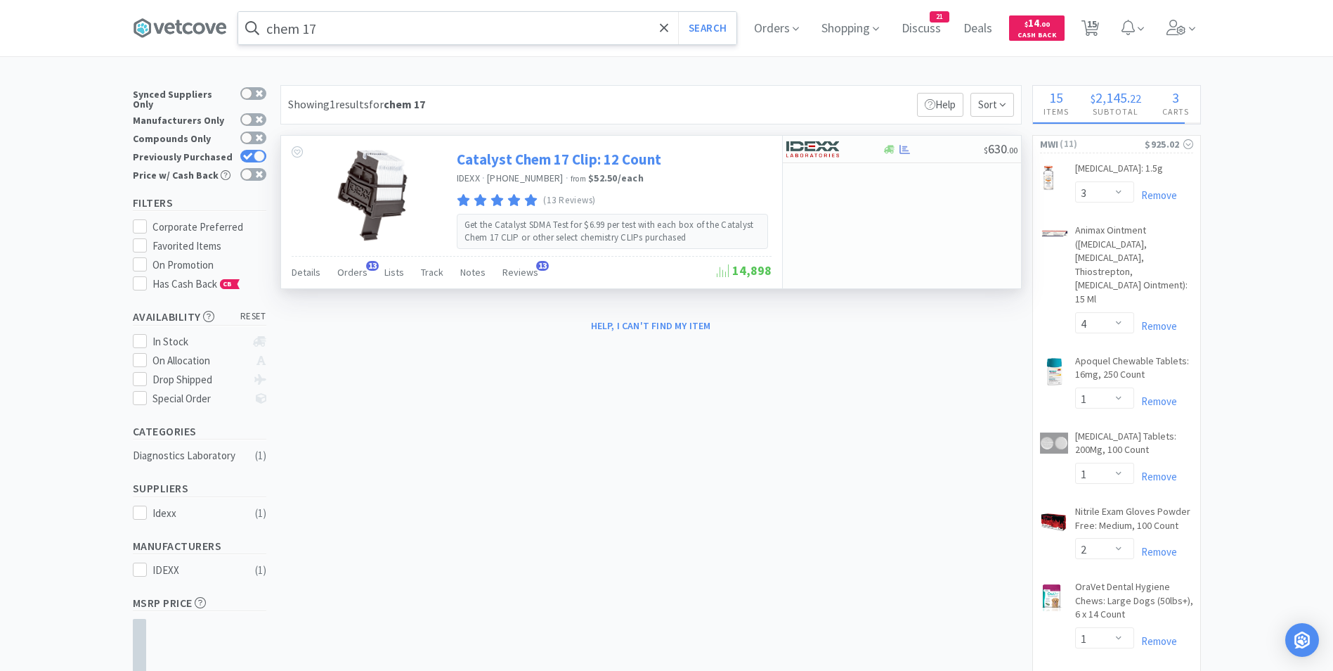
click at [512, 162] on link "Catalyst Chem 17 Clip: 12 Count" at bounding box center [559, 159] width 205 height 19
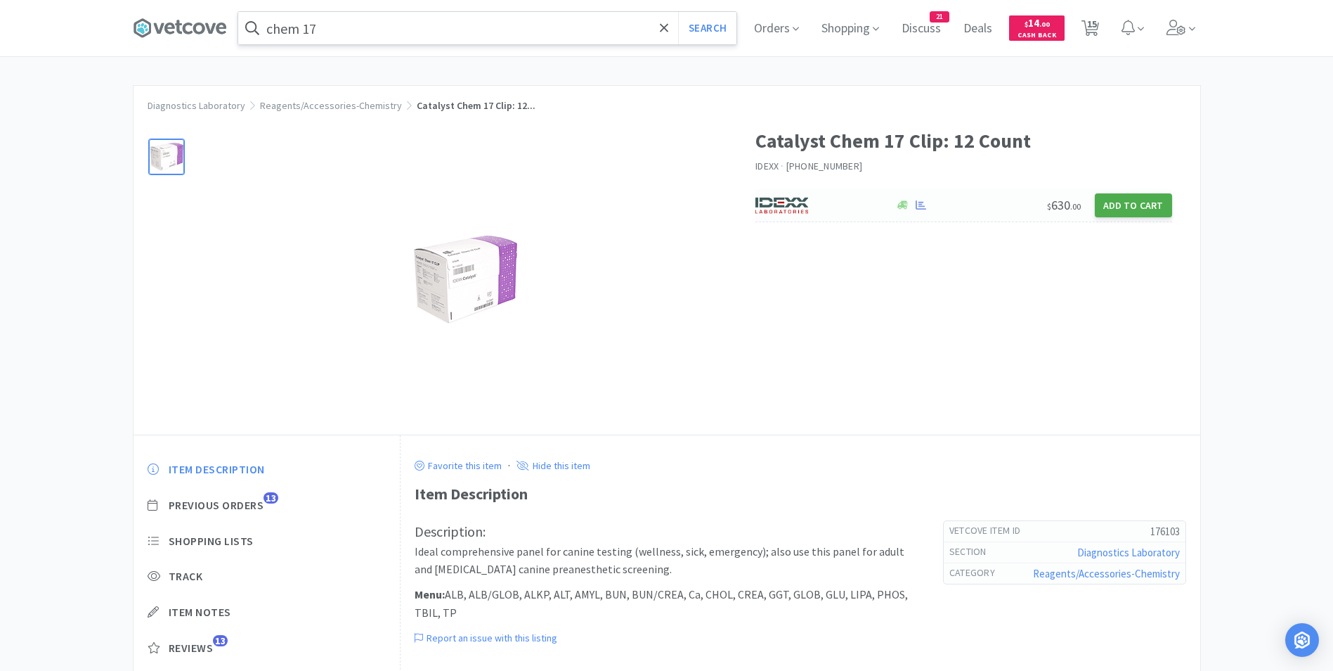
click at [1113, 202] on button "Add to Cart" at bounding box center [1133, 205] width 77 height 24
select select "1"
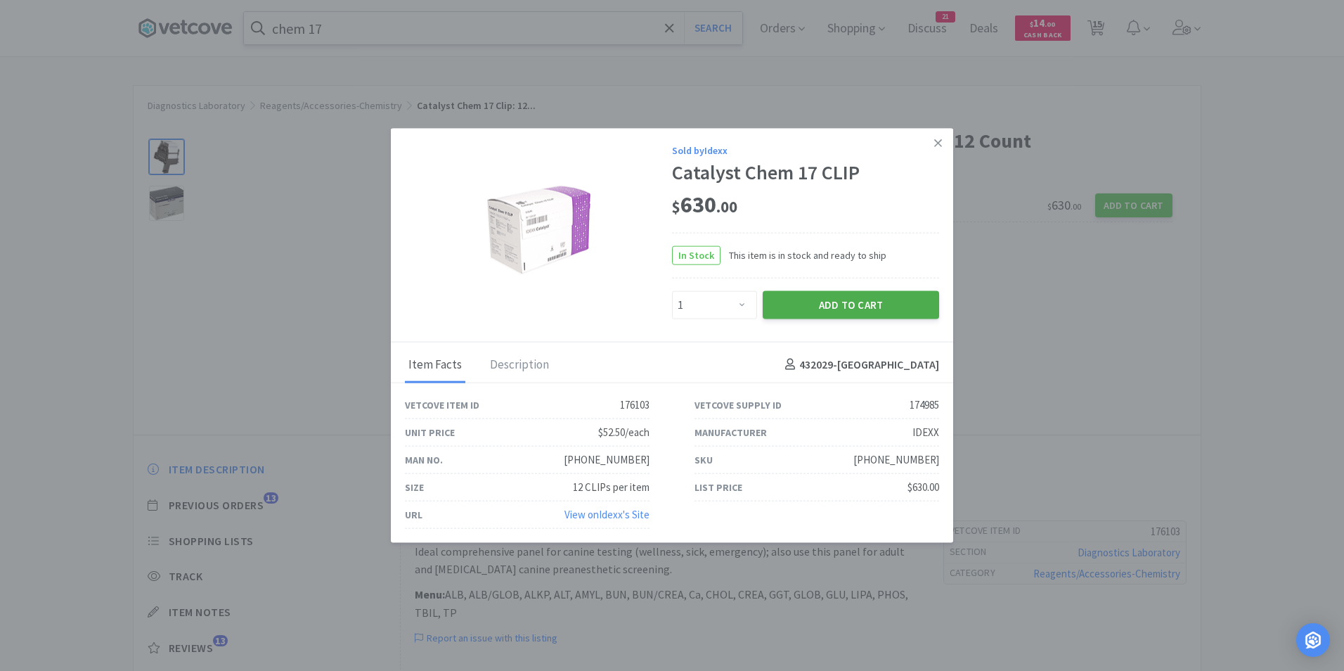
click at [843, 313] on button "Add to Cart" at bounding box center [851, 304] width 176 height 28
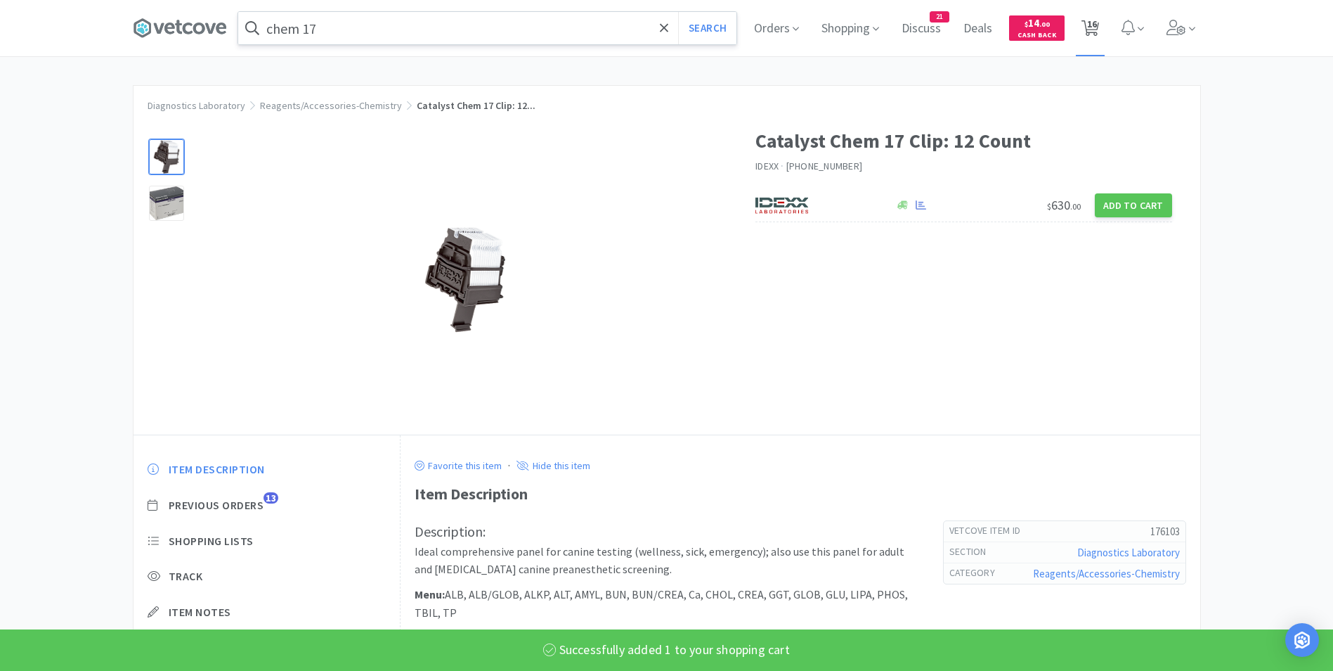
click at [1091, 27] on icon at bounding box center [1091, 27] width 18 height 15
select select "1"
select select "2"
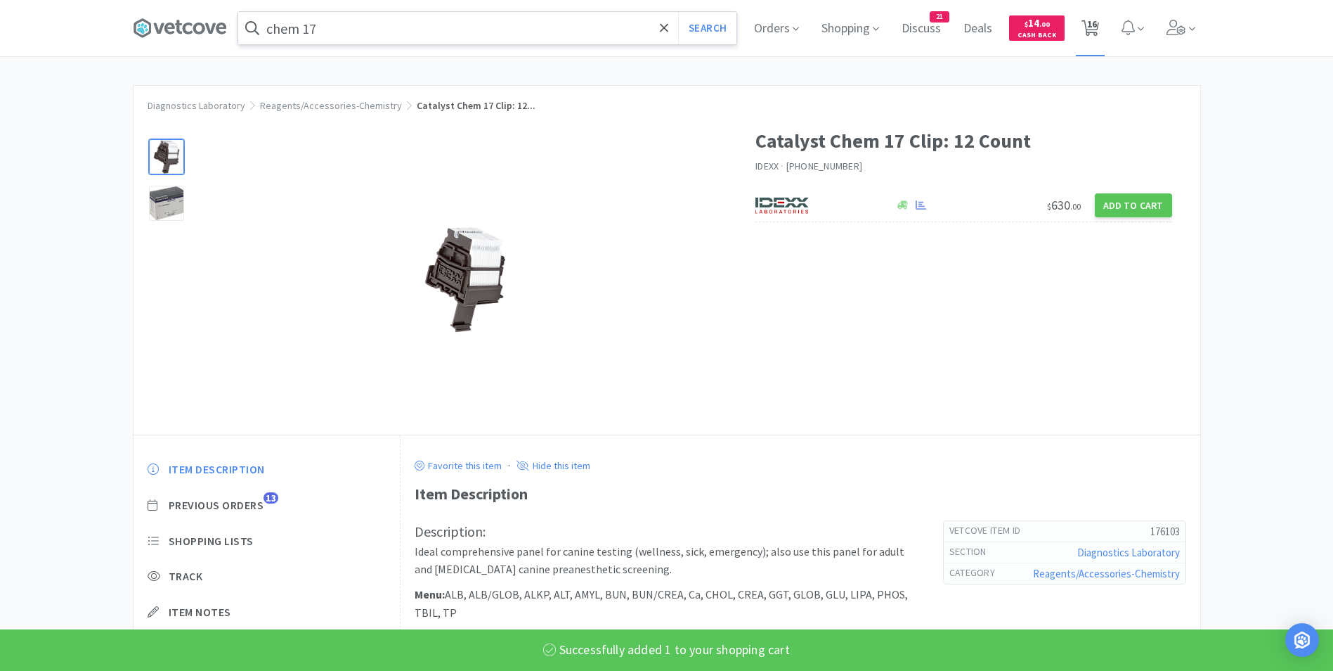
select select "1"
select select "3"
select select "4"
select select "1"
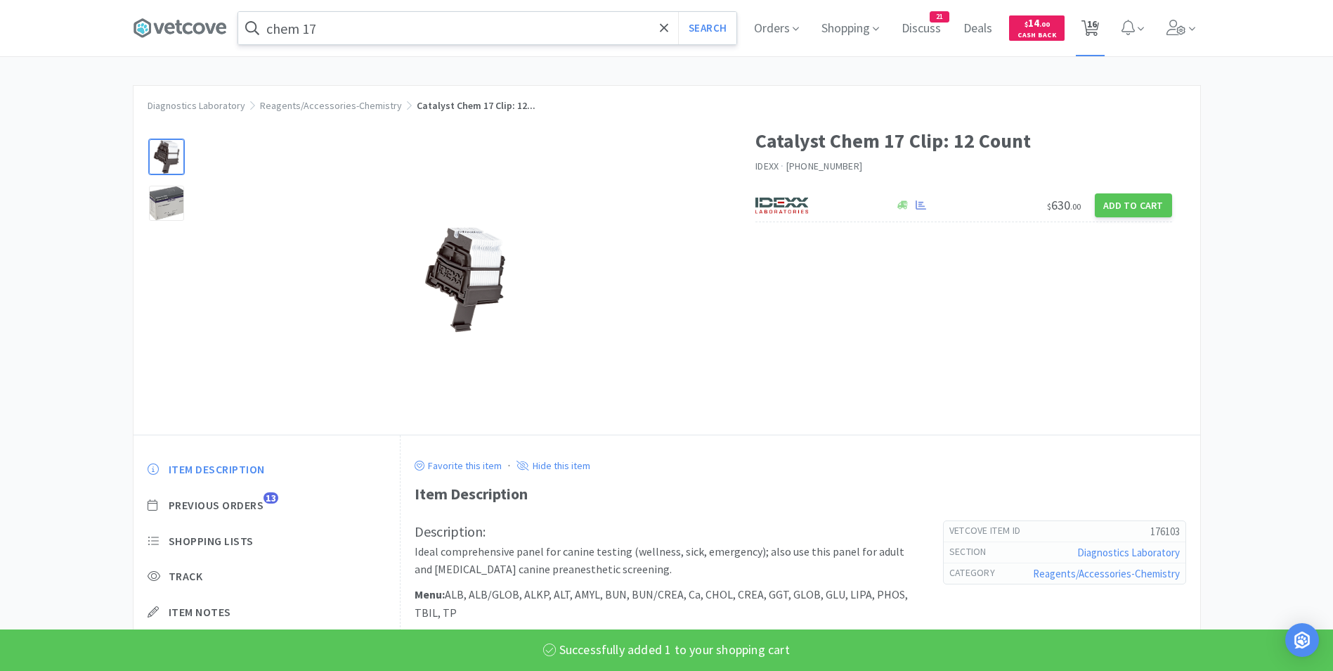
select select "2"
select select "1"
select select "6"
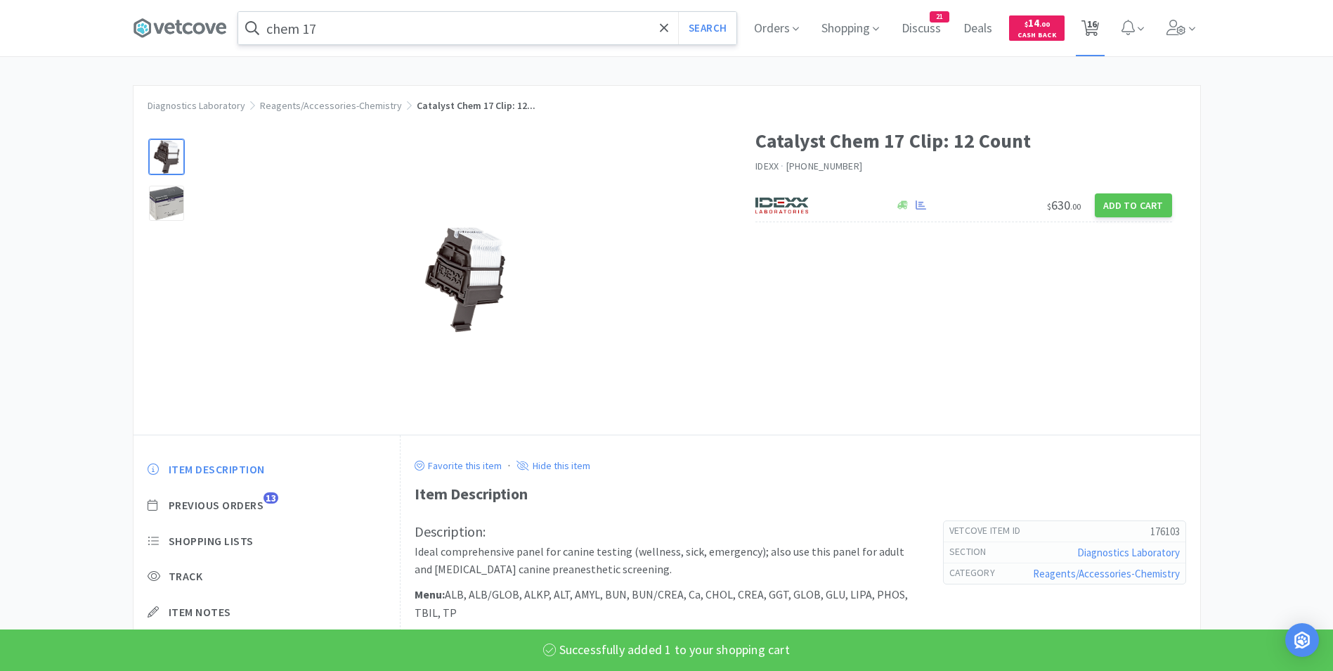
select select "1"
select select "2"
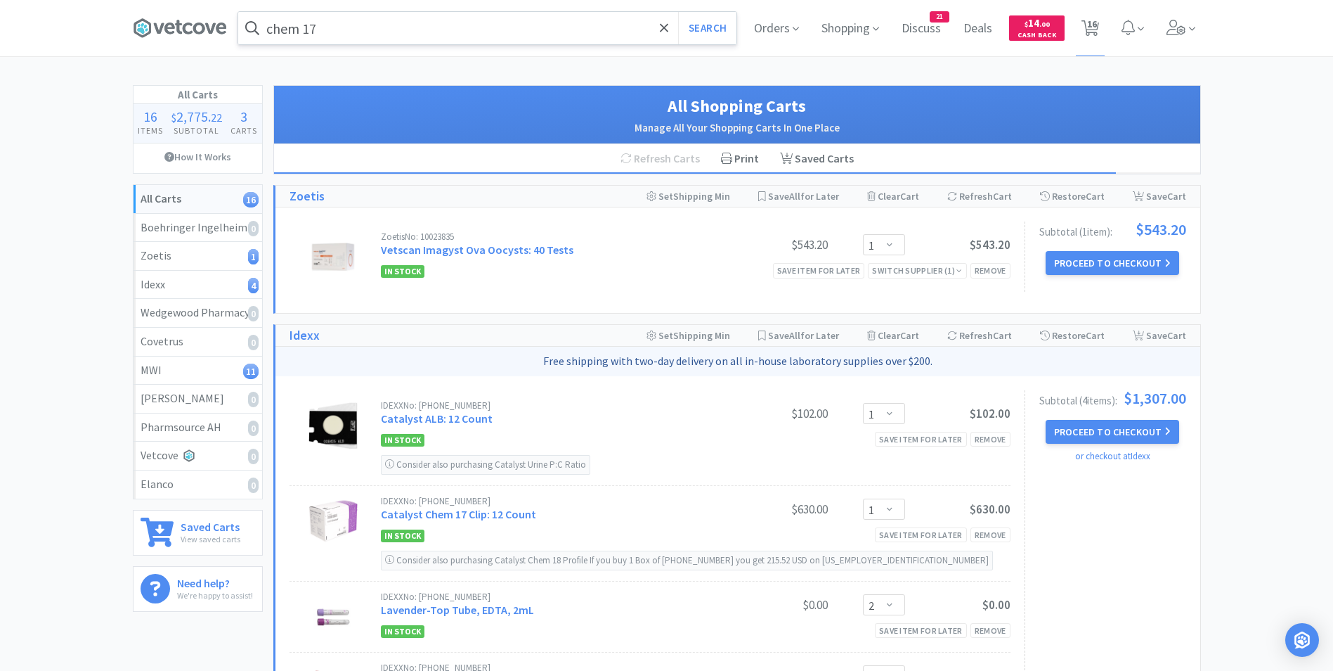
click at [380, 33] on input "chem 17" at bounding box center [487, 28] width 498 height 32
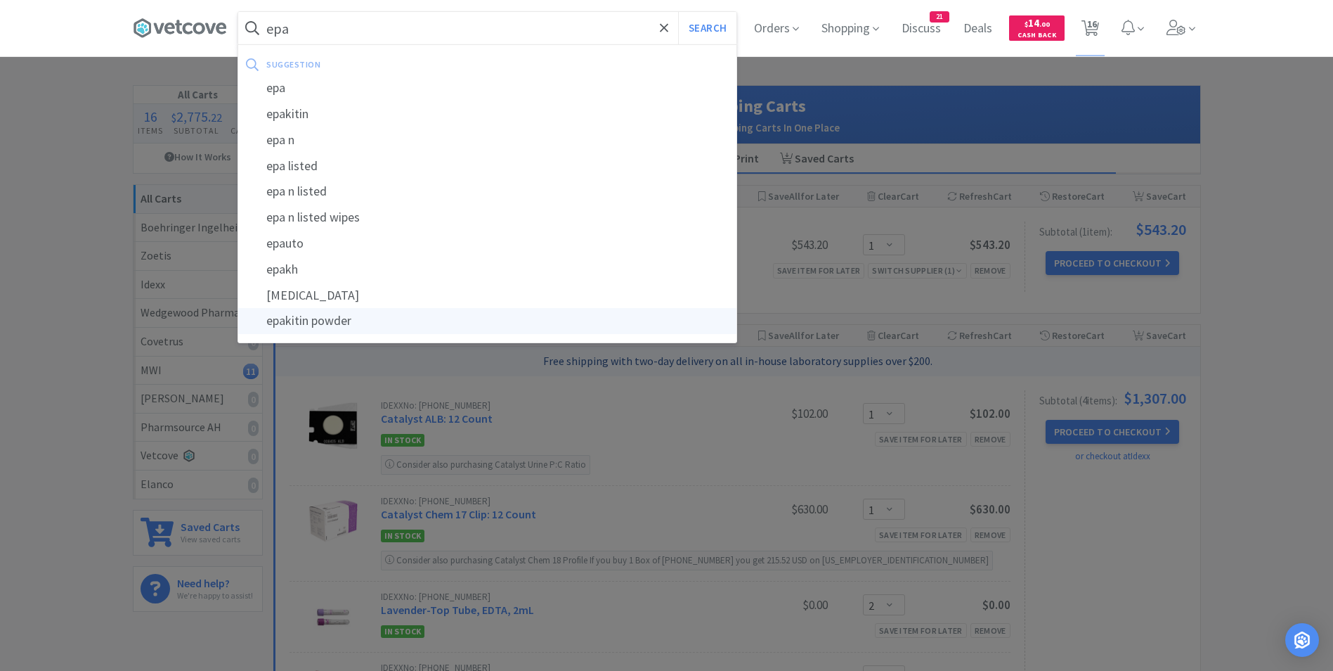
click at [341, 314] on div "epakitin powder" at bounding box center [487, 321] width 498 height 26
type input "epakitin powder"
select select "3"
select select "4"
select select "1"
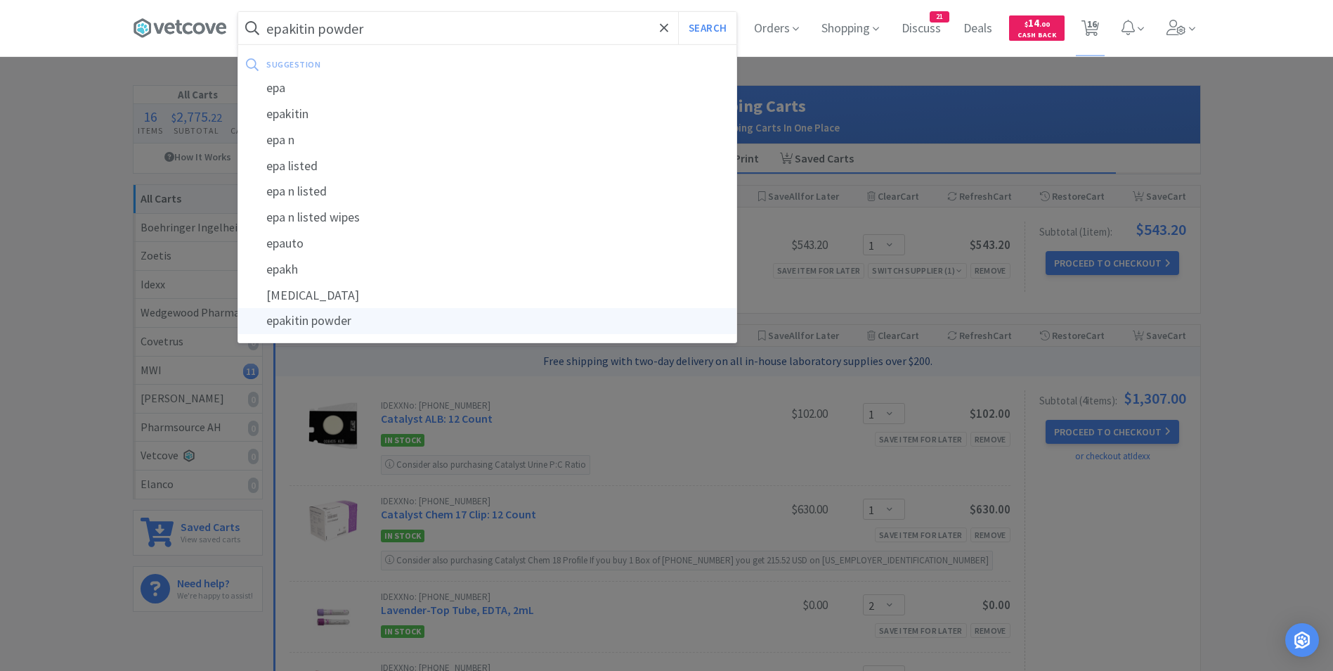
select select "1"
select select "2"
select select "1"
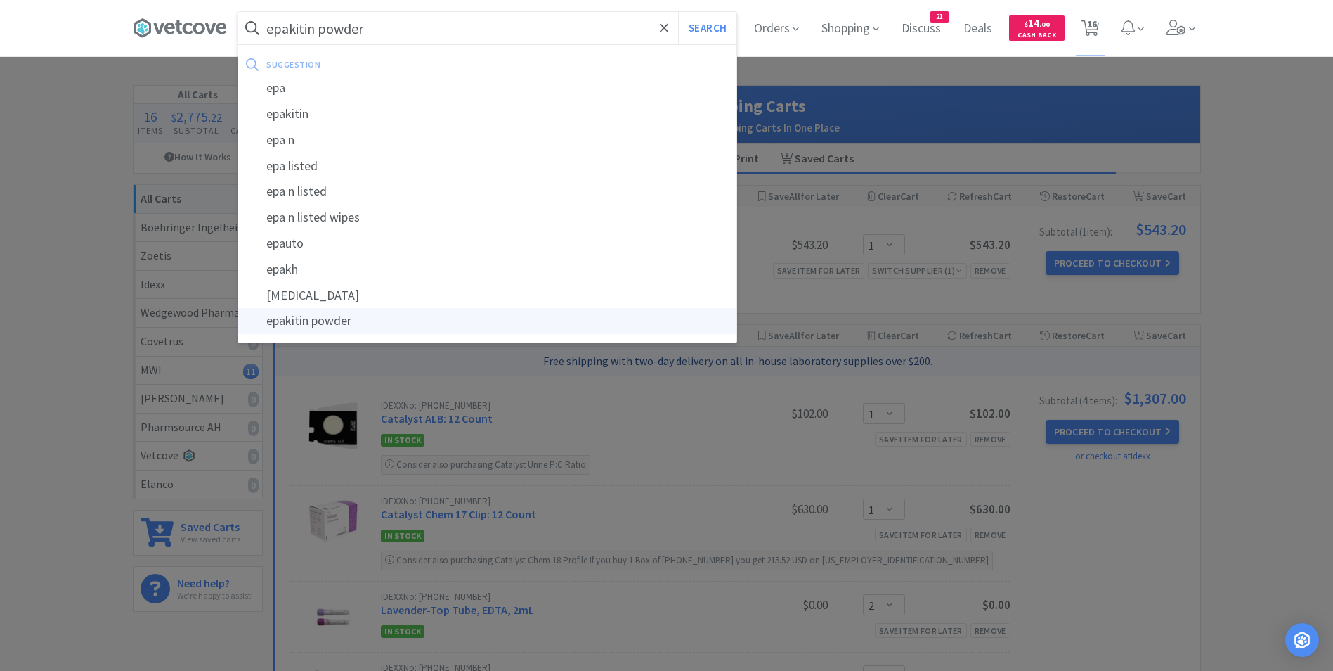
select select "6"
select select "1"
select select "2"
select select "1"
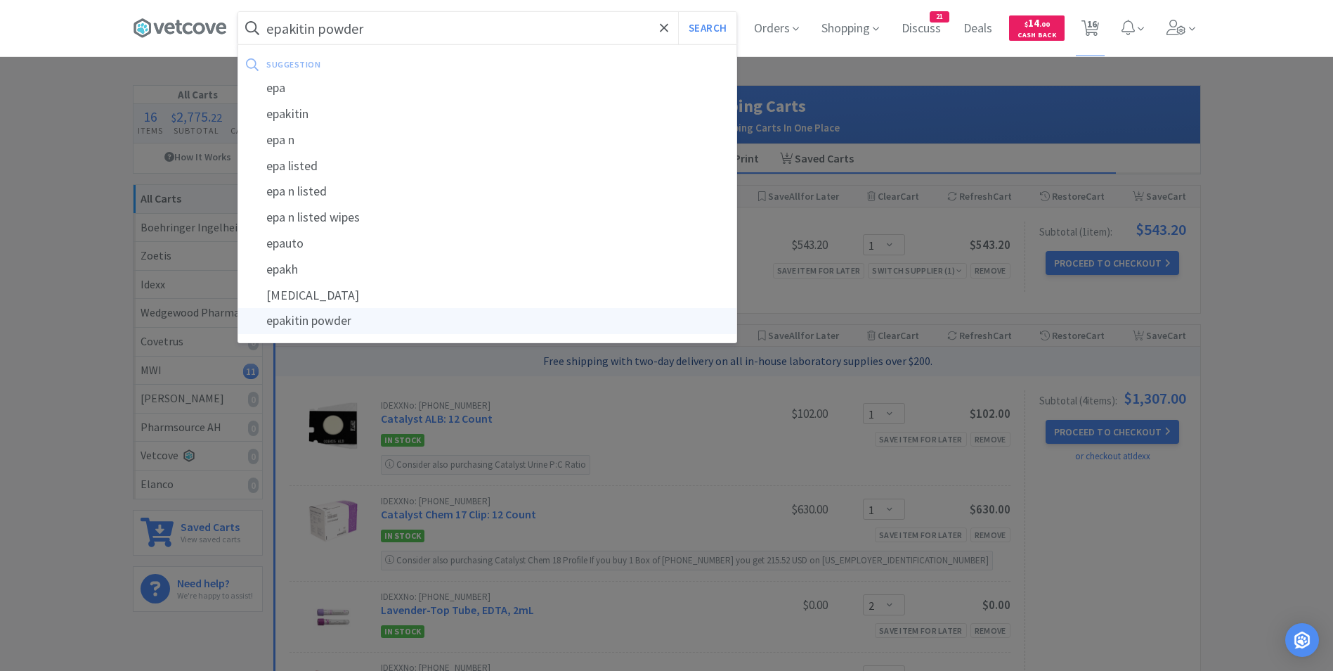
select select "2"
select select "1"
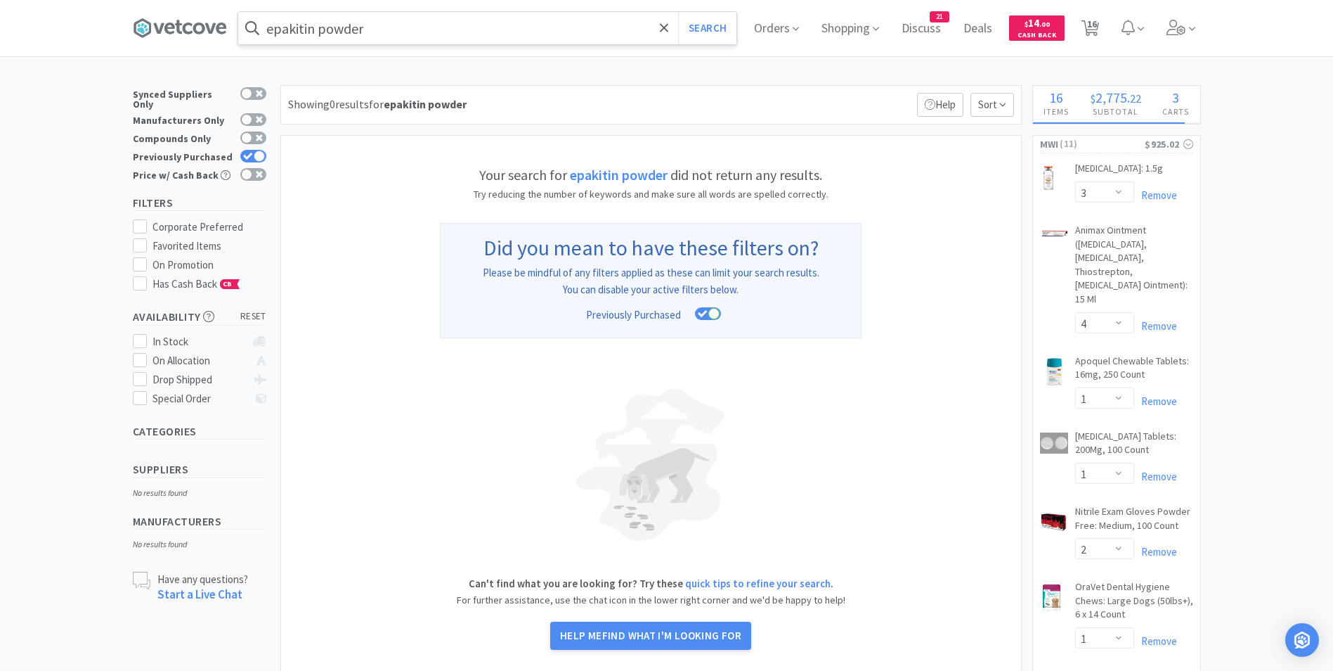
click at [380, 27] on input "epakitin powder" at bounding box center [487, 28] width 498 height 32
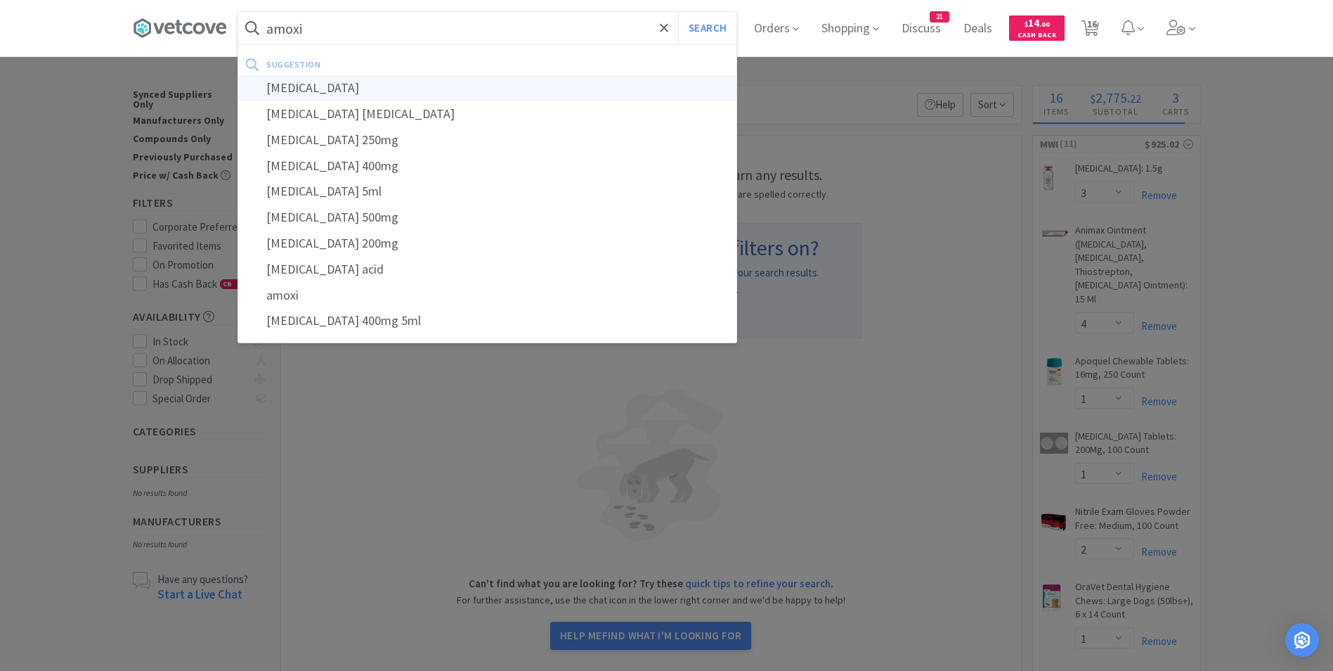
click at [344, 88] on div "[MEDICAL_DATA]" at bounding box center [487, 88] width 498 height 26
type input "[MEDICAL_DATA]"
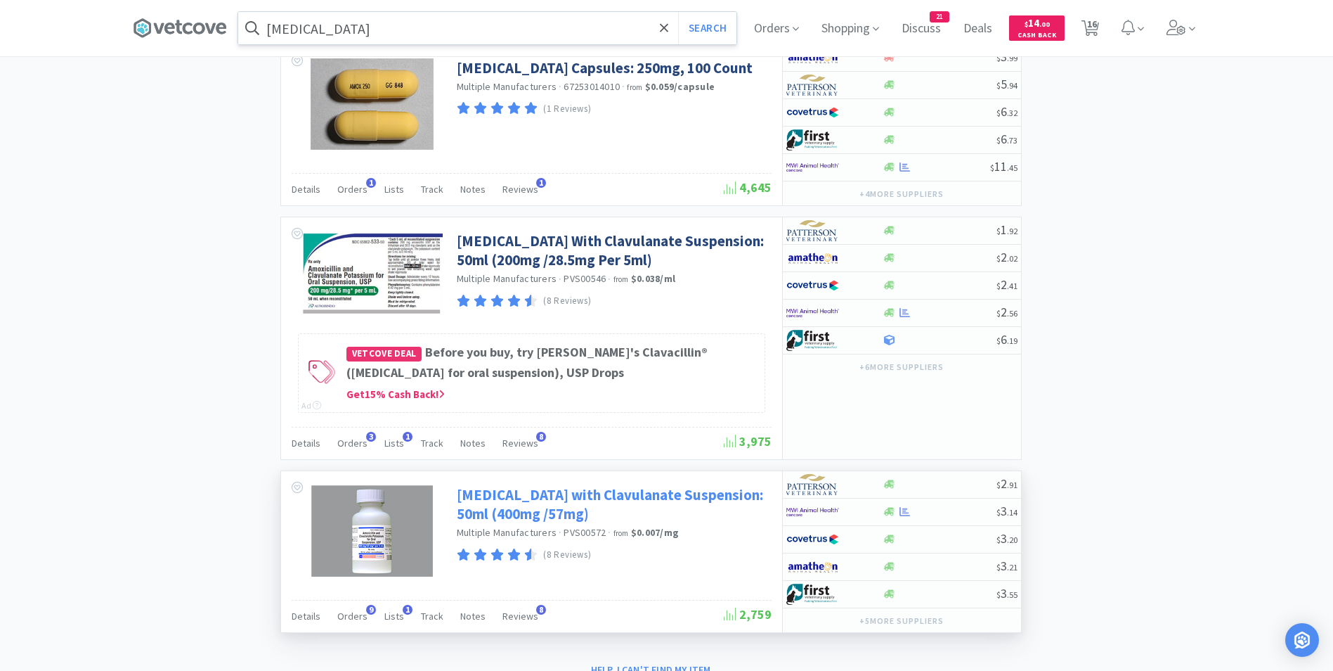
scroll to position [1708, 0]
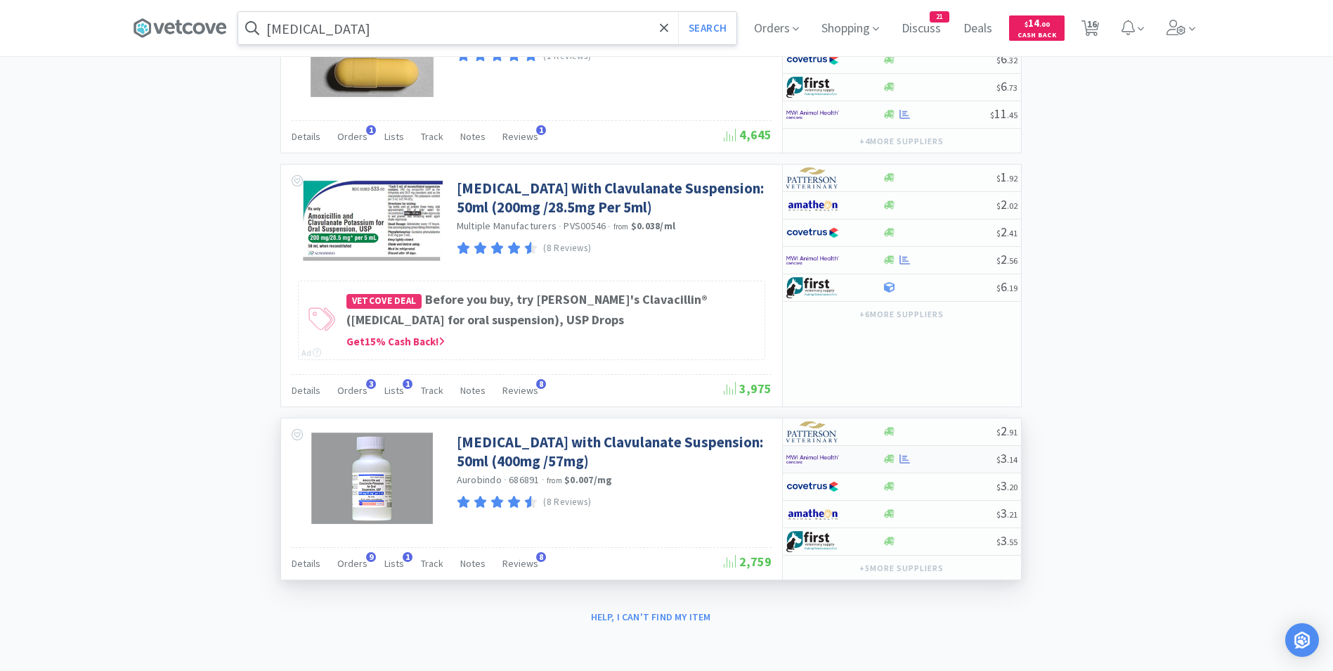
click at [824, 459] on img at bounding box center [812, 458] width 53 height 21
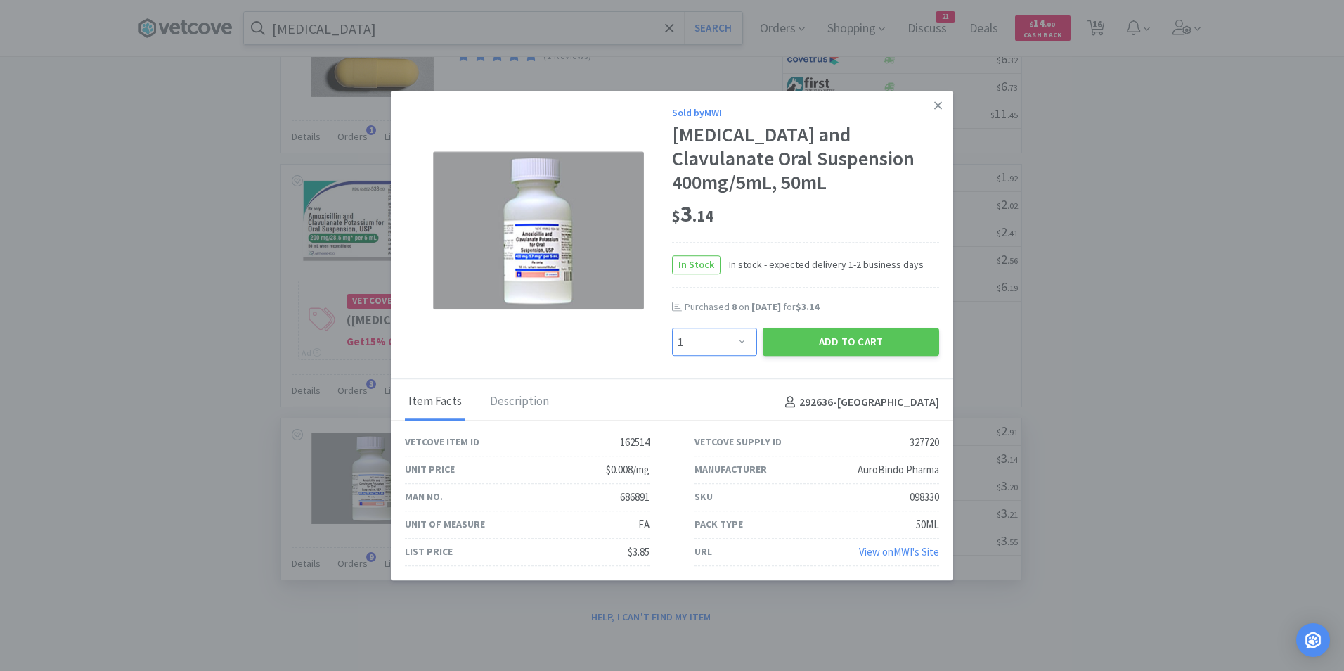
click at [739, 341] on select "Enter Quantity 1 2 3 4 5 6 7 8 9 10 11 12 13 14 15 16 17 18 19 20 Enter Quantity" at bounding box center [714, 342] width 85 height 28
select select "4"
click at [672, 328] on select "Enter Quantity 1 2 3 4 5 6 7 8 9 10 11 12 13 14 15 16 17 18 19 20 Enter Quantity" at bounding box center [714, 342] width 85 height 28
click at [865, 336] on button "Add to Cart" at bounding box center [851, 342] width 176 height 28
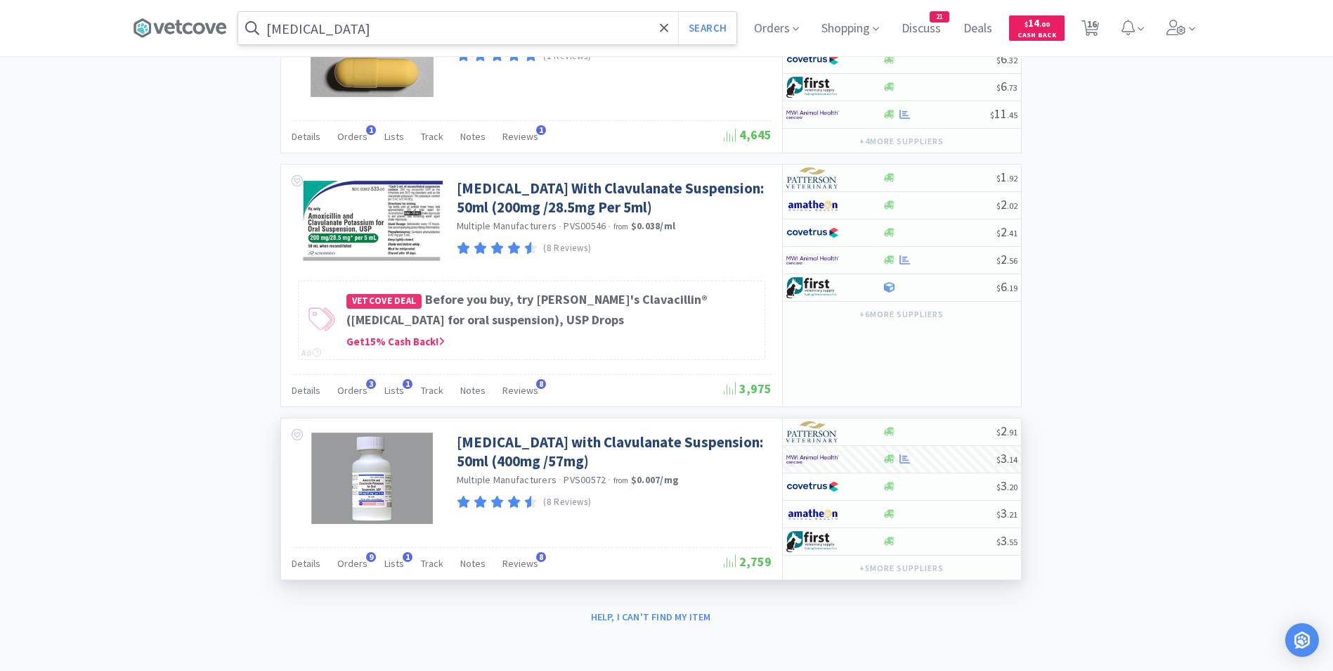
select select "4"
select select "3"
select select "4"
select select "1"
select select "2"
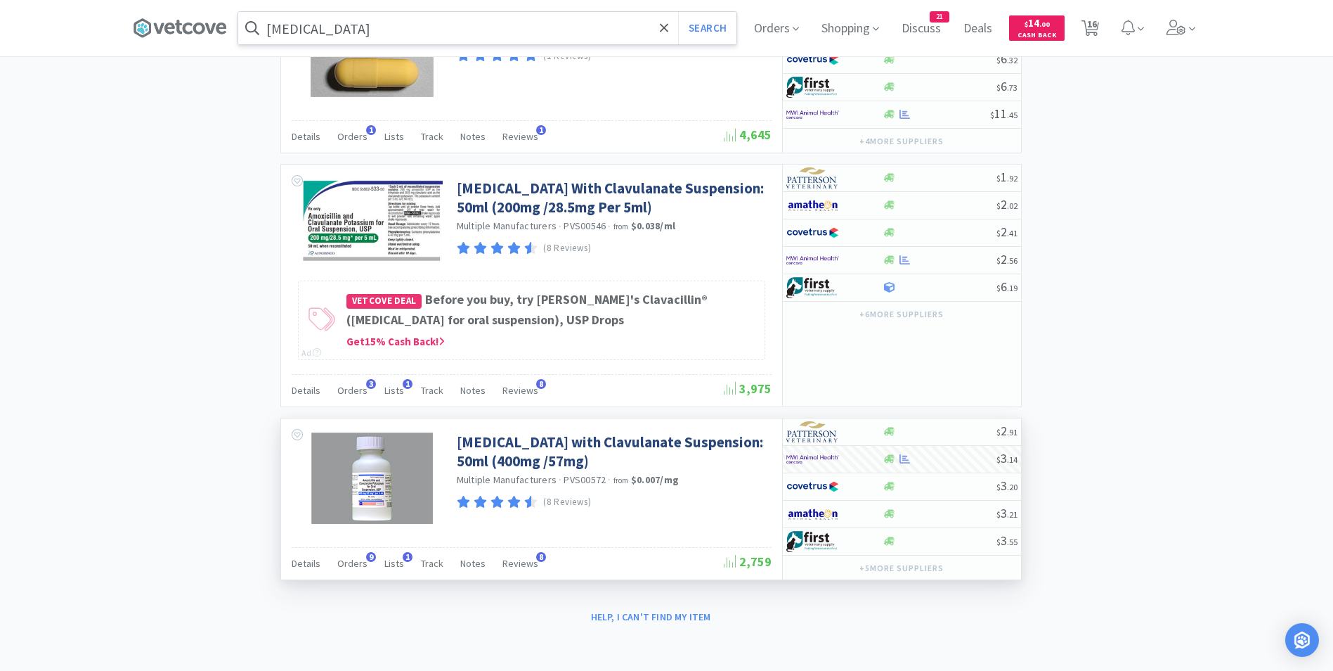
select select "1"
select select "6"
select select "1"
select select "2"
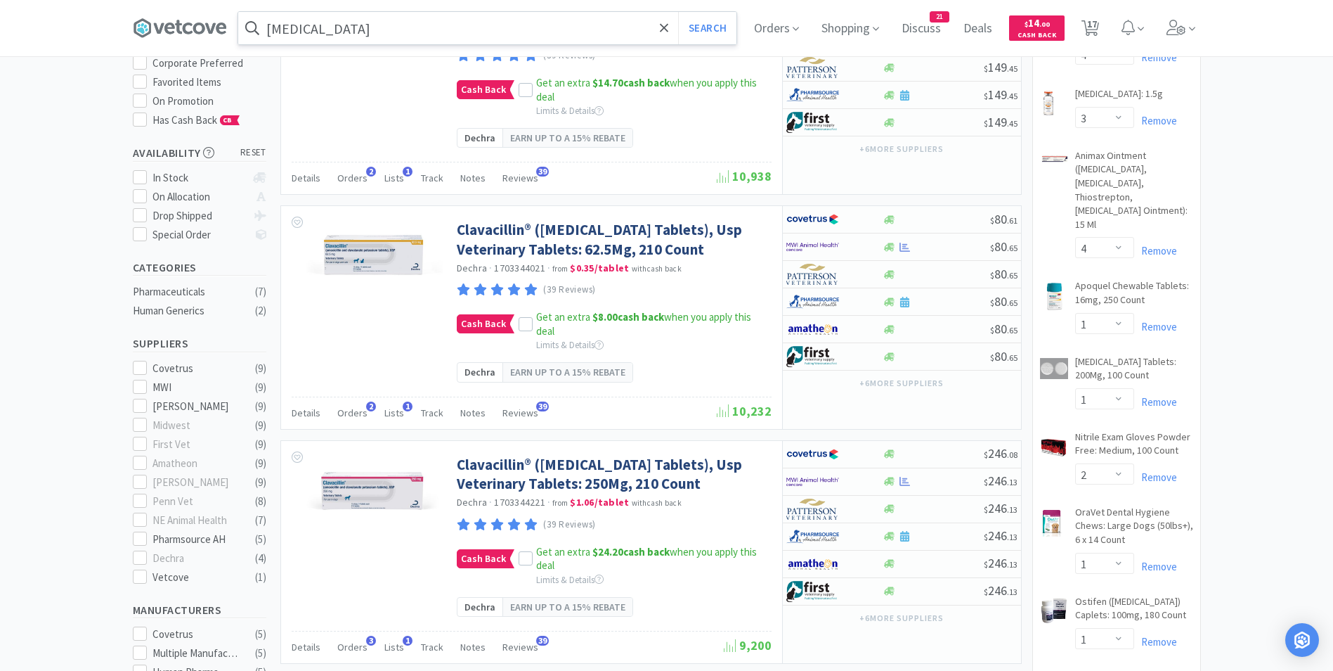
scroll to position [0, 0]
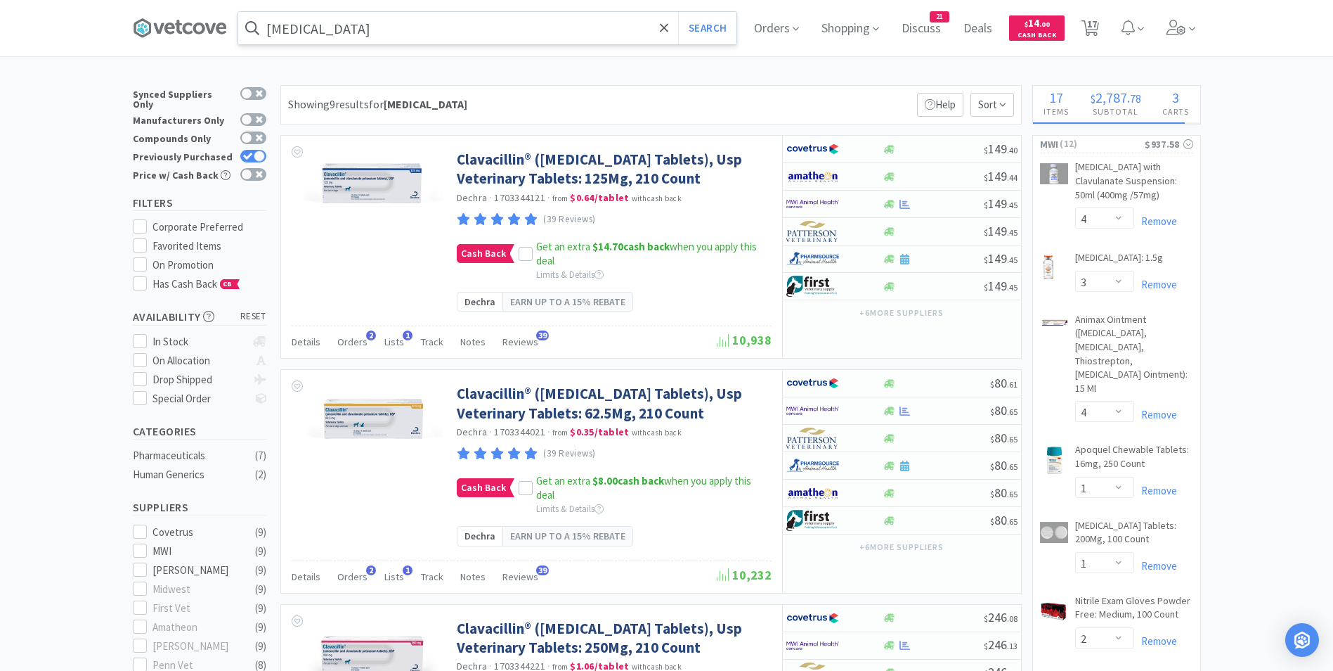
click at [621, 31] on input "[MEDICAL_DATA]" at bounding box center [487, 28] width 498 height 32
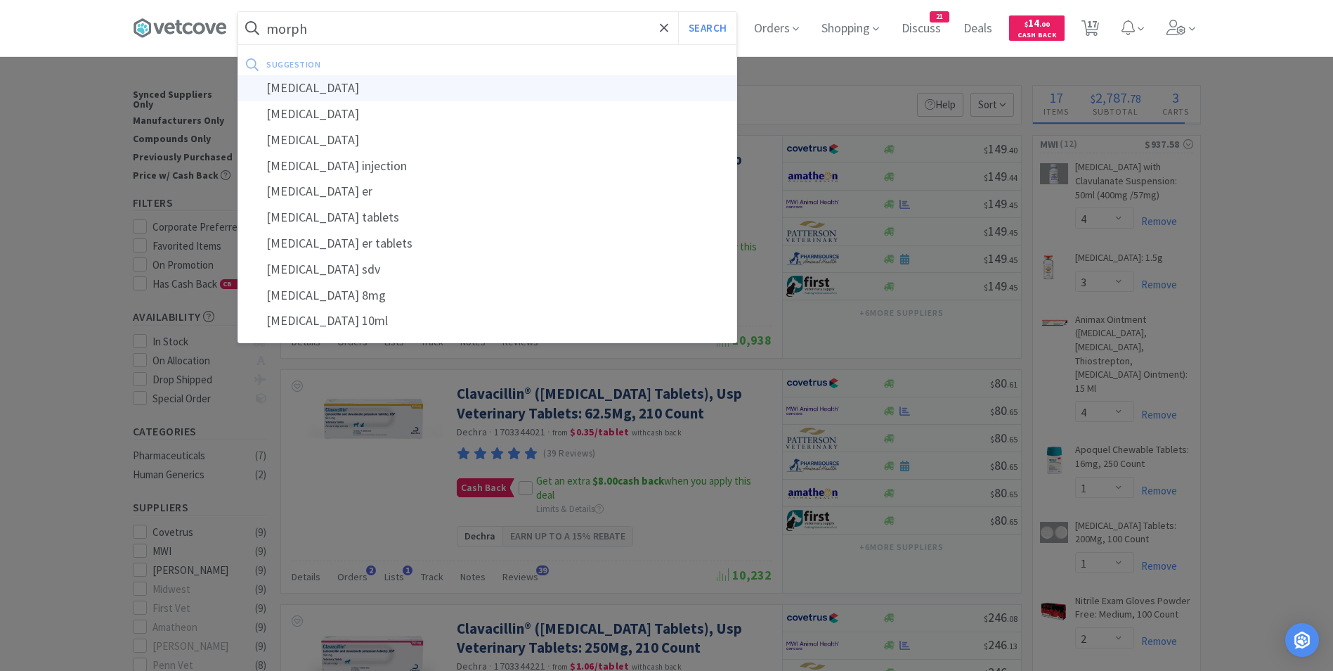
click at [413, 91] on div "morphine" at bounding box center [487, 88] width 498 height 26
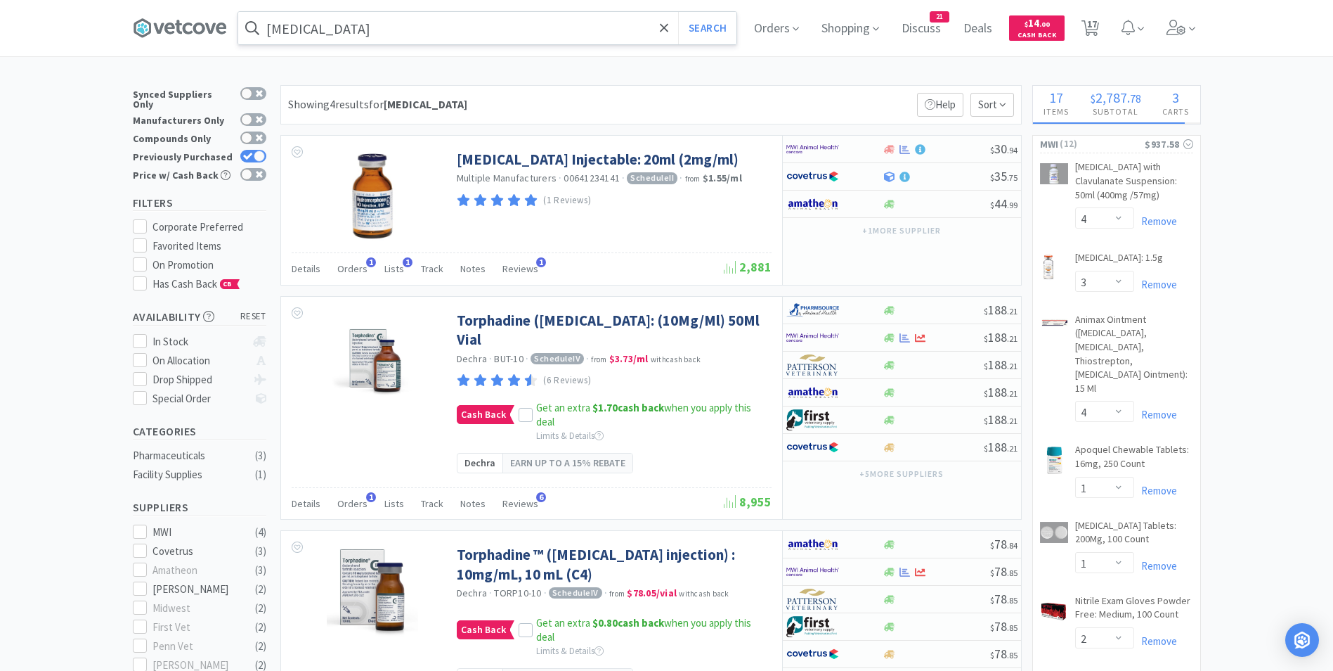
click at [414, 30] on input "morphine" at bounding box center [487, 28] width 498 height 32
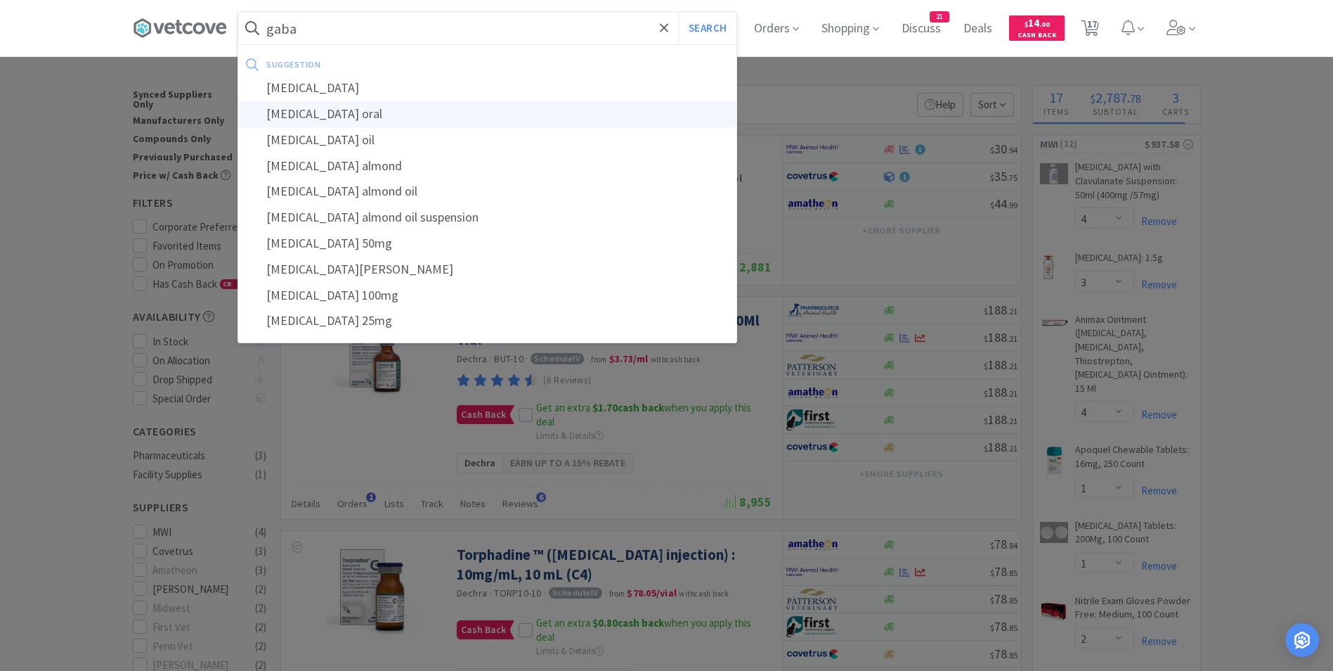
click at [386, 113] on div "gabapentin oral" at bounding box center [487, 114] width 498 height 26
type input "gabapentin oral"
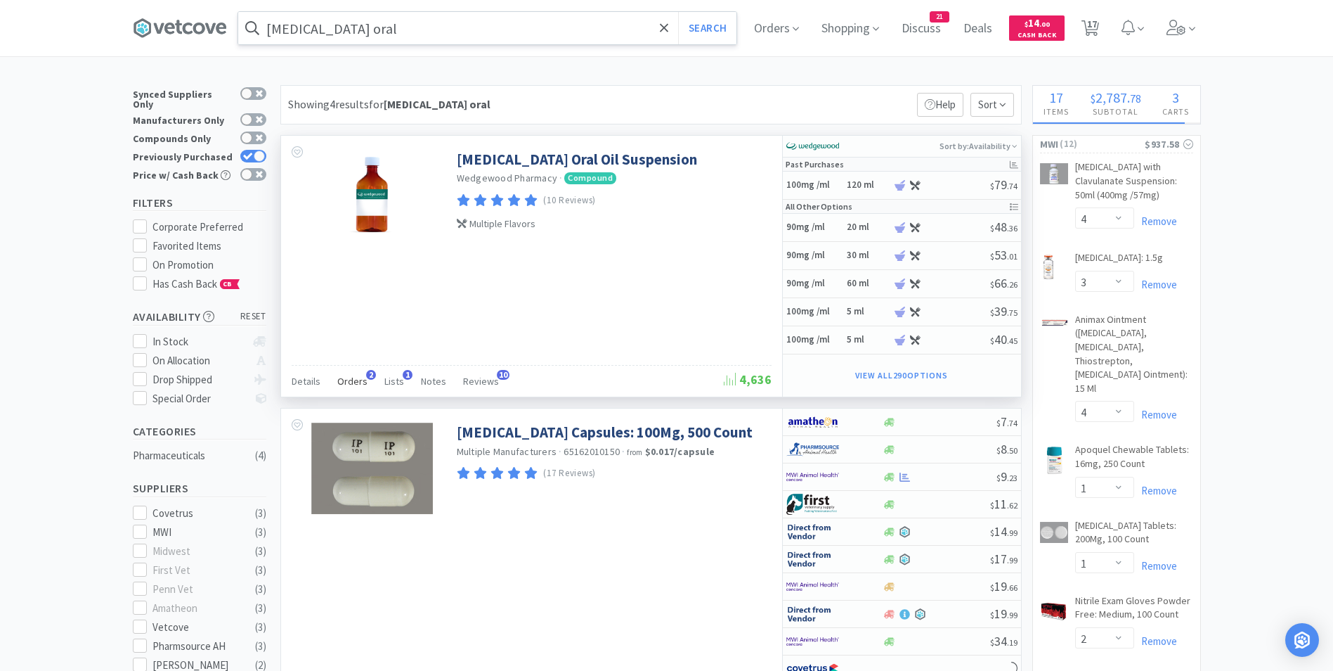
click at [358, 377] on span "Orders" at bounding box center [352, 381] width 30 height 13
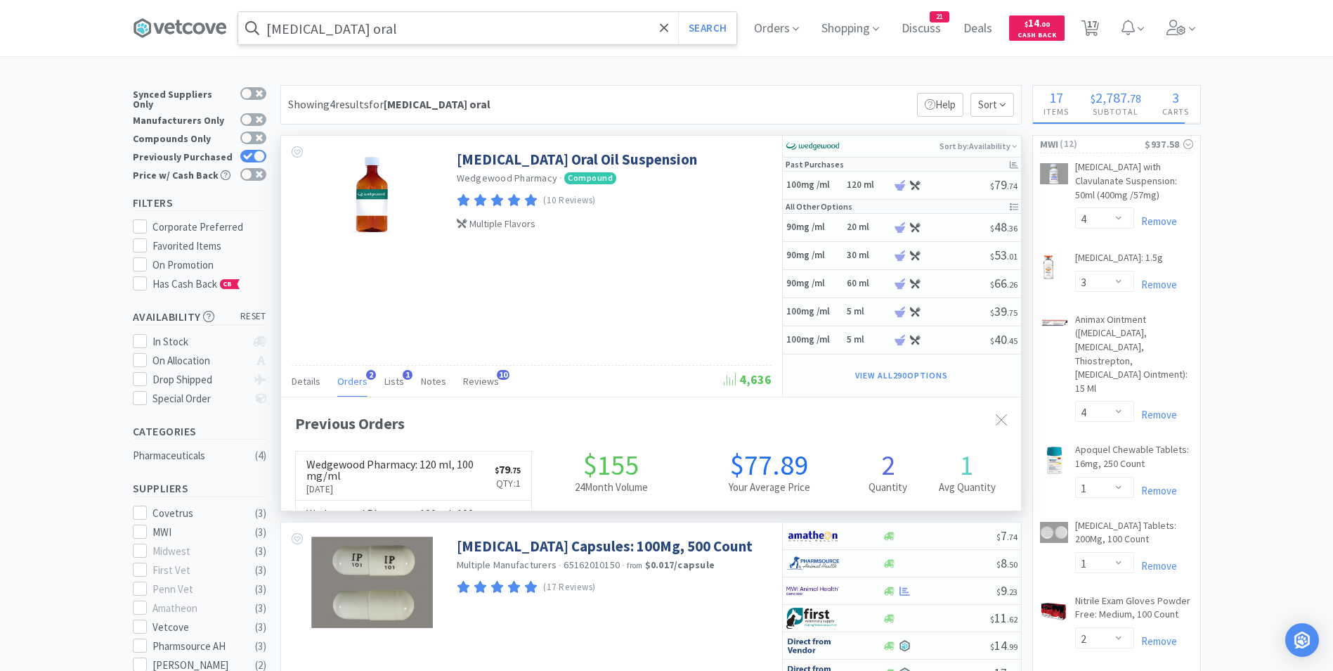
scroll to position [364, 740]
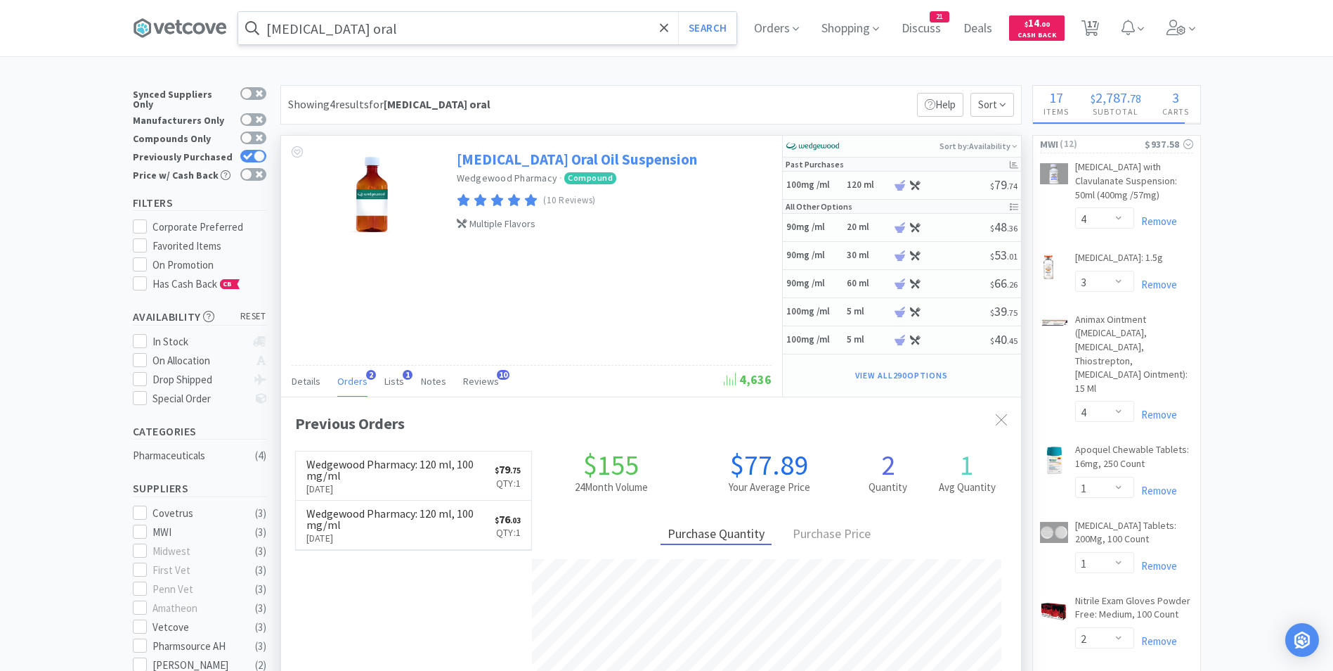
click at [505, 160] on link "Gabapentin Oral Oil Suspension" at bounding box center [577, 159] width 240 height 19
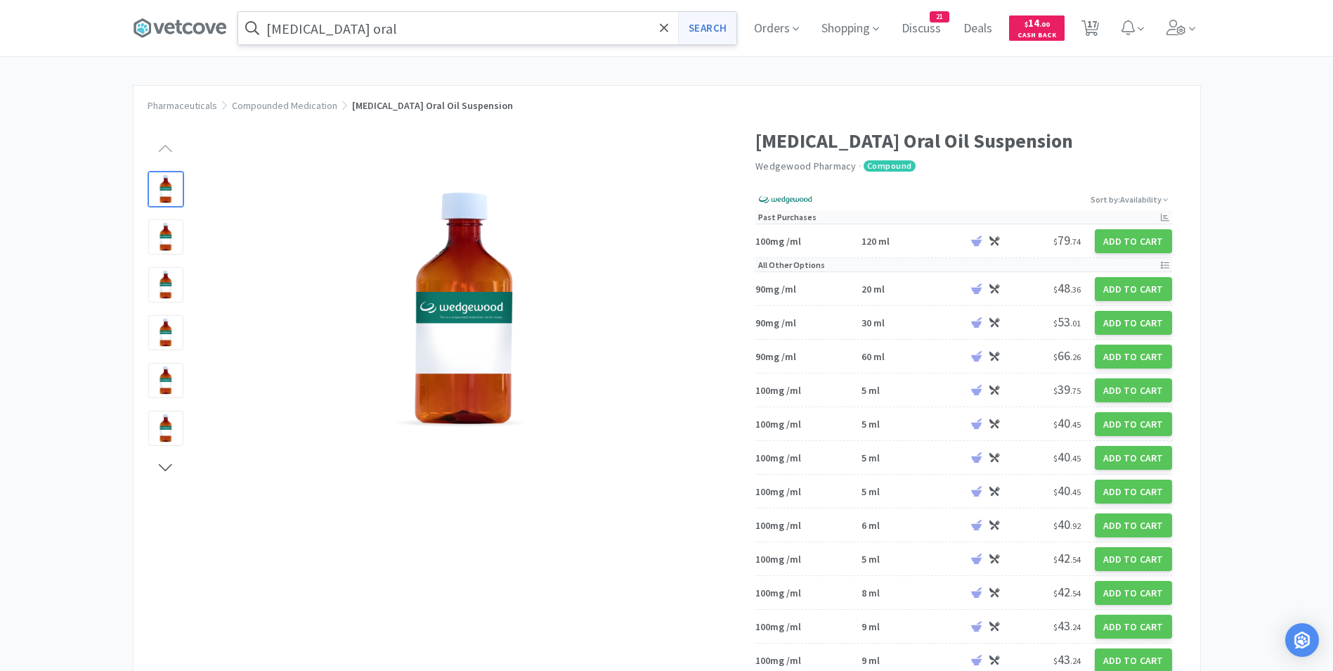
click at [708, 24] on button "Search" at bounding box center [707, 28] width 58 height 32
select select "4"
select select "3"
select select "4"
select select "1"
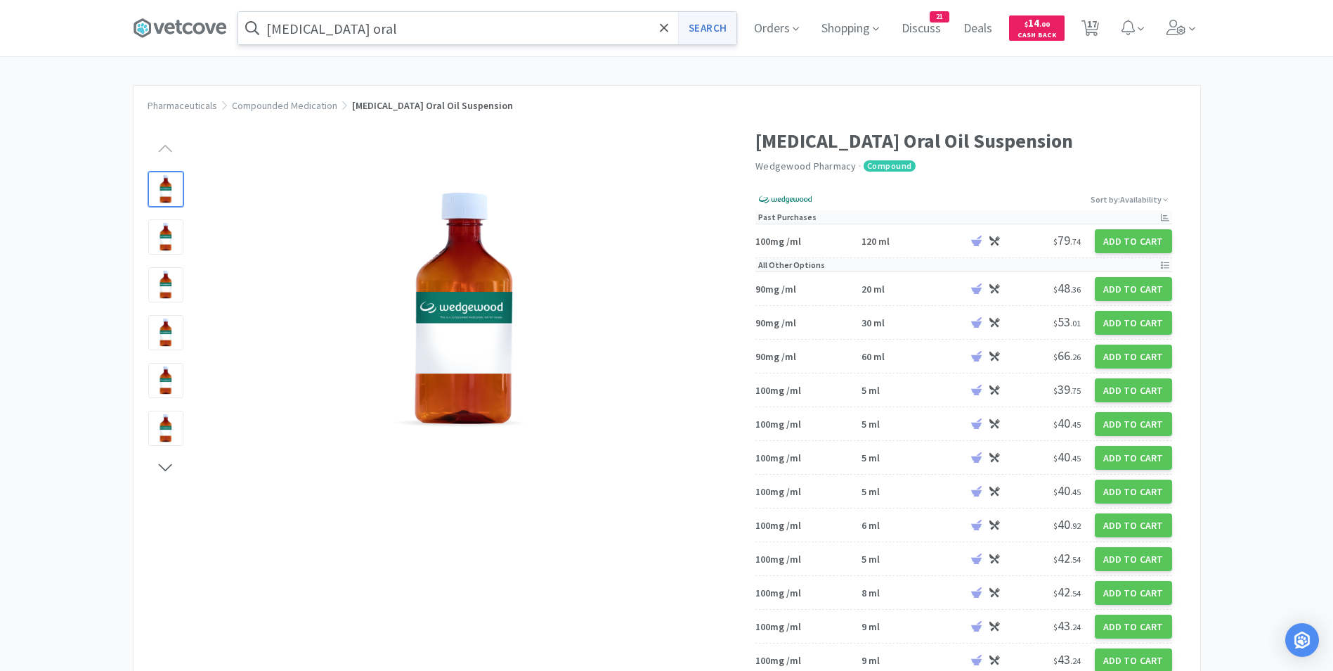
select select "1"
select select "2"
select select "1"
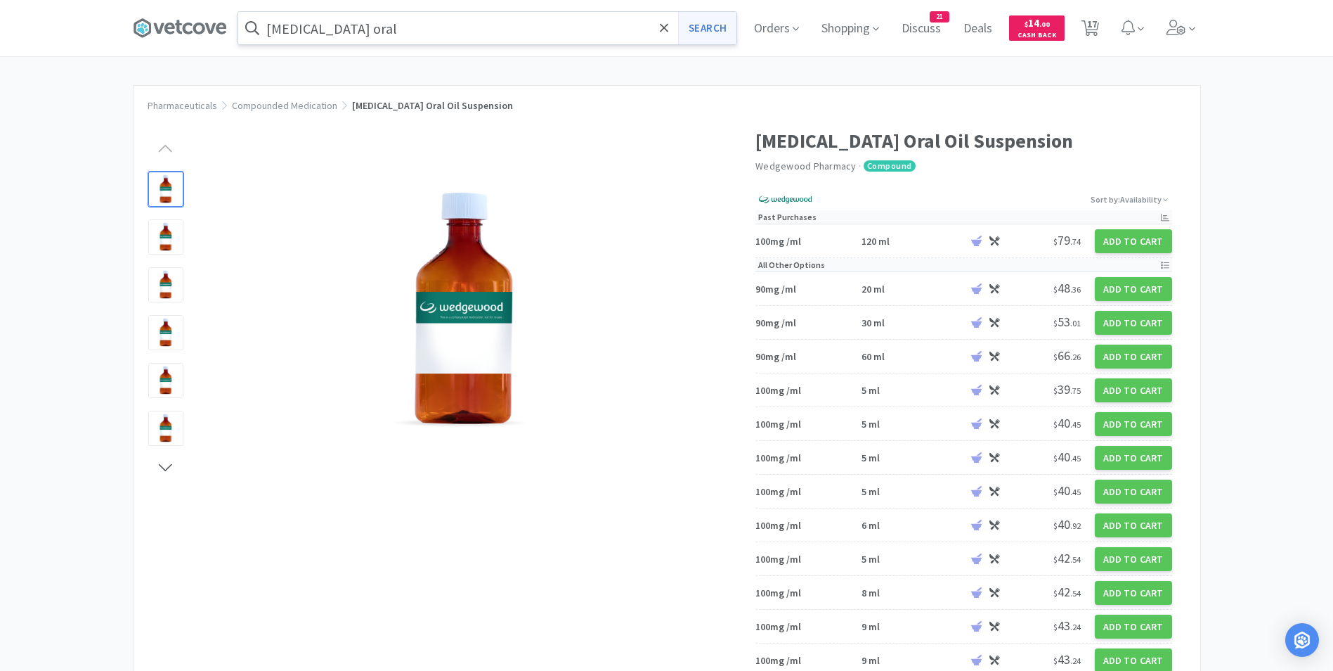
select select "6"
select select "1"
select select "2"
select select "1"
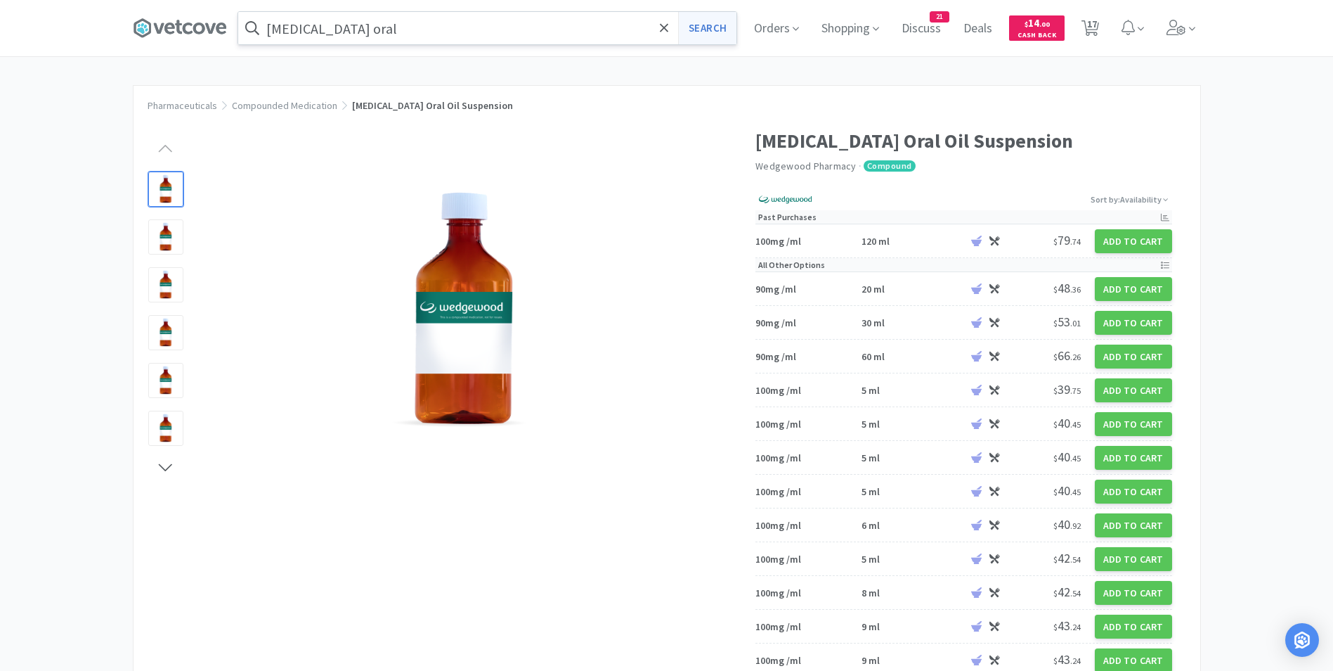
select select "2"
select select "1"
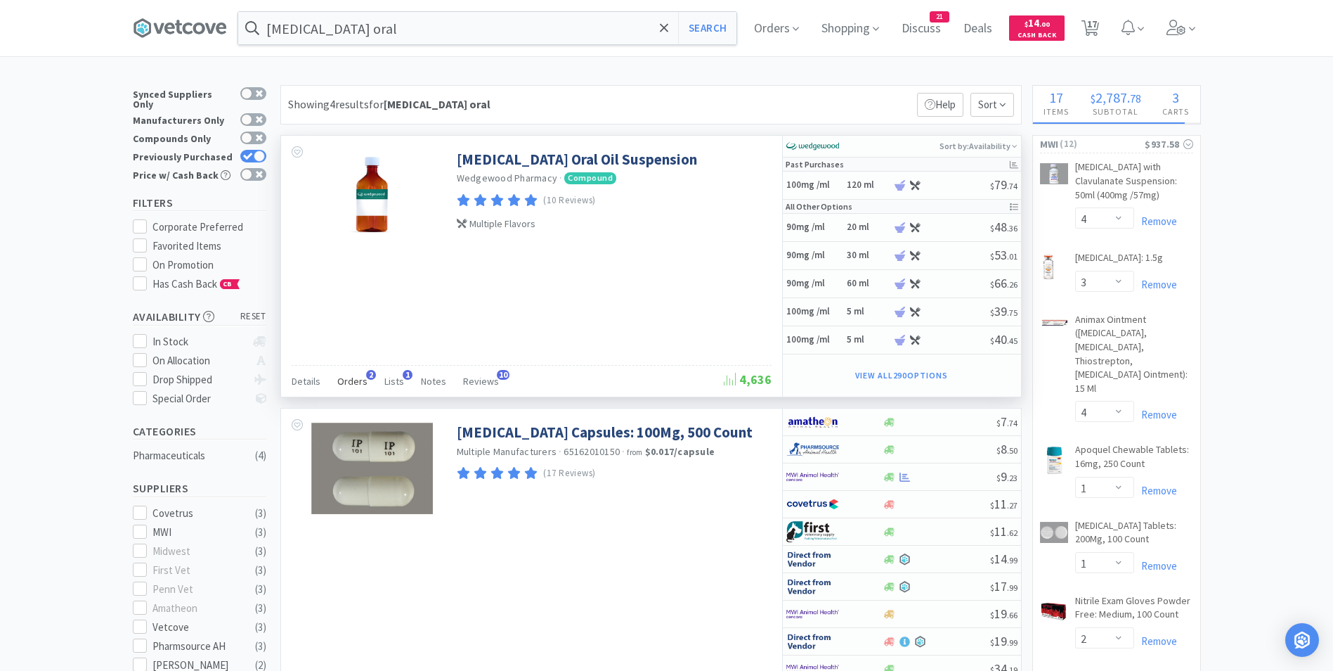
click at [354, 382] on span "Orders" at bounding box center [352, 381] width 30 height 13
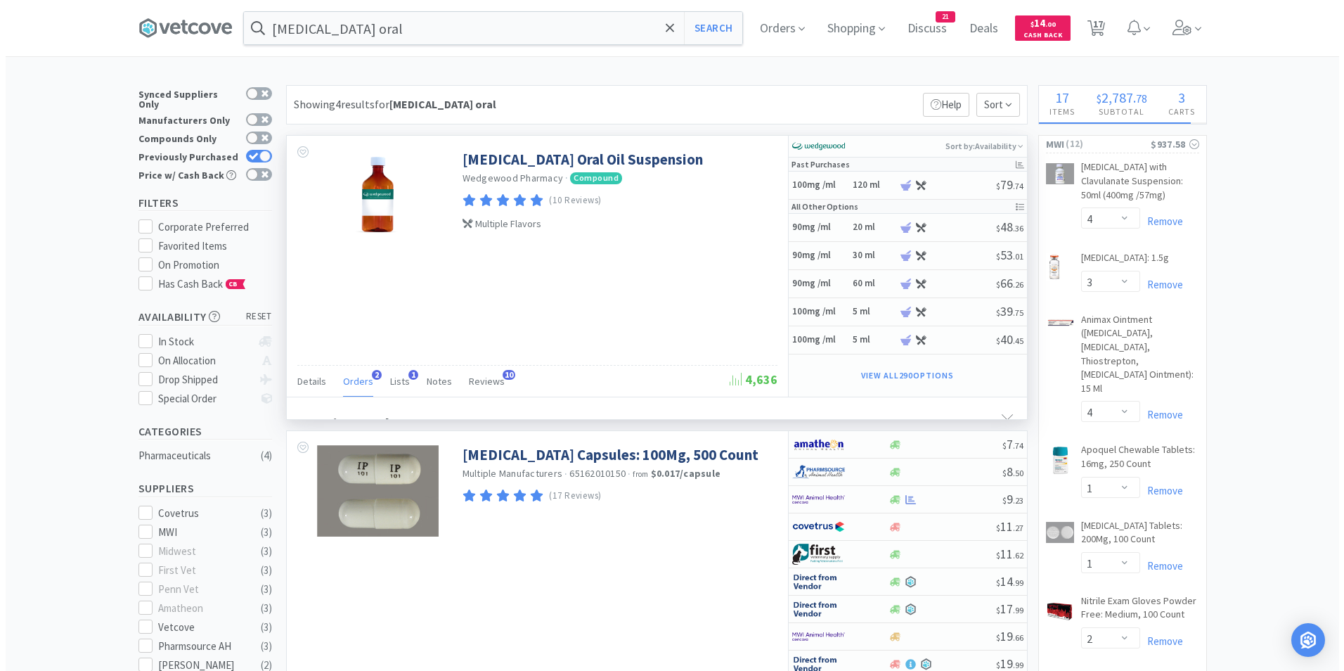
scroll to position [364, 740]
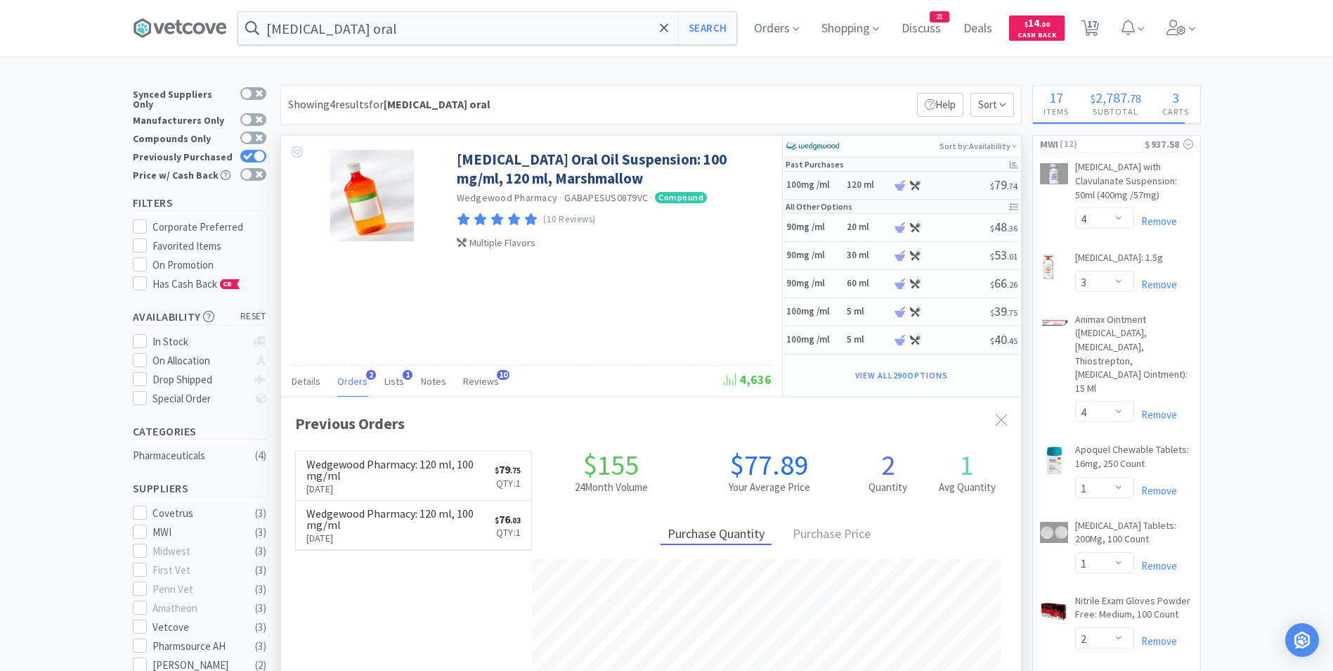
click at [791, 187] on h5 "100mg /ml" at bounding box center [814, 185] width 56 height 12
select select "43"
select select "1"
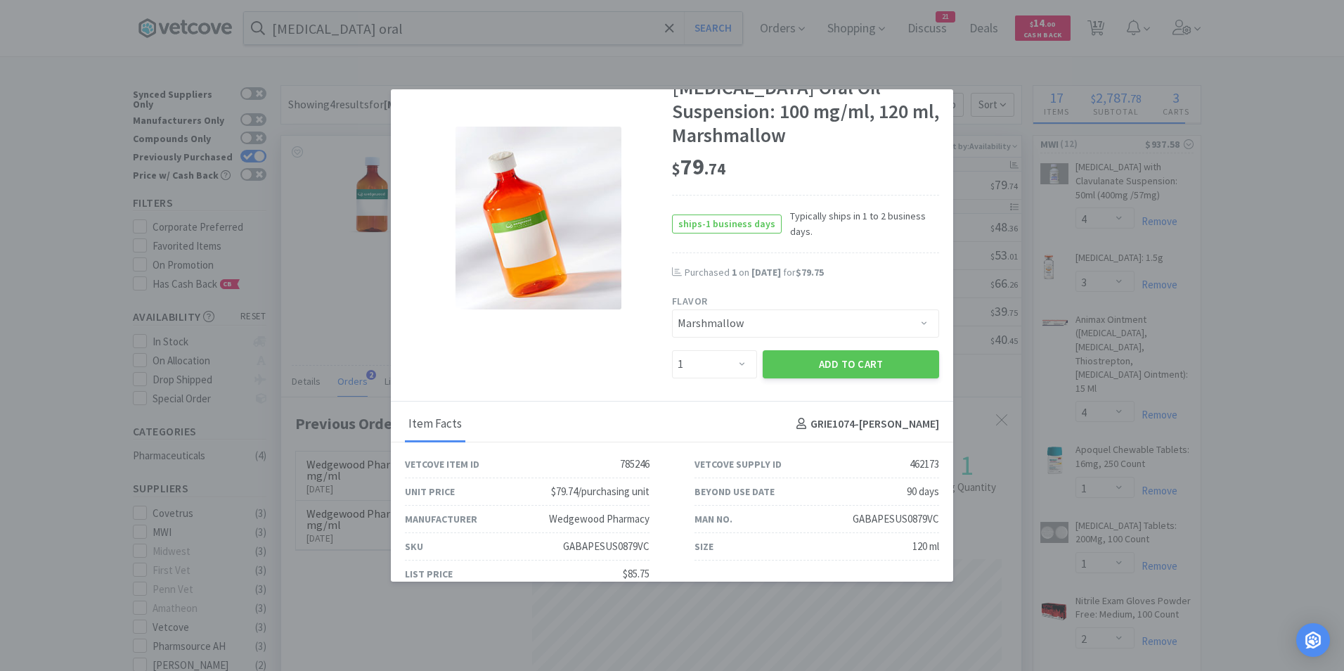
scroll to position [0, 0]
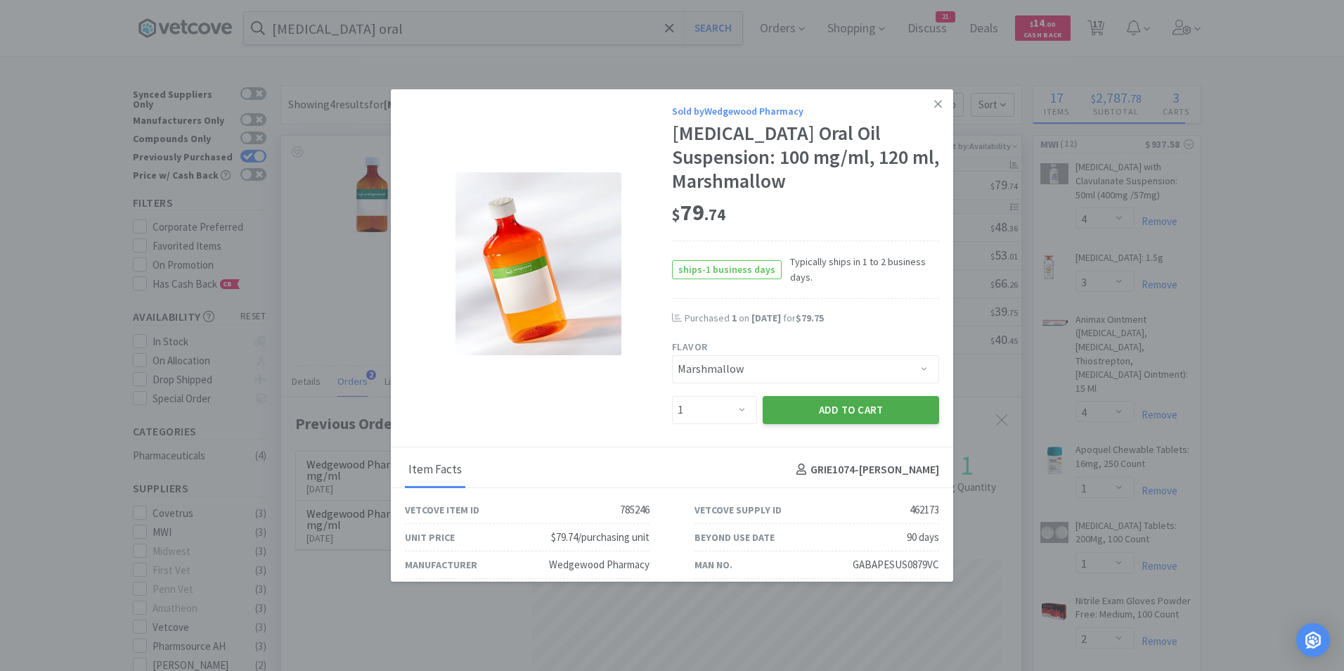
click at [822, 415] on button "Add to Cart" at bounding box center [851, 410] width 176 height 28
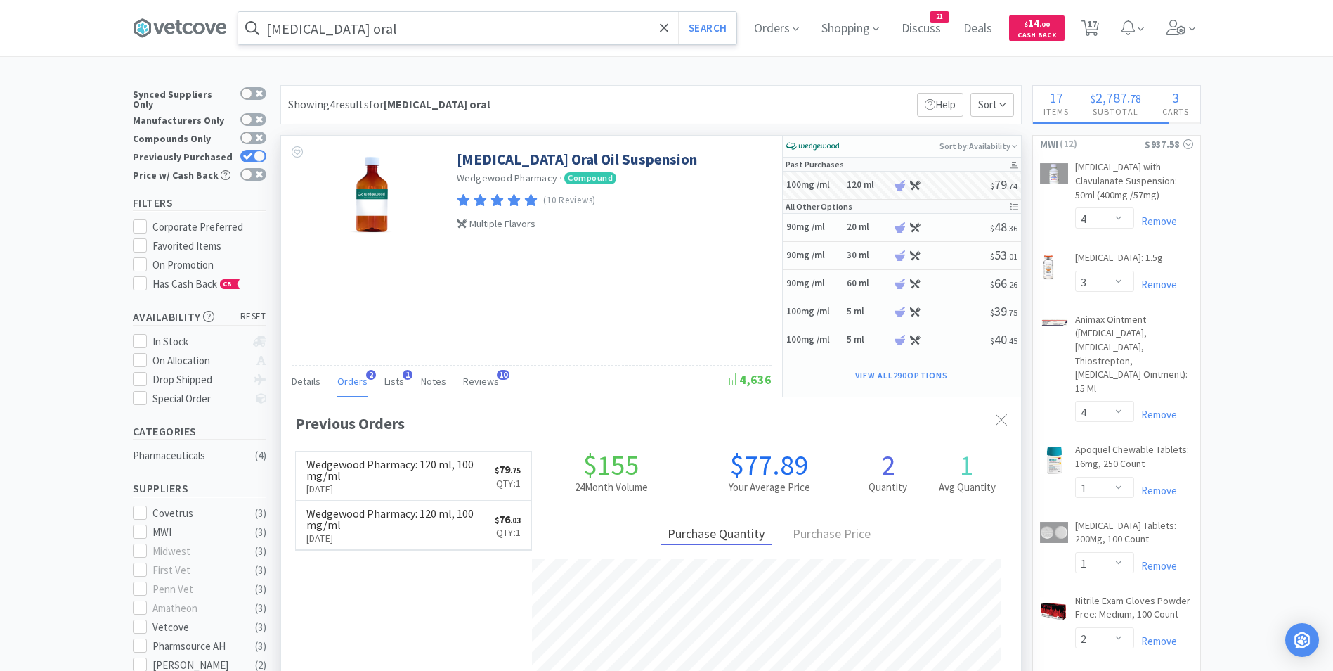
click at [506, 37] on input "gabapentin oral" at bounding box center [487, 28] width 498 height 32
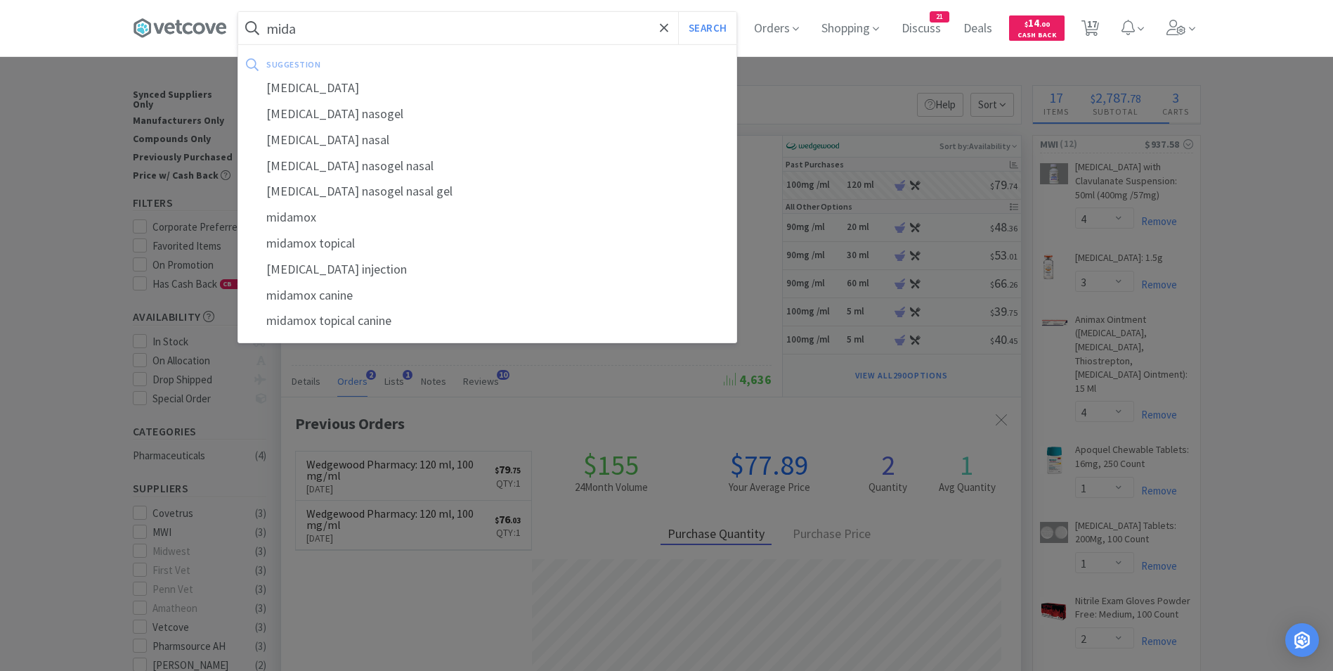
type input "midaz"
select select "1"
click at [436, 86] on div "[MEDICAL_DATA]" at bounding box center [487, 88] width 498 height 26
type input "[MEDICAL_DATA]"
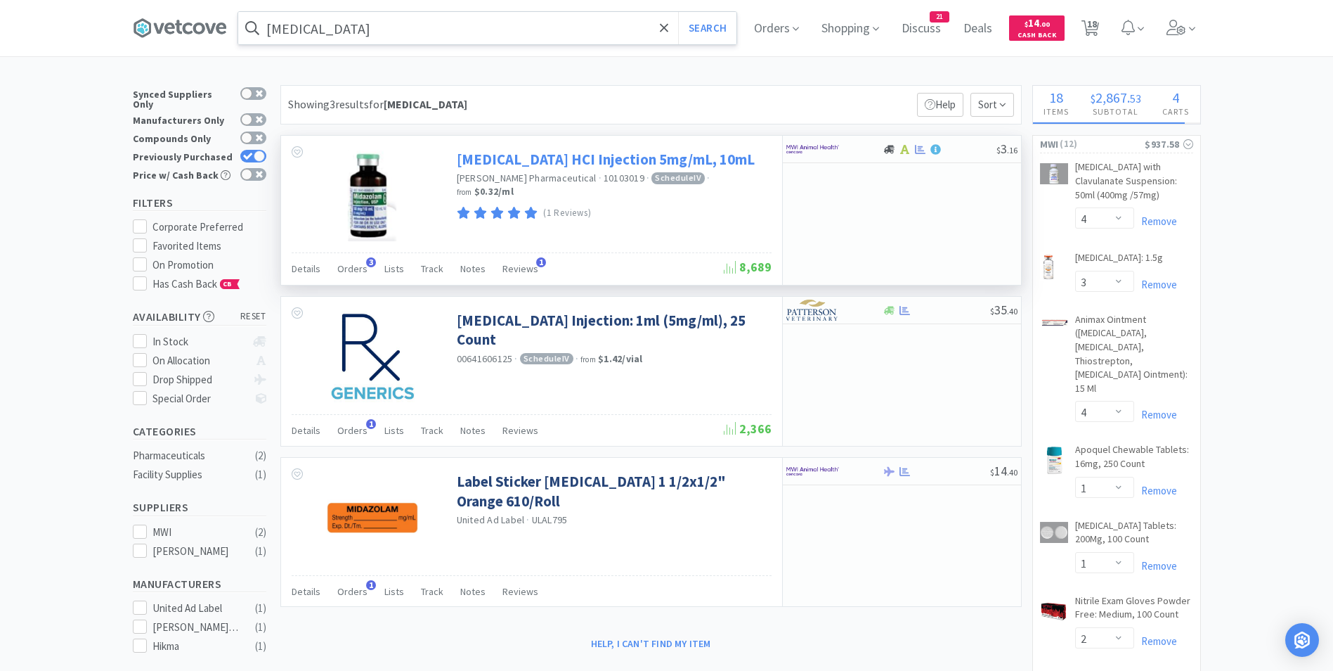
click at [517, 162] on link "[MEDICAL_DATA] HCI Injection 5mg/mL, 10mL" at bounding box center [606, 159] width 298 height 19
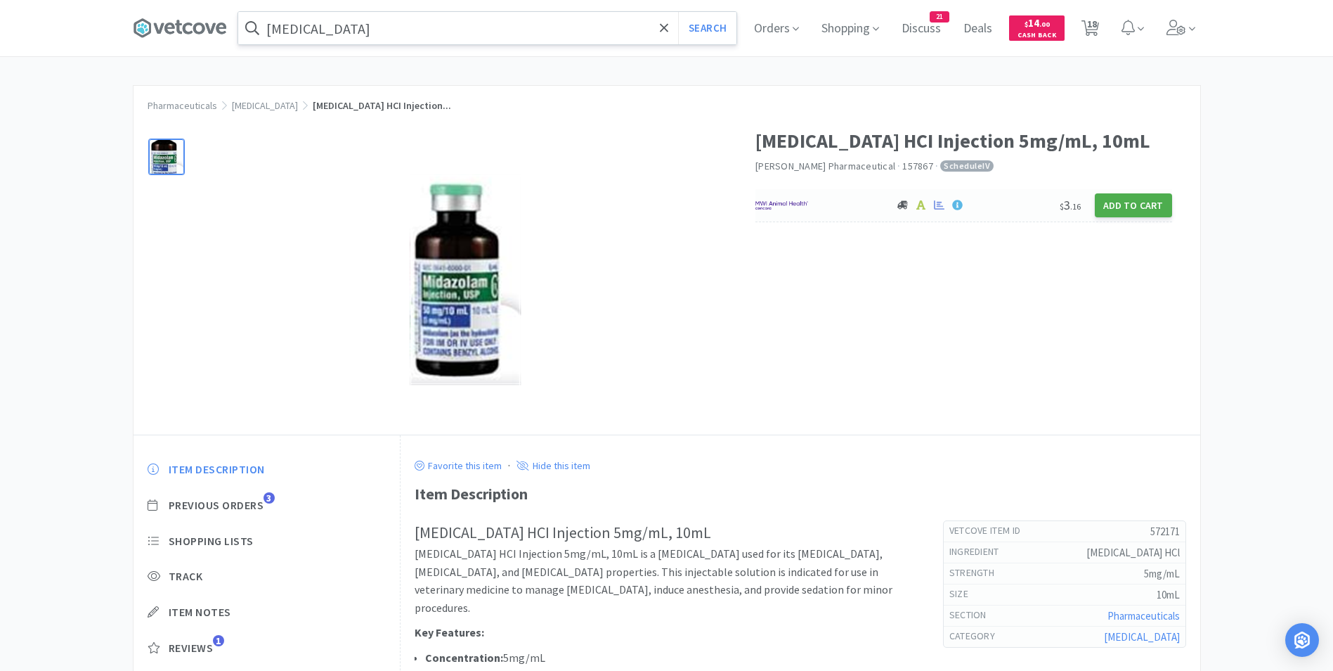
click at [1122, 203] on button "Add to Cart" at bounding box center [1133, 205] width 77 height 24
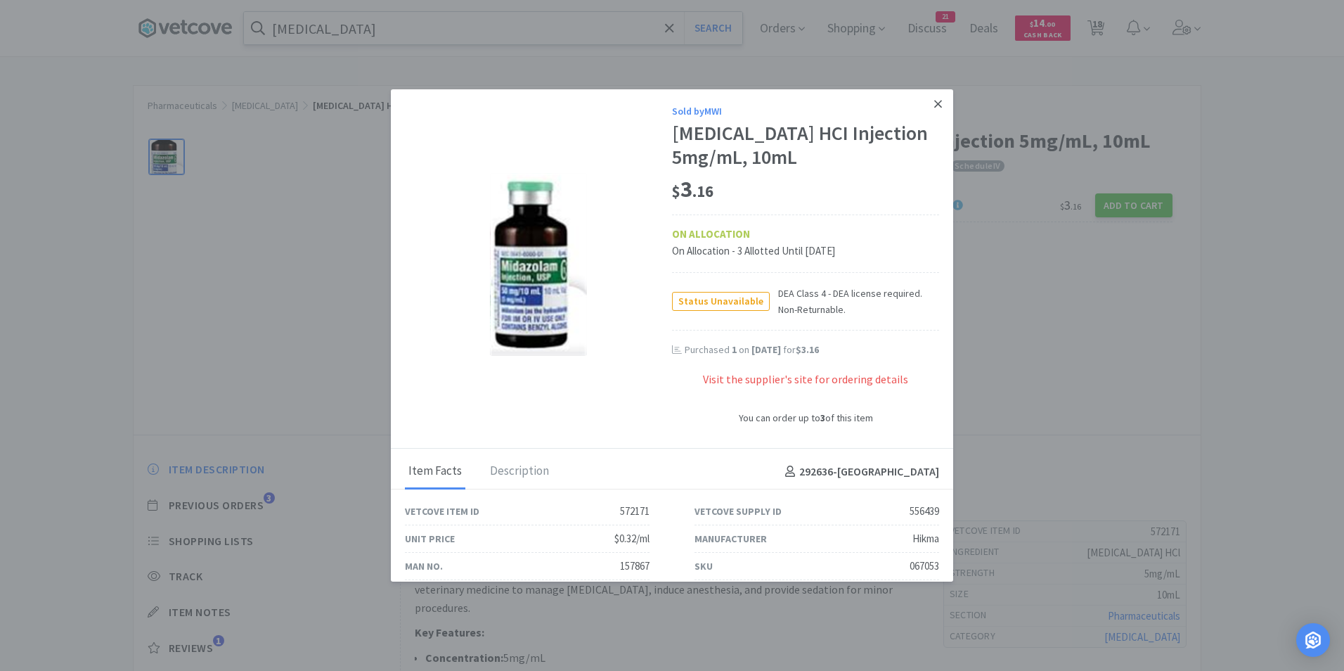
click at [934, 108] on icon at bounding box center [938, 104] width 8 height 13
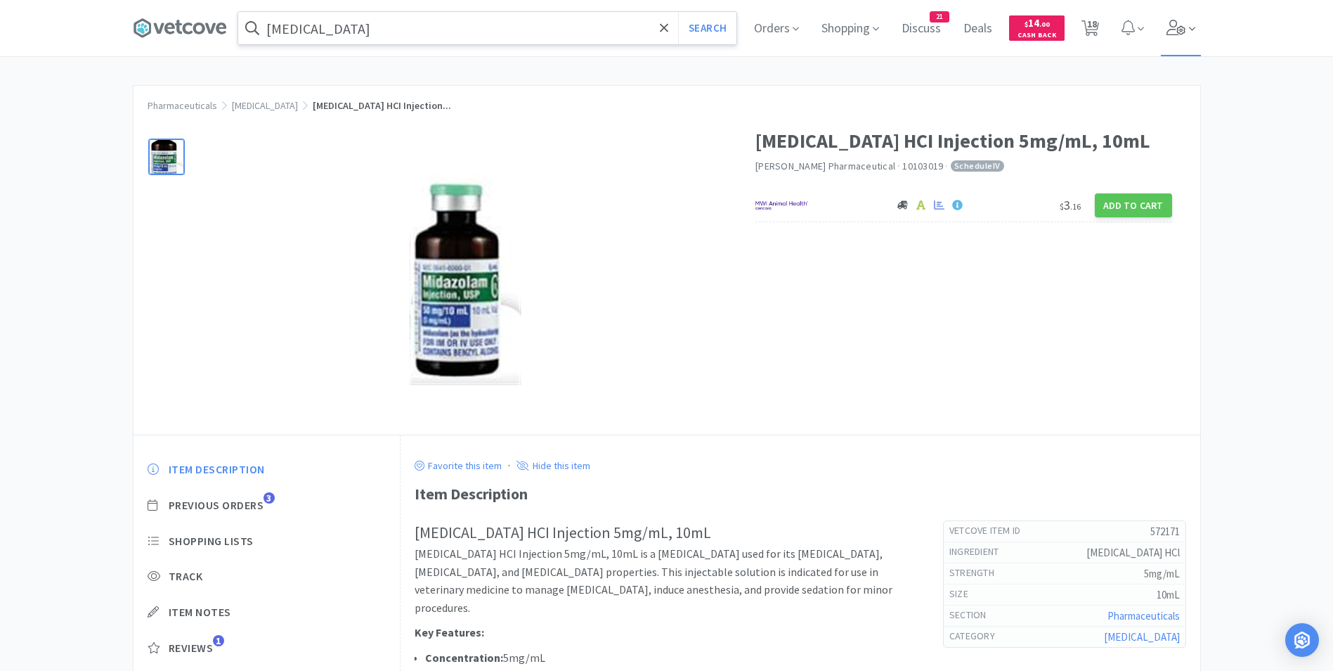
click at [1193, 28] on span at bounding box center [1181, 28] width 40 height 56
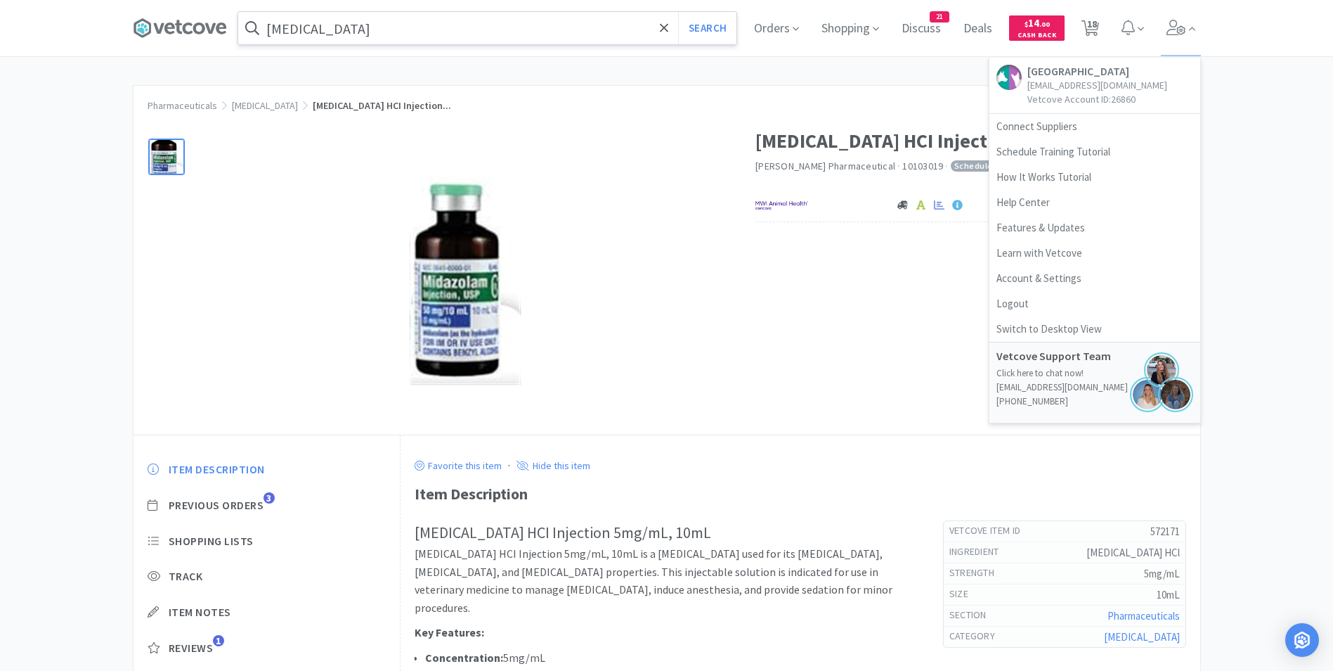
click at [711, 85] on div "Pharmaceuticals Anesthetics Midazolam HCI Injection... Midazolam HCI Injection …" at bounding box center [667, 450] width 1068 height 730
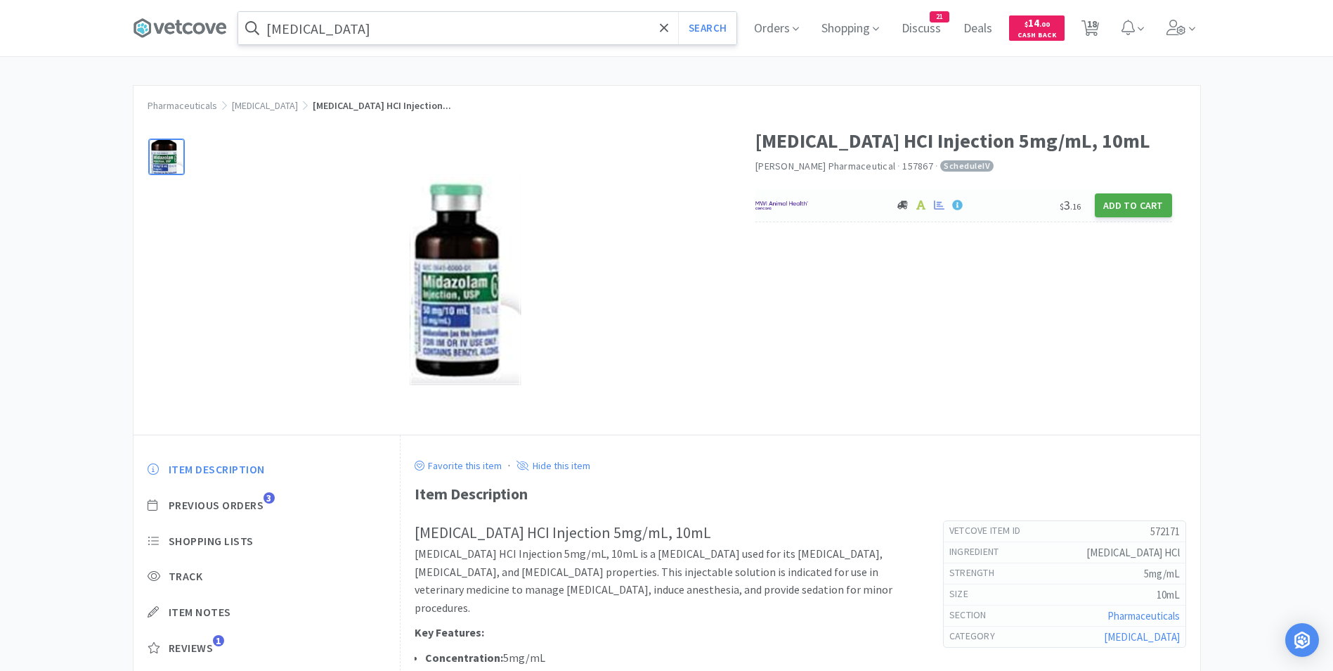
click at [1126, 207] on button "Add to Cart" at bounding box center [1133, 205] width 77 height 24
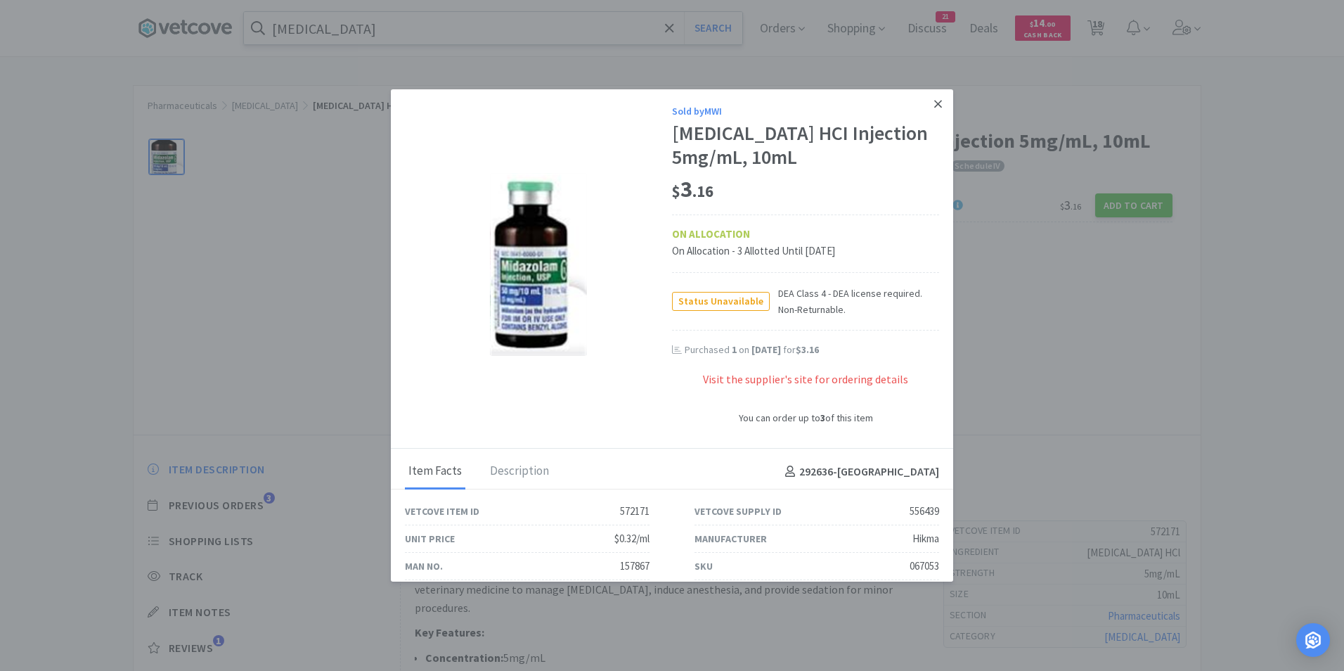
click at [934, 107] on icon at bounding box center [938, 104] width 8 height 8
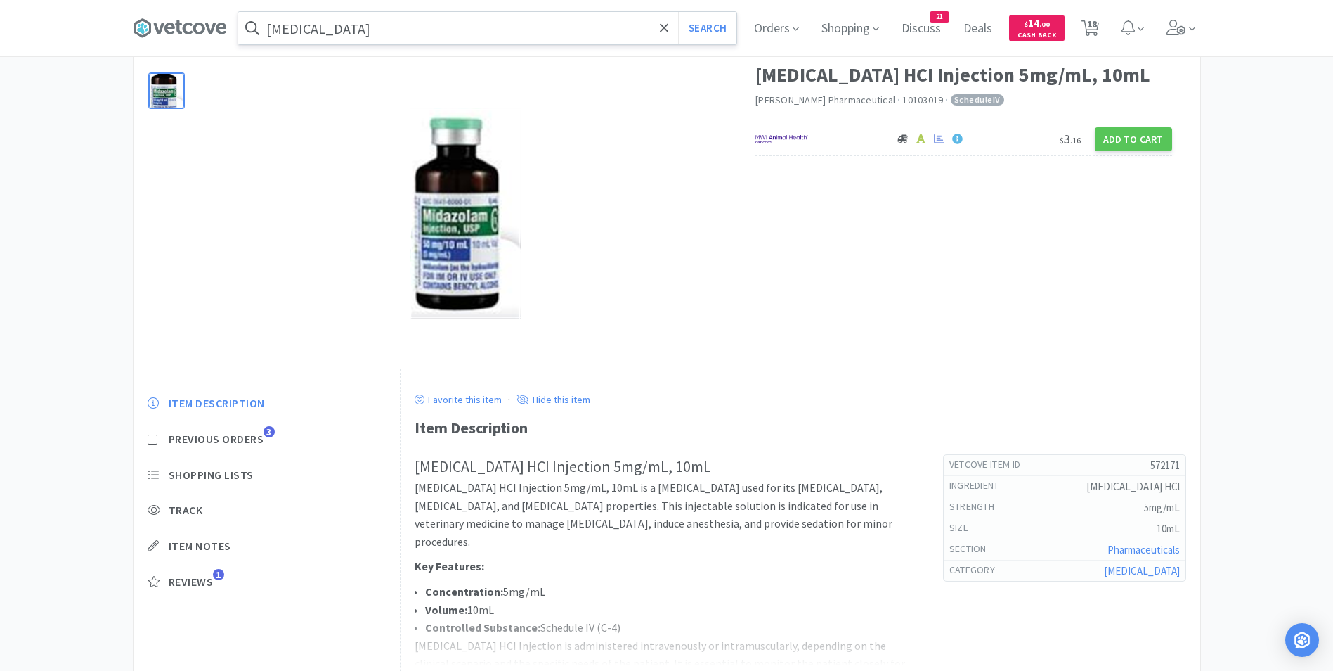
scroll to position [50, 0]
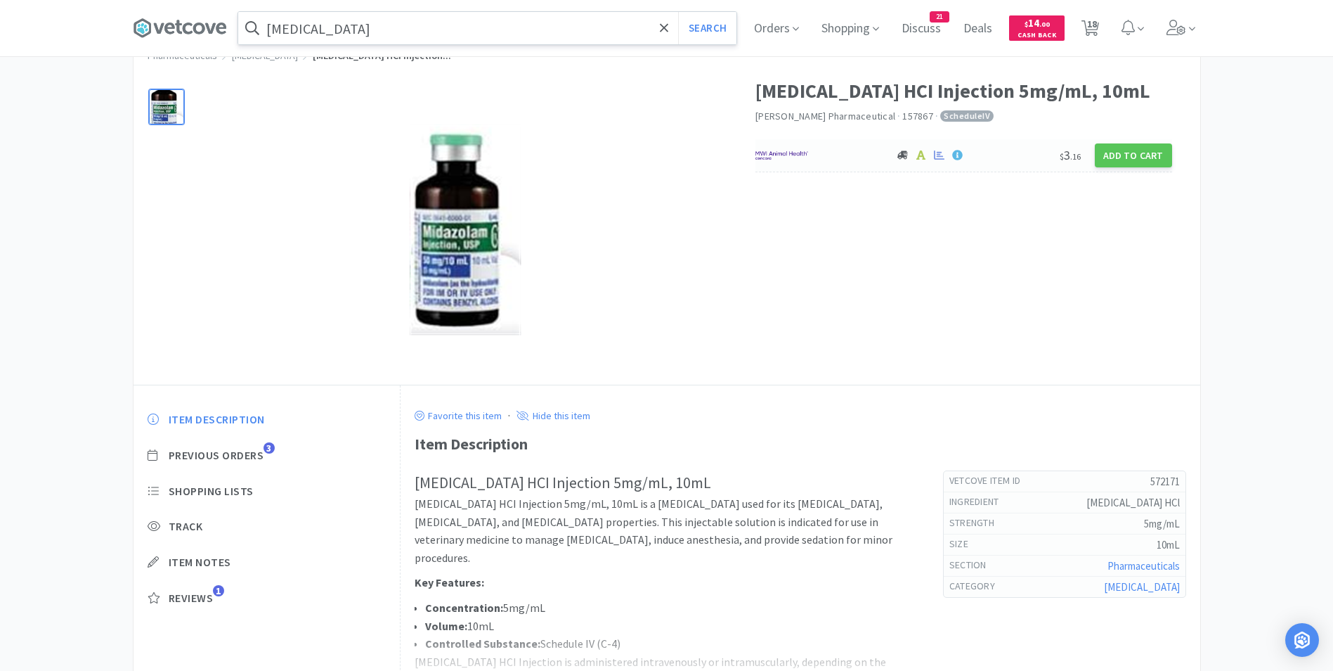
click at [850, 157] on div at bounding box center [818, 155] width 125 height 24
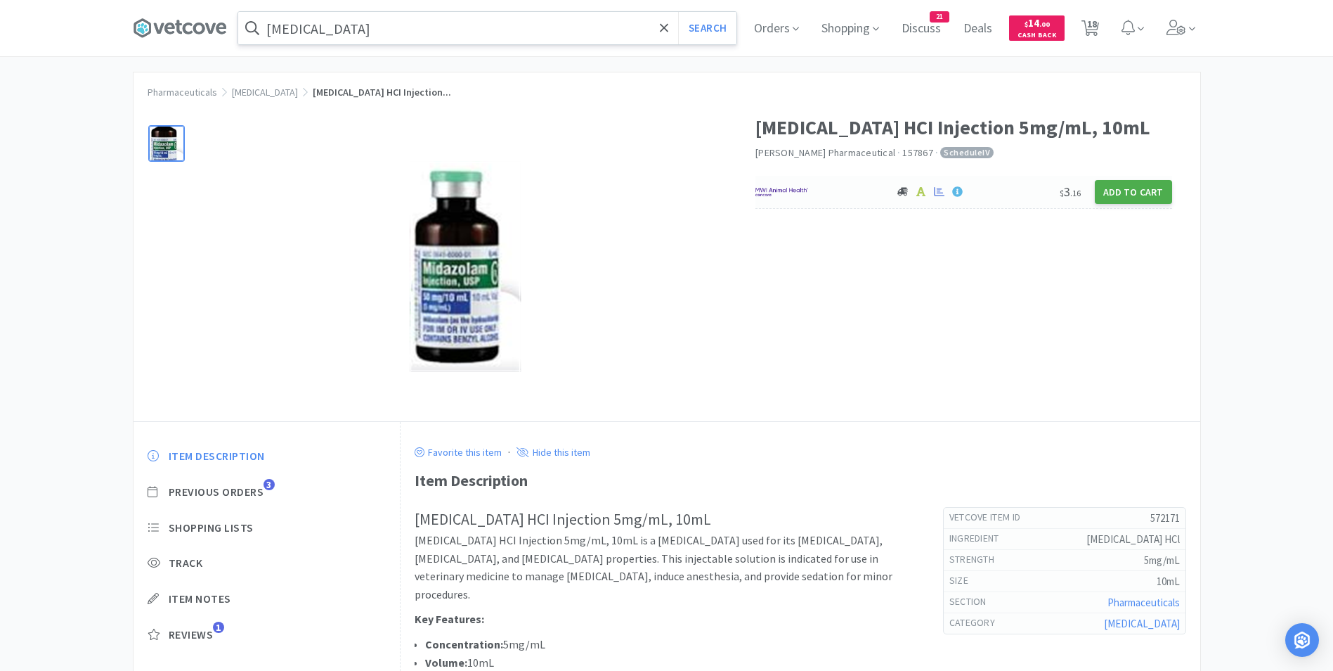
click at [1127, 188] on button "Add to Cart" at bounding box center [1133, 192] width 77 height 24
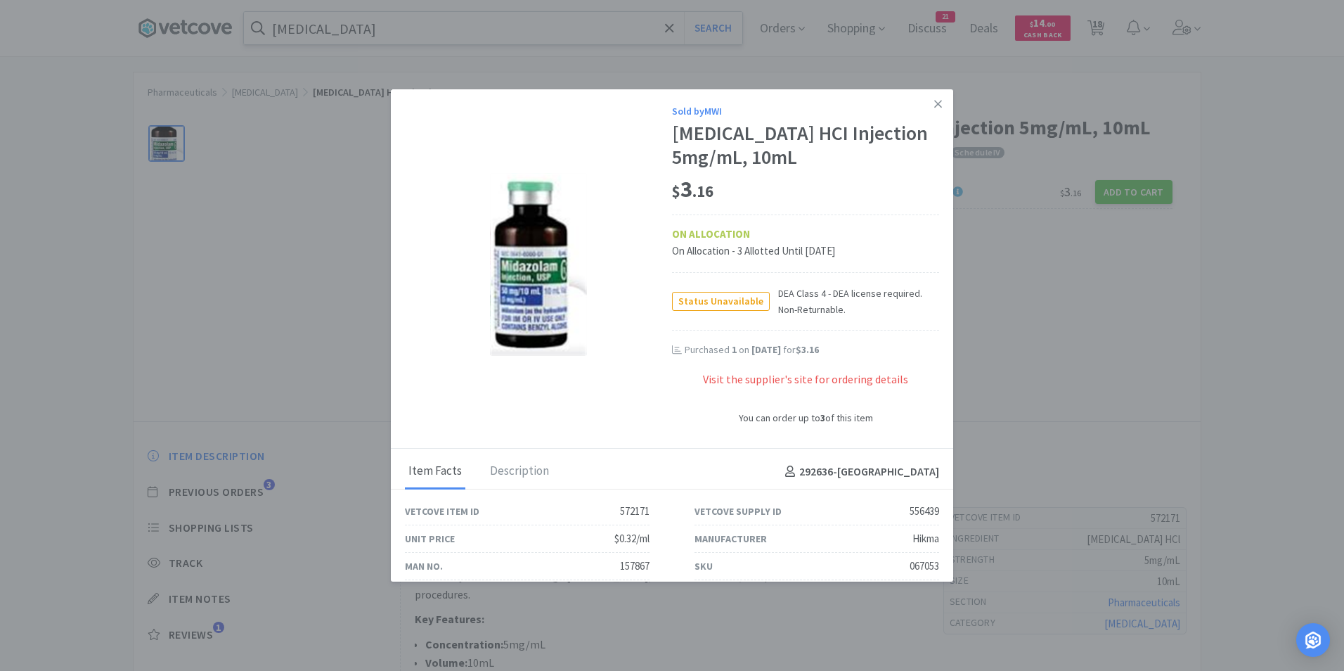
drag, startPoint x: 938, startPoint y: 101, endPoint x: 928, endPoint y: 104, distance: 9.8
click at [935, 102] on link at bounding box center [938, 104] width 25 height 30
